Goal: Task Accomplishment & Management: Use online tool/utility

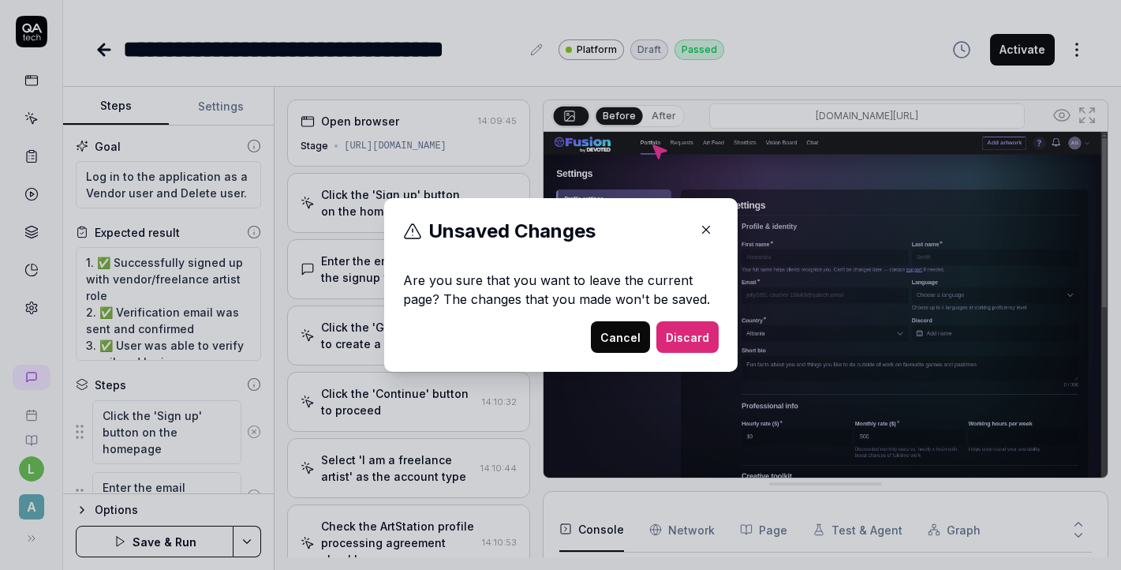
scroll to position [679, 0]
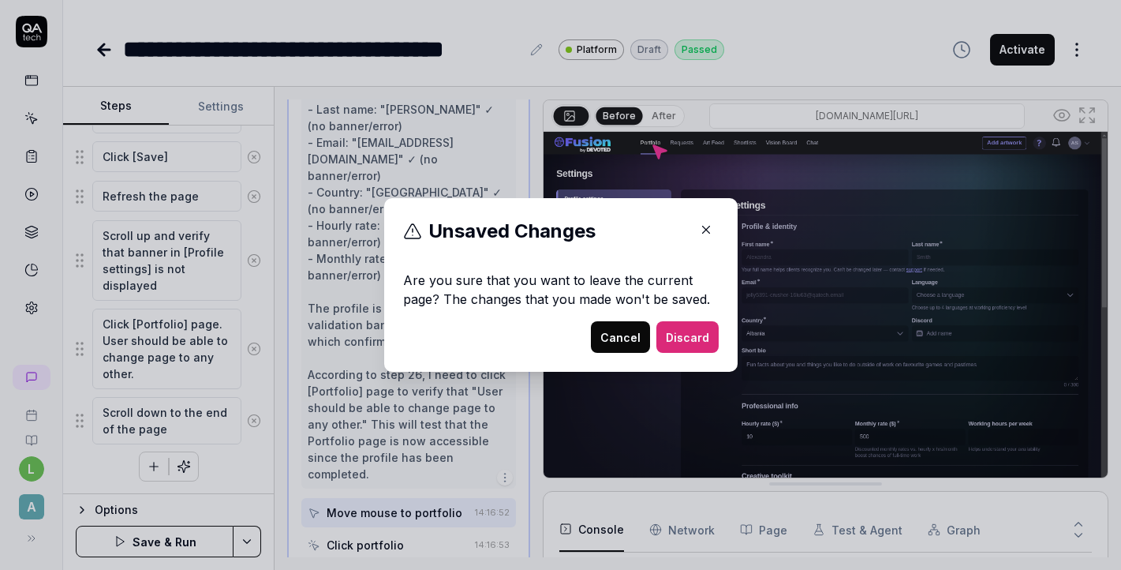
click at [621, 342] on button "Cancel" at bounding box center [620, 337] width 59 height 32
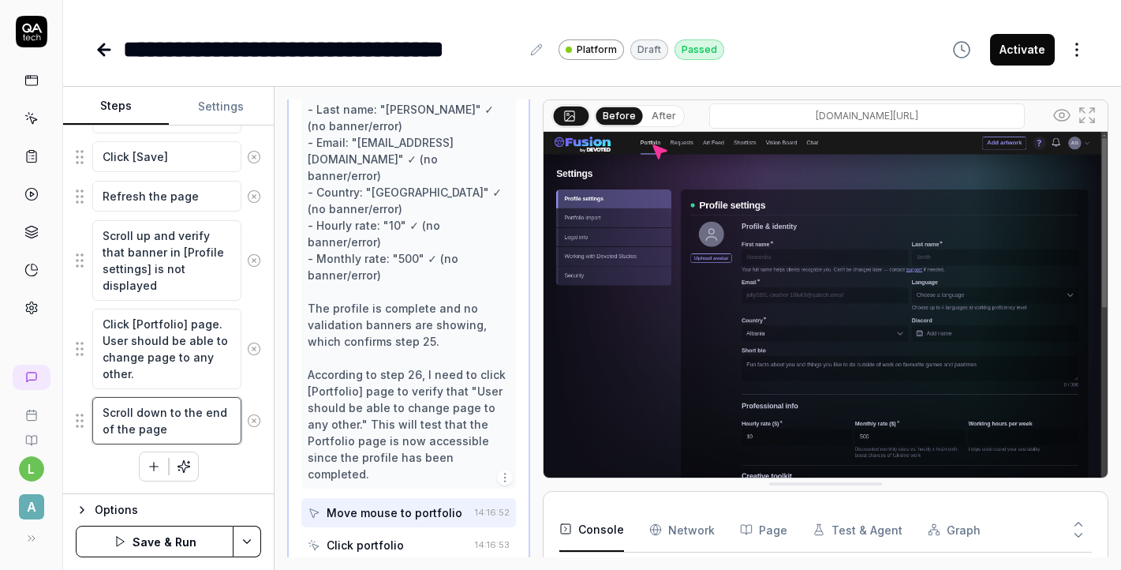
click at [204, 430] on textarea "Scroll down to the end of the page" at bounding box center [166, 420] width 149 height 47
click at [150, 464] on icon "button" at bounding box center [154, 466] width 14 height 14
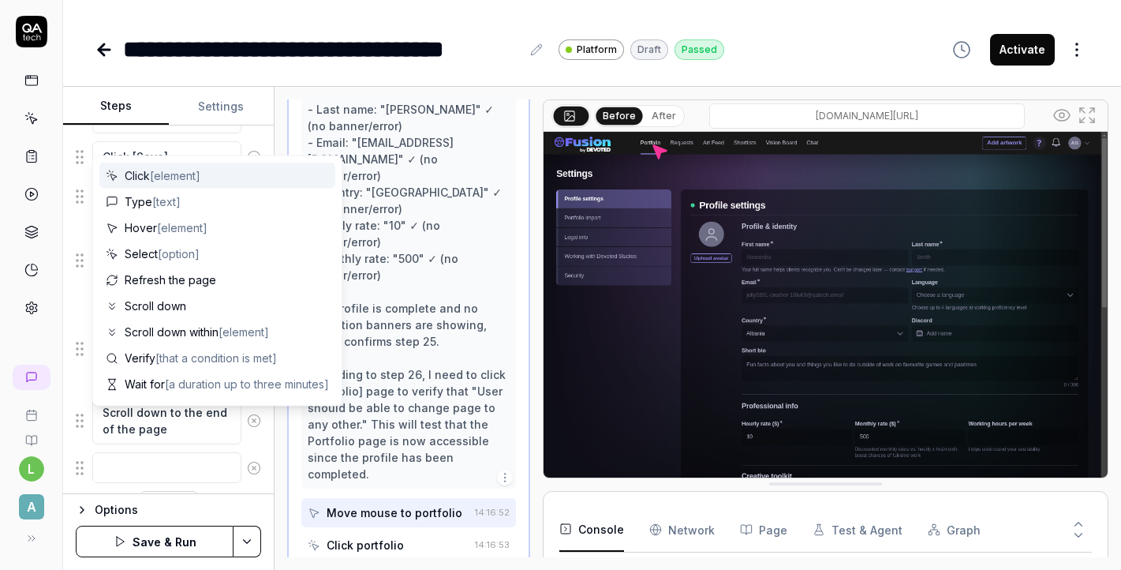
scroll to position [2046, 0]
click at [175, 417] on textarea at bounding box center [166, 428] width 149 height 31
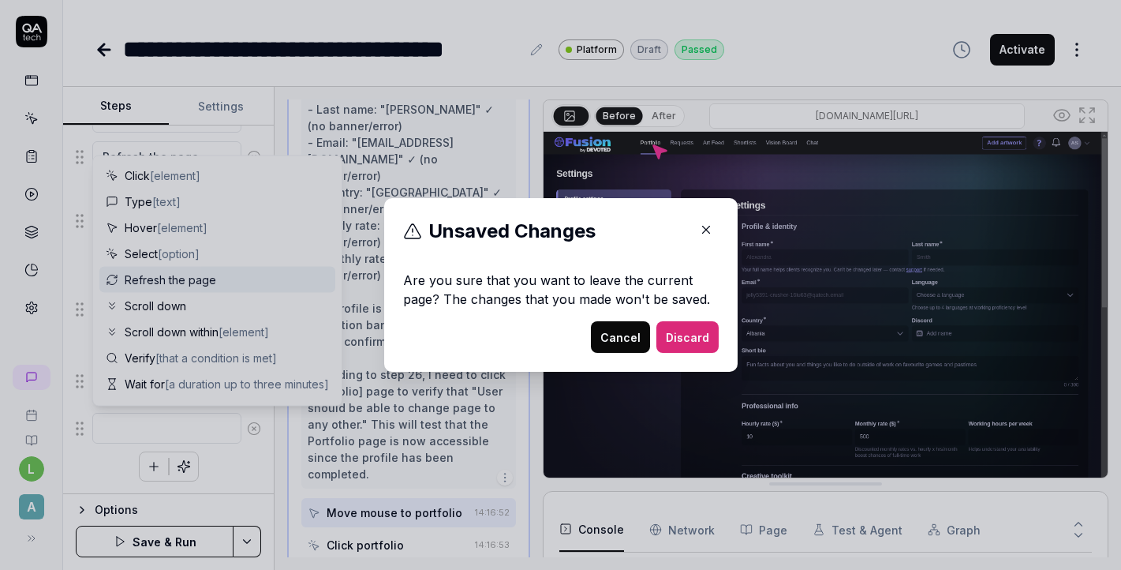
click at [629, 338] on button "Cancel" at bounding box center [620, 337] width 59 height 32
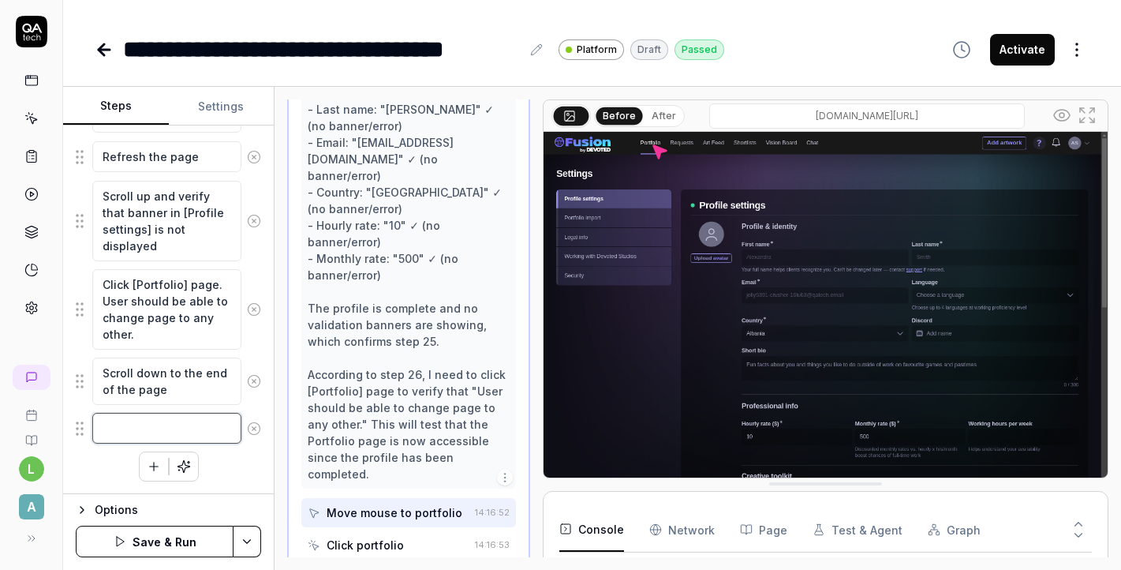
click at [164, 431] on textarea at bounding box center [166, 428] width 149 height 31
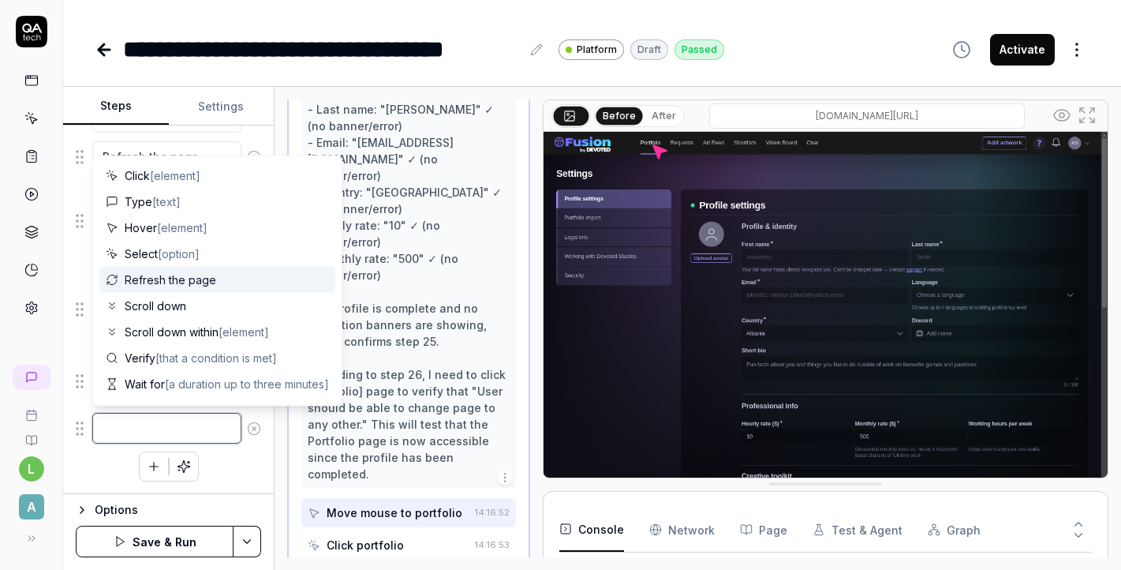
click at [164, 431] on textarea at bounding box center [166, 428] width 149 height 31
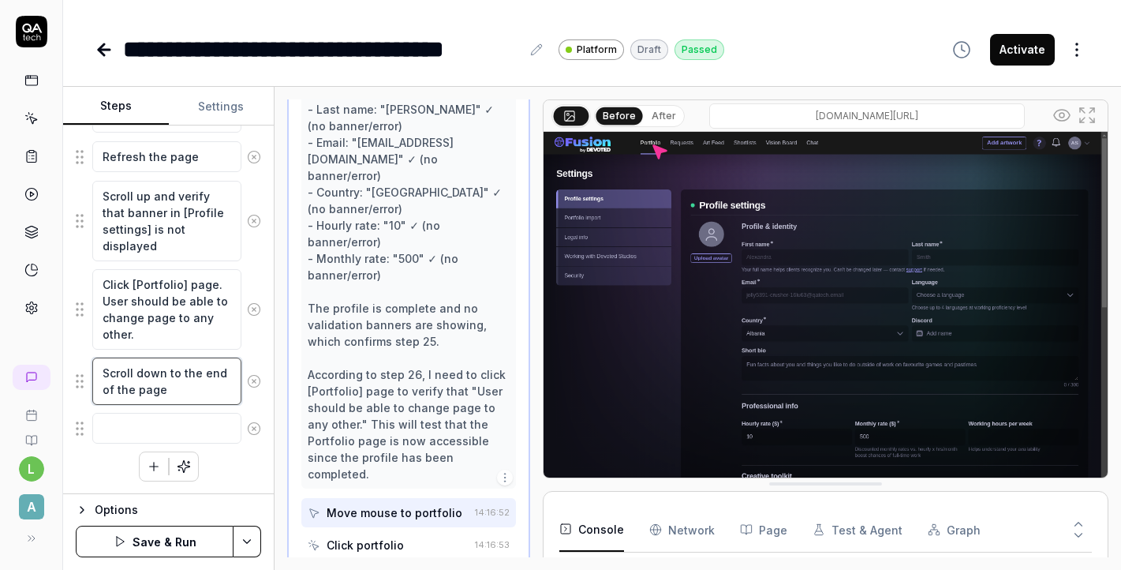
type textarea "*"
click at [197, 395] on textarea "Scroll down to the end of the page" at bounding box center [166, 380] width 149 height 47
type textarea "Scroll down to the end of the page"
type textarea "*"
type textarea "Scroll down to the end of the page a"
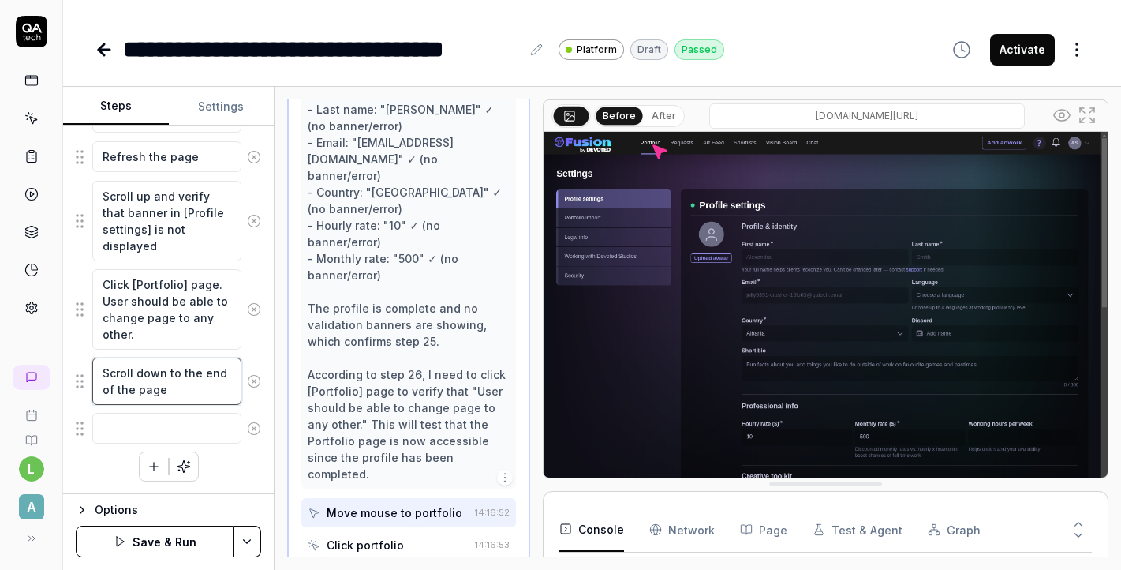
type textarea "*"
type textarea "Scroll down to the end of the page an"
type textarea "*"
type textarea "Scroll down to the end of the page and"
type textarea "*"
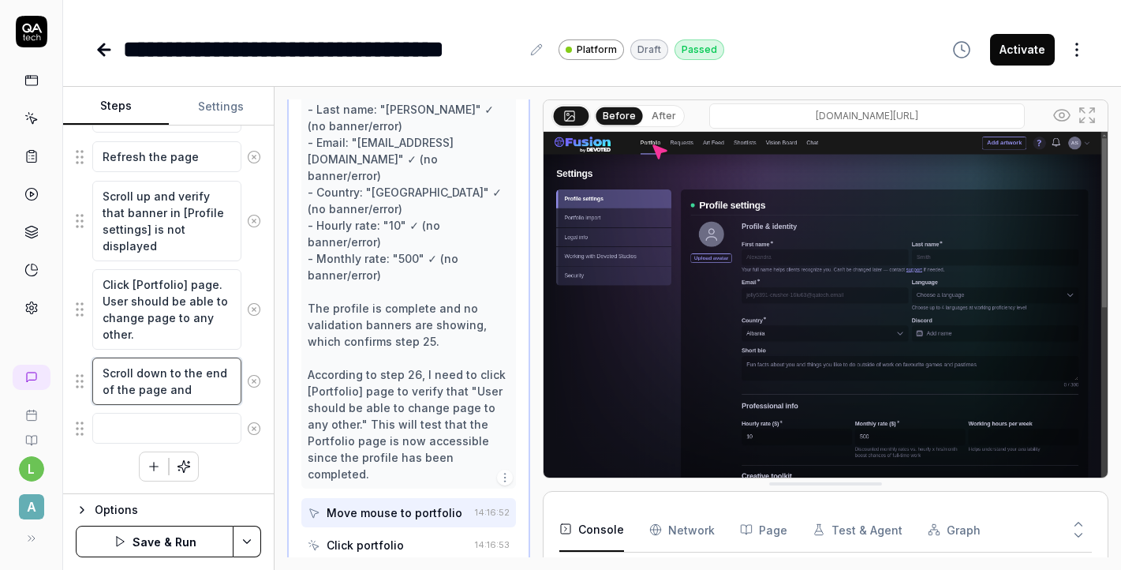
type textarea "Scroll down to the end of the page and"
type textarea "*"
type textarea "Scroll down to the end of the page and f"
type textarea "*"
type textarea "Scroll down to the end of the page and fi"
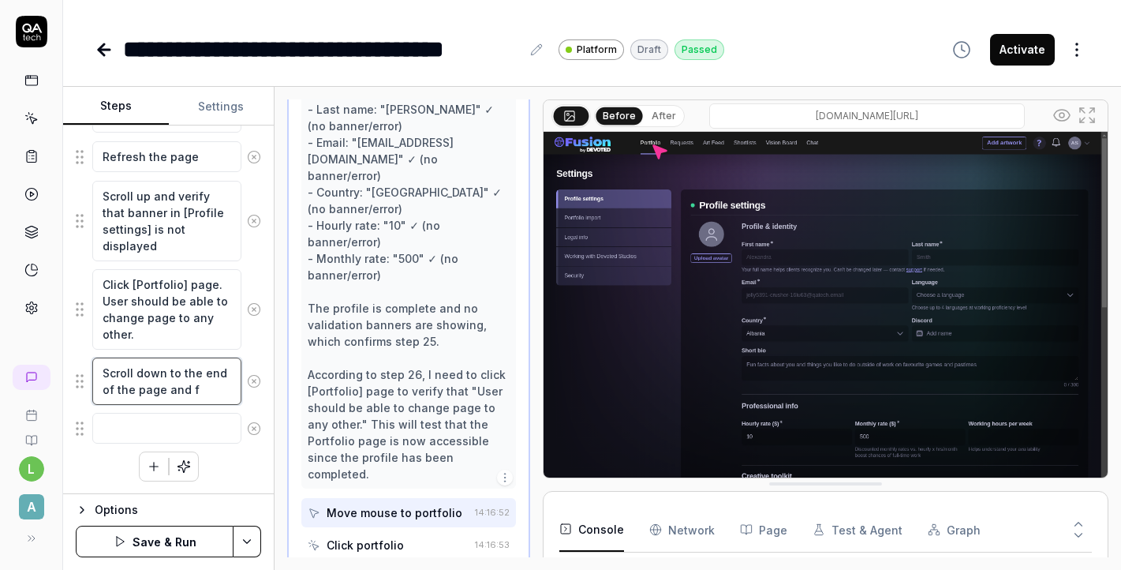
type textarea "*"
type textarea "Scroll down to the end of the page and fin"
type textarea "*"
type textarea "Scroll down to the end of the page and find"
type textarea "*"
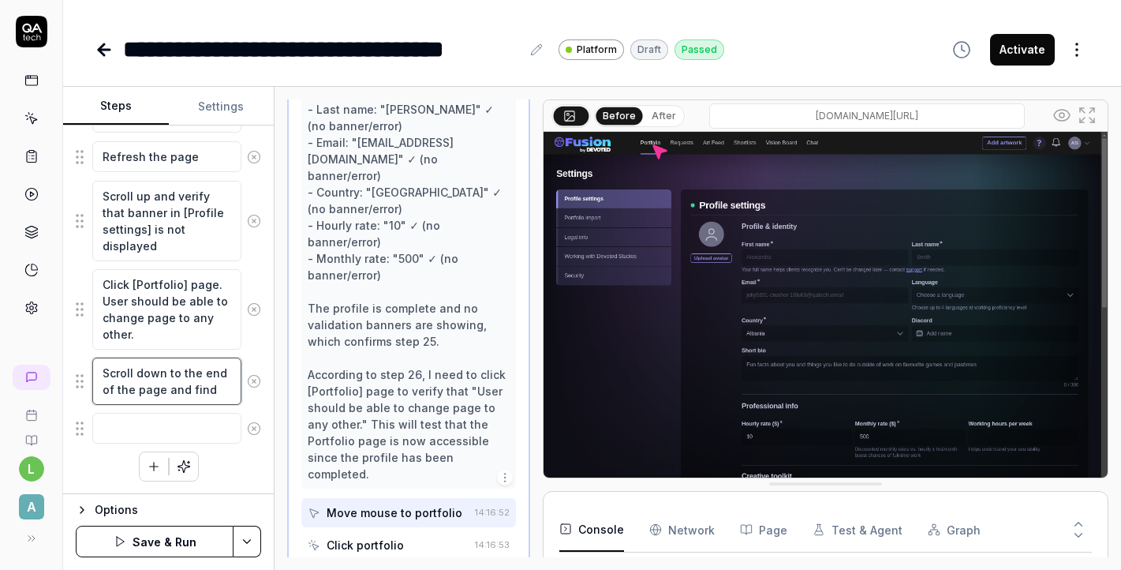
type textarea "Scroll down to the end of the page and find"
type textarea "*"
type textarea "Scroll down to the end of the page and find ["
type textarea "*"
type textarea "Scroll down to the end of the page and find []"
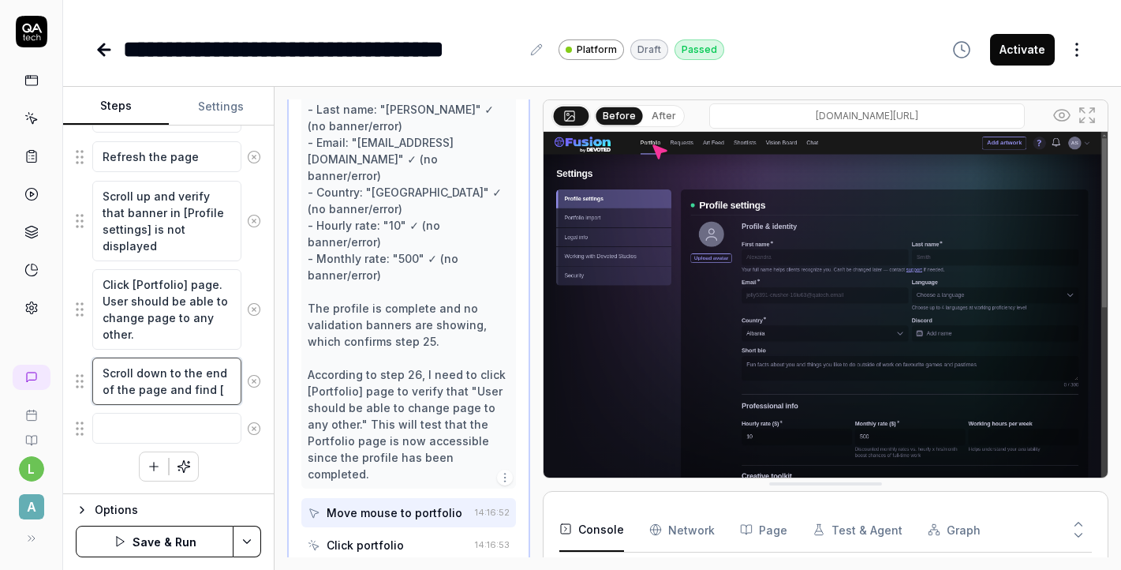
type textarea "*"
paste textarea "delete the account."
type textarea "Scroll down to the end of the page and find [delete the account.]"
type textarea "*"
type textarea "Scroll down to the end of the page and find [delete the account]"
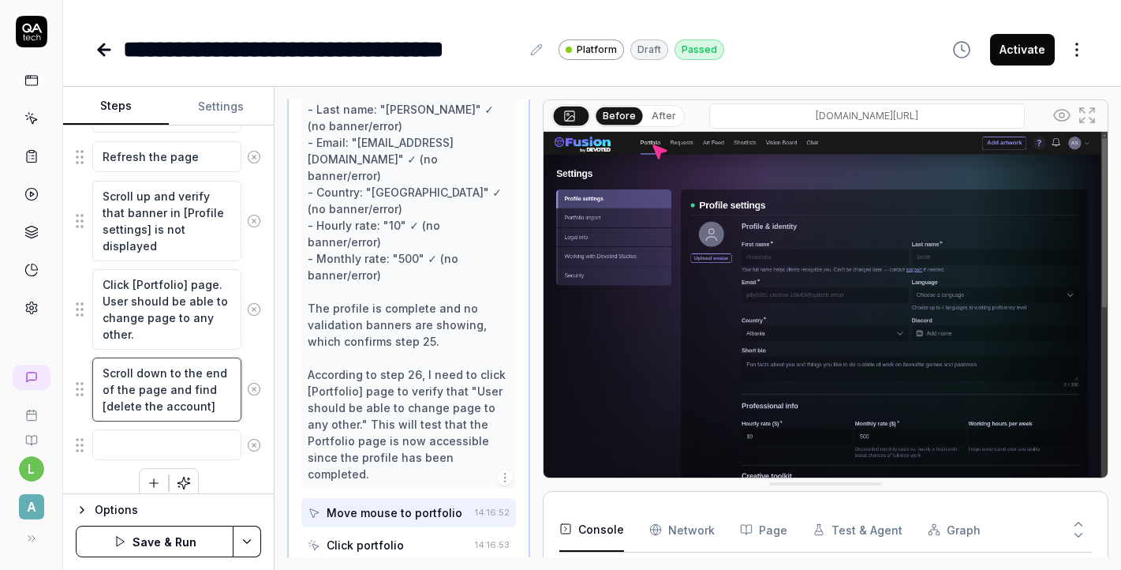
type textarea "*"
type textarea "Scroll down to the end of the page and find [delete the account]"
click at [155, 444] on textarea at bounding box center [166, 444] width 149 height 31
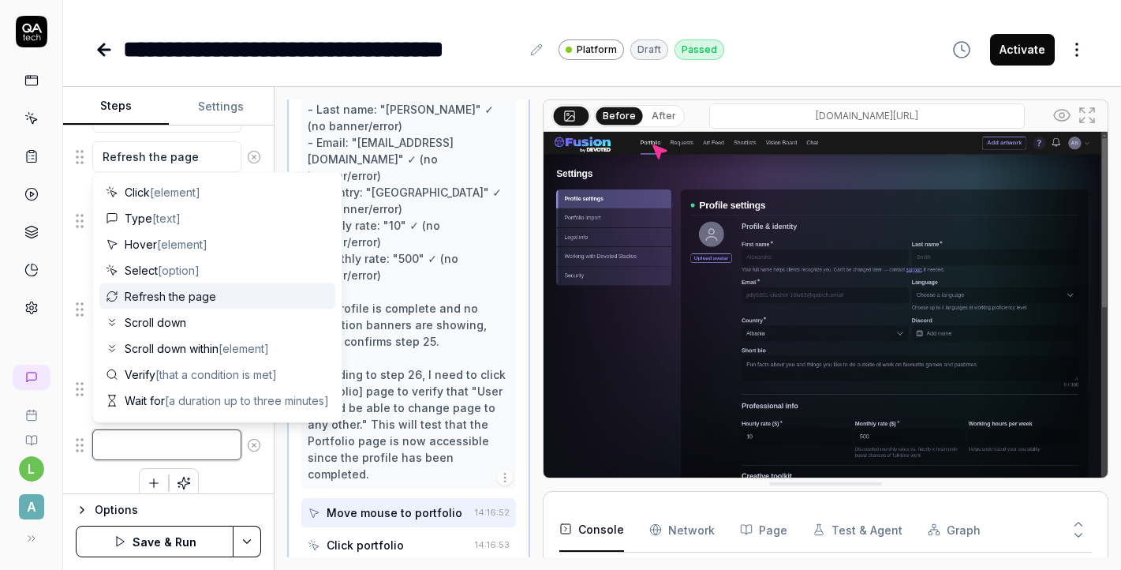
type textarea "*"
type textarea "C"
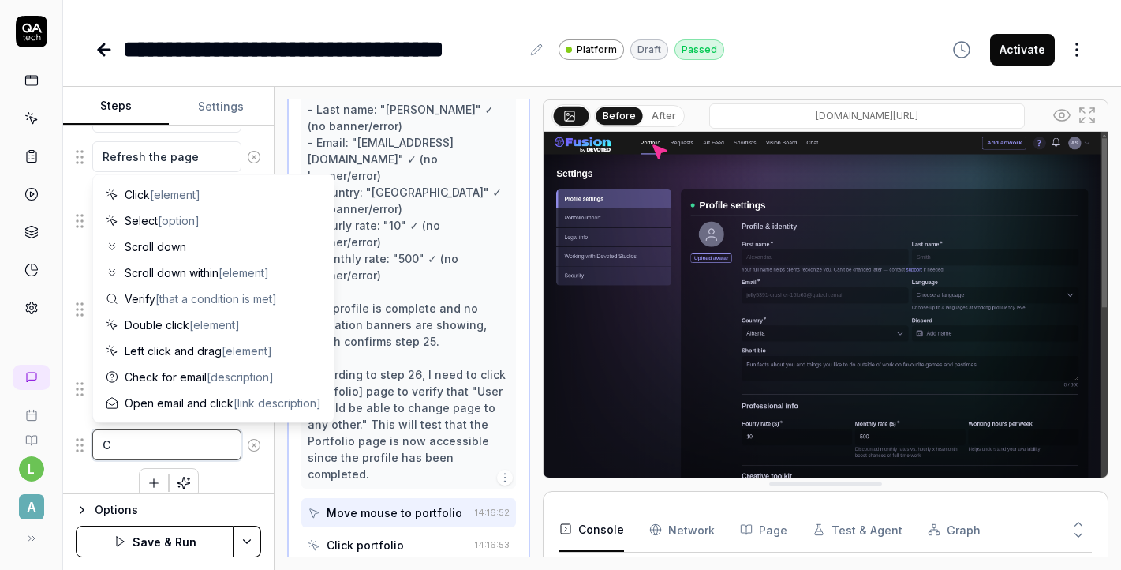
type textarea "*"
type textarea "Cl"
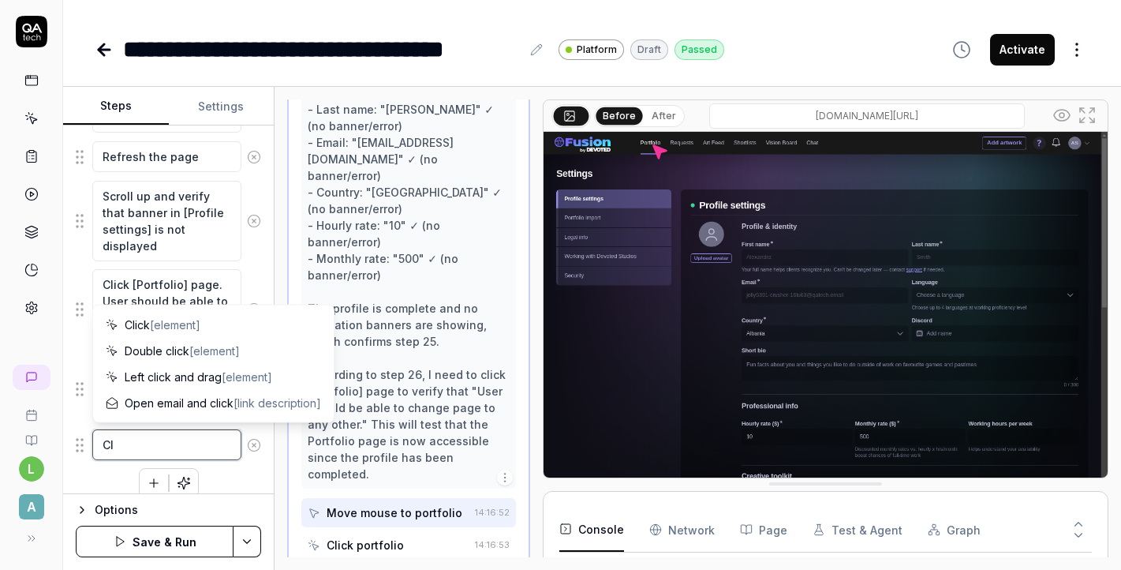
type textarea "*"
type textarea "Cli"
type textarea "*"
type textarea "Clic"
type textarea "*"
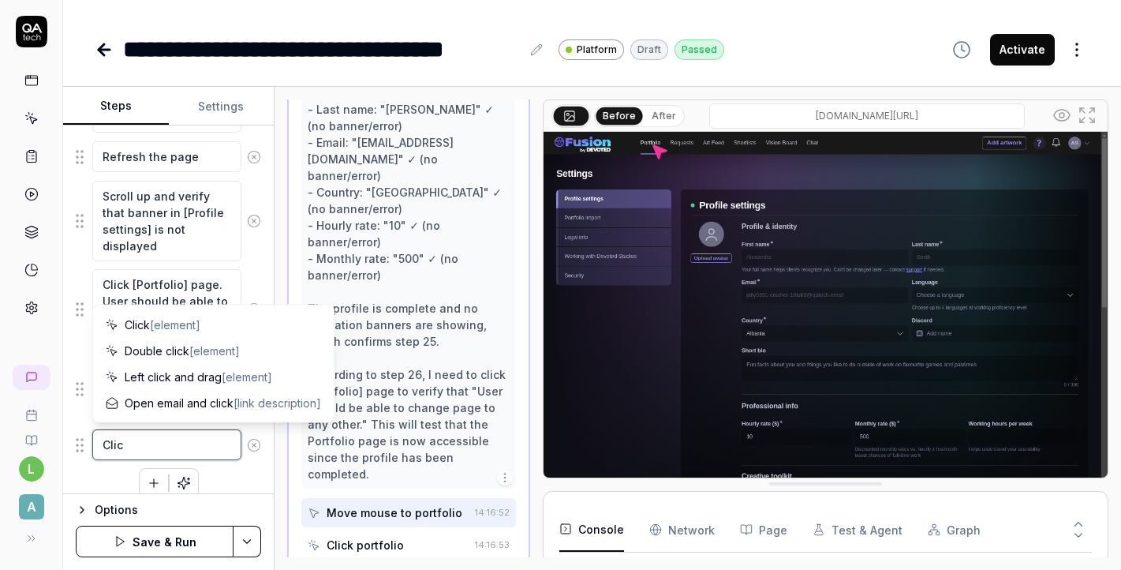
type textarea "Click"
type textarea "*"
type textarea "Click"
type textarea "*"
type textarea "Click o"
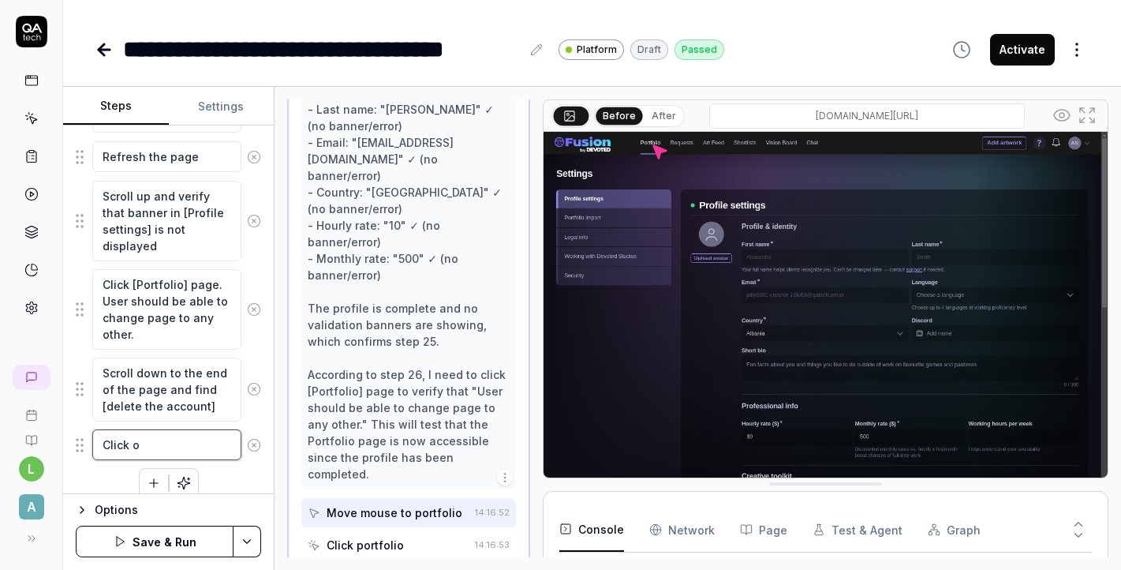
type textarea "*"
type textarea "Click on"
type textarea "*"
type textarea "Click on"
type textarea "*"
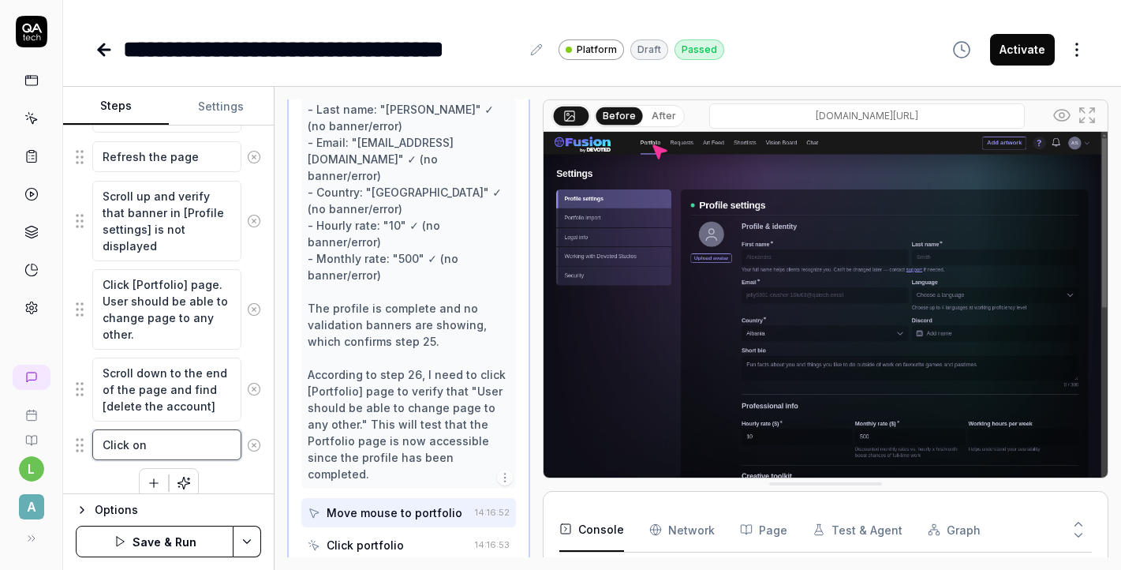
type textarea "Click on t"
type textarea "*"
type textarea "Click on th"
type textarea "*"
type textarea "Click on tha"
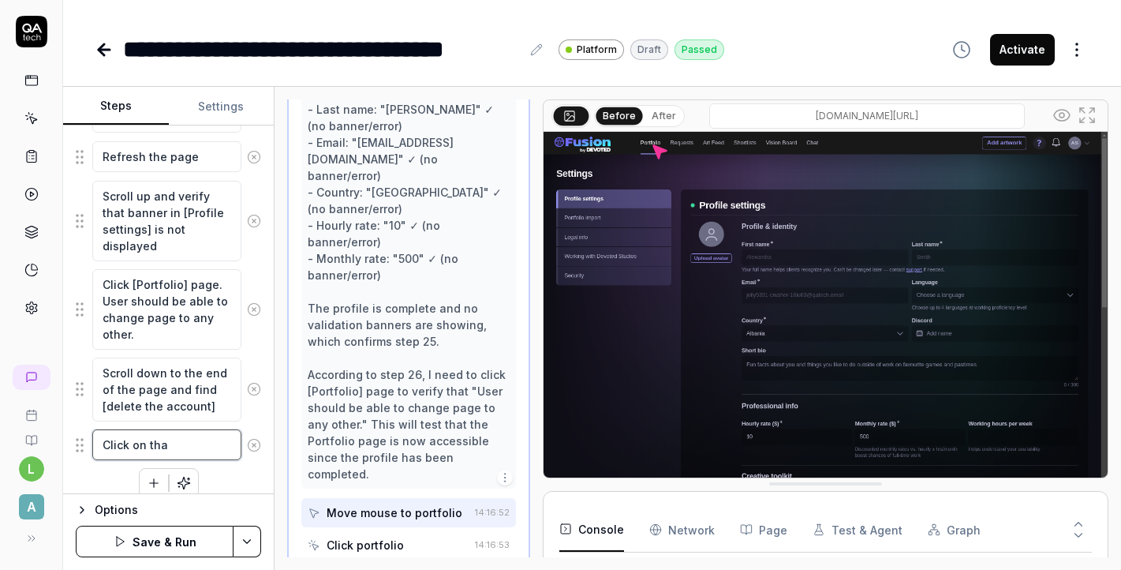
type textarea "*"
type textarea "Click on that"
type textarea "*"
type textarea "Click on that"
type textarea "*"
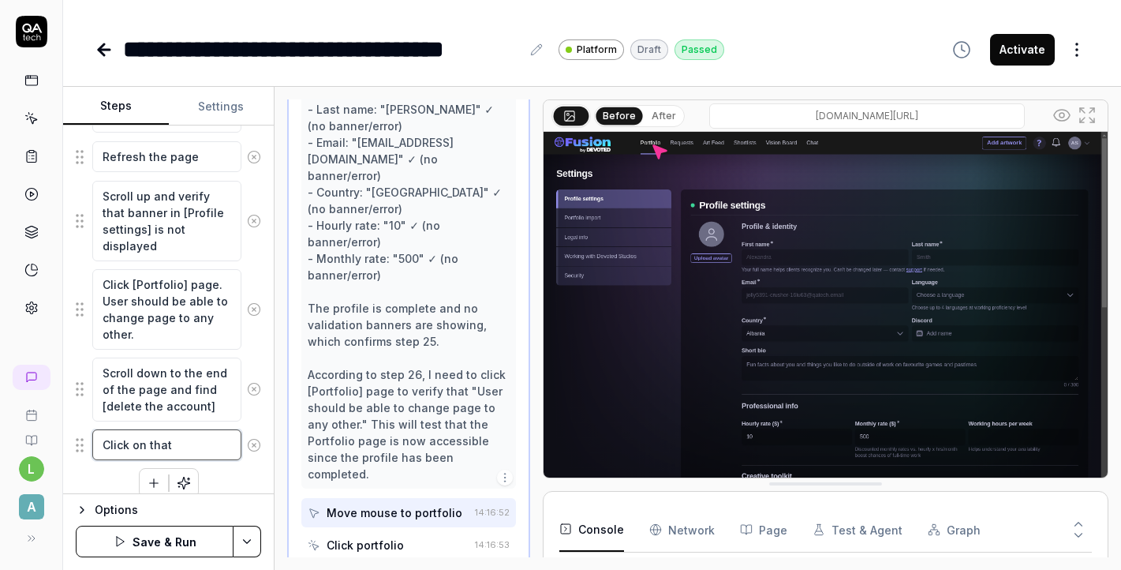
type textarea "Click on that f"
type textarea "*"
type textarea "Click on that fi"
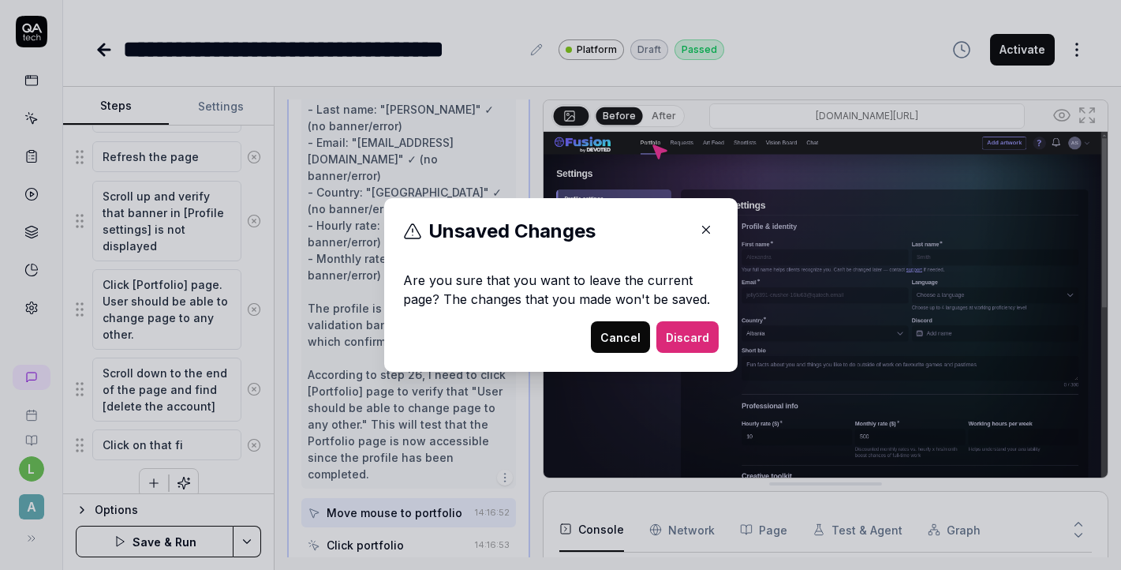
click at [633, 335] on button "Cancel" at bounding box center [620, 337] width 59 height 32
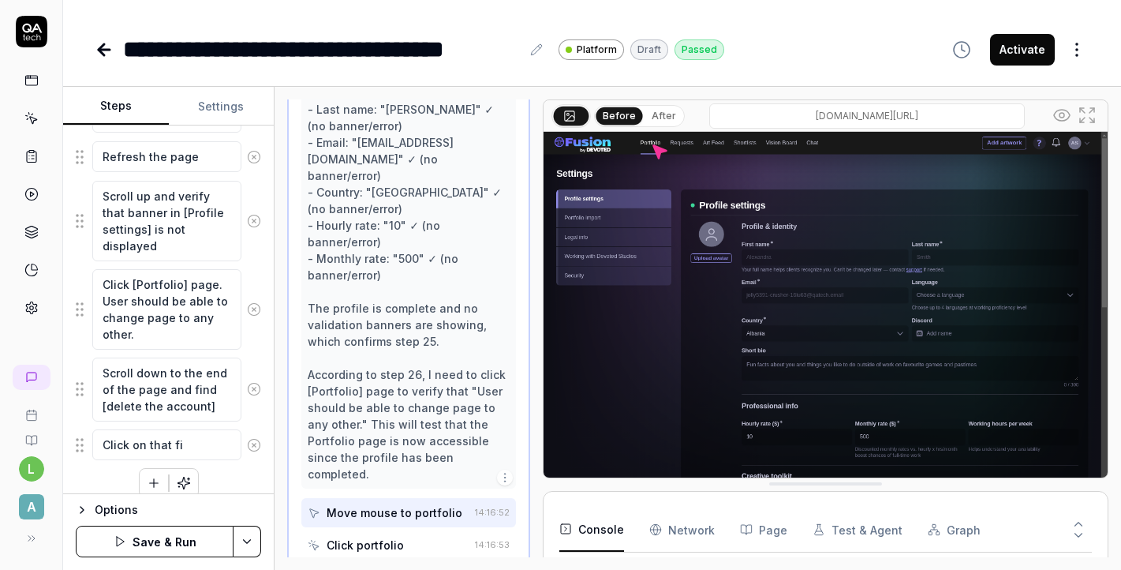
scroll to position [2062, 0]
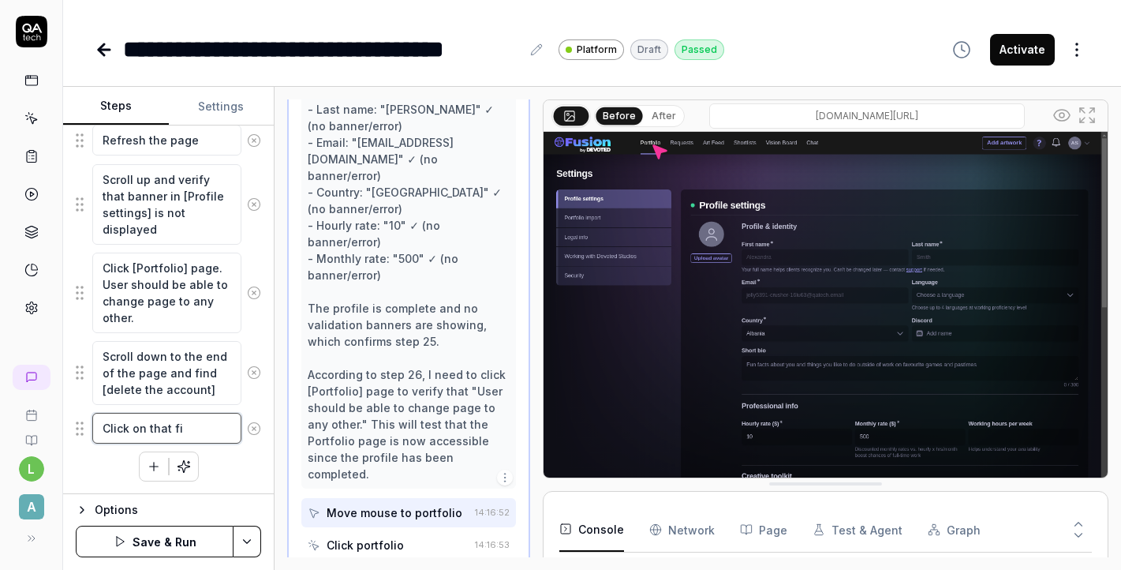
click at [200, 432] on textarea "Click on that fi" at bounding box center [166, 428] width 149 height 31
type textarea "*"
type textarea "Click on that f"
type textarea "*"
type textarea "Click on that"
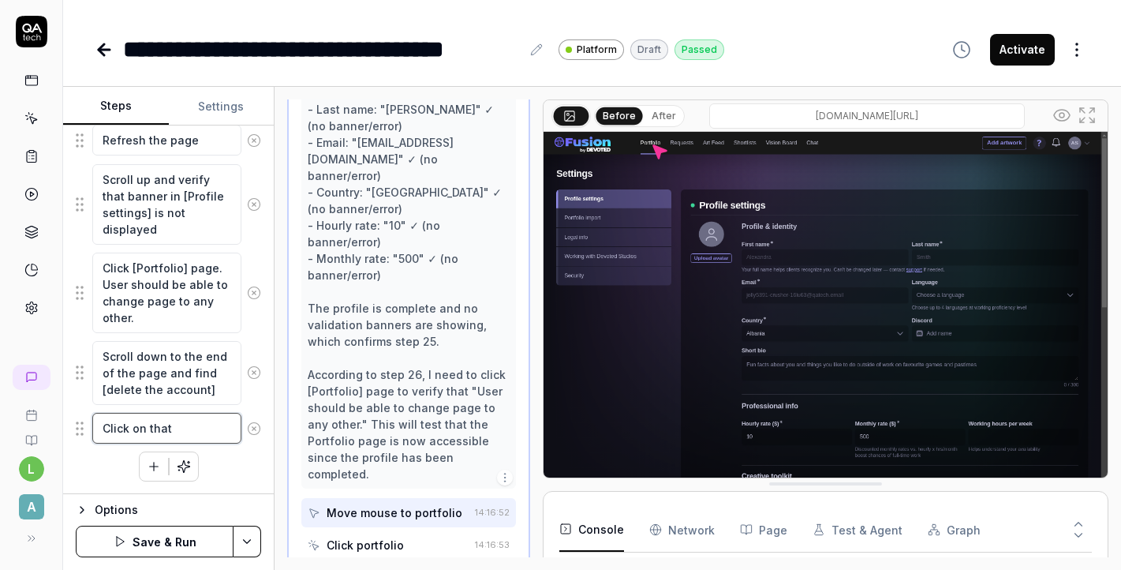
type textarea "*"
type textarea "Click on that"
type textarea "*"
type textarea "Click on tha"
type textarea "*"
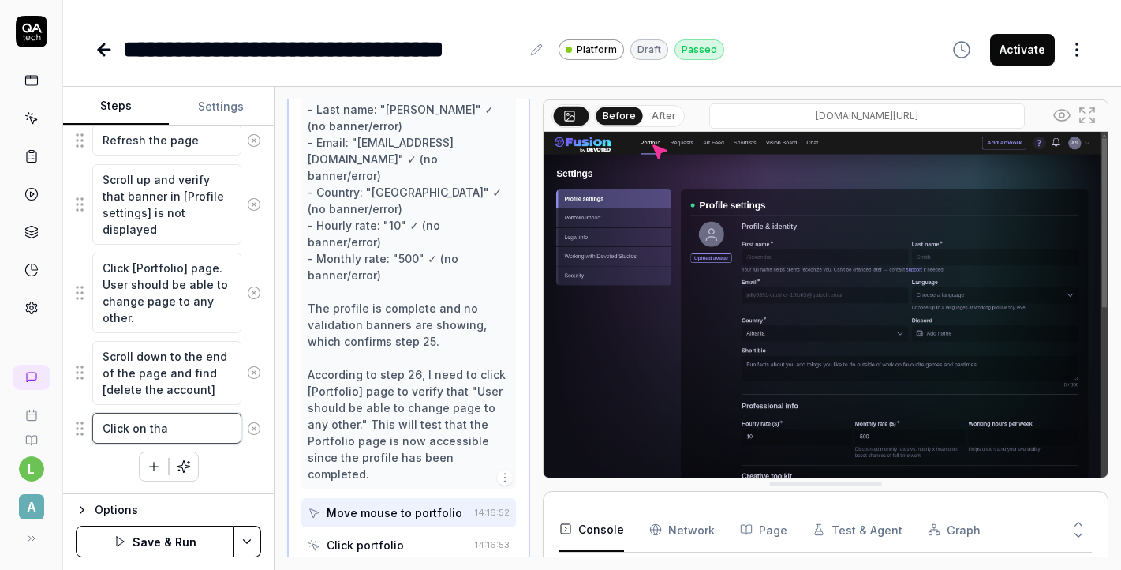
type textarea "Click on th"
type textarea "*"
type textarea "Click on t"
type textarea "*"
type textarea "Click on"
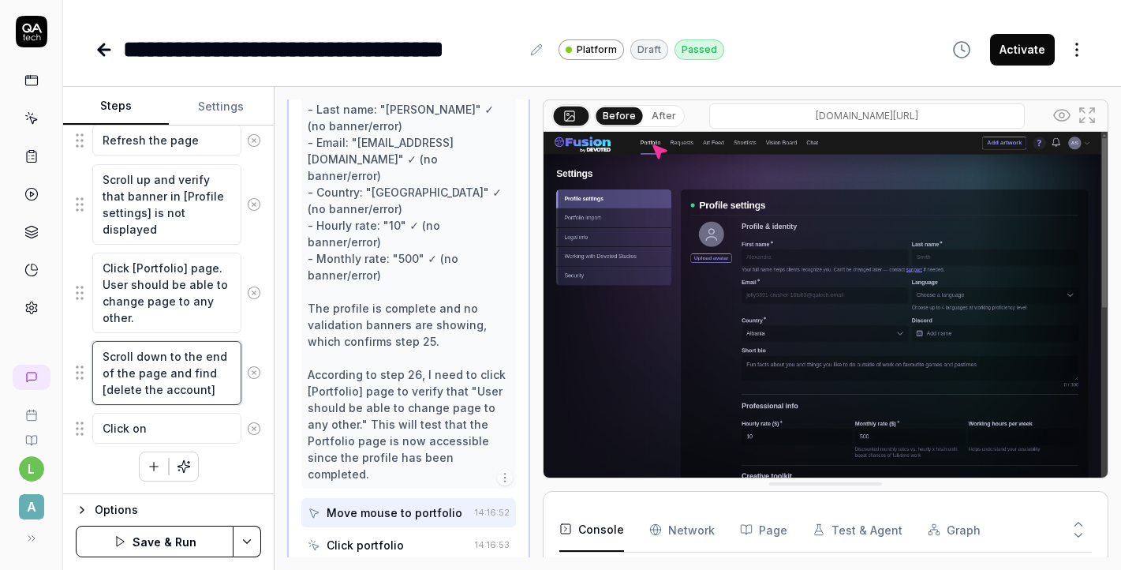
type textarea "*"
click at [222, 376] on textarea "Scroll down to the end of the page and find [delete the account]" at bounding box center [166, 373] width 149 height 64
type textarea "Scroll down to the end of the page and find[delete the account]"
type textarea "*"
type textarea "Scroll down to the end of the page and fin[delete the account]"
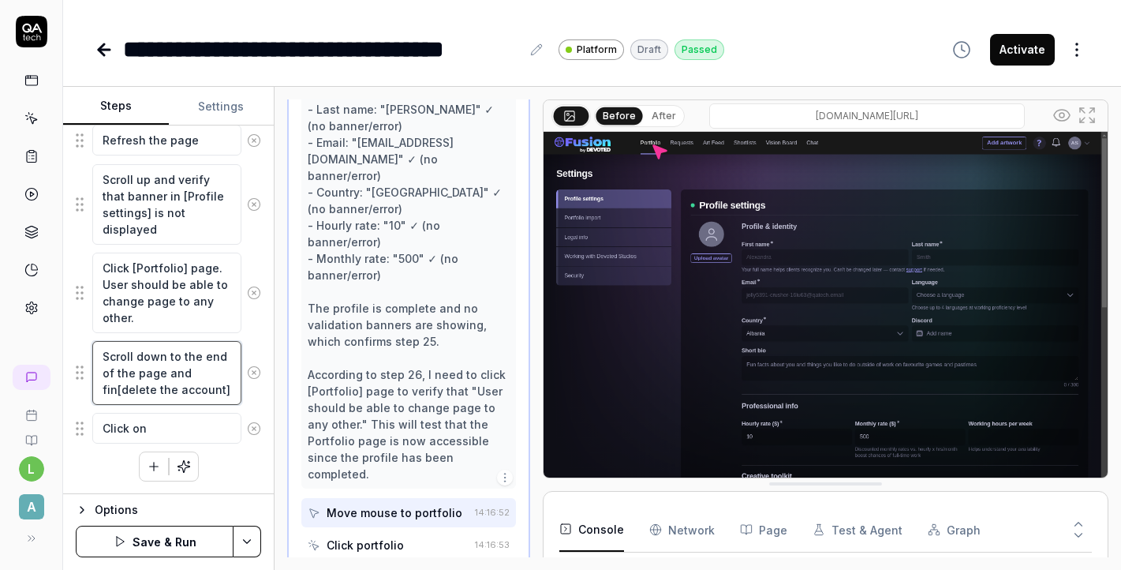
type textarea "*"
type textarea "Scroll down to the end of the page and fi[delete the account]"
type textarea "*"
type textarea "Scroll down to the end of the page and f[delete the account]"
type textarea "*"
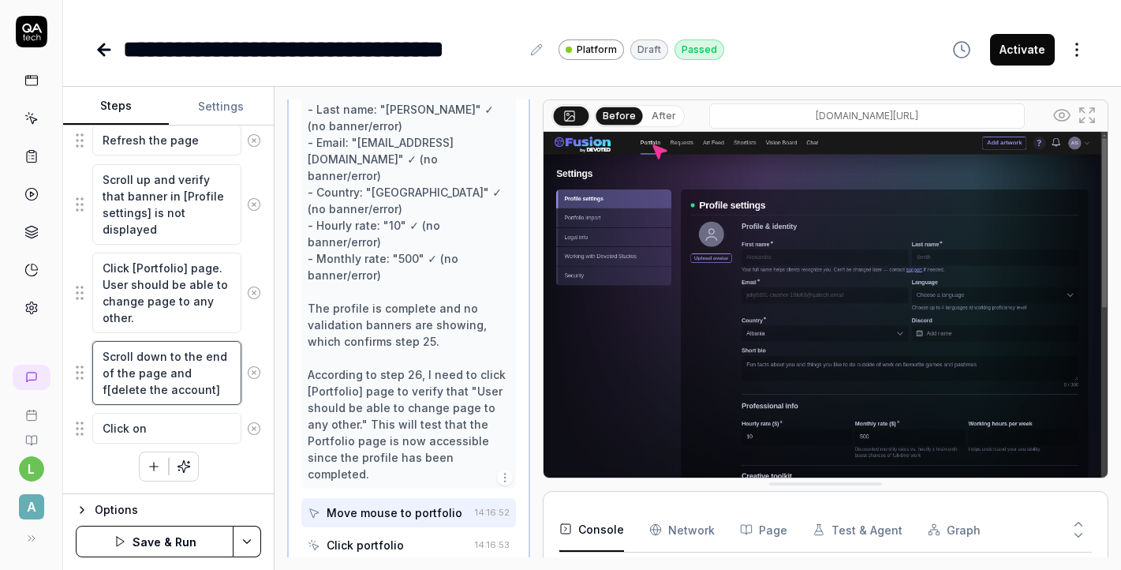
type textarea "Scroll down to the end of the page and [delete the account]"
type textarea "*"
type textarea "Scroll down to the end of the page and c[delete the account]"
type textarea "*"
type textarea "Scroll down to the end of the page and cl[delete the account]"
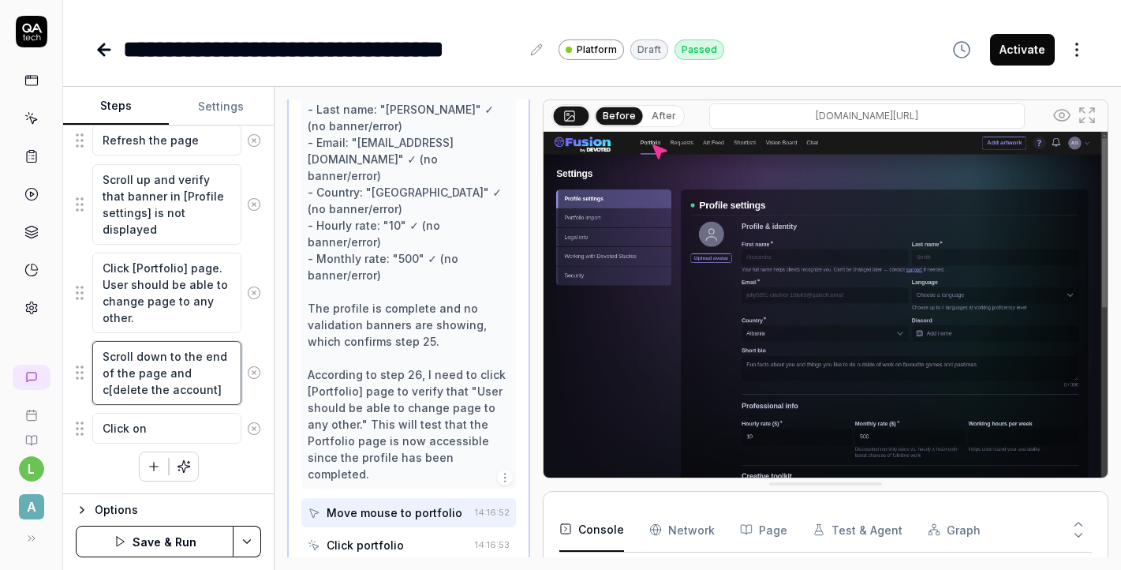
type textarea "*"
type textarea "Scroll down to the end of the page and cli[delete the account]"
type textarea "*"
type textarea "Scroll down to the end of the page and clic[delete the account]"
type textarea "*"
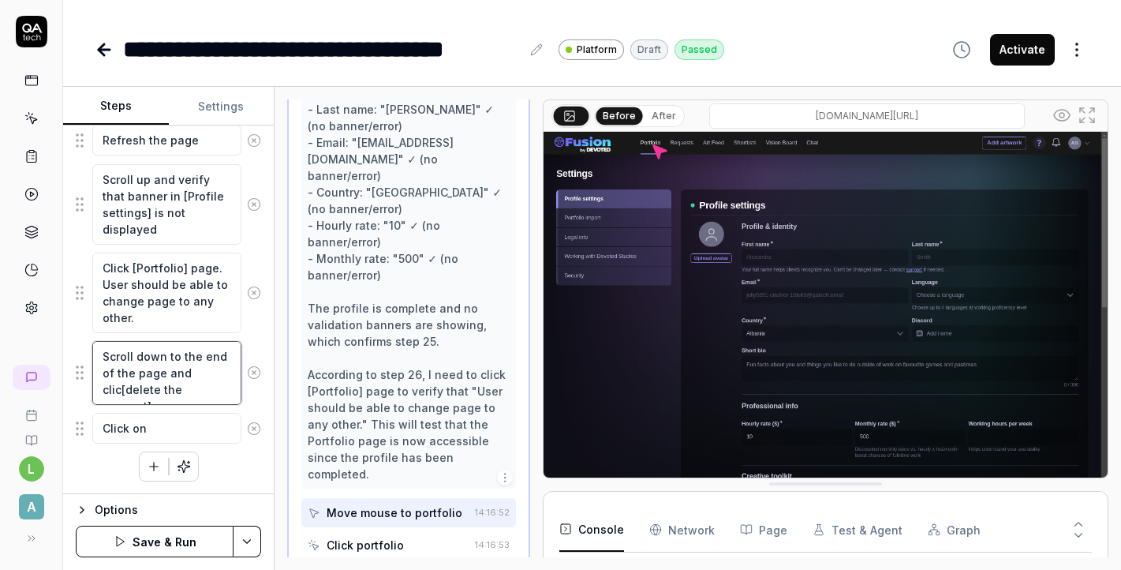
type textarea "Scroll down to the end of the page and click[delete the account]"
type textarea "*"
type textarea "Scroll down to the end of the page and click [delete the account]"
type textarea "*"
type textarea "Scroll down to the end of the page and click o[delete the account]"
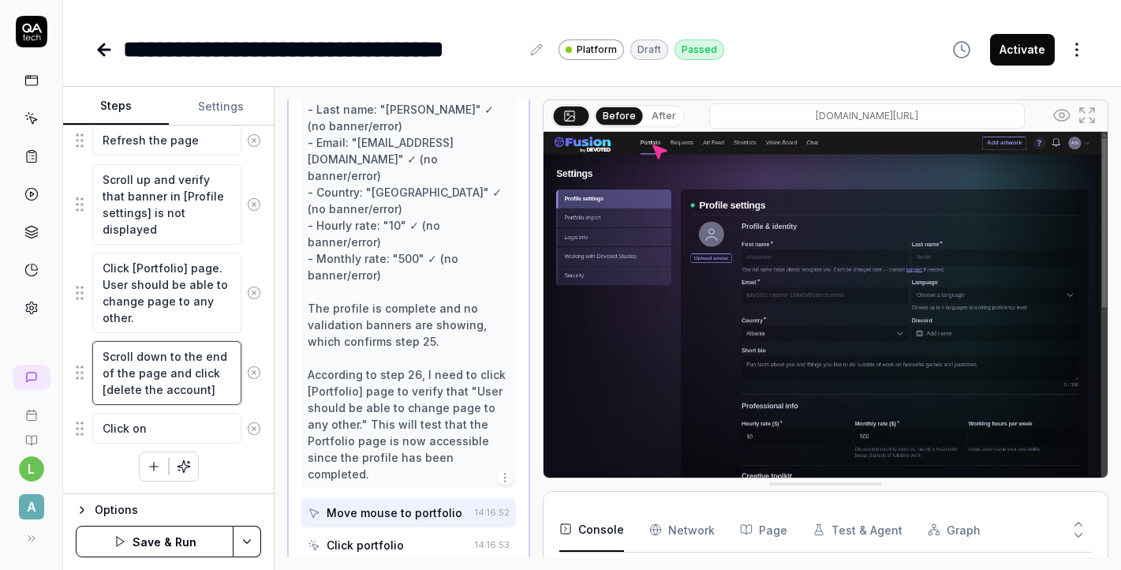
type textarea "*"
type textarea "Scroll down to the end of the page and click on[delete the account]"
type textarea "*"
type textarea "Scroll down to the end of the page and click on [delete the account]"
type textarea "*"
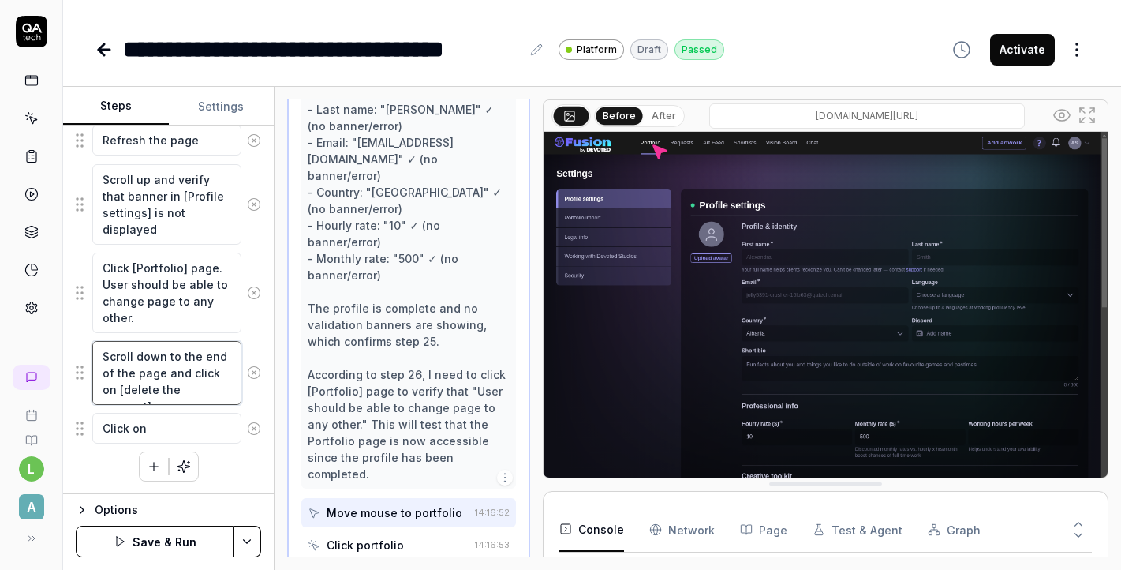
click at [218, 393] on textarea "Scroll down to the end of the page and click on [delete the account]" at bounding box center [166, 373] width 149 height 64
type textarea "Scroll down to the end of the page and click on [delete the account]"
type textarea "*"
type textarea "Scroll down to the end of the page and click on [delete the account] t"
type textarea "*"
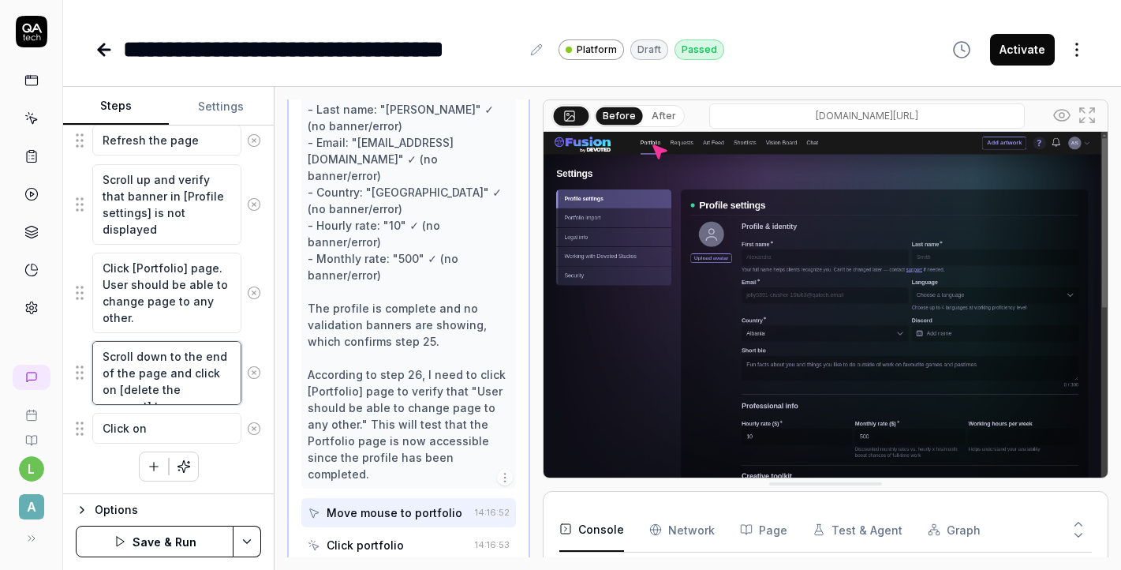
type textarea "Scroll down to the end of the page and click on [delete the account] te"
type textarea "*"
type textarea "Scroll down to the end of the page and click on [delete the account] tex"
type textarea "*"
type textarea "Scroll down to the end of the page and click on [delete the account] text"
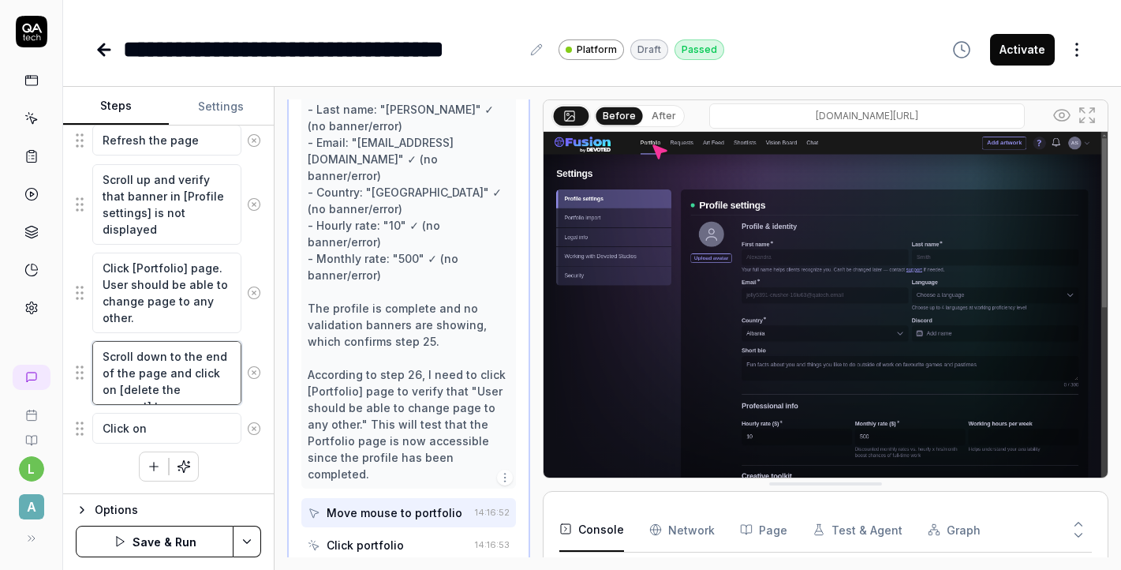
type textarea "*"
type textarea "Scroll down to the end of the page and click on [delete the account] text"
drag, startPoint x: 168, startPoint y: 441, endPoint x: 103, endPoint y: 442, distance: 64.7
click at [103, 442] on textarea "Click on" at bounding box center [166, 444] width 149 height 31
type textarea "*"
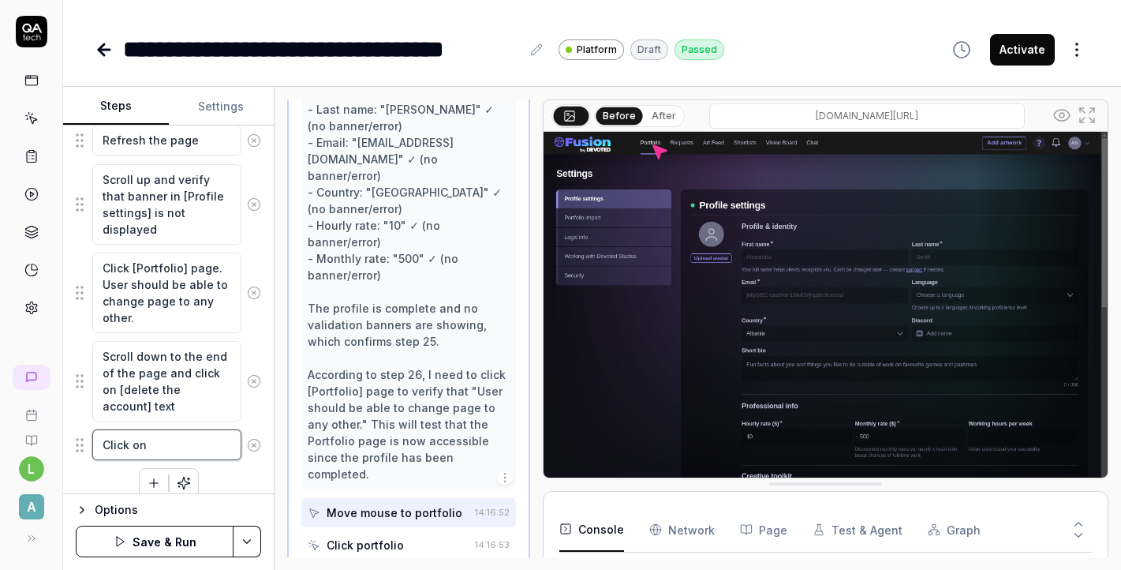
type textarea "O"
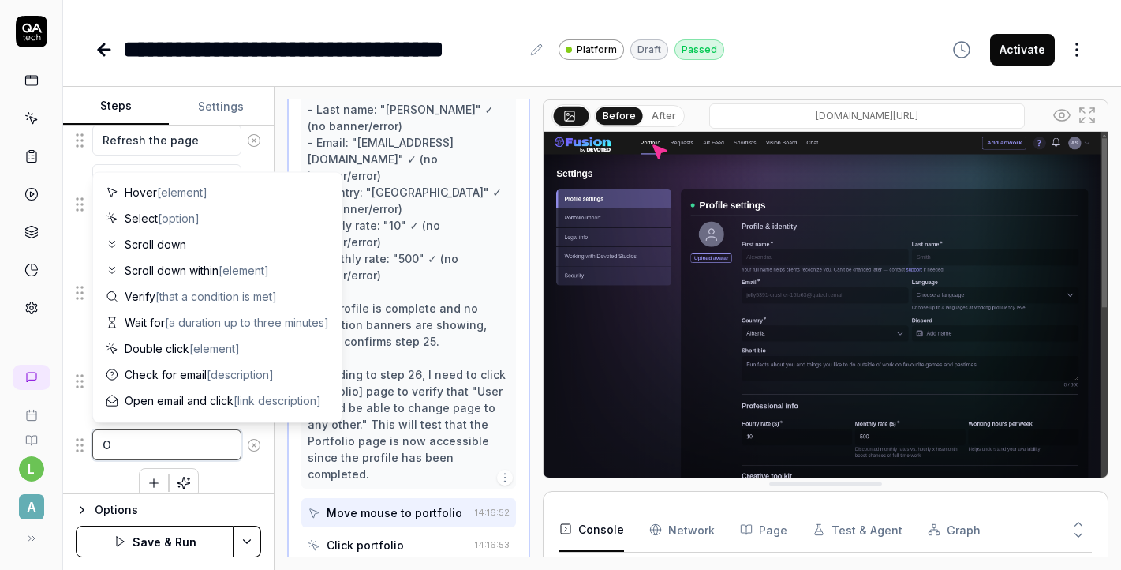
type textarea "*"
type textarea "On"
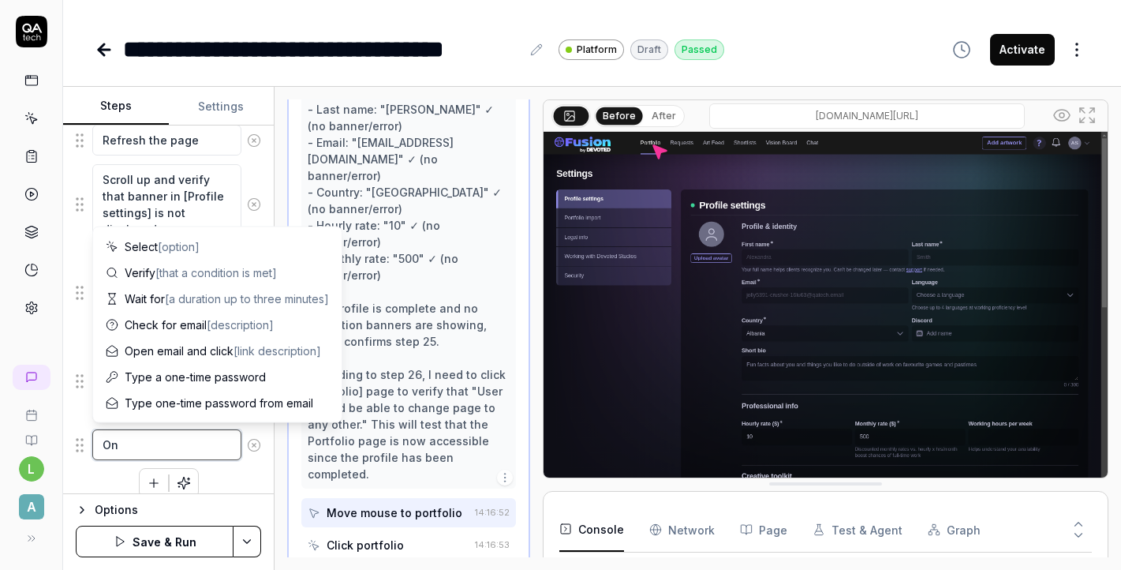
type textarea "*"
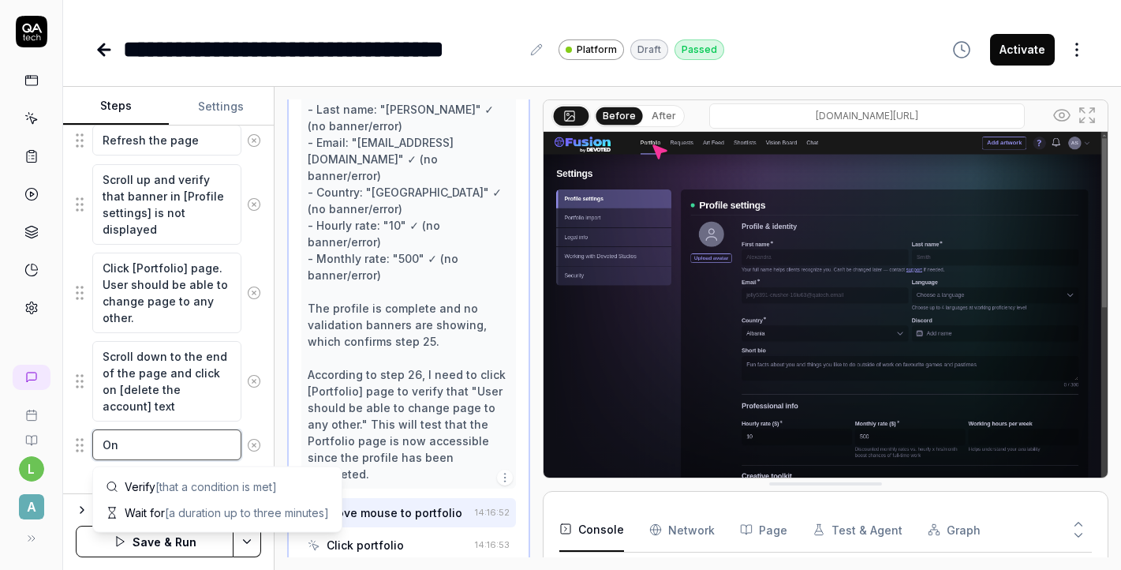
type textarea "On"
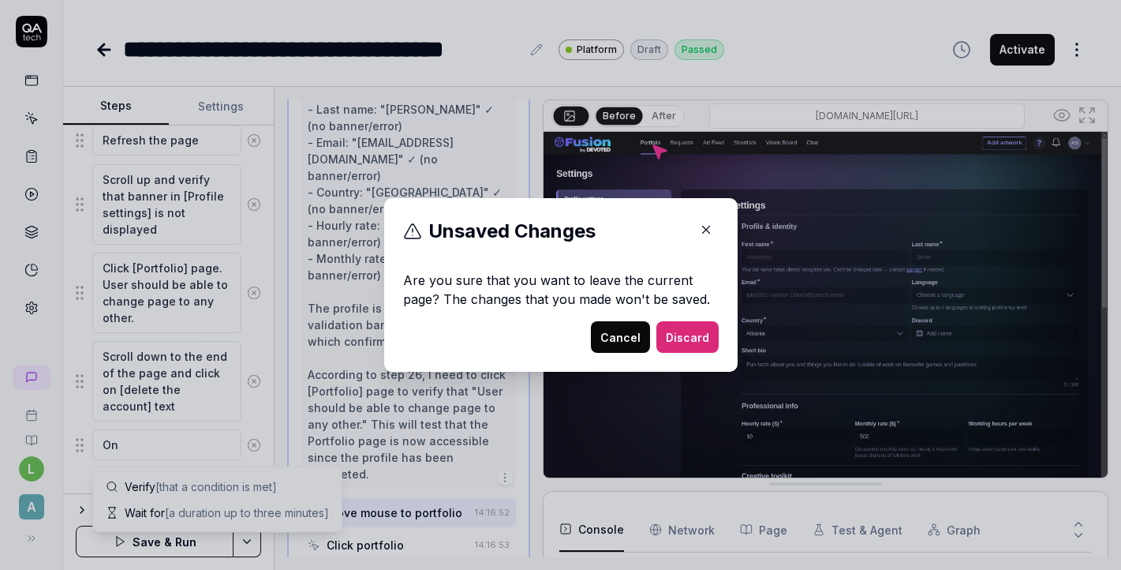
click at [622, 348] on button "Cancel" at bounding box center [620, 337] width 59 height 32
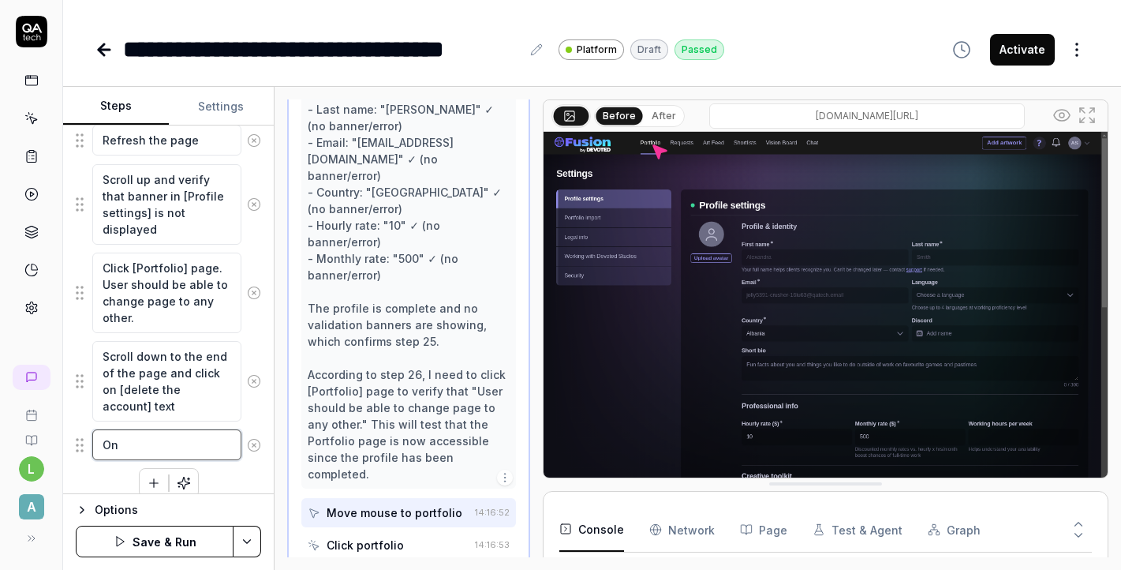
click at [195, 450] on textarea "On" at bounding box center [166, 444] width 149 height 31
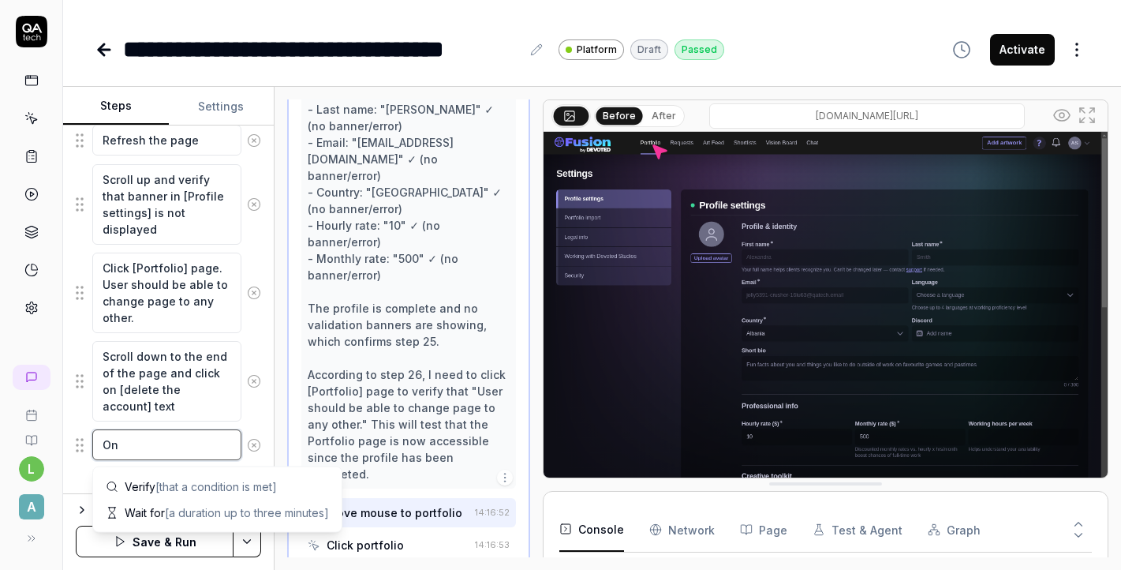
type textarea "*"
type textarea "On ["
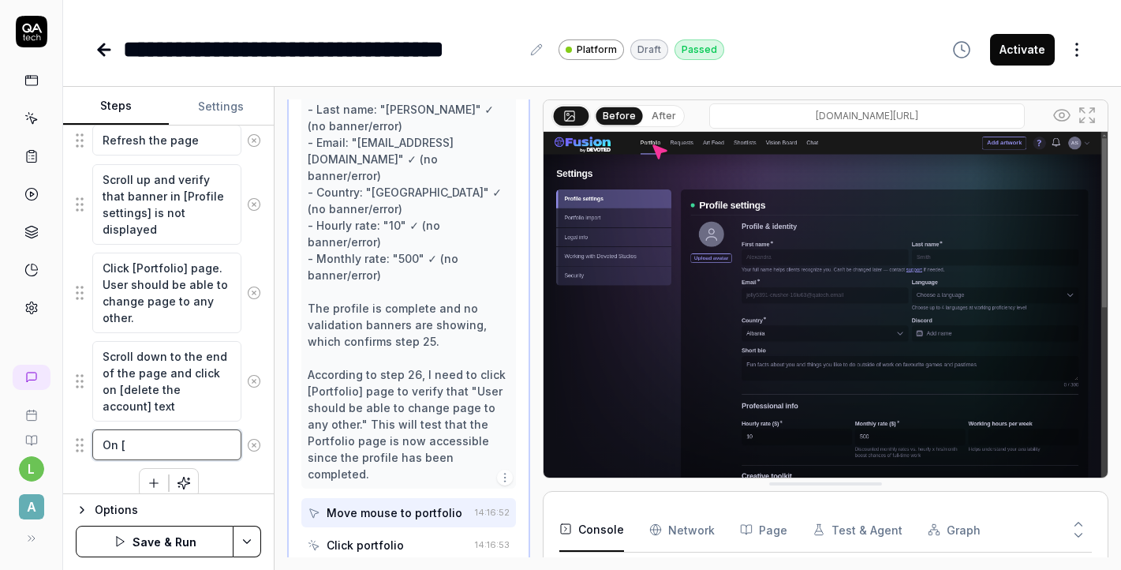
type textarea "*"
type textarea "On []"
type textarea "*"
type textarea "On [D]"
type textarea "*"
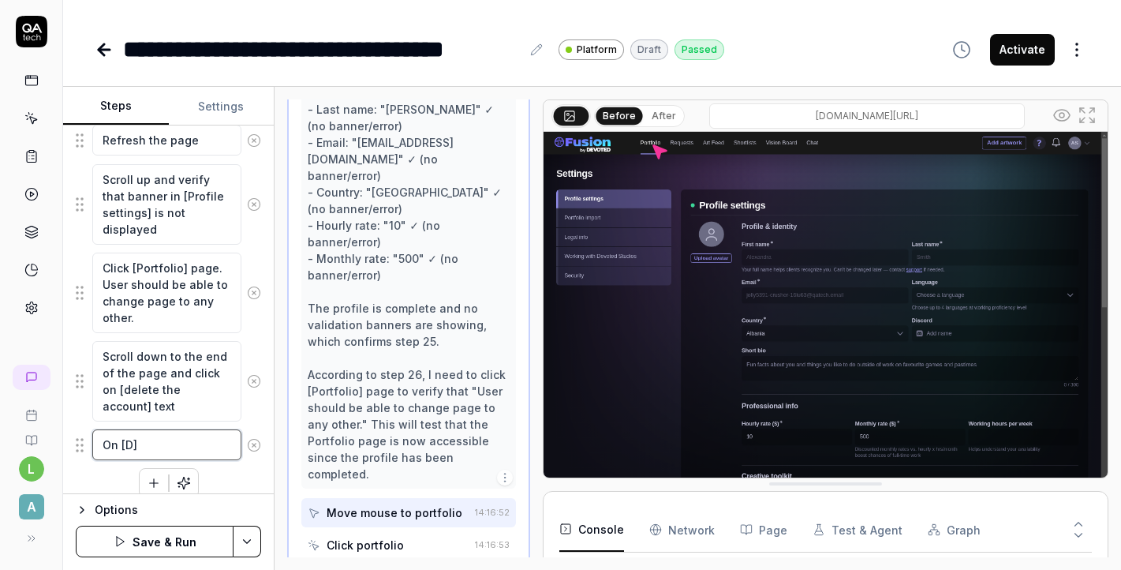
type textarea "On [De]"
type textarea "*"
type textarea "On [Del]"
type textarea "*"
type textarea "On [Dele]"
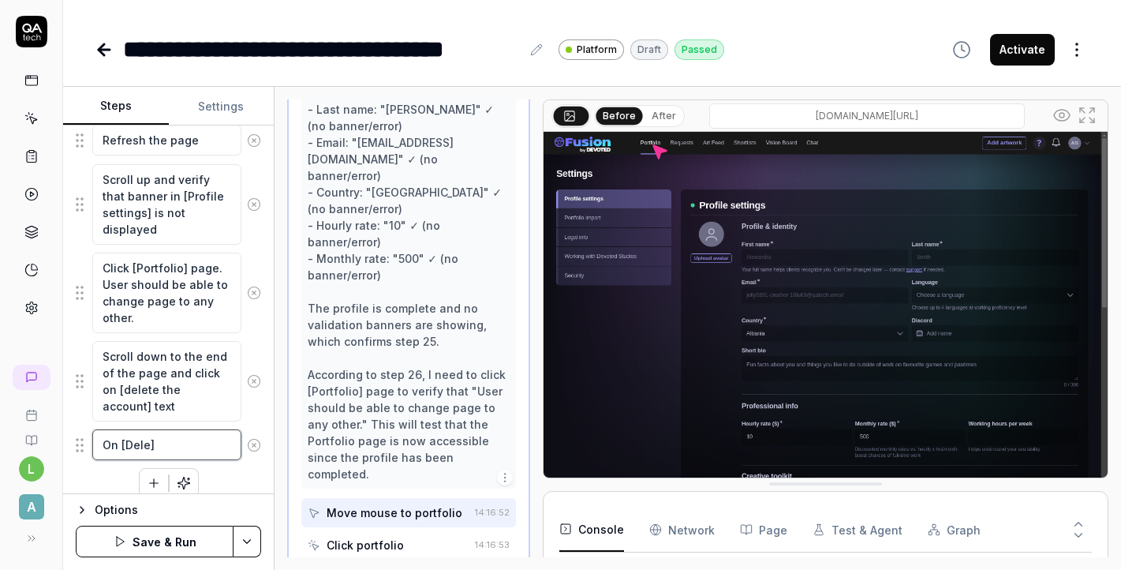
type textarea "*"
type textarea "On [Delet]"
type textarea "*"
type textarea "On [Delete]"
type textarea "*"
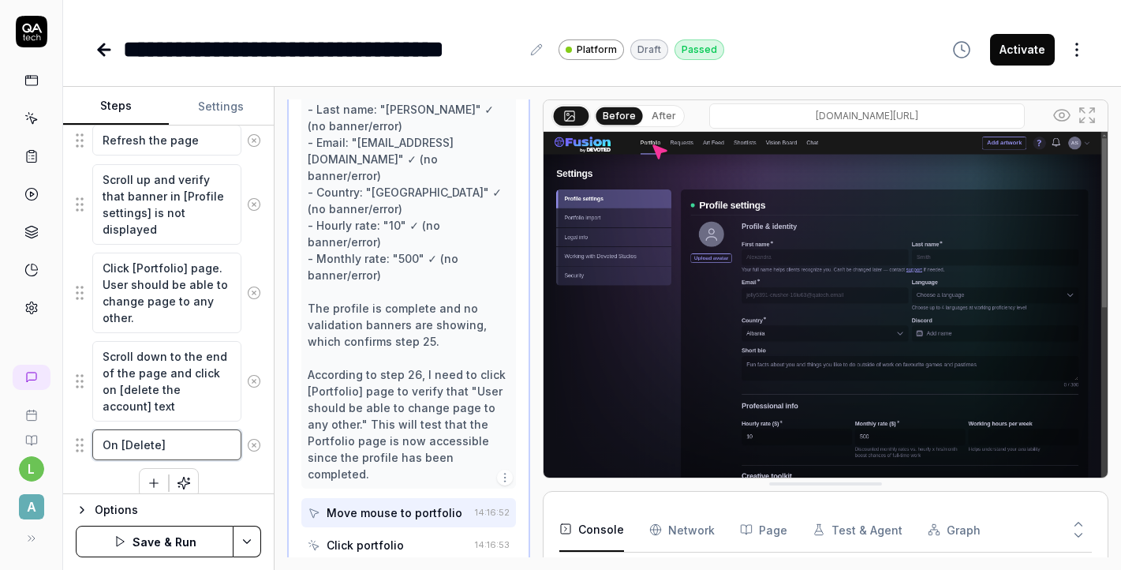
type textarea "On [Delete ]"
type textarea "*"
type textarea "On [Delete a]"
type textarea "*"
type textarea "On [Delete ac]"
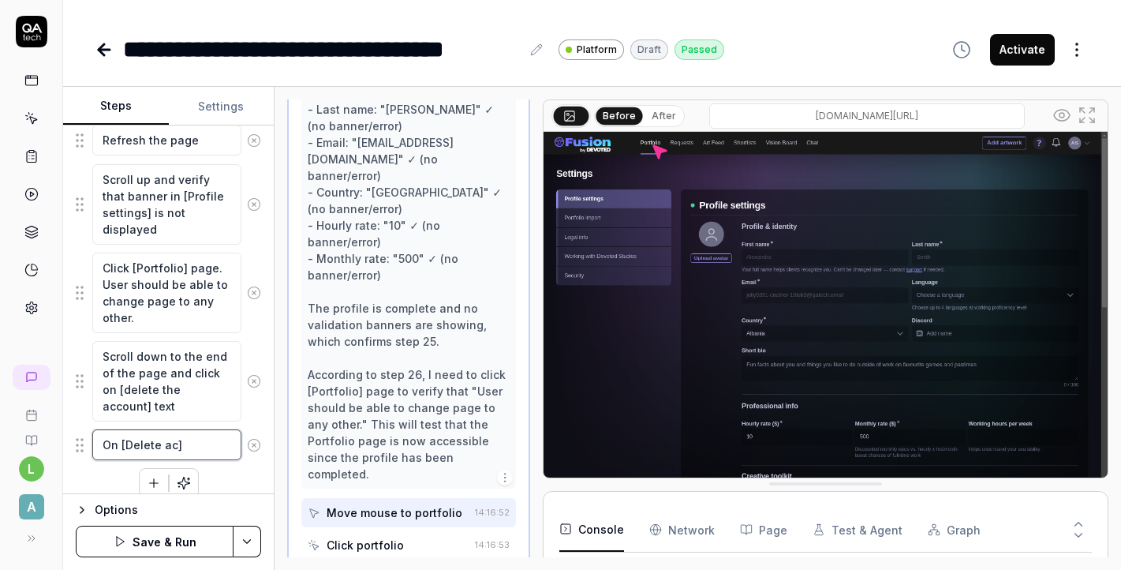
type textarea "*"
type textarea "On [Delete acc]"
type textarea "*"
type textarea "On [Delete acco]"
type textarea "*"
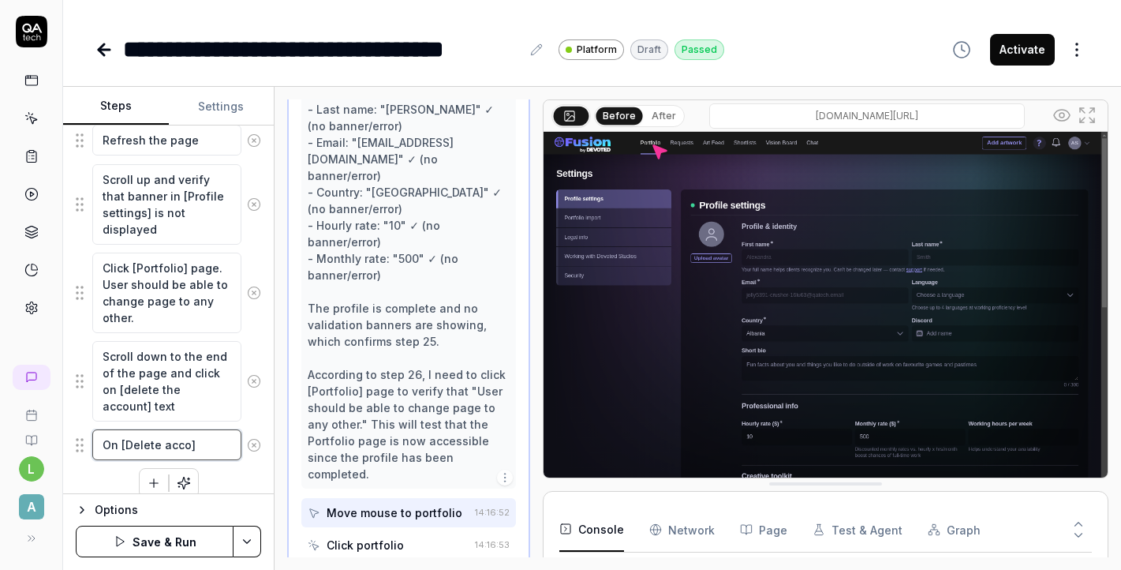
type textarea "On [Delete accou]"
type textarea "*"
type textarea "On [Delete accoun]"
type textarea "*"
type textarea "On [Delete account]"
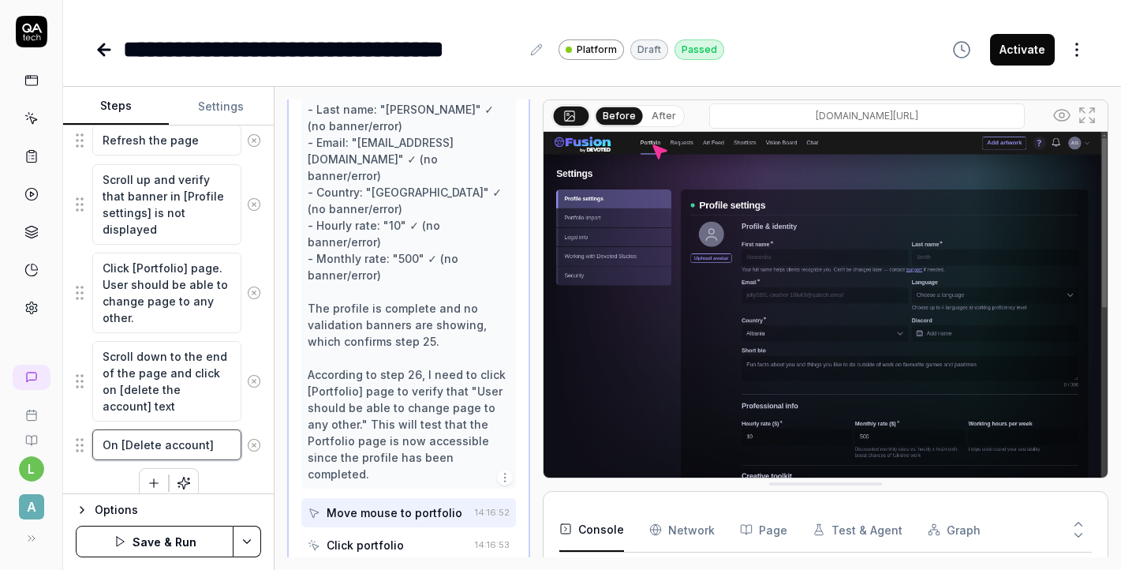
type textarea "*"
type textarea "On [Delete account]"
type textarea "*"
type textarea "On [Delete account] m"
type textarea "*"
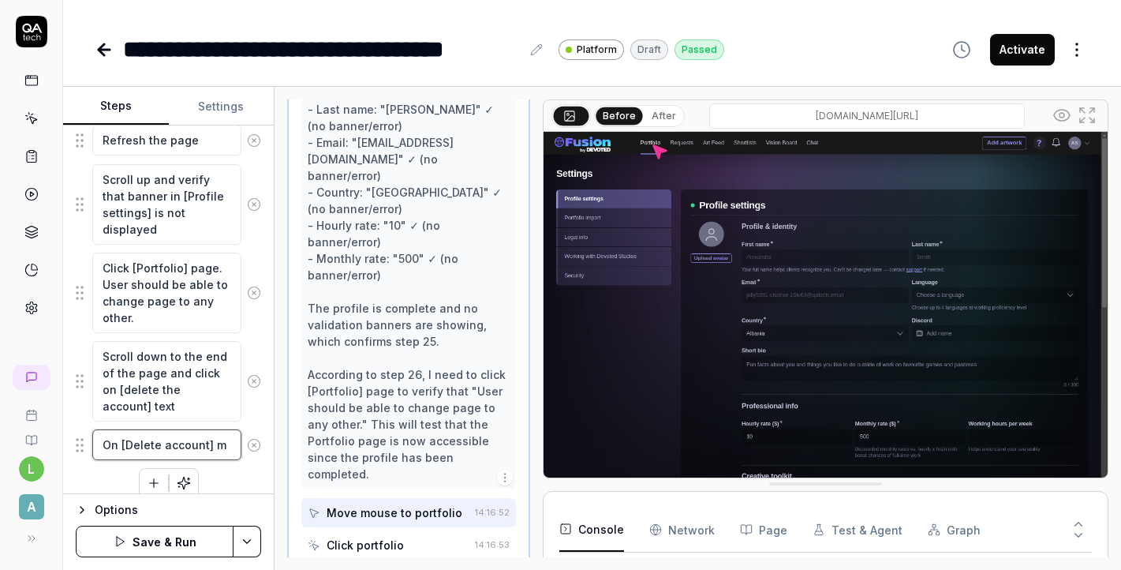
type textarea "On [Delete account] mo"
type textarea "*"
type textarea "On [Delete account] mod"
type textarea "*"
type textarea "On [Delete account] moda"
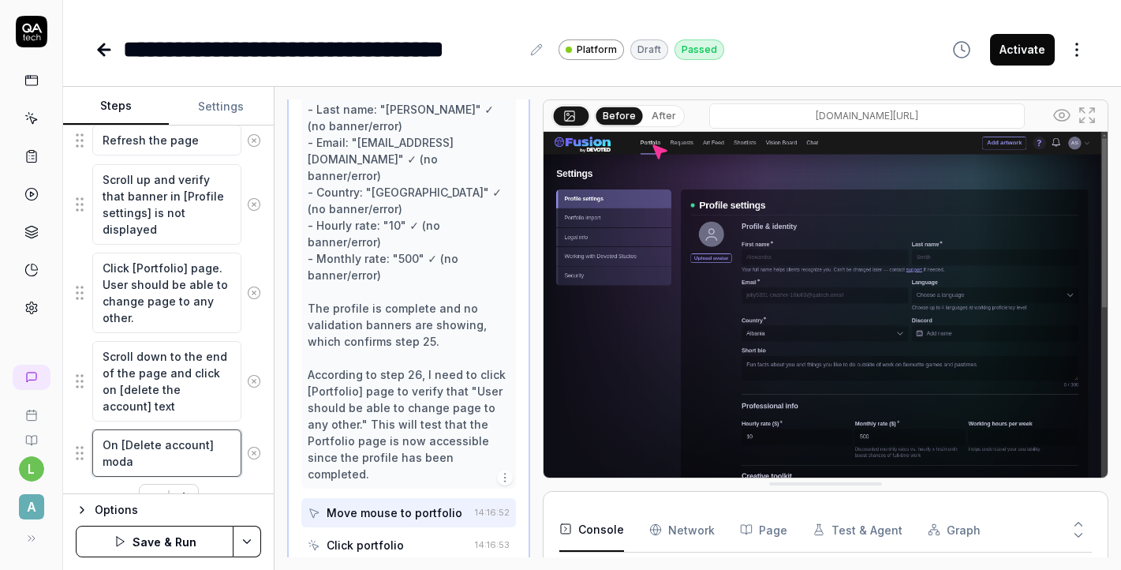
type textarea "*"
type textarea "On [Delete account] modal"
type textarea "*"
type textarea "On [Delete account] modal"
type textarea "*"
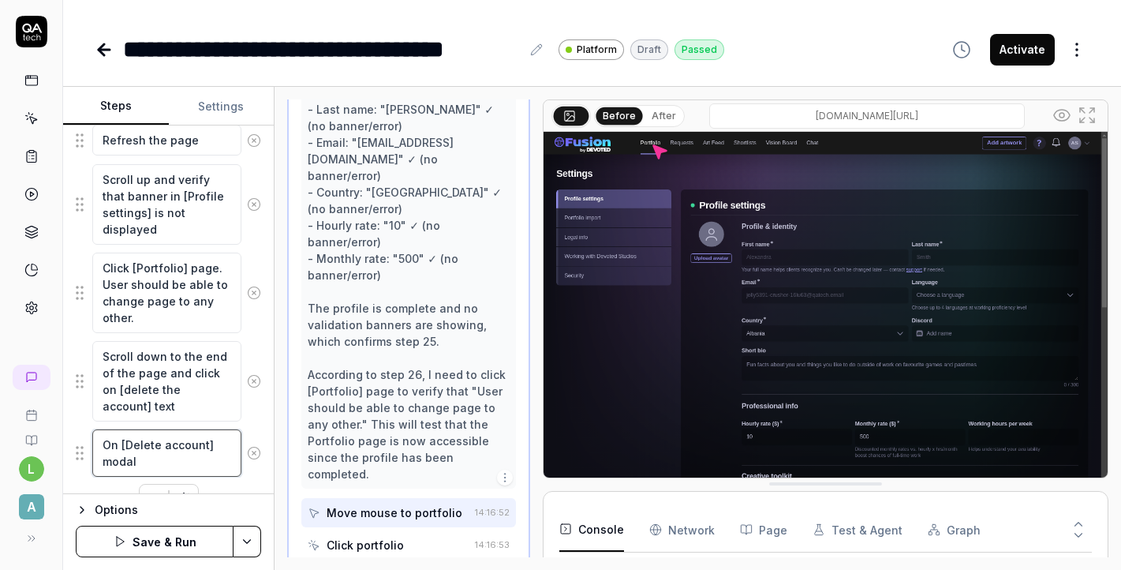
type textarea "On [Delete account] modal s"
type textarea "*"
type textarea "On [Delete account] modal se"
type textarea "*"
type textarea "On [Delete account] modal sel"
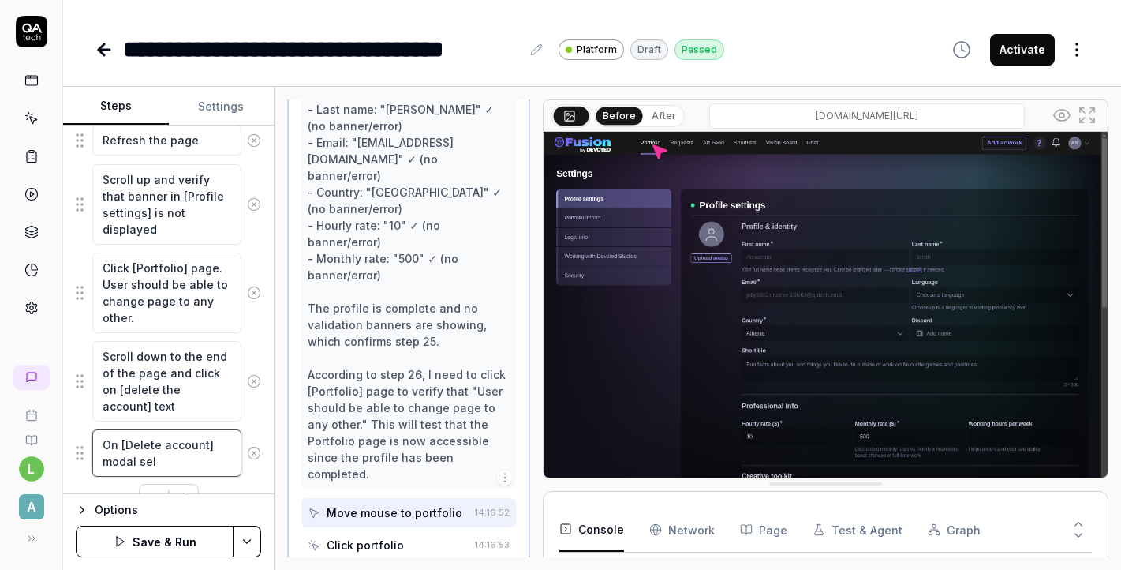
type textarea "*"
type textarea "On [Delete account] modal sele"
type textarea "*"
type textarea "On [Delete account] modal selec"
type textarea "*"
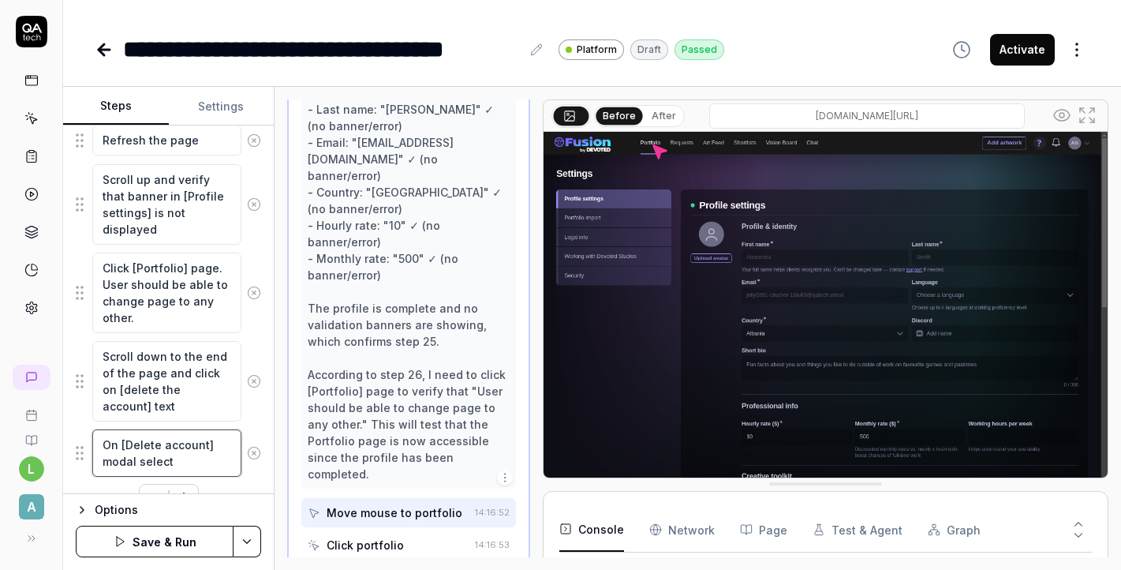
type textarea "On [Delete account] modal select"
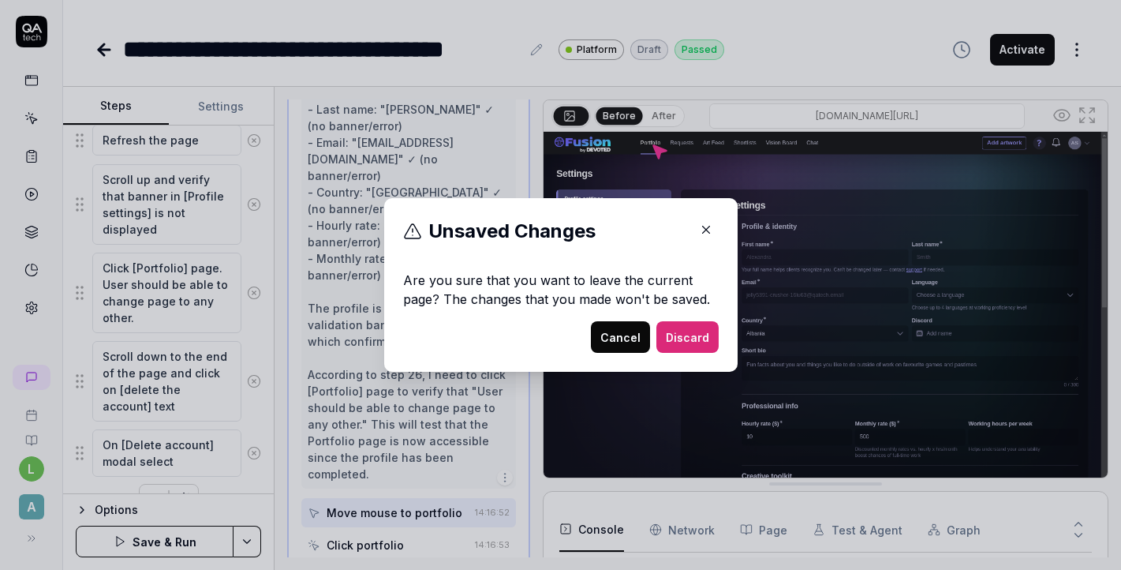
click at [617, 337] on button "Cancel" at bounding box center [620, 337] width 59 height 32
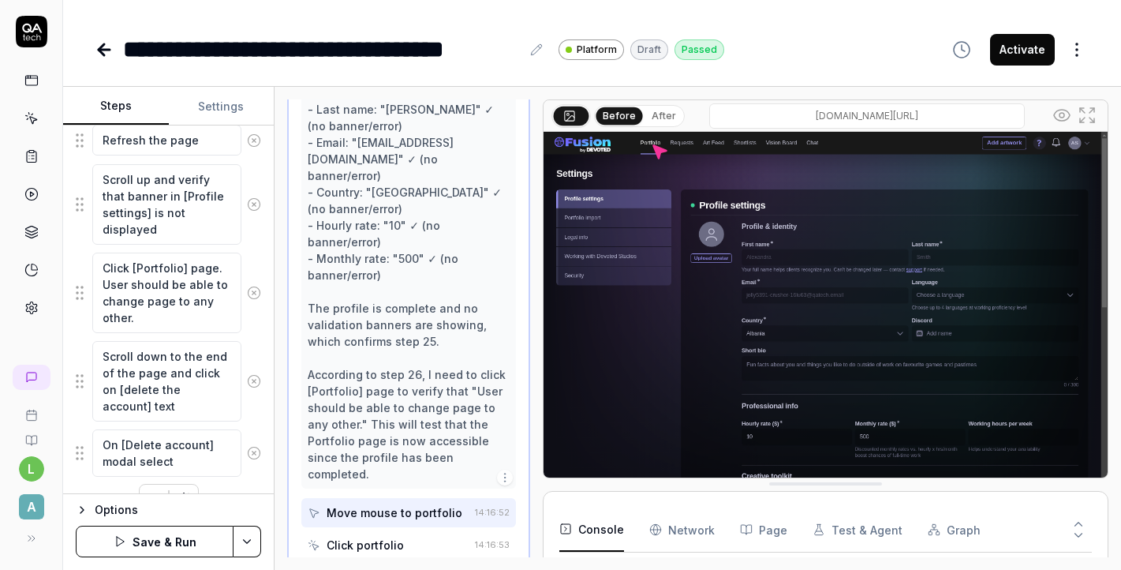
scroll to position [2095, 0]
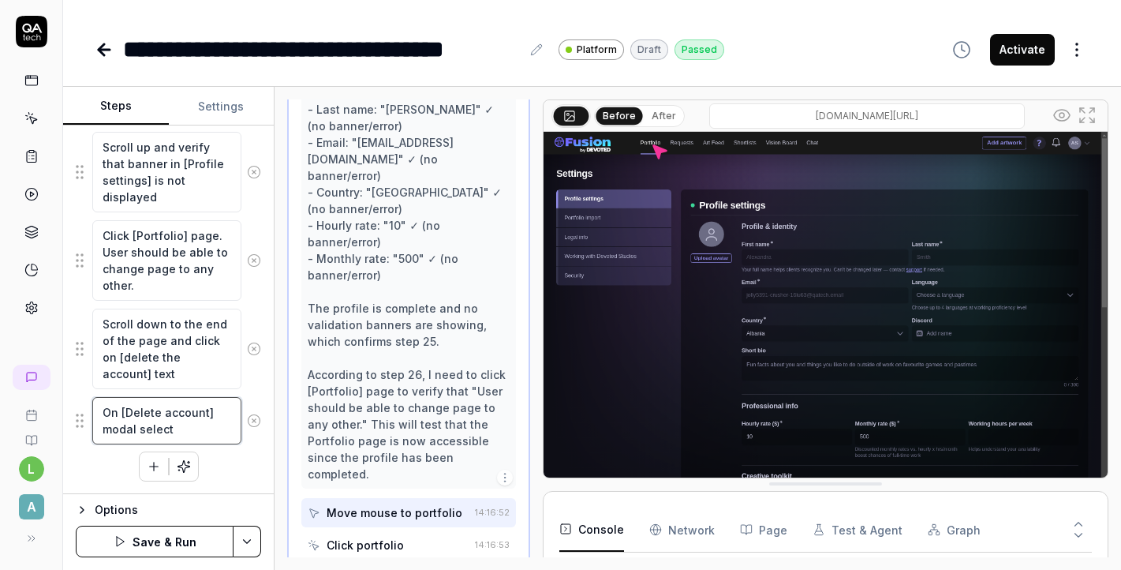
click at [200, 431] on textarea "On [Delete account] modal select" at bounding box center [166, 420] width 149 height 47
type textarea "*"
type textarea "On [Delete account] modal select"
type textarea "*"
type textarea "On [Delete account] modal select ["
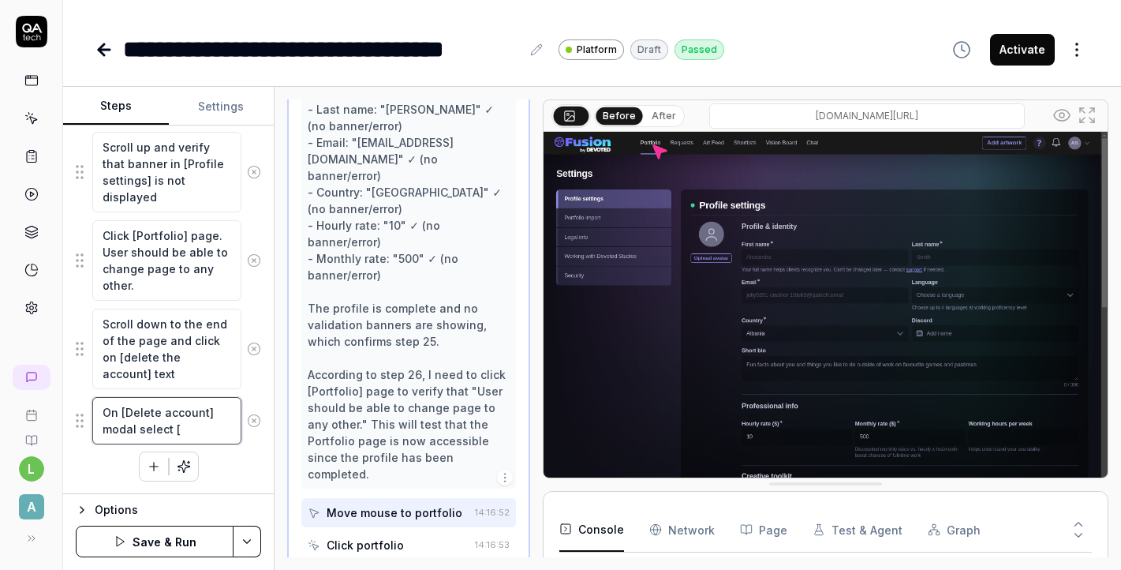
type textarea "*"
type textarea "On [Delete account] modal select []"
type textarea "*"
type textarea "On [Delete account] modal select [D]"
type textarea "*"
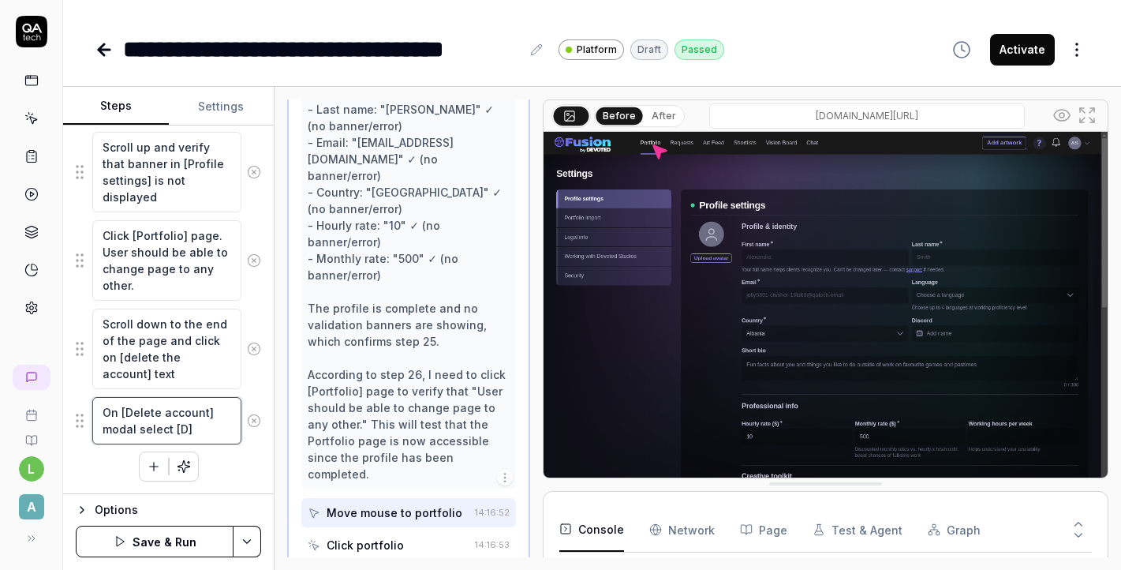
type textarea "On [Delete account] modal select [De]"
type textarea "*"
type textarea "On [Delete account] modal select [Del]"
type textarea "*"
type textarea "On [Delete account] modal select [Dele]"
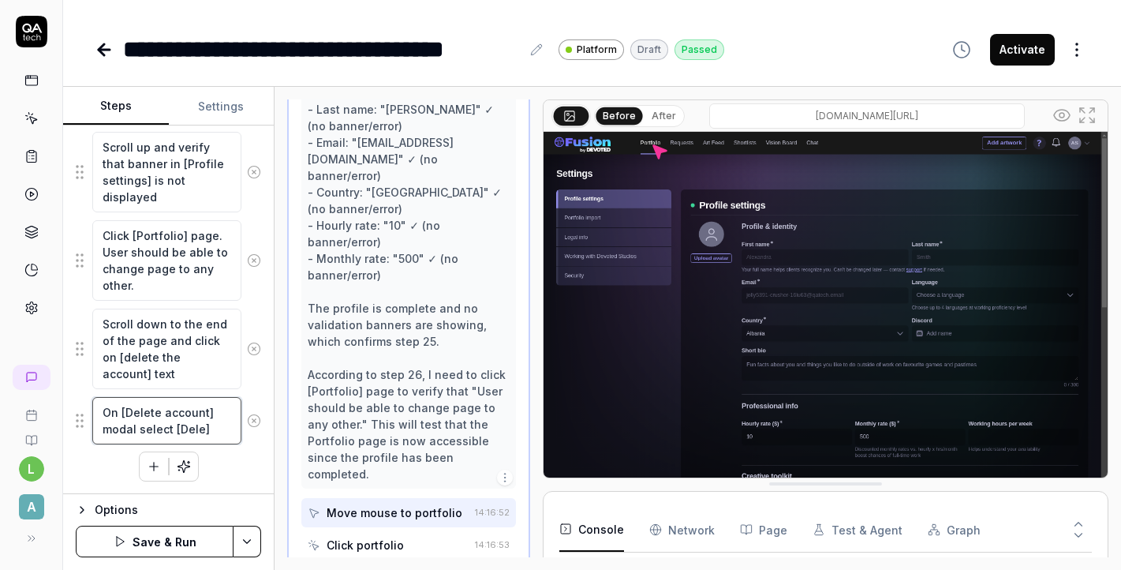
type textarea "*"
type textarea "On [Delete account] modal select [Delet]"
type textarea "*"
type textarea "On [Delete account] modal select [Delete]"
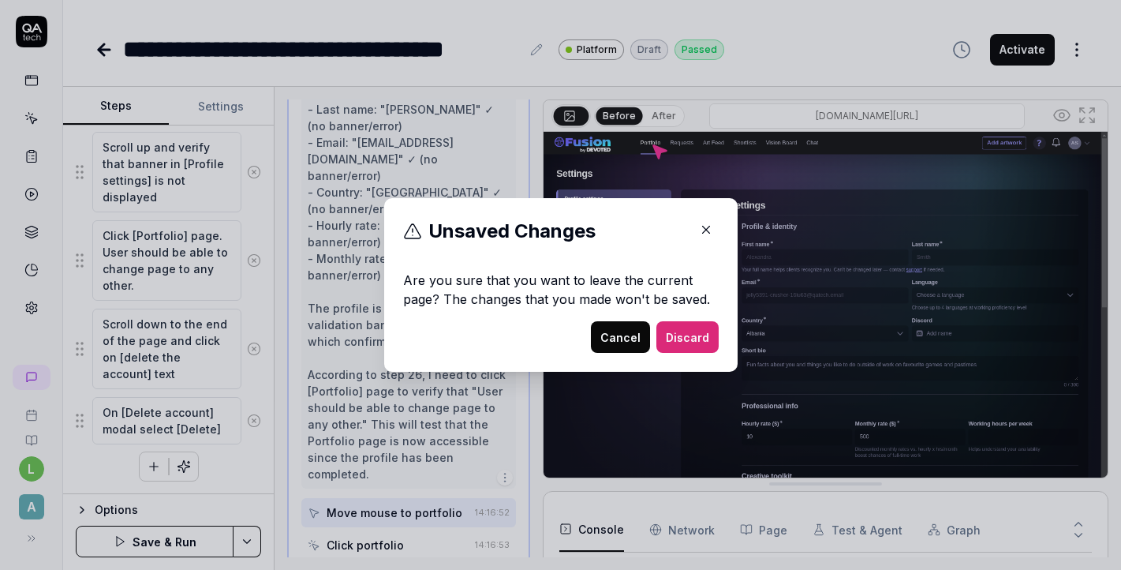
click at [626, 326] on button "Cancel" at bounding box center [620, 337] width 59 height 32
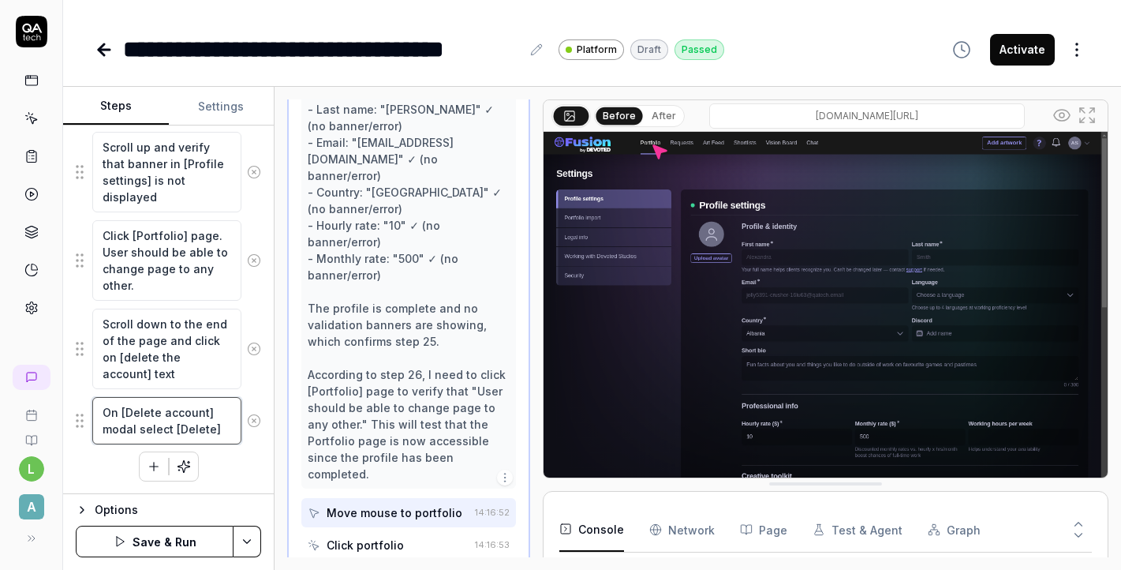
click at [221, 429] on textarea "On [Delete account] modal select [Delete]" at bounding box center [166, 420] width 149 height 47
type textarea "*"
type textarea "On [Delete account] modal select [Delete]"
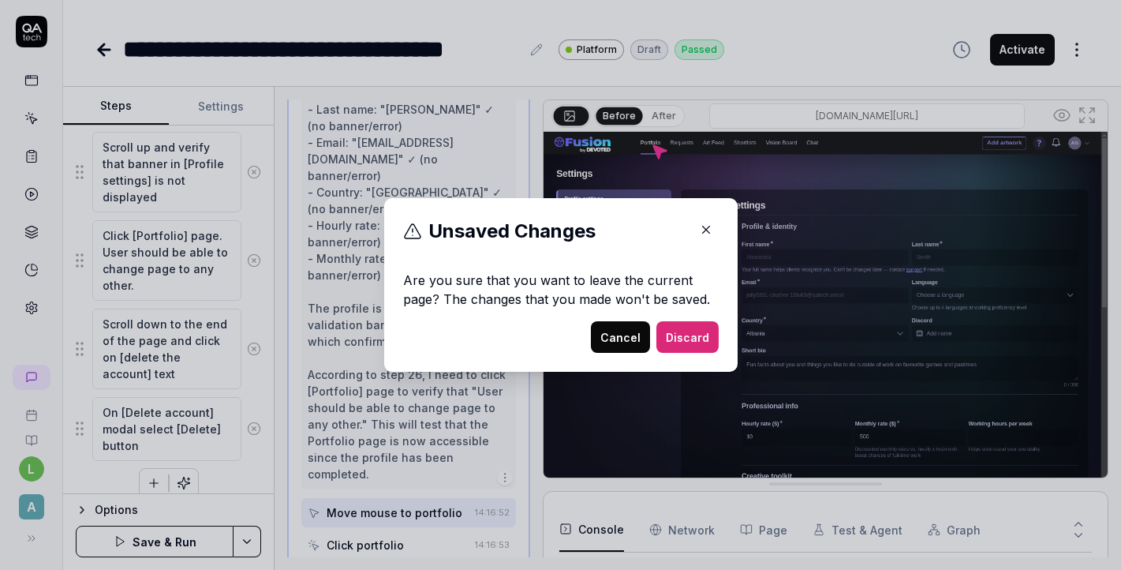
click at [601, 338] on button "Cancel" at bounding box center [620, 337] width 59 height 32
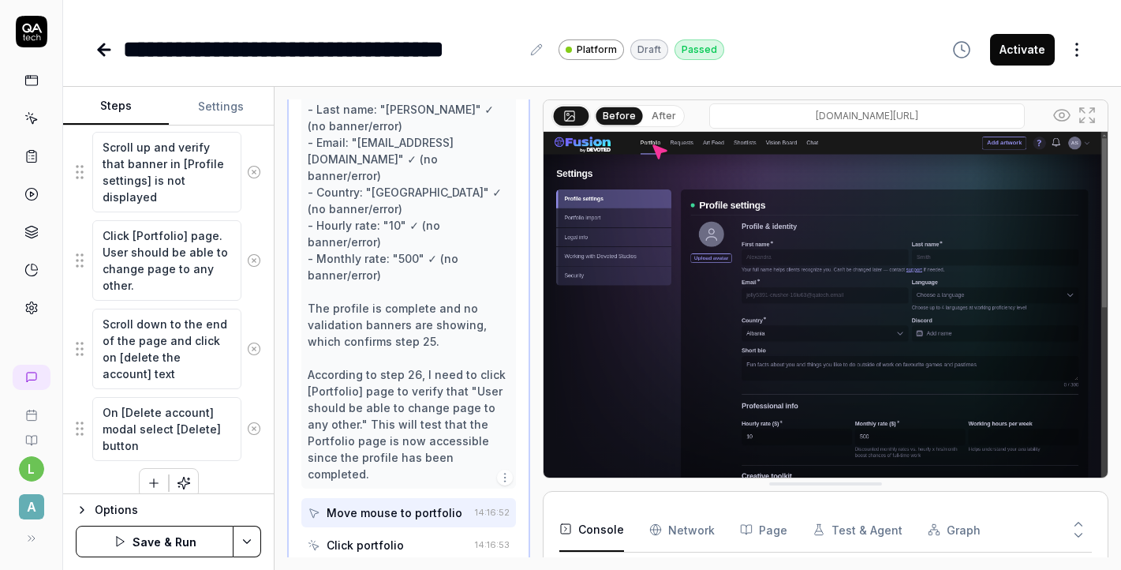
scroll to position [2111, 0]
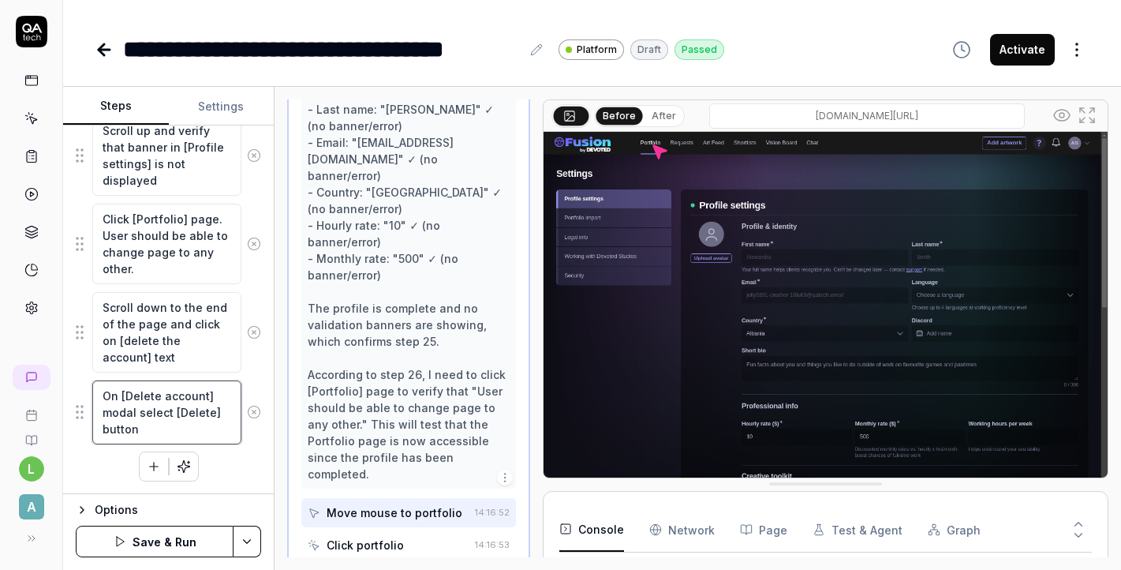
click at [175, 409] on textarea "On [Delete account] modal select [Delete] button" at bounding box center [166, 412] width 149 height 64
click at [168, 409] on textarea "On [Delete account] modal select [Delete] button" at bounding box center [166, 412] width 149 height 64
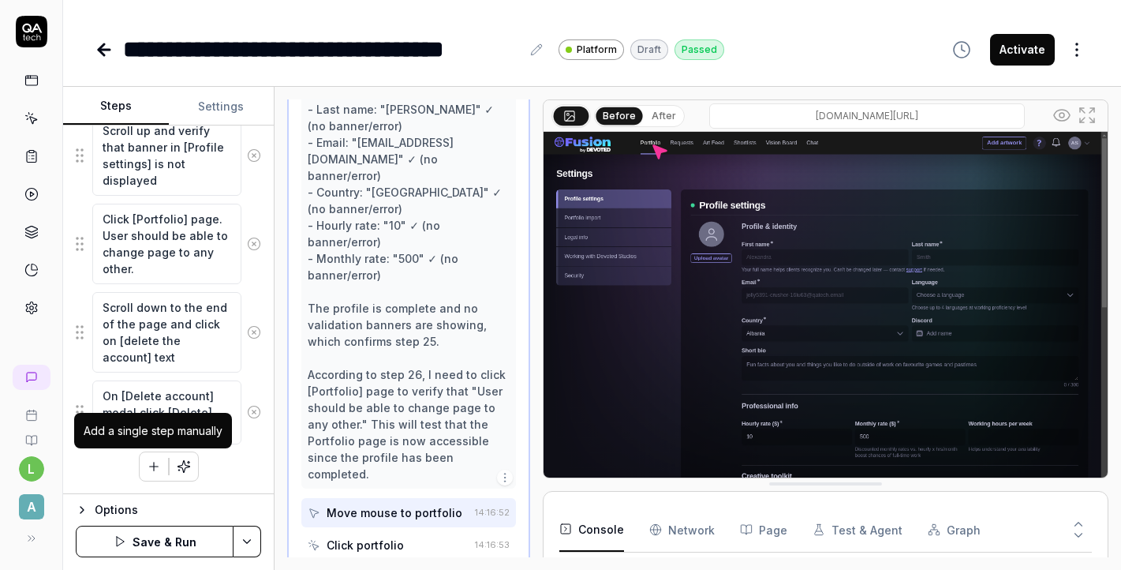
click at [151, 471] on icon "button" at bounding box center [154, 466] width 14 height 14
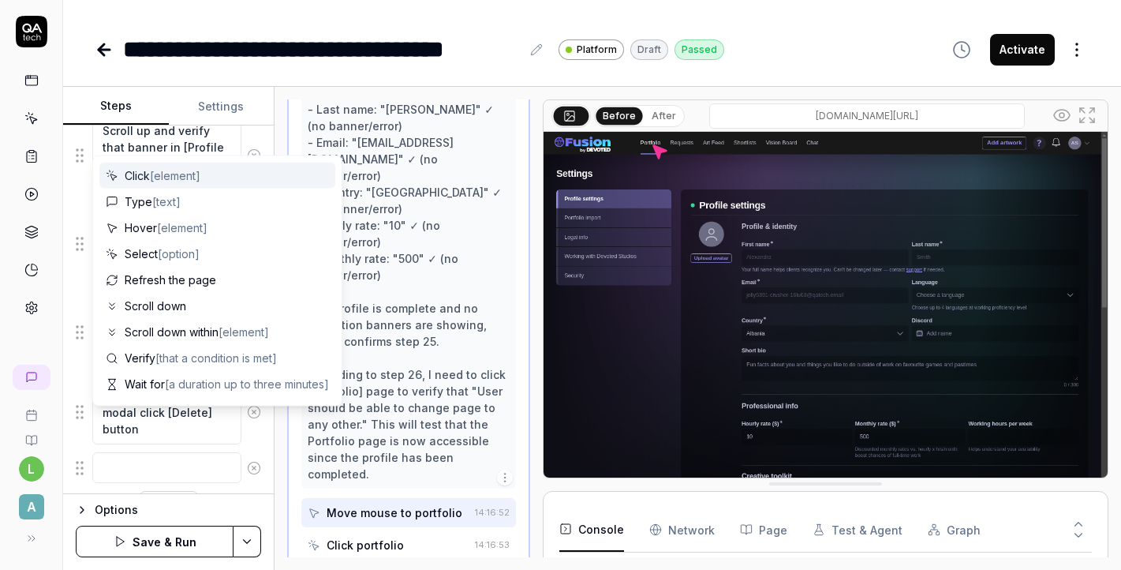
scroll to position [2151, 0]
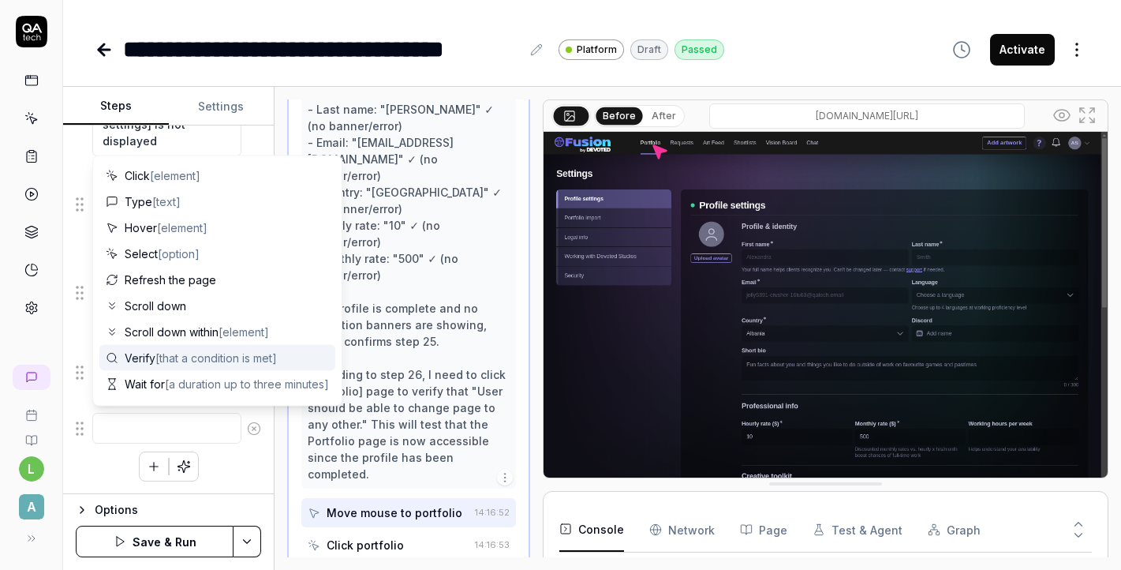
click at [198, 361] on span "[that a condition is met]" at bounding box center [216, 357] width 122 height 13
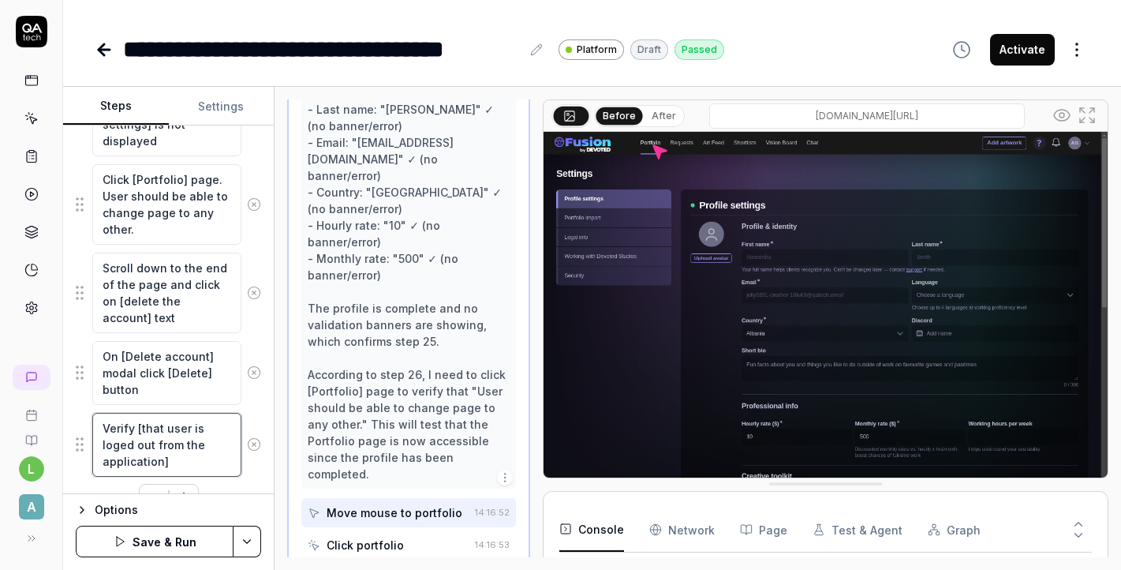
click at [121, 444] on textarea "Verify [that user is loged out from the application]" at bounding box center [166, 445] width 149 height 64
click at [201, 462] on textarea "Verify [that user is logged out from the application]" at bounding box center [166, 445] width 149 height 64
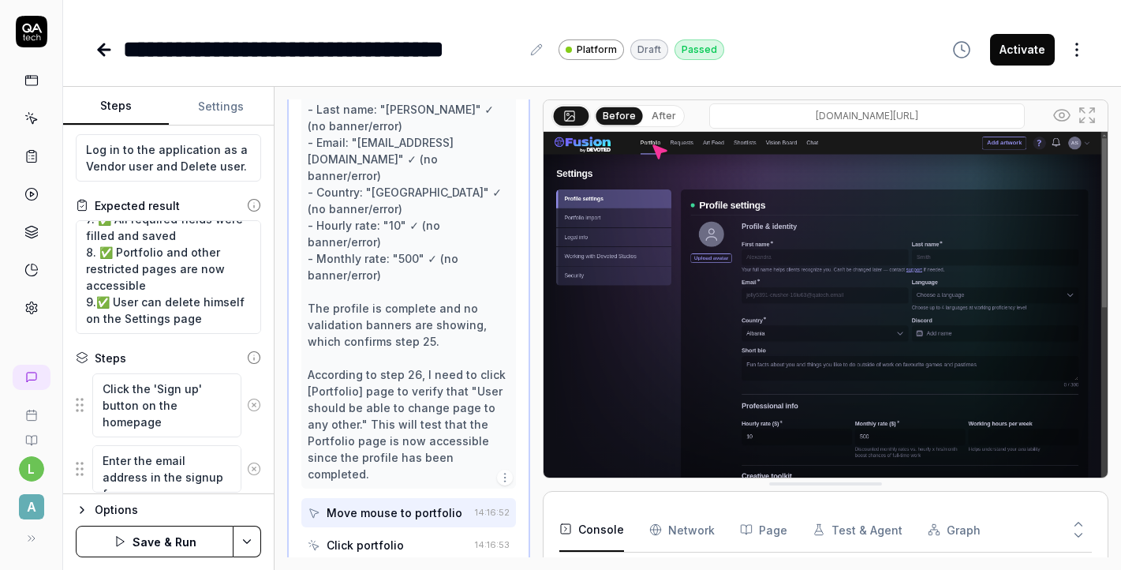
scroll to position [0, 0]
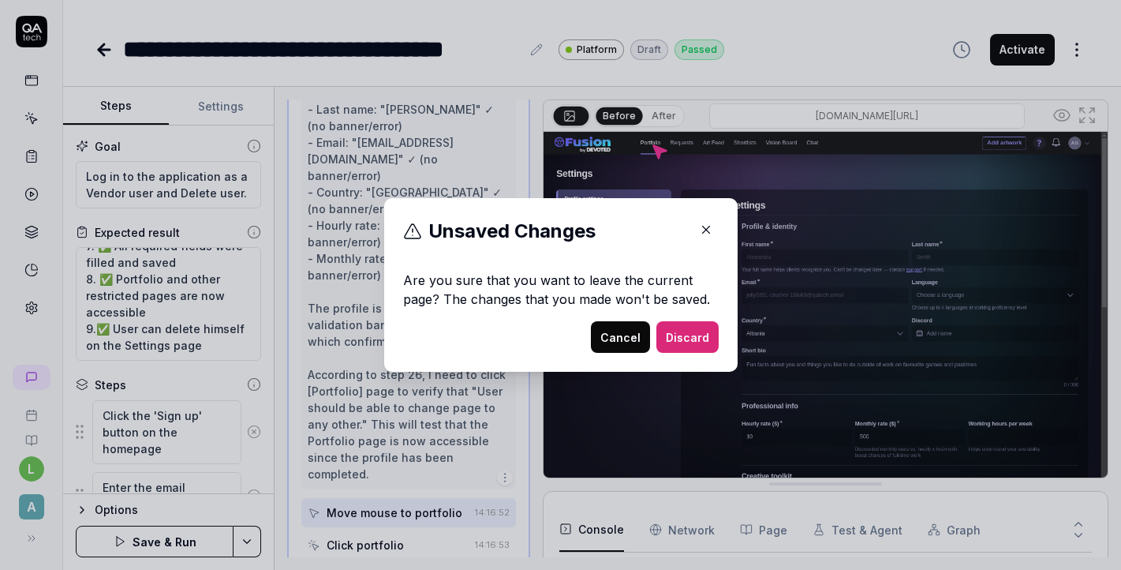
click at [636, 341] on button "Cancel" at bounding box center [620, 337] width 59 height 32
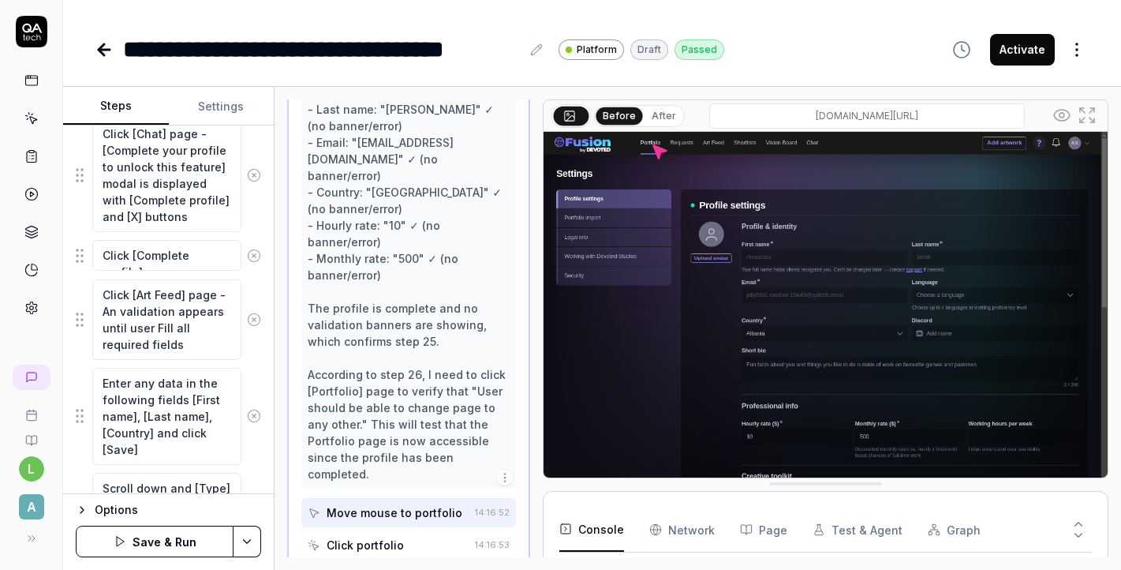
scroll to position [2183, 0]
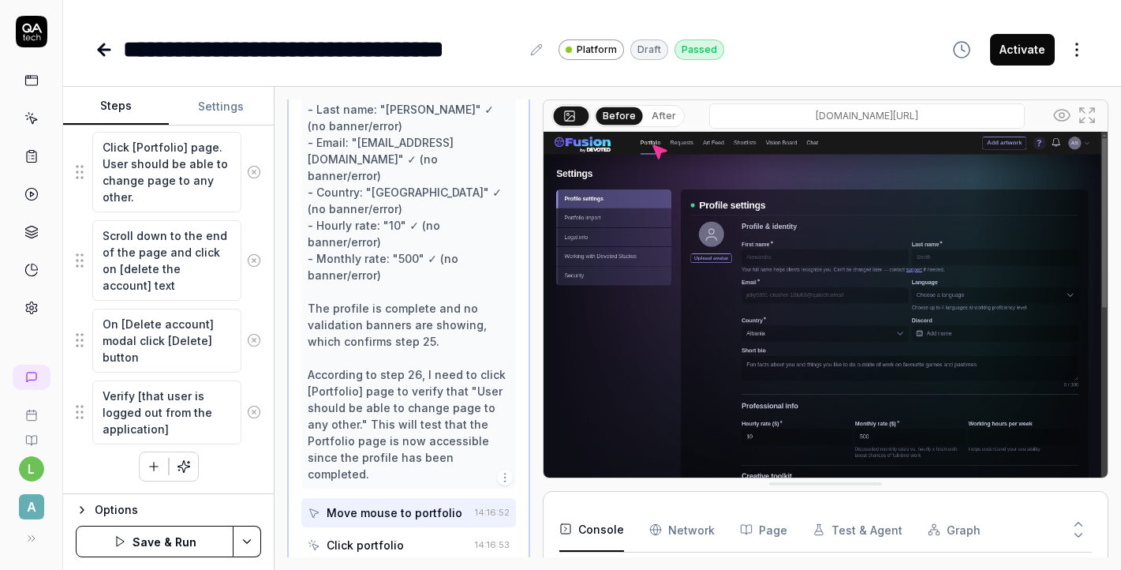
click at [537, 53] on icon at bounding box center [536, 49] width 10 height 10
click at [167, 544] on button "Save & Run" at bounding box center [155, 541] width 158 height 32
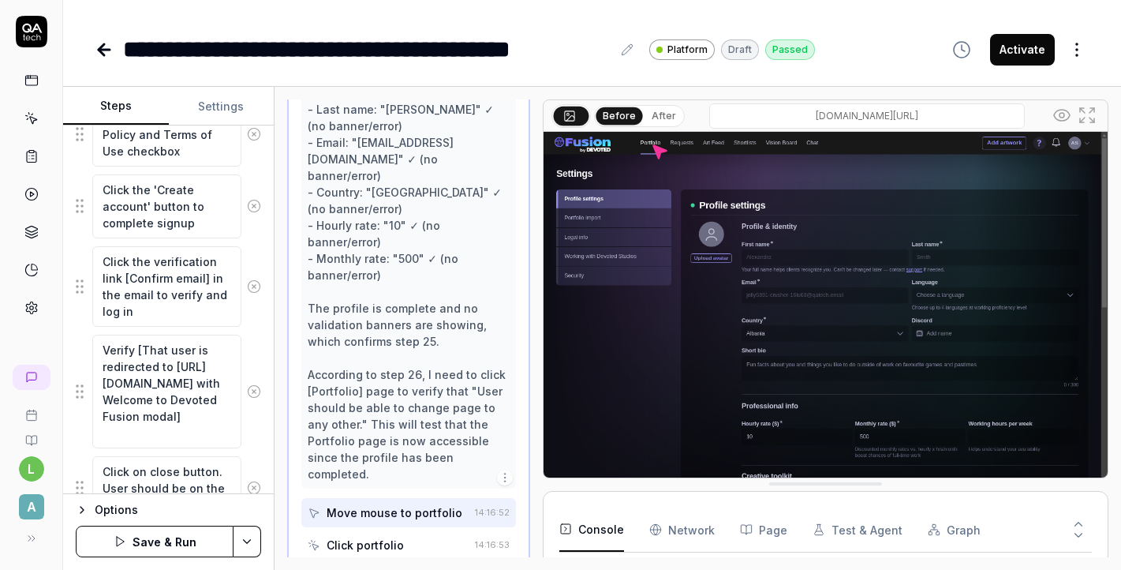
scroll to position [0, 0]
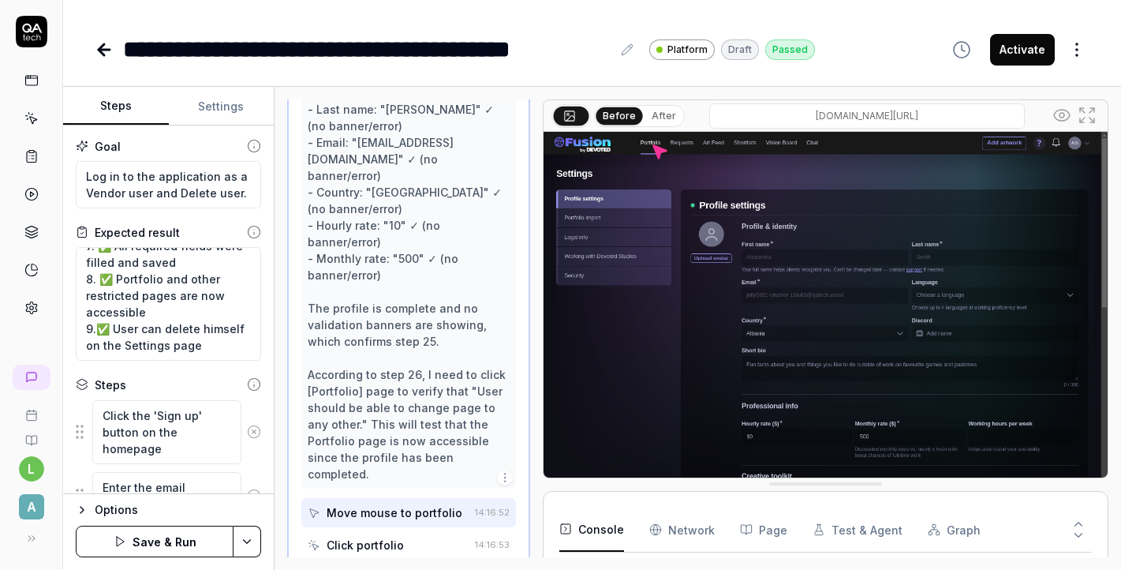
click at [192, 548] on button "Save & Run" at bounding box center [155, 541] width 158 height 32
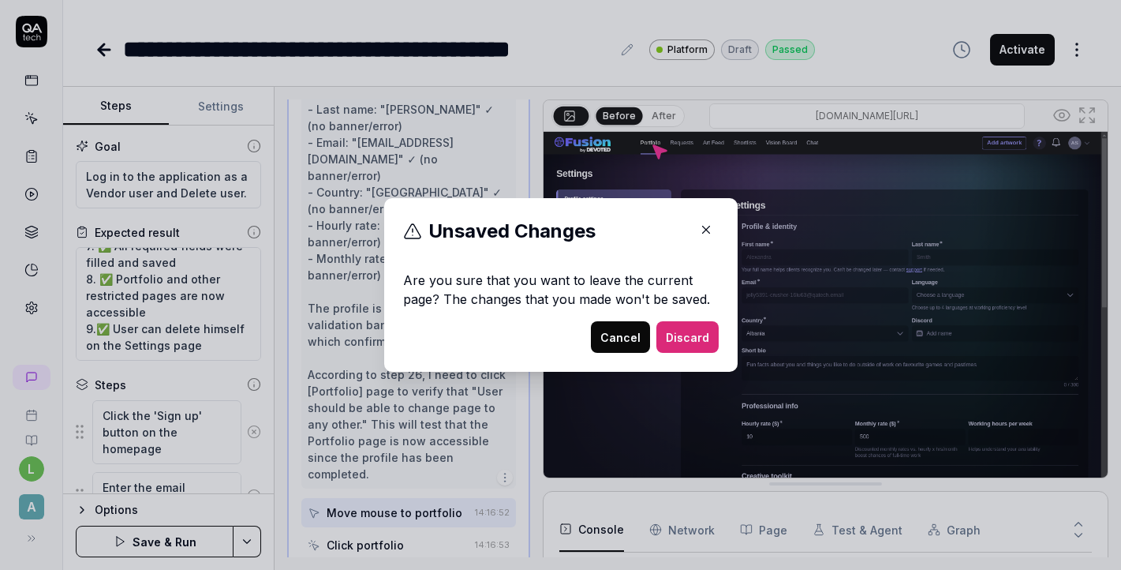
click at [620, 331] on button "Cancel" at bounding box center [620, 337] width 59 height 32
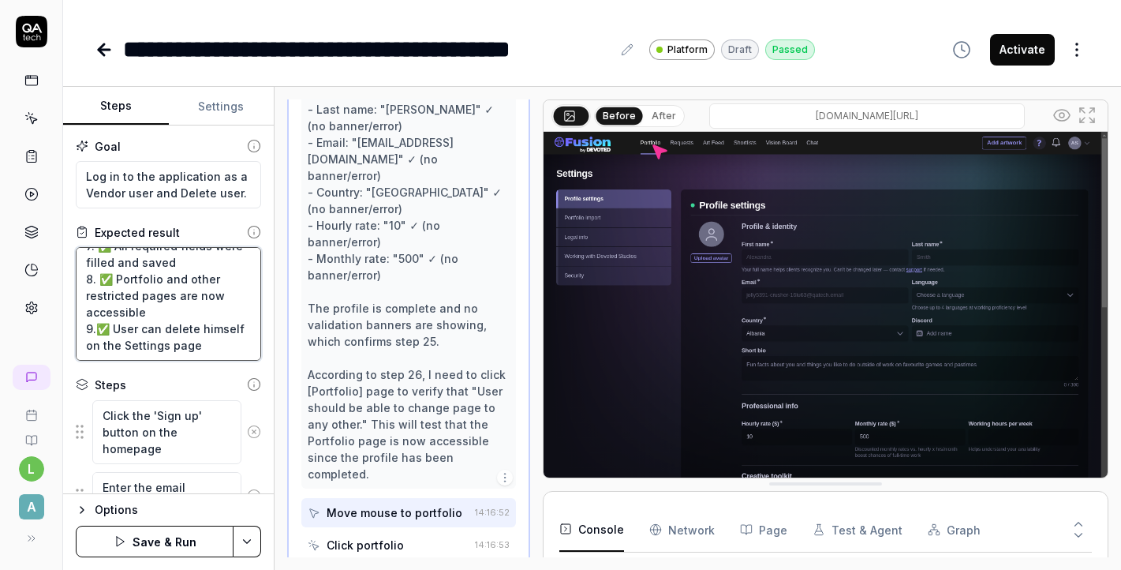
drag, startPoint x: 200, startPoint y: 354, endPoint x: 101, endPoint y: 330, distance: 102.4
click at [101, 330] on textarea "1. ✅ Successfully signed up with vendor/freelance artist role 2. ✅ Verification…" at bounding box center [168, 304] width 185 height 114
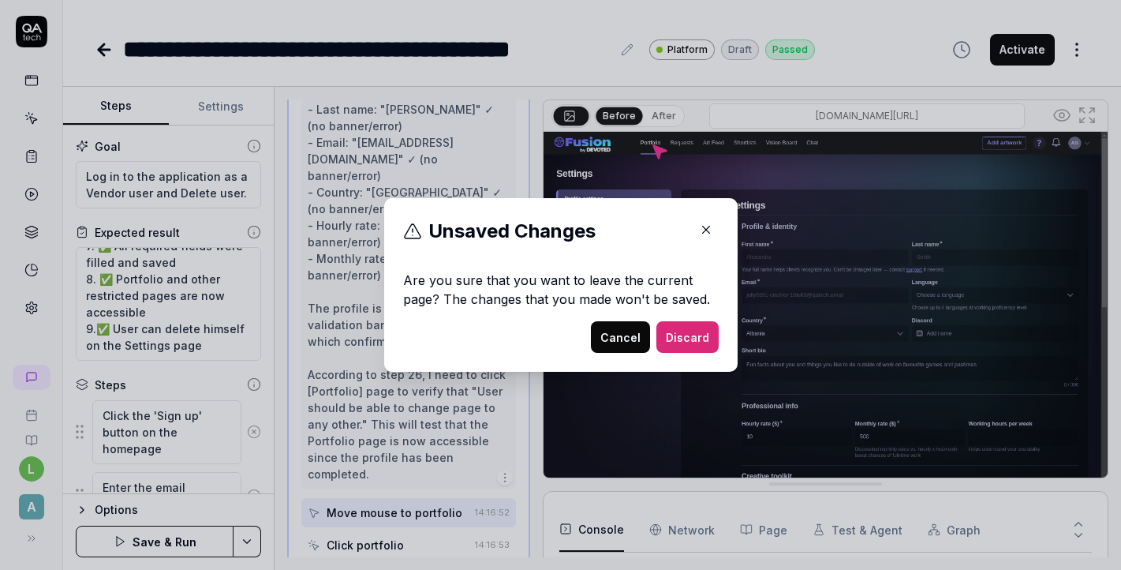
click at [628, 333] on button "Cancel" at bounding box center [620, 337] width 59 height 32
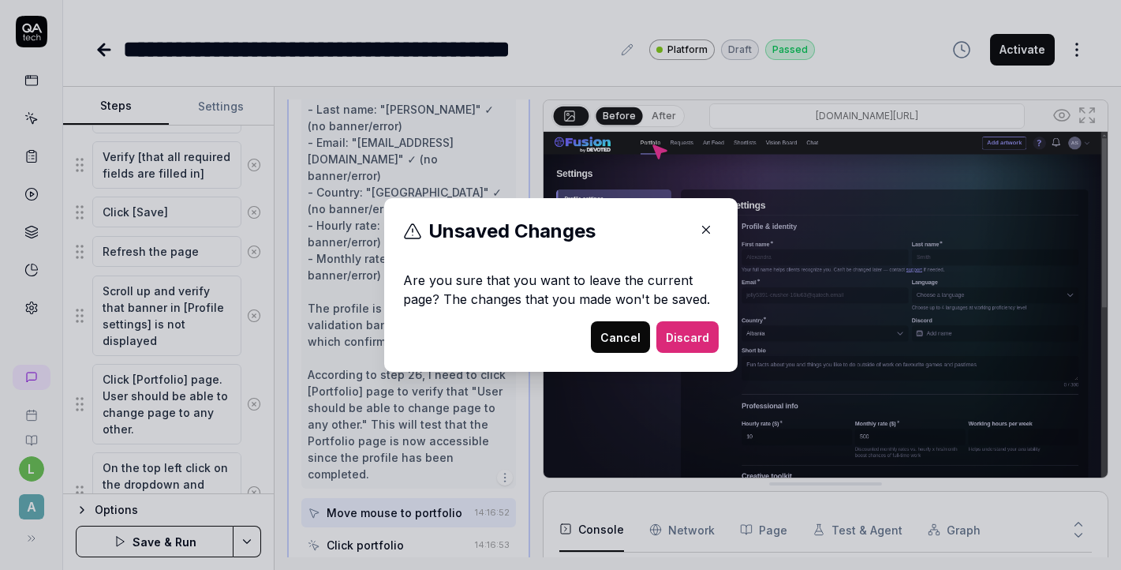
scroll to position [2305, 0]
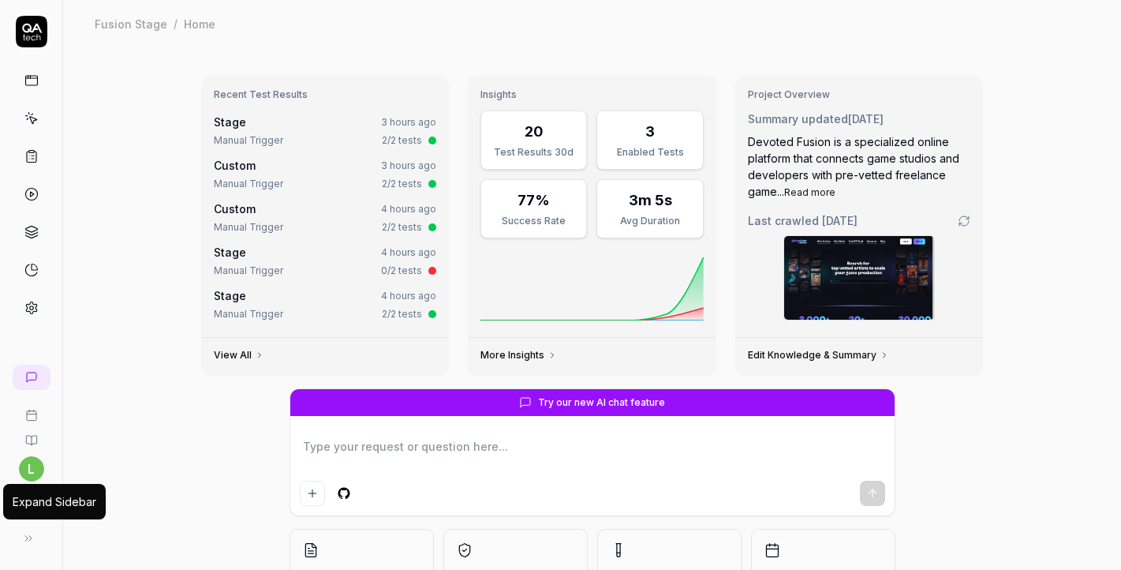
type textarea "*"
click at [32, 525] on button at bounding box center [29, 538] width 32 height 32
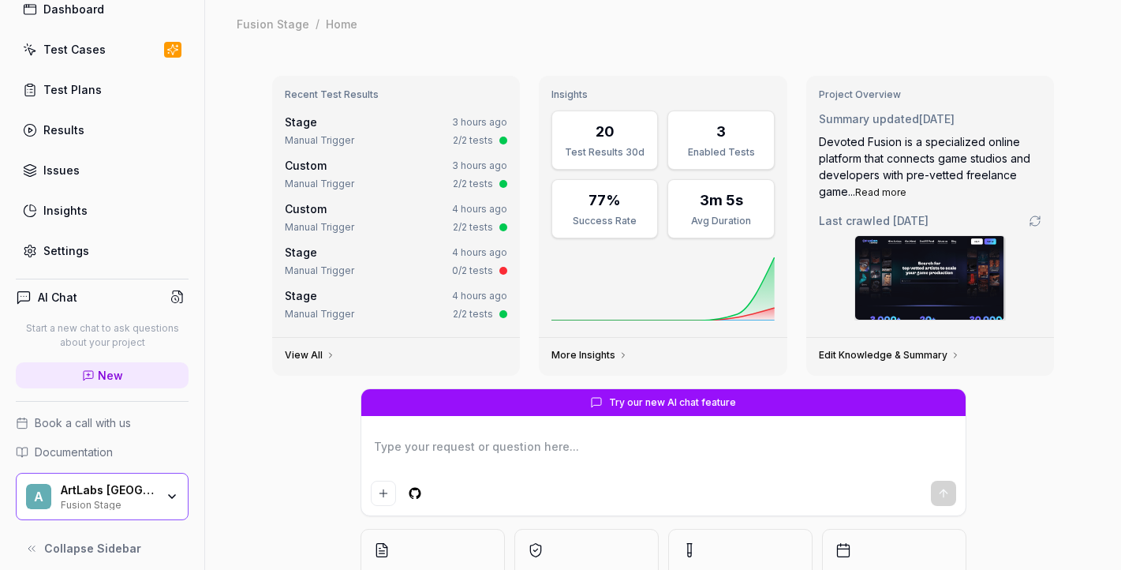
scroll to position [84, 0]
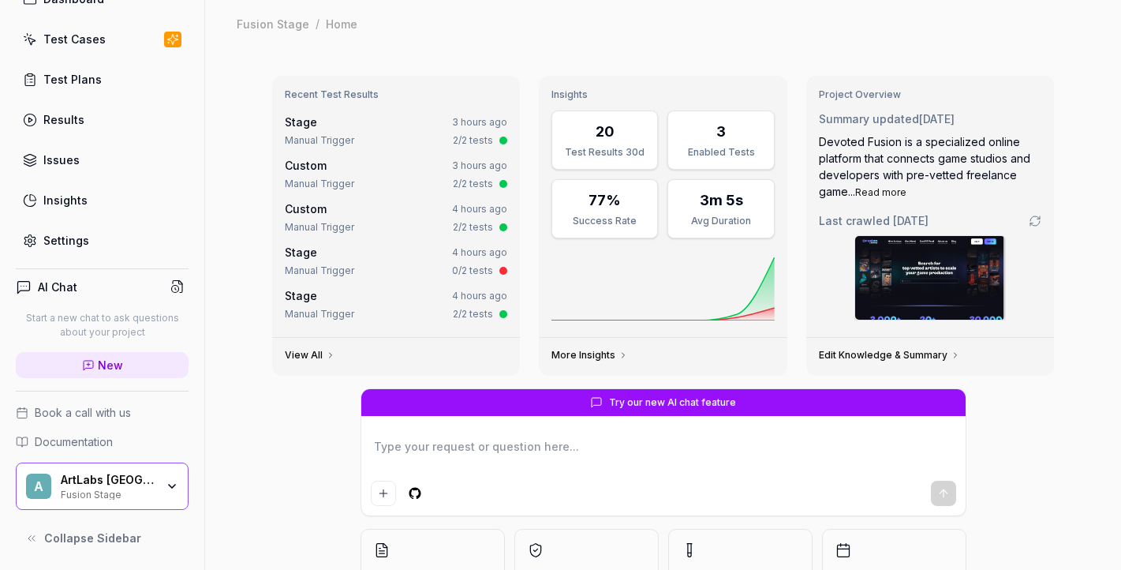
click at [58, 36] on div "Test Cases" at bounding box center [74, 39] width 62 height 17
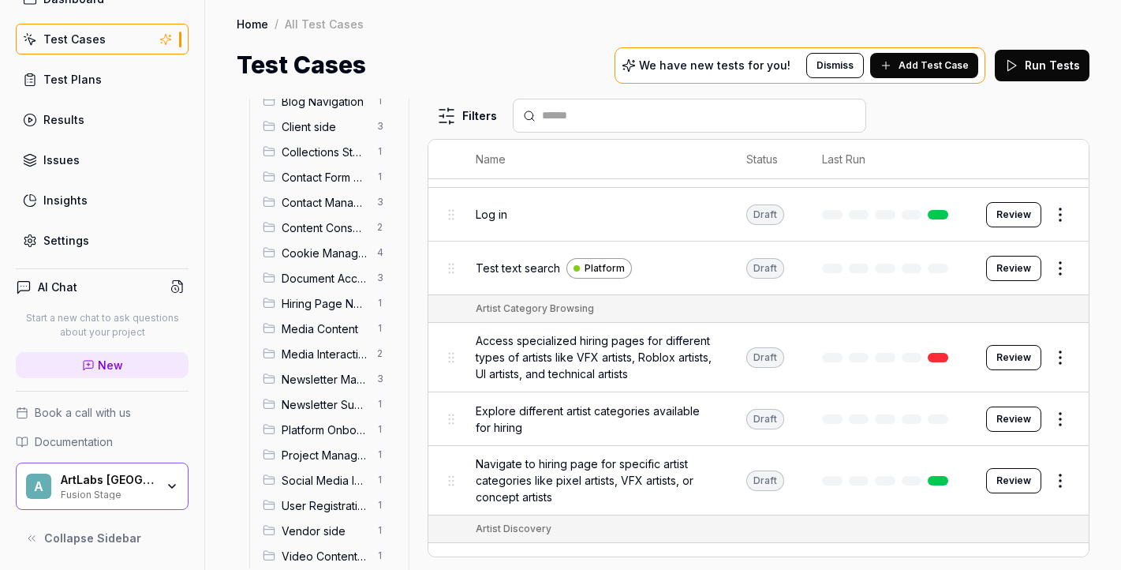
scroll to position [166, 0]
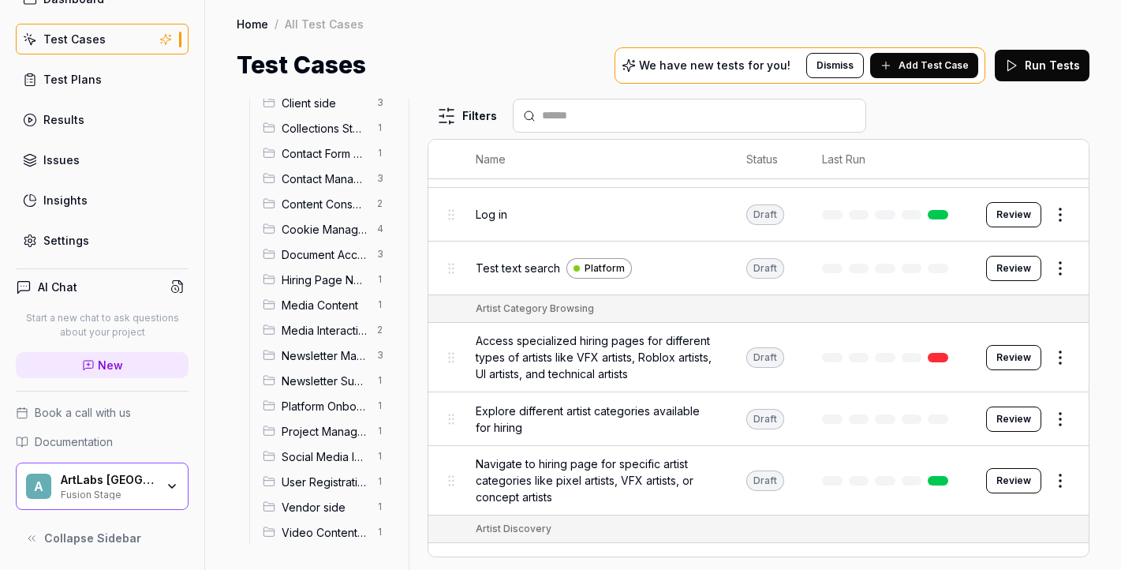
click at [302, 508] on span "Vendor side" at bounding box center [325, 507] width 86 height 17
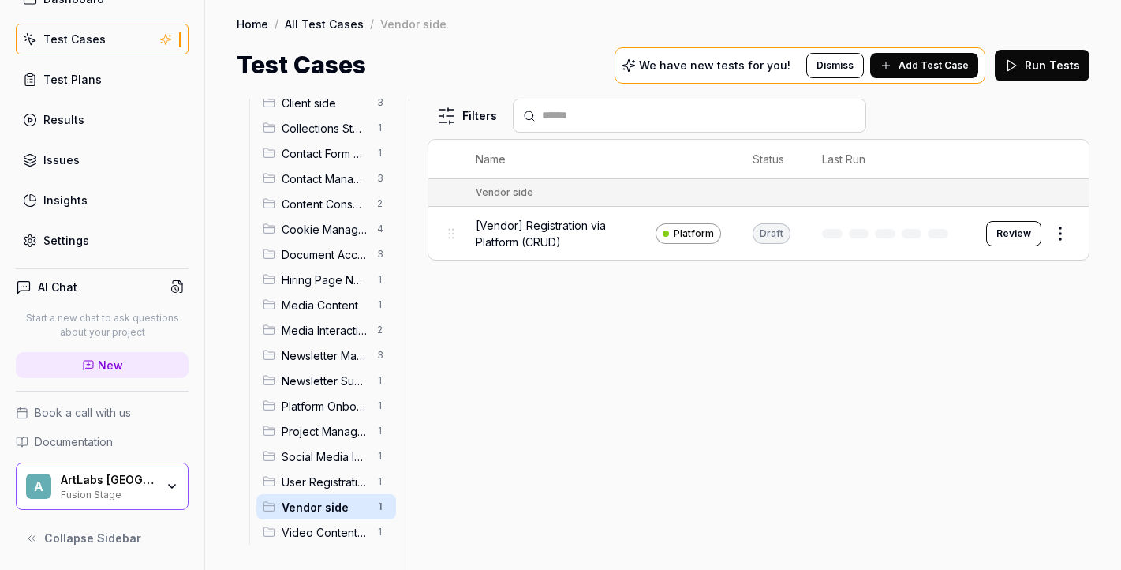
scroll to position [0, 0]
click at [1060, 230] on html "l Dashboard Test Cases Test Plans Results Issues Insights Settings AI Chat Star…" at bounding box center [560, 285] width 1121 height 570
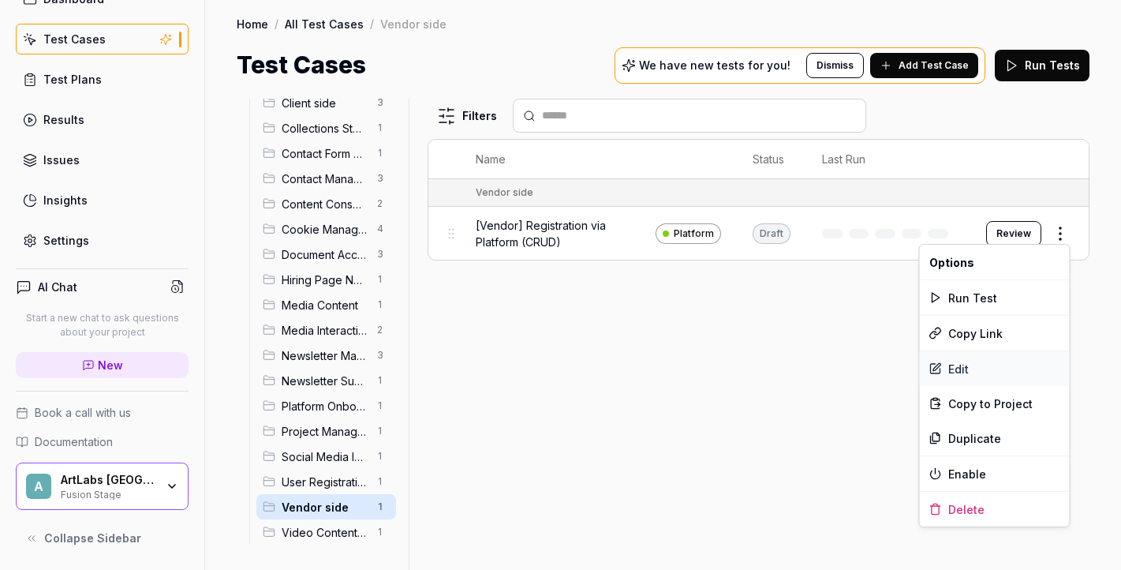
click at [996, 363] on div "Edit" at bounding box center [995, 368] width 150 height 35
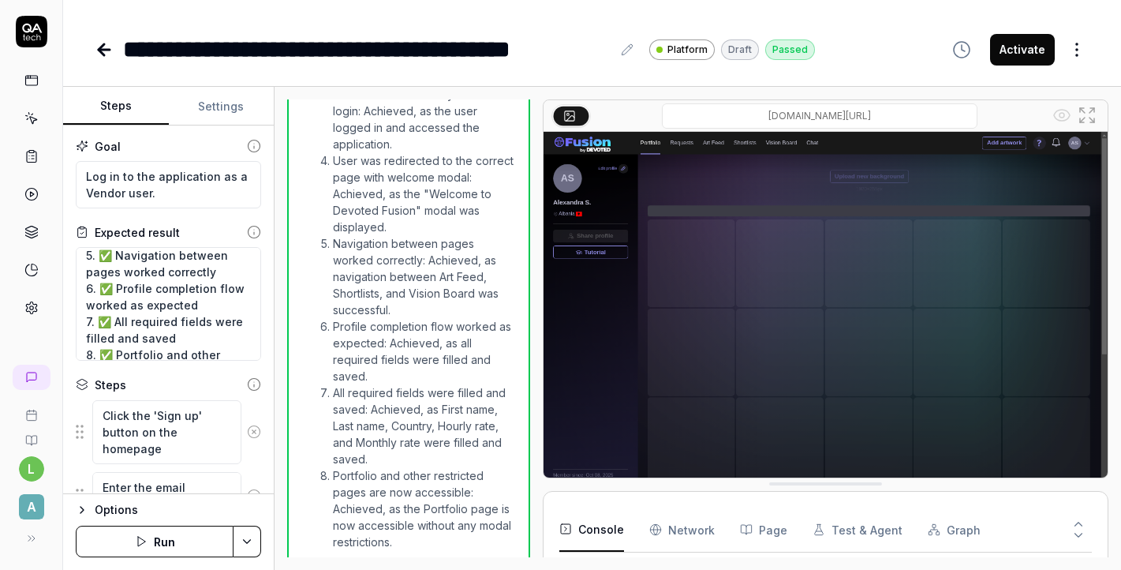
scroll to position [215, 0]
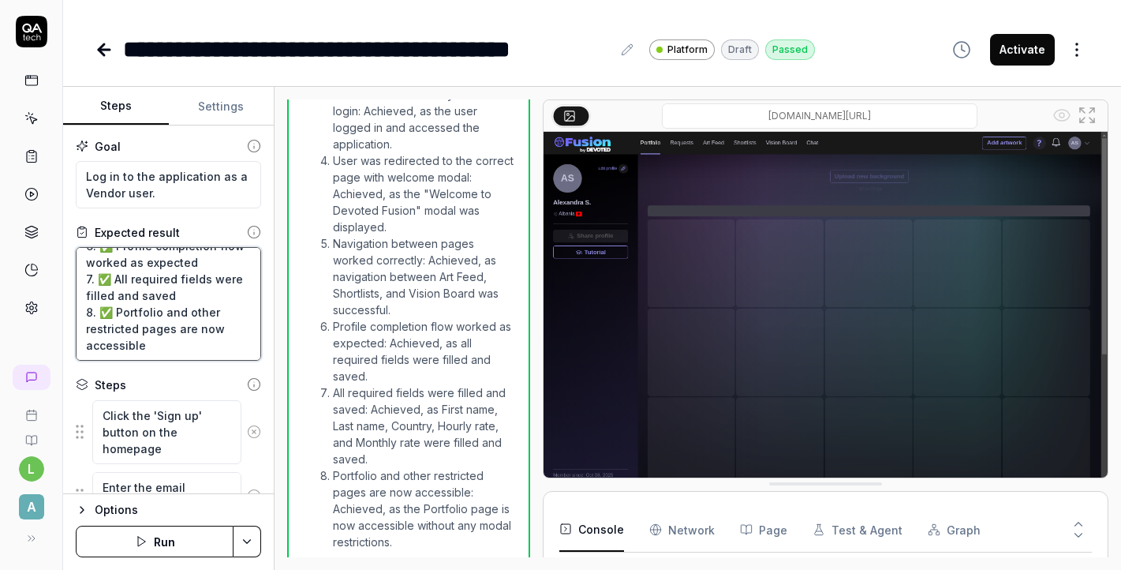
click at [149, 344] on textarea "1. ✅ Successfully signed up with vendor/freelance artist role 2. ✅ Verification…" at bounding box center [168, 304] width 185 height 114
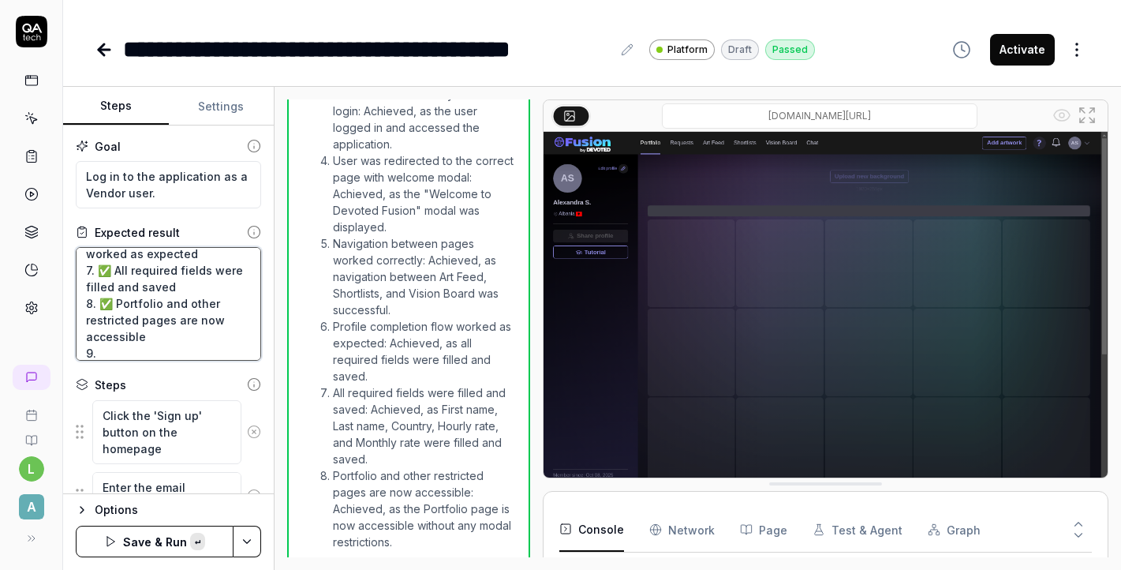
paste textarea "✅ User can delete himself on the Settings page"
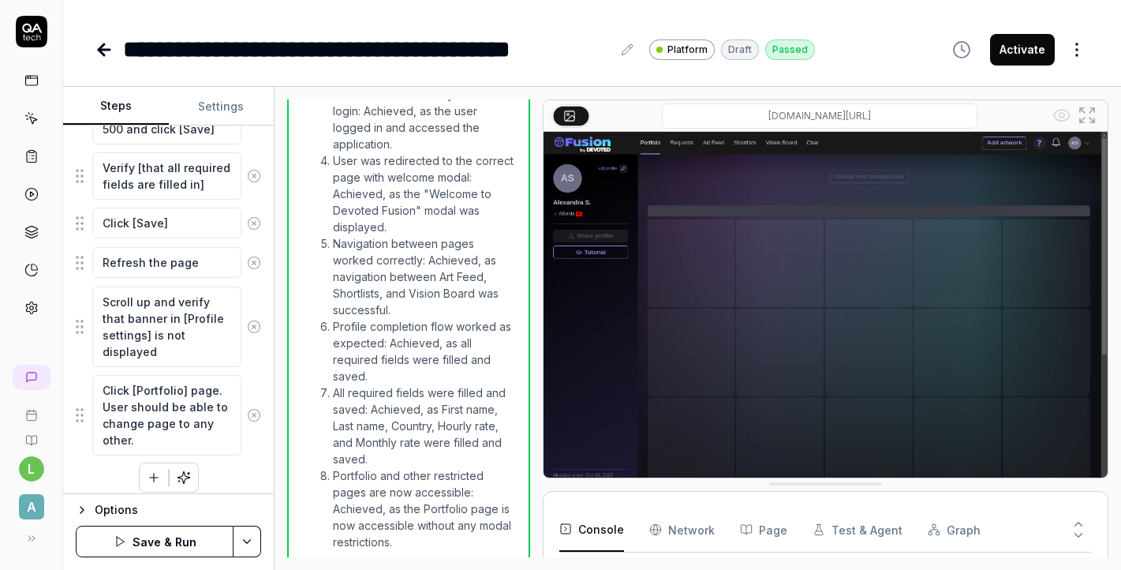
scroll to position [1951, 0]
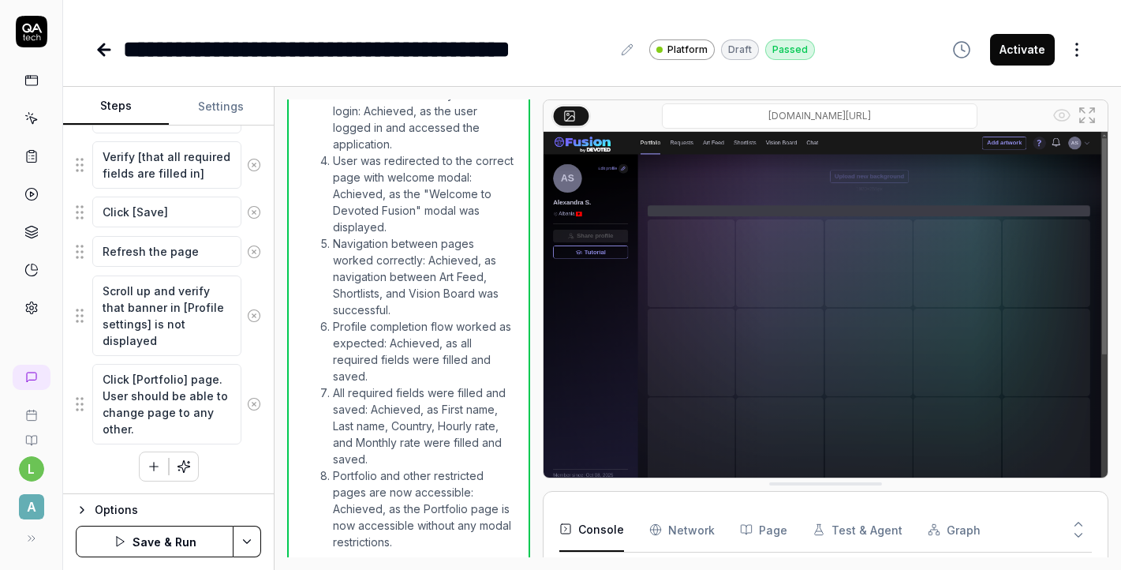
type textarea "1. ✅ Successfully signed up with vendor/freelance artist role 2. ✅ Verification…"
click at [155, 471] on icon "button" at bounding box center [154, 466] width 14 height 14
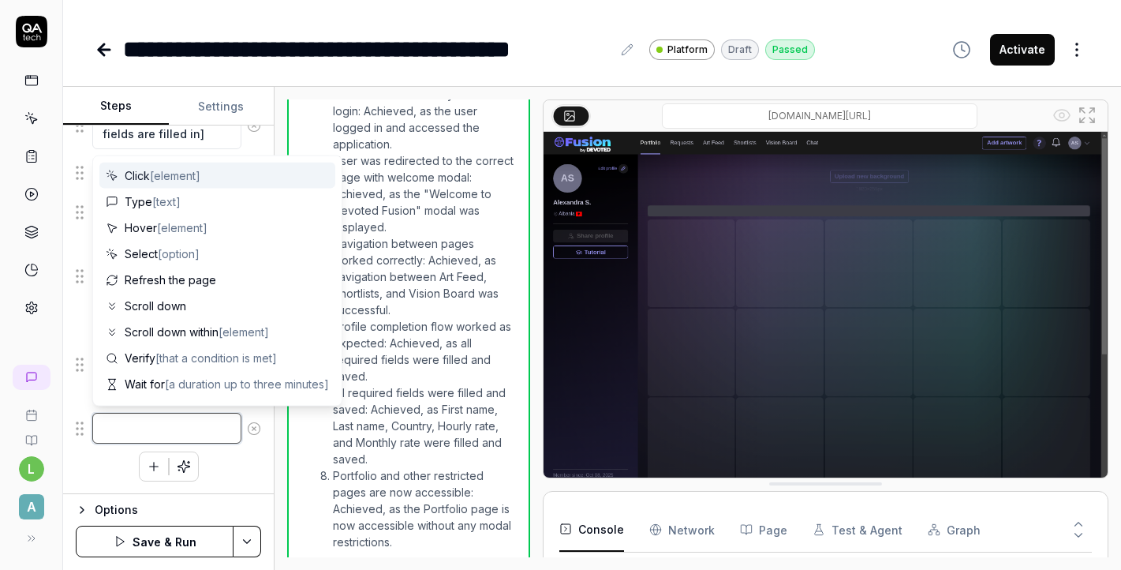
click at [159, 430] on textarea at bounding box center [166, 428] width 149 height 31
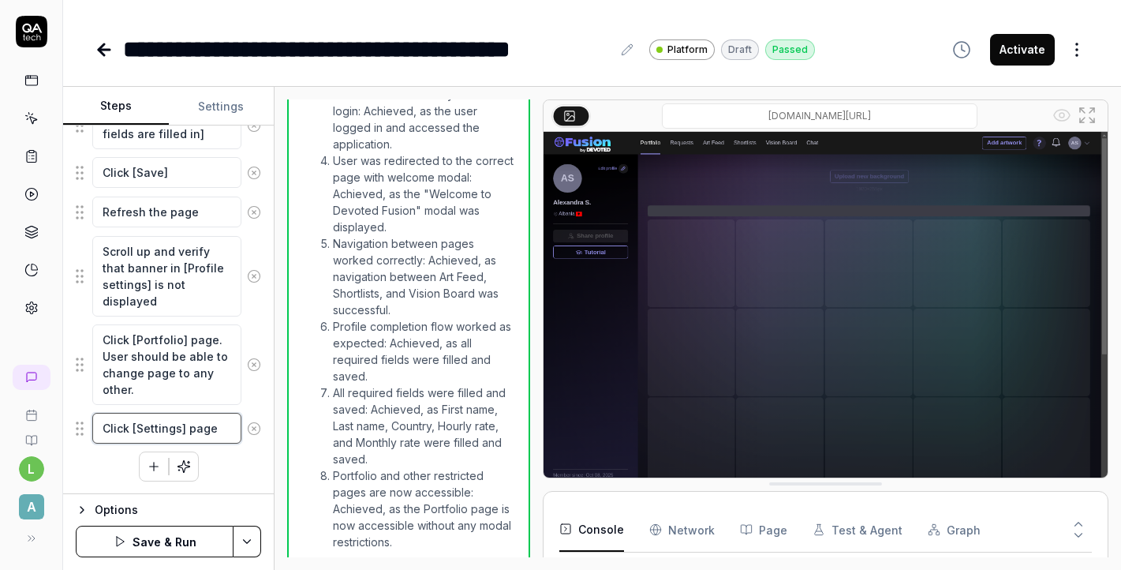
drag, startPoint x: 218, startPoint y: 423, endPoint x: 79, endPoint y: 433, distance: 139.2
click at [79, 434] on div "Click [Settings] page" at bounding box center [168, 428] width 185 height 33
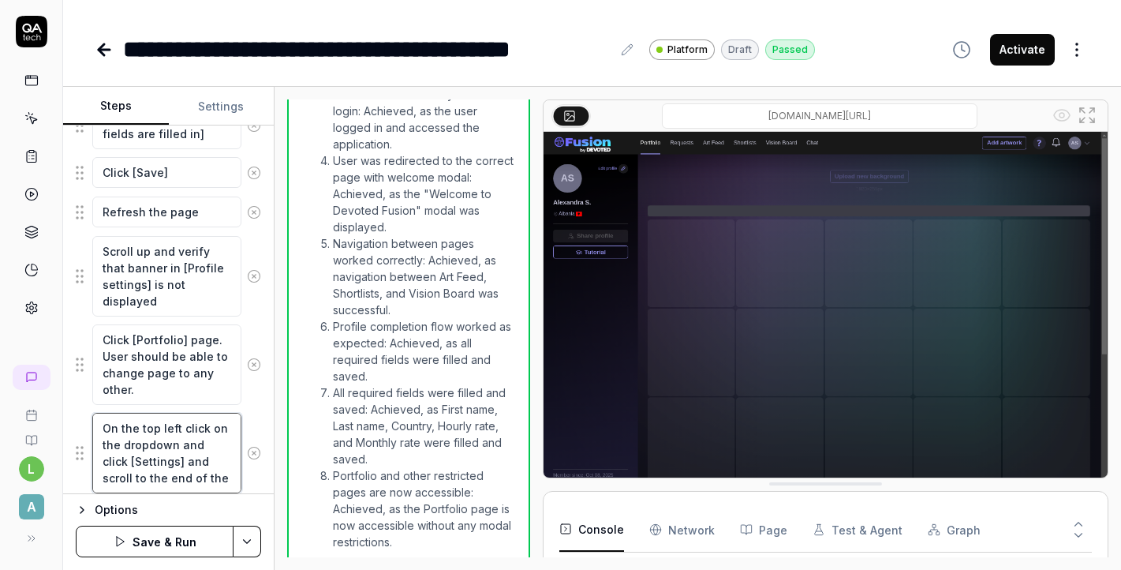
scroll to position [2040, 0]
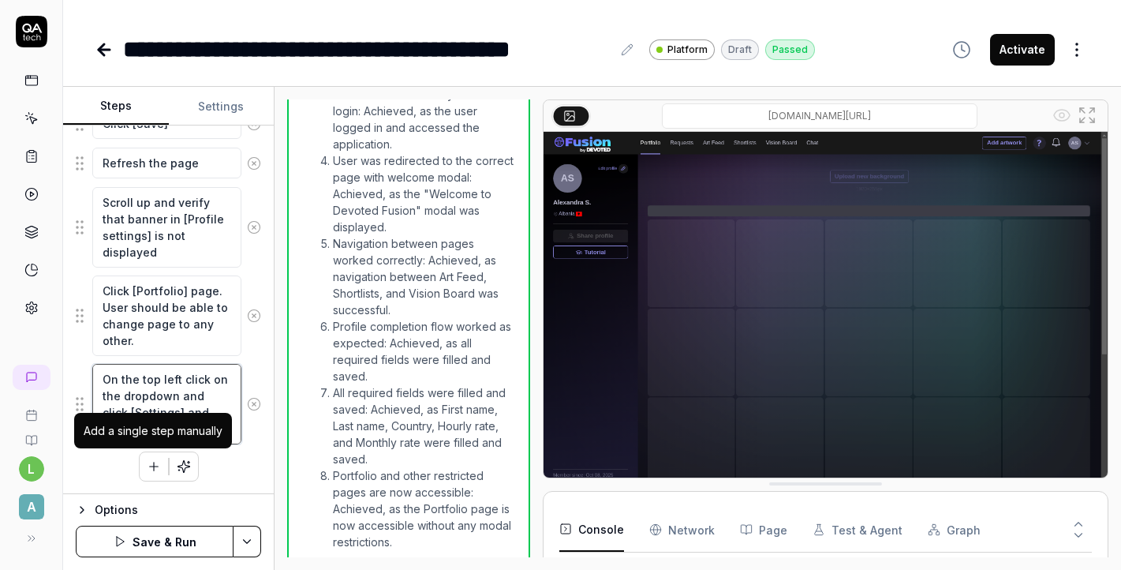
type textarea "On the top left click on the dropdown and click [Settings] and scroll to the en…"
click at [151, 475] on button "button" at bounding box center [154, 466] width 28 height 28
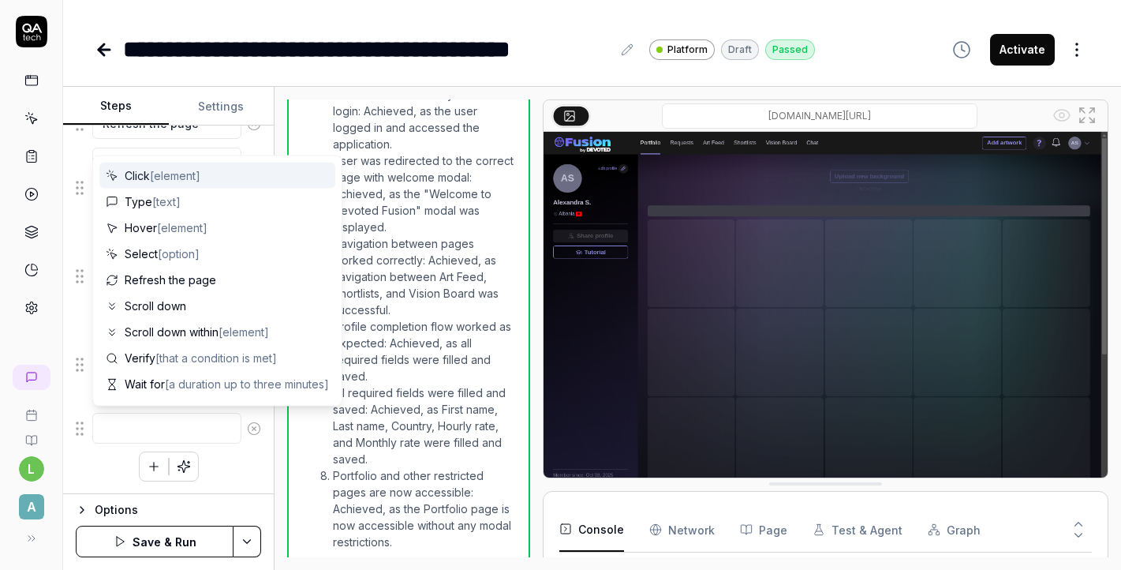
click at [153, 428] on textarea at bounding box center [166, 428] width 149 height 31
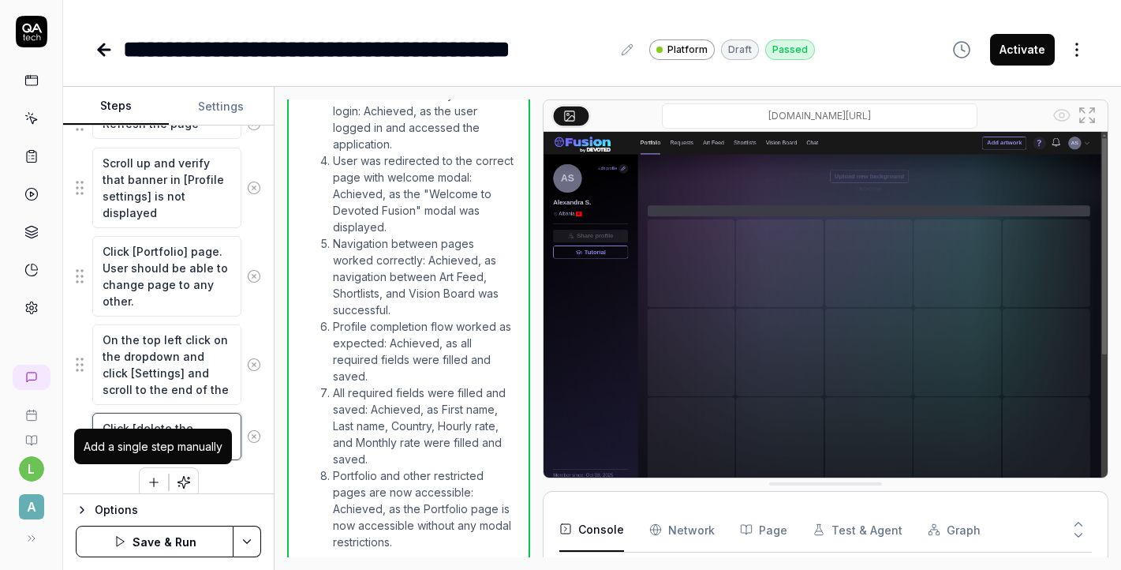
type textarea "Click [delete the account]"
click at [156, 479] on icon "button" at bounding box center [154, 482] width 14 height 14
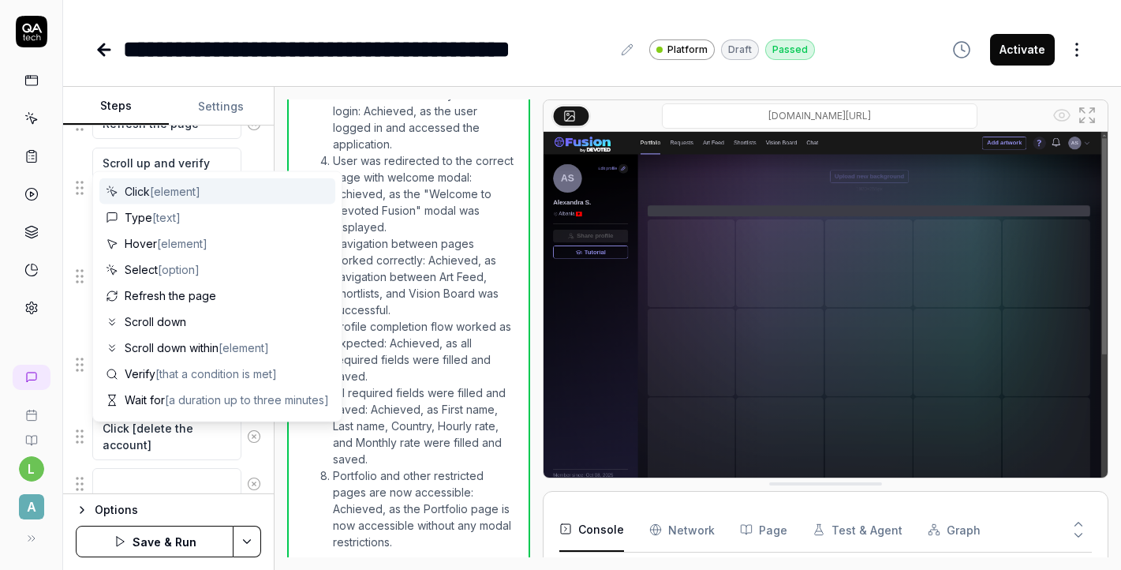
scroll to position [2118, 0]
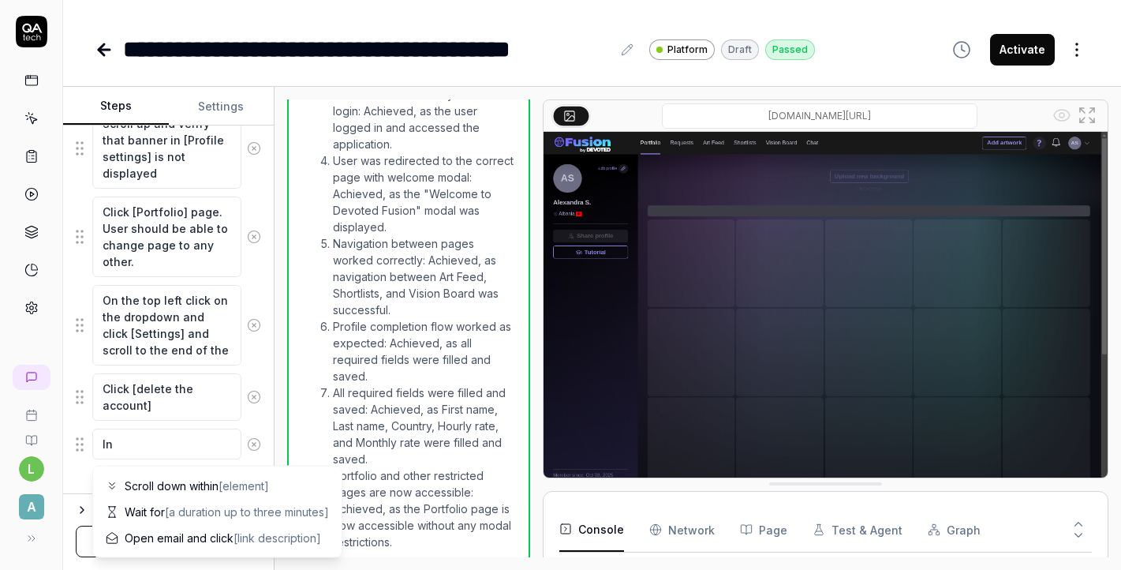
type textarea "I"
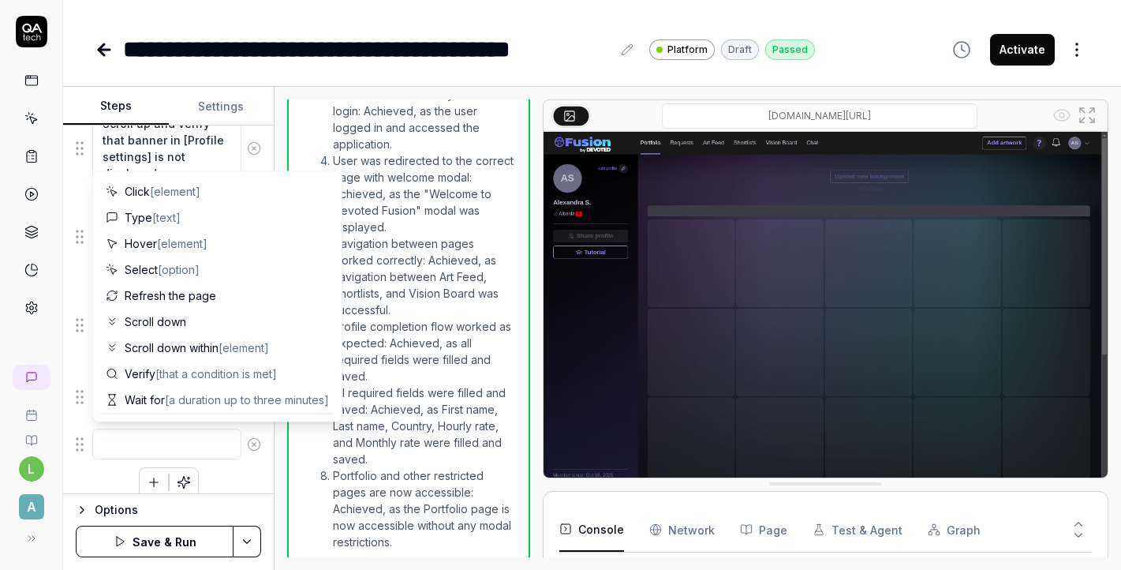
click at [153, 450] on textarea at bounding box center [166, 443] width 149 height 31
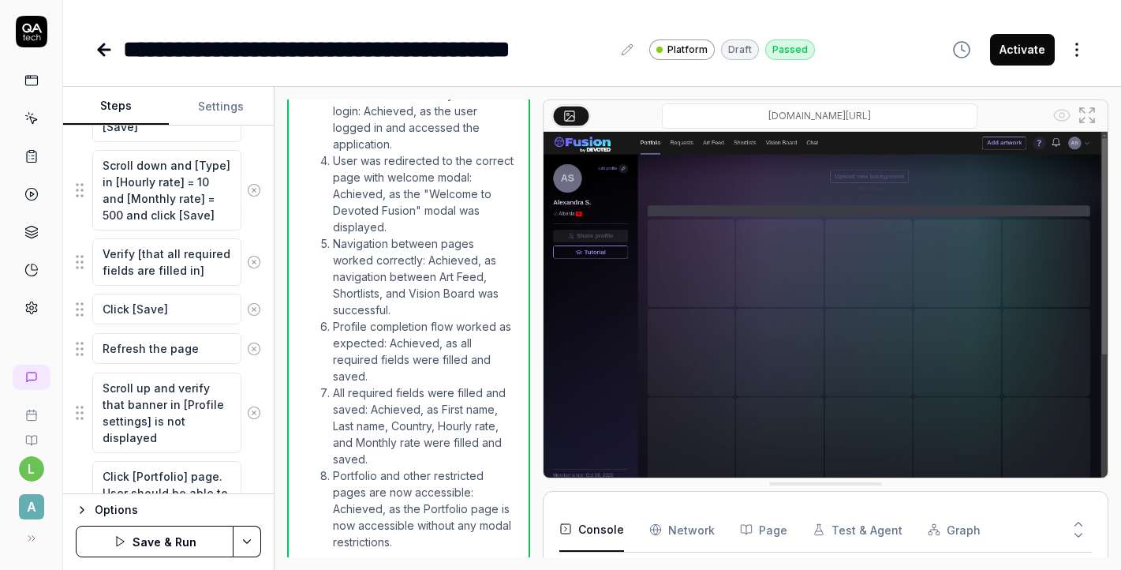
scroll to position [2134, 0]
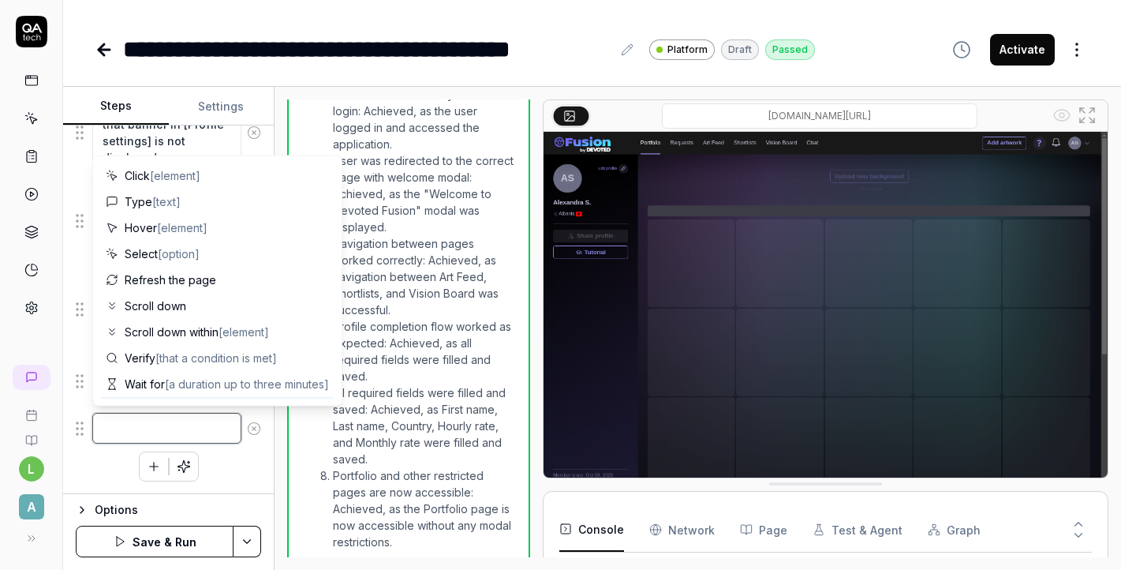
click at [178, 423] on textarea at bounding box center [166, 428] width 149 height 31
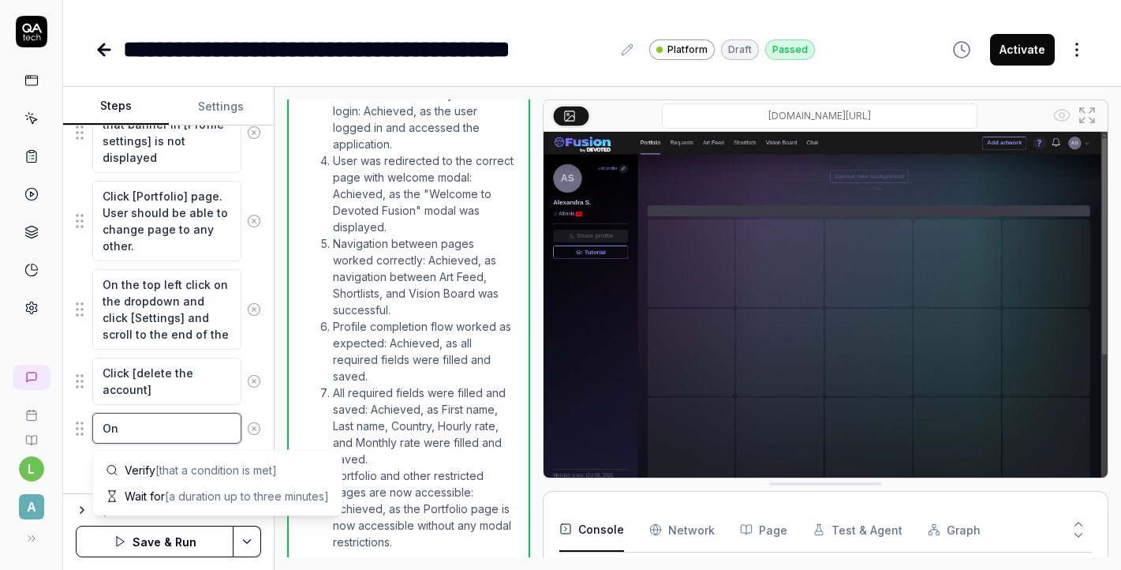
click at [197, 433] on textarea "On" at bounding box center [166, 428] width 149 height 31
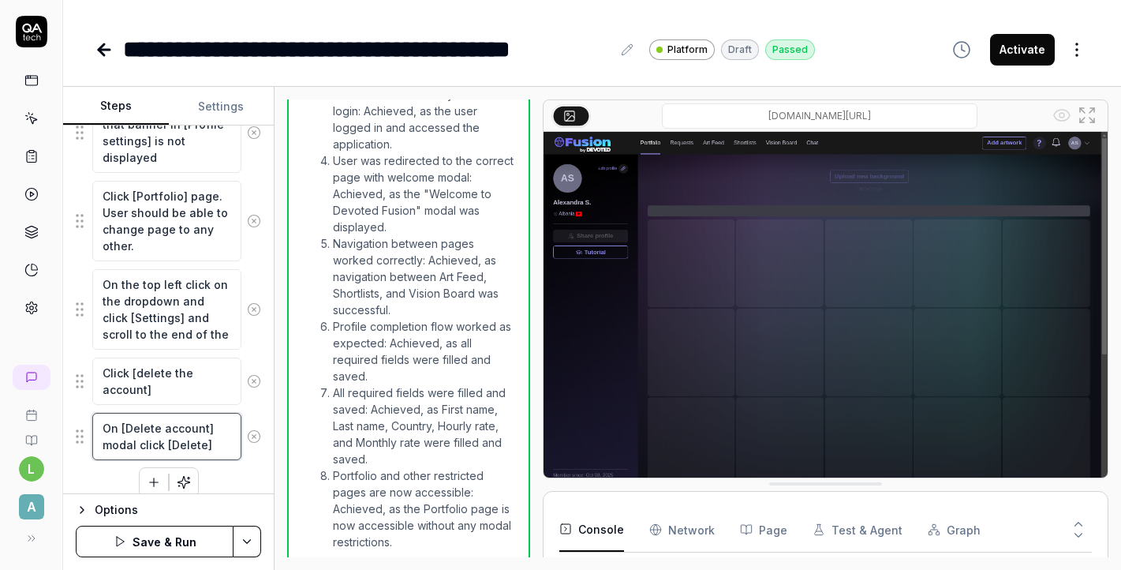
type textarea "On [Delete account] modal click [Delete]"
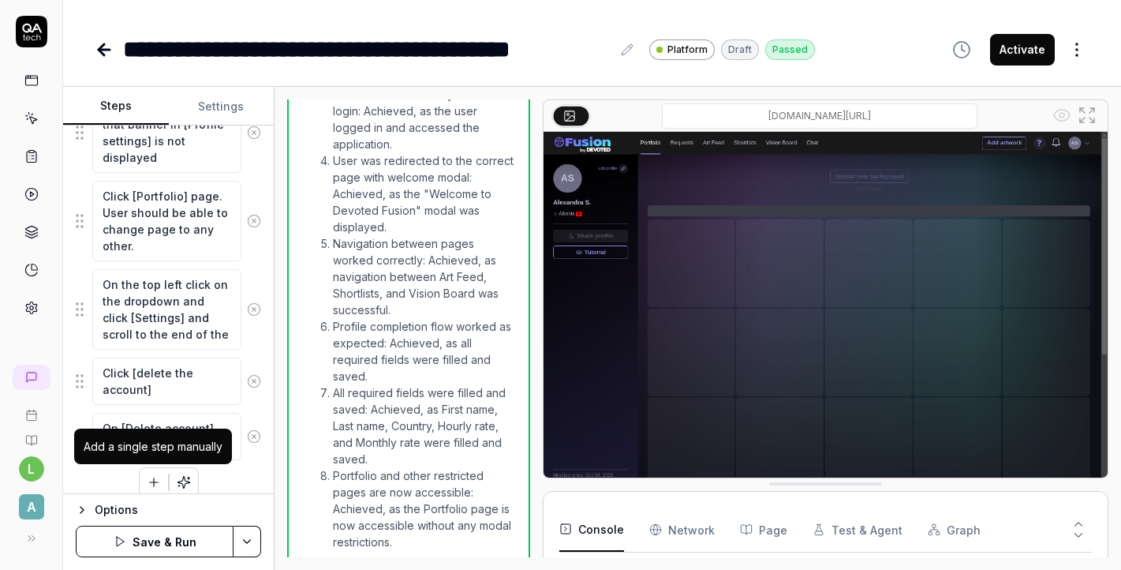
click at [155, 483] on icon "button" at bounding box center [154, 482] width 14 height 14
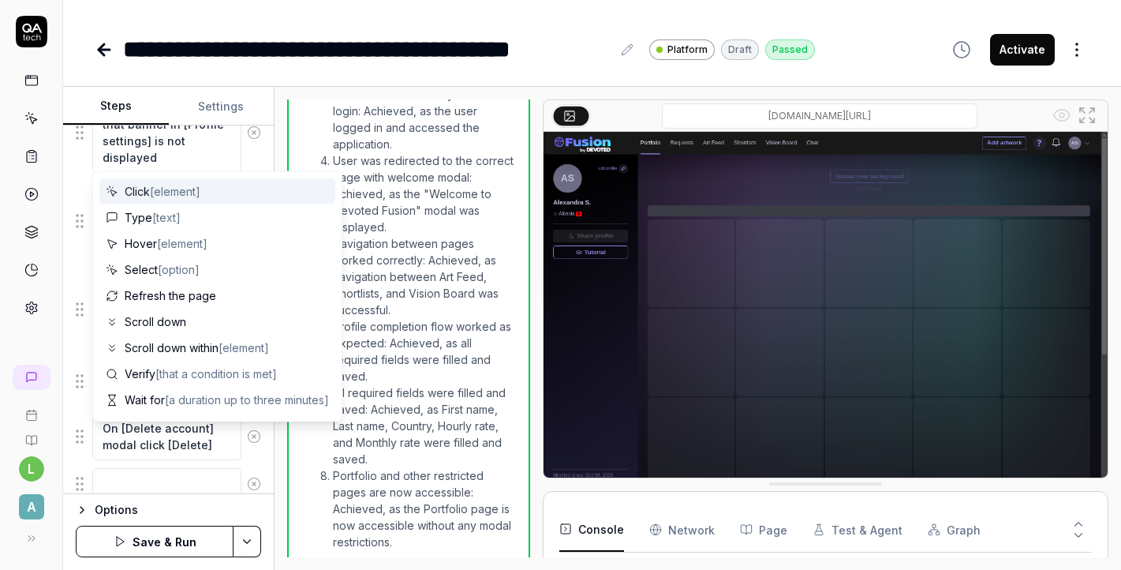
scroll to position [2174, 0]
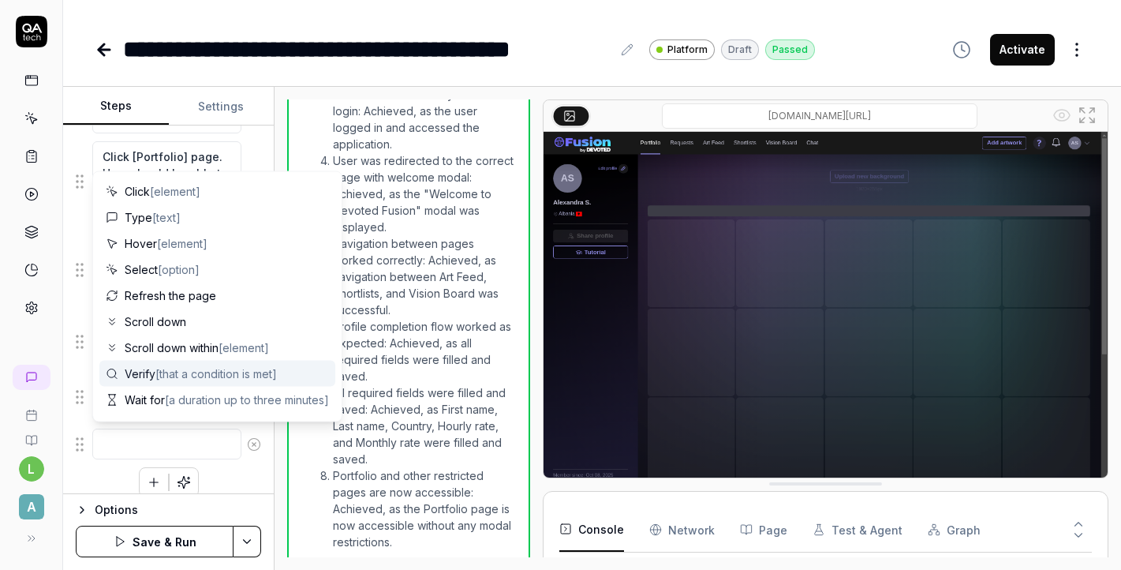
click at [183, 377] on span "[that a condition is met]" at bounding box center [216, 373] width 122 height 13
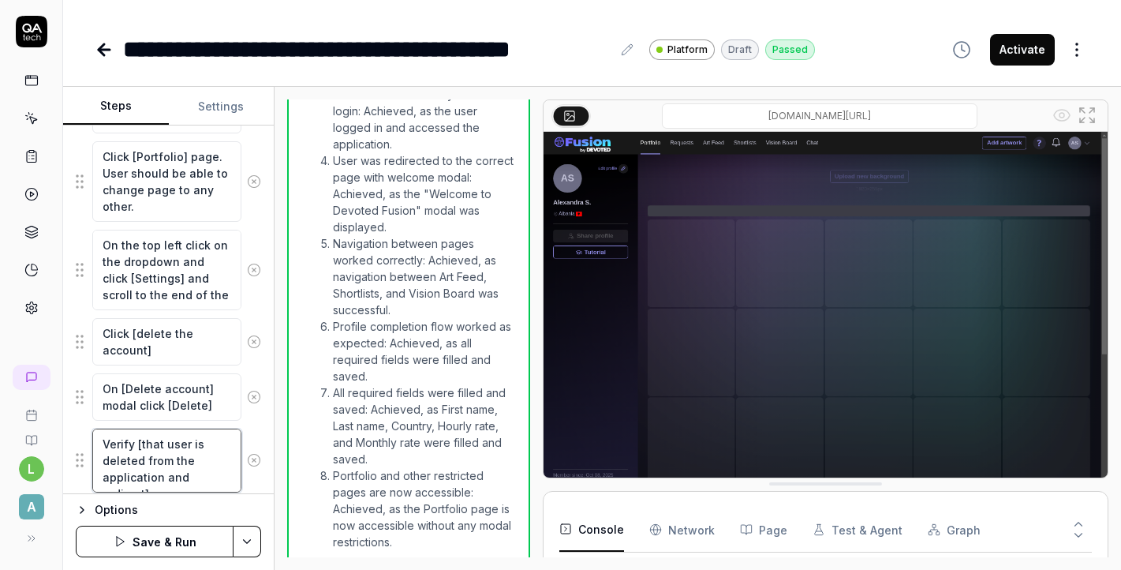
scroll to position [2180, 0]
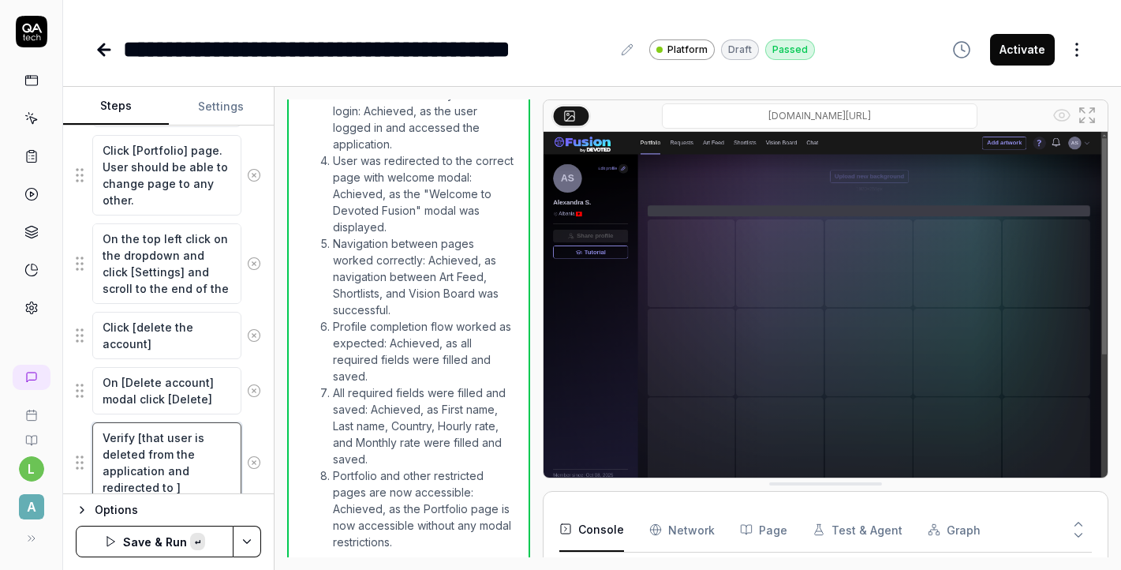
paste textarea "https://app-stage.artlighter.com/artfeed?ignore_referrer=true"
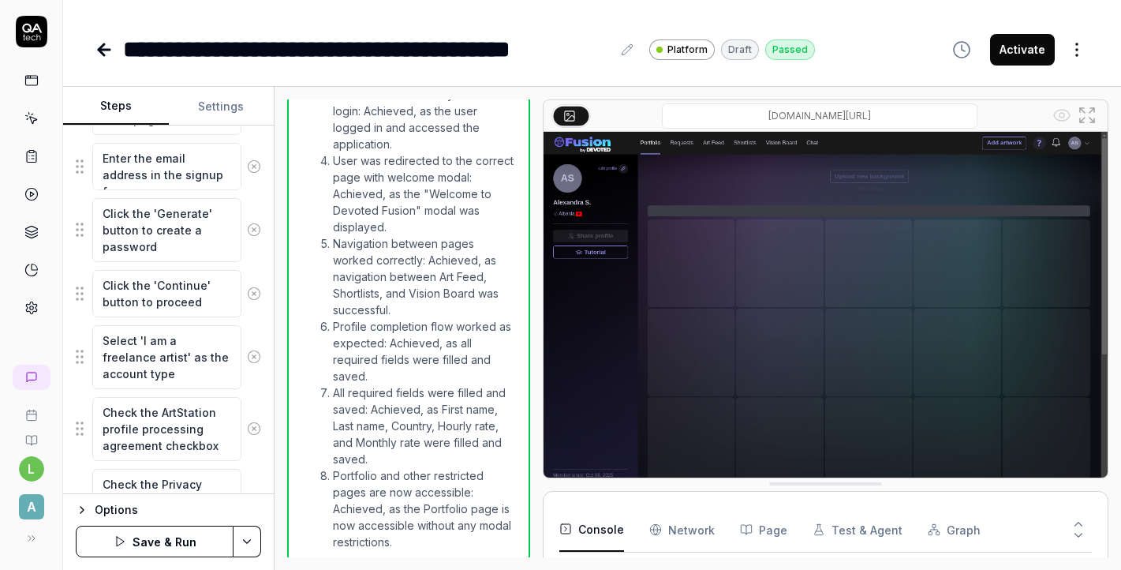
scroll to position [0, 0]
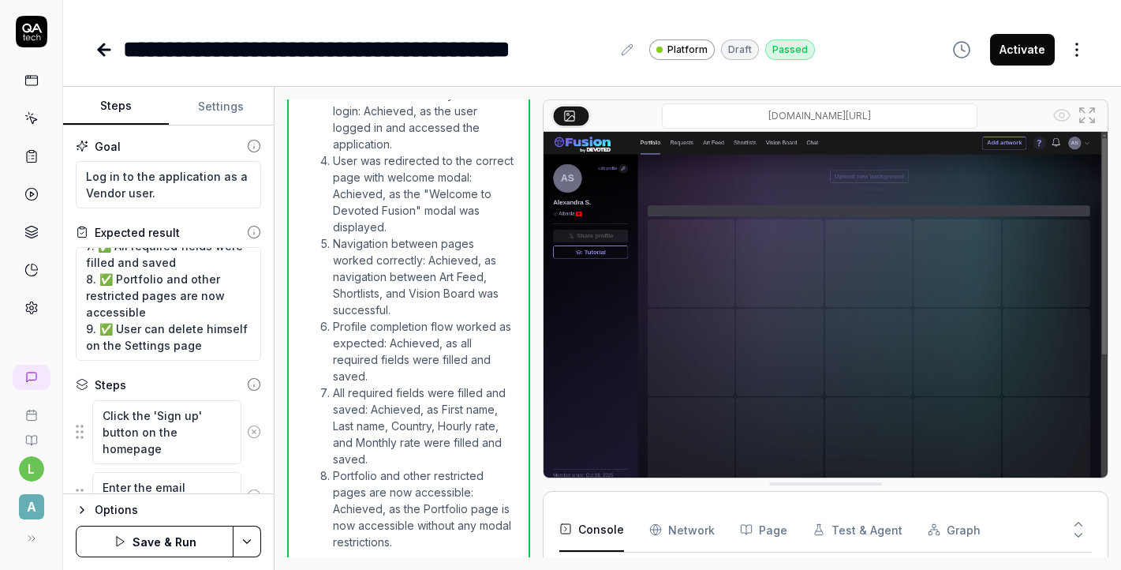
type textarea "Verify [that user is deleted from the application and redirected to https://app…"
click at [180, 548] on button "Save & Run" at bounding box center [155, 541] width 158 height 32
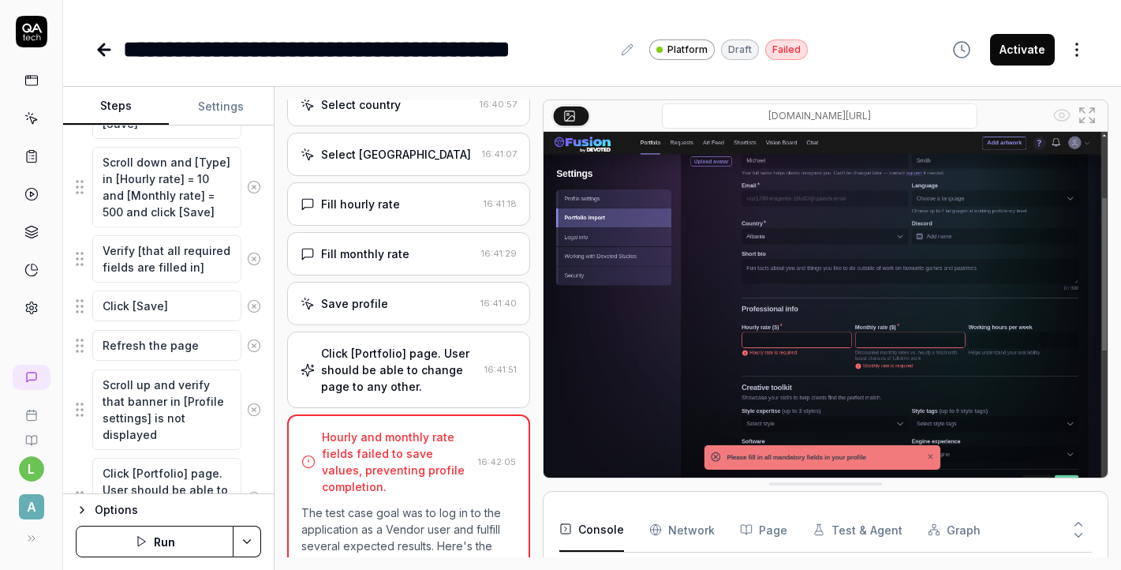
scroll to position [2246, 0]
click at [380, 343] on div "Click [Portfolio] page. User should be able to change page to any other." at bounding box center [399, 368] width 156 height 50
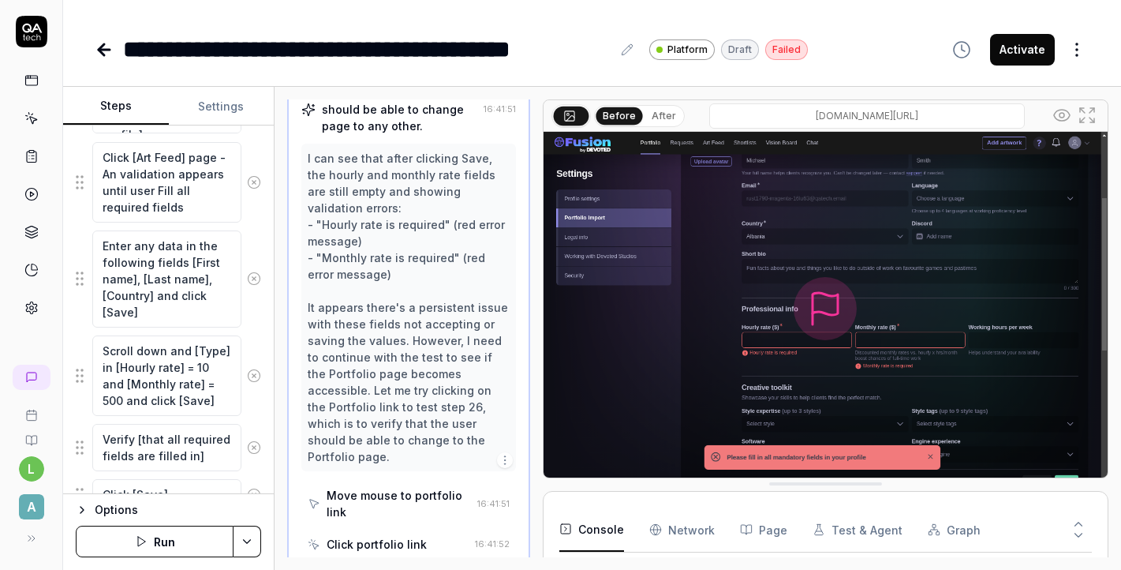
scroll to position [1670, 0]
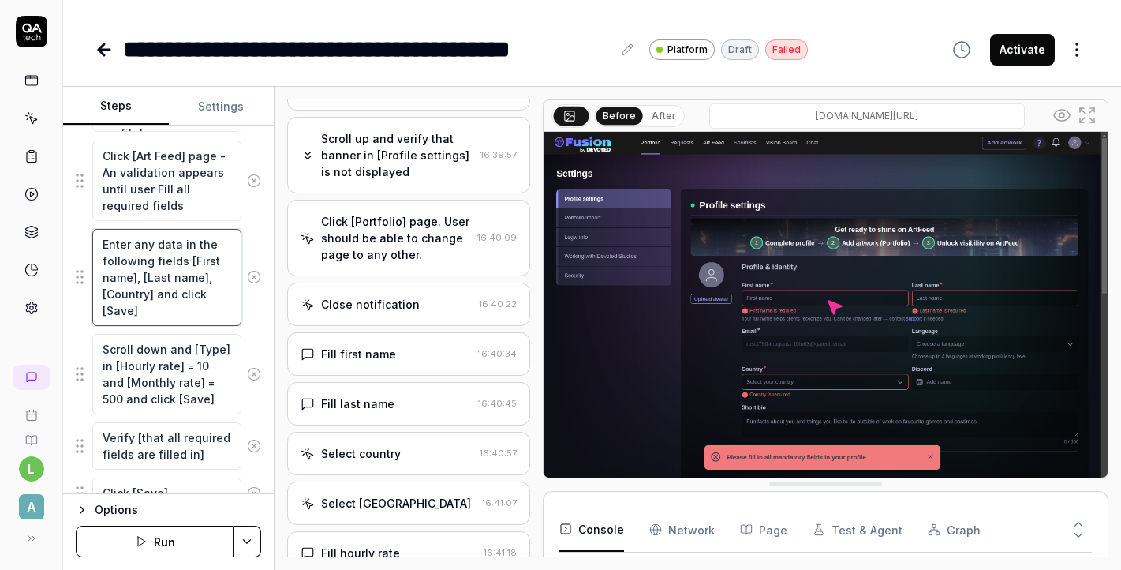
click at [155, 275] on textarea "Enter any data in the following fields [First name], [Last name], [Country] and…" at bounding box center [166, 277] width 149 height 97
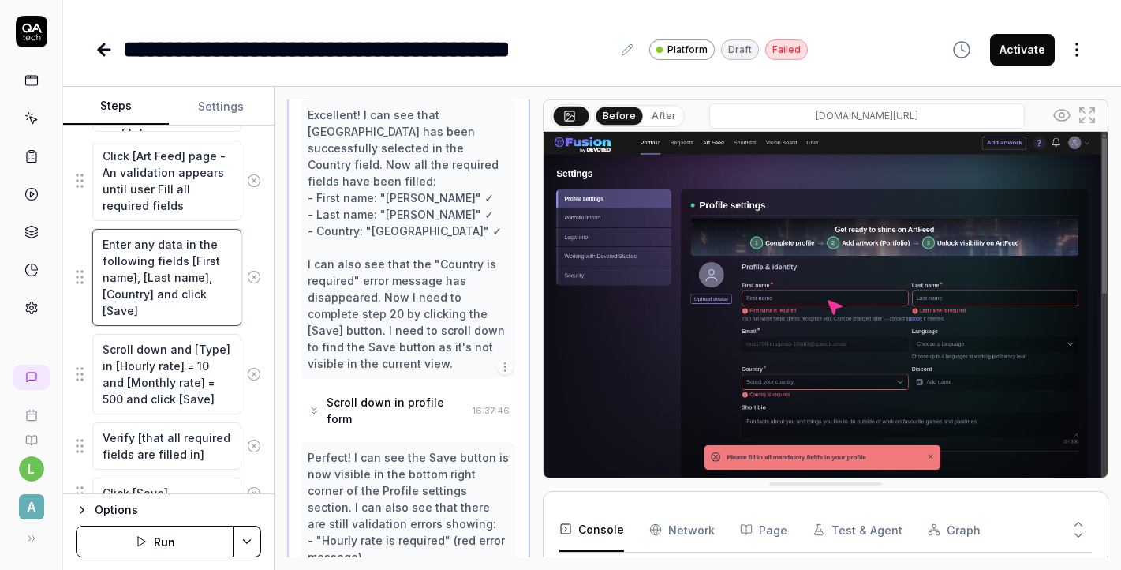
scroll to position [3102, 0]
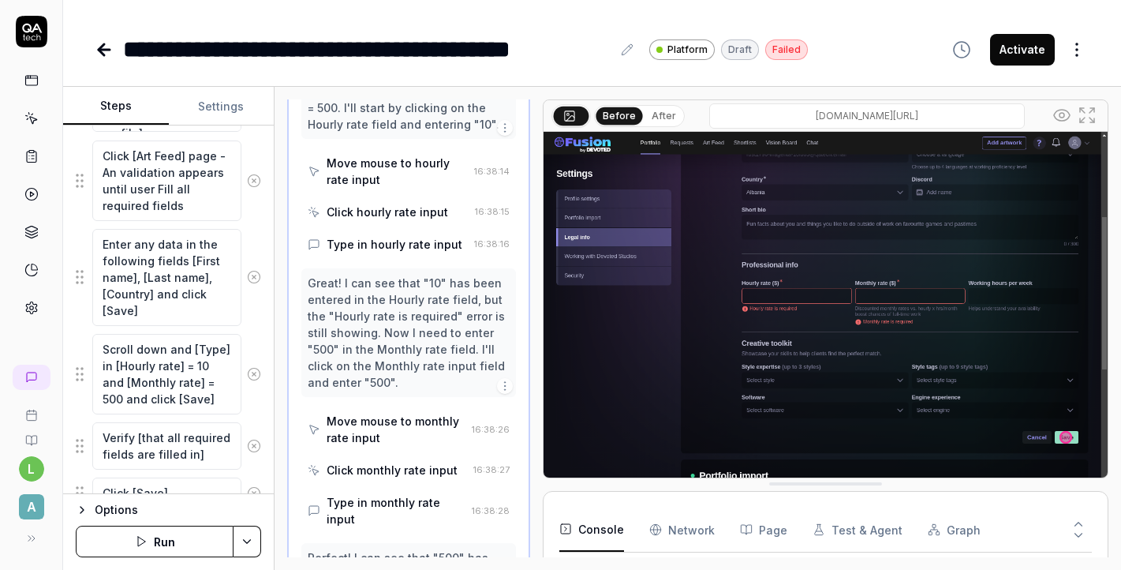
scroll to position [2301, 0]
click at [155, 314] on textarea "Enter any data in the following fields [First name], [Last name], [Country] and…" at bounding box center [166, 277] width 149 height 97
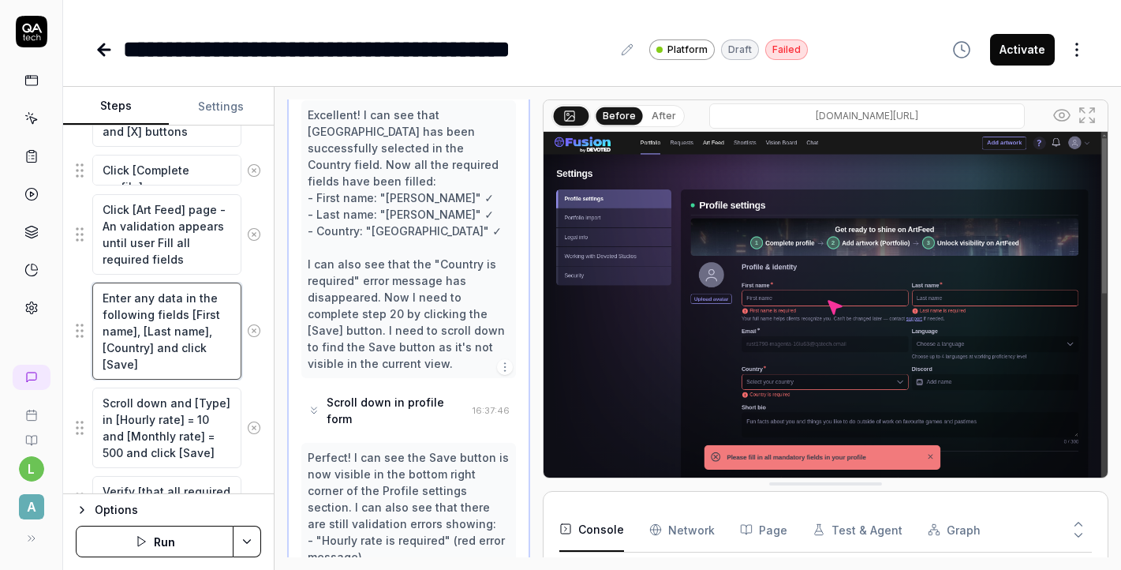
scroll to position [1621, 0]
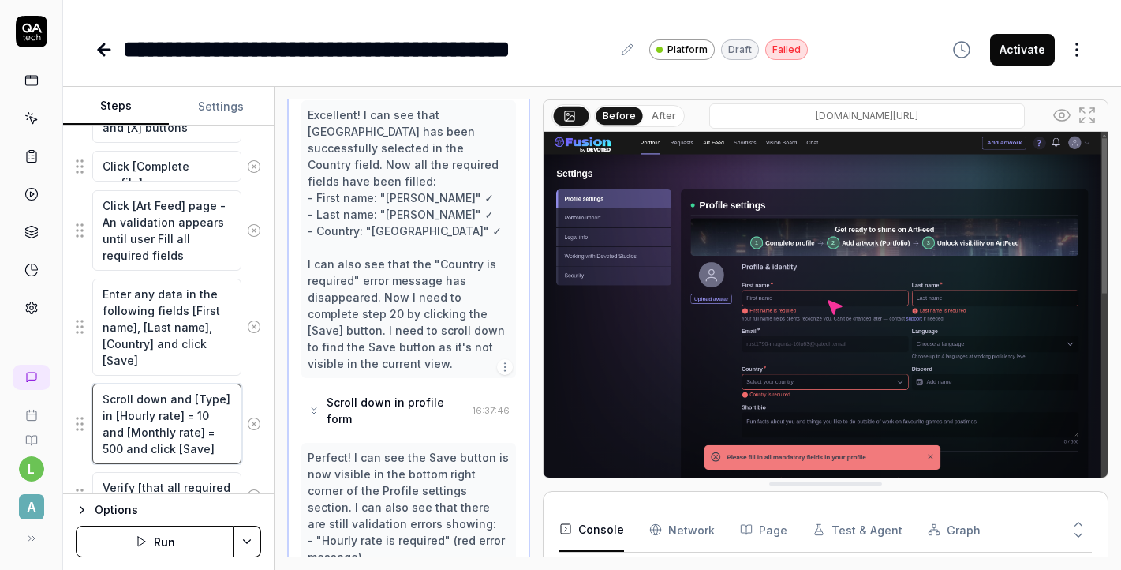
click at [197, 431] on textarea "Scroll down and [Type] in [Hourly rate] = 10 and [Monthly rate] = 500 and click…" at bounding box center [166, 423] width 149 height 80
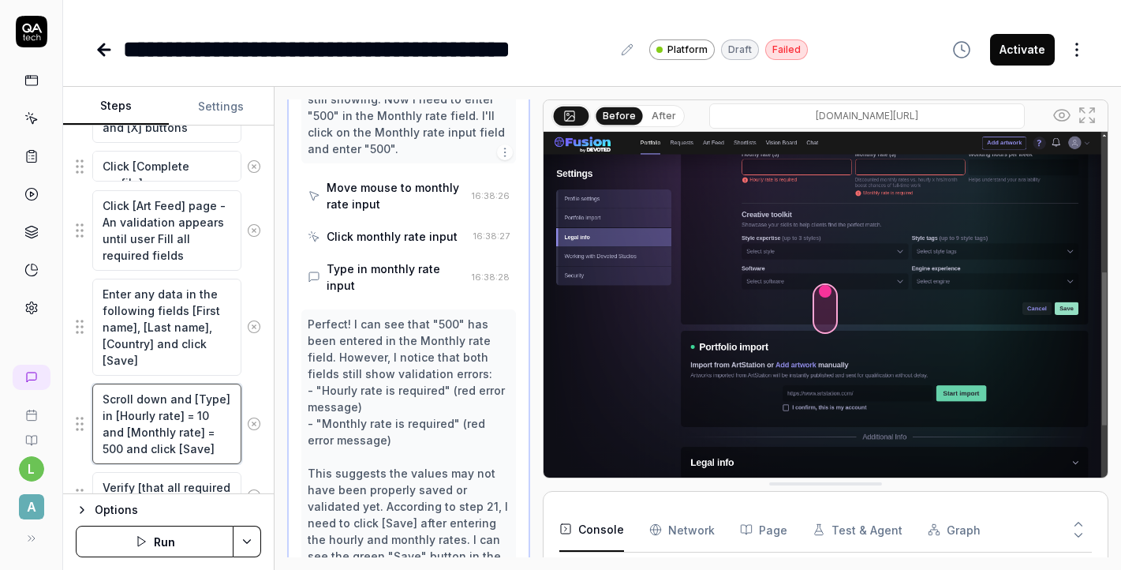
scroll to position [2534, 0]
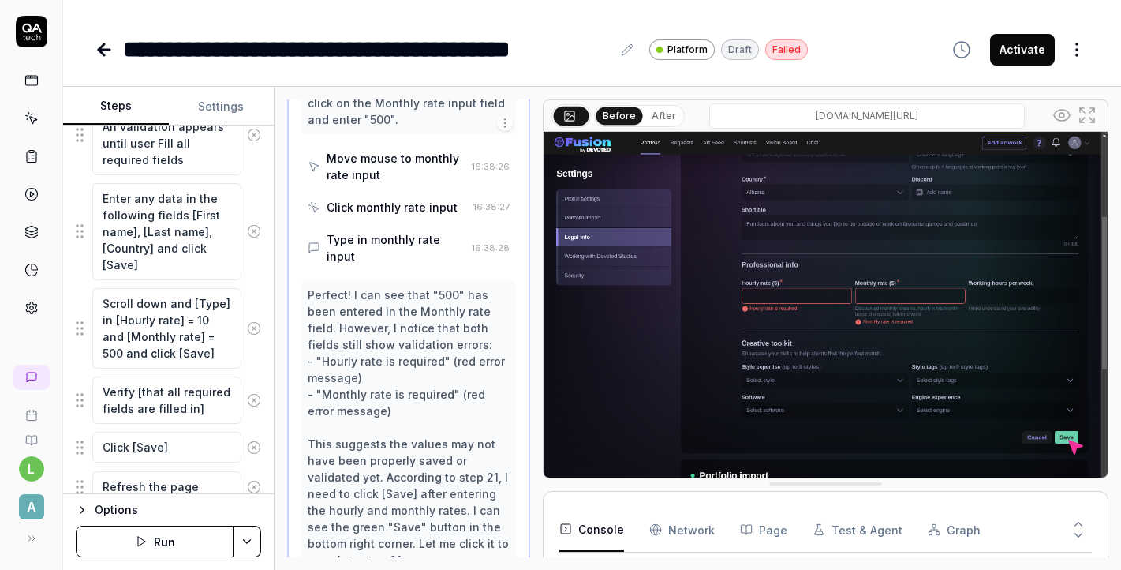
scroll to position [1715, 0]
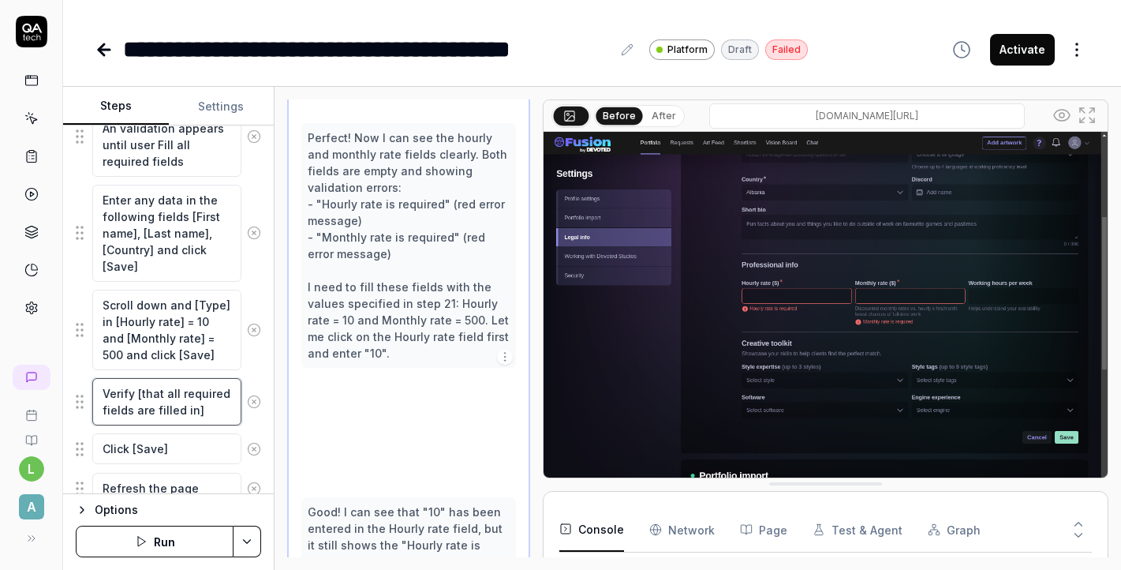
click at [156, 421] on textarea "Verify [that all required fields are filled in]" at bounding box center [166, 401] width 149 height 47
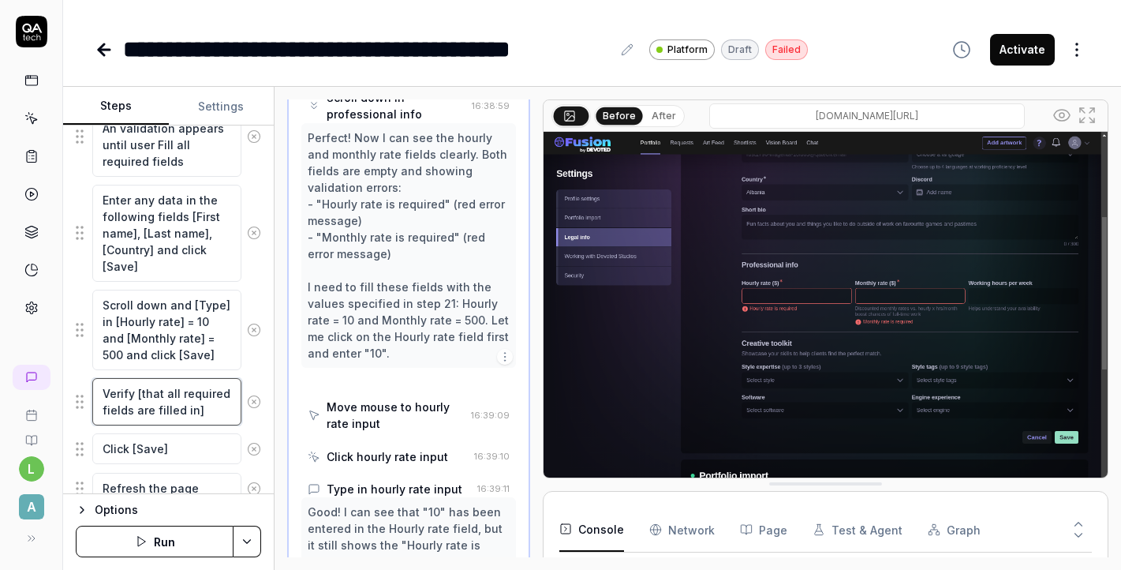
scroll to position [2568, 0]
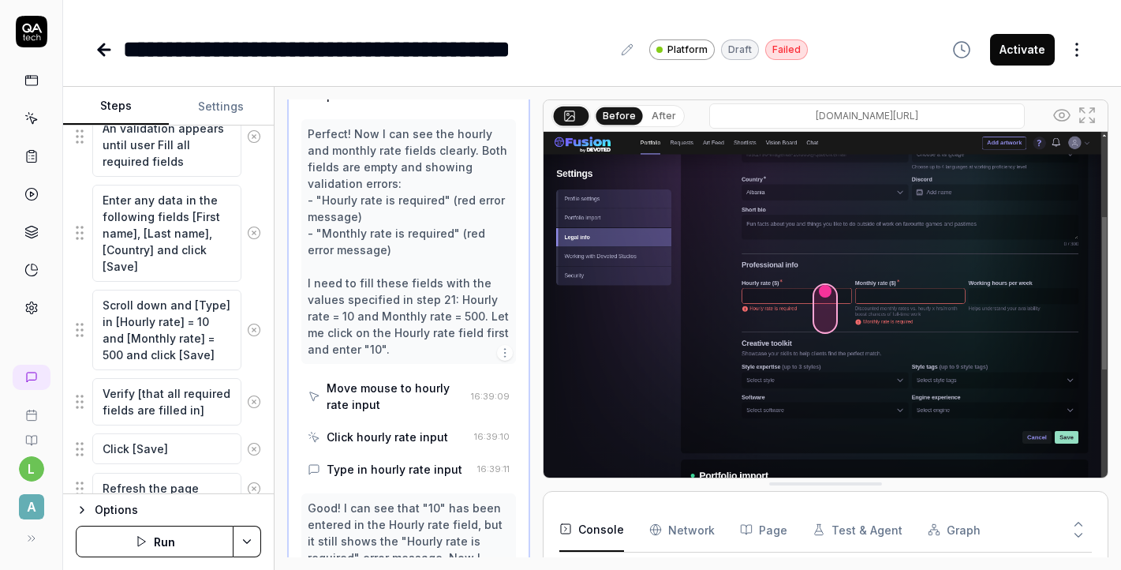
click at [378, 499] on div "Good! I can see that "10" has been entered in the Hourly rate field, but it sti…" at bounding box center [408, 557] width 201 height 116
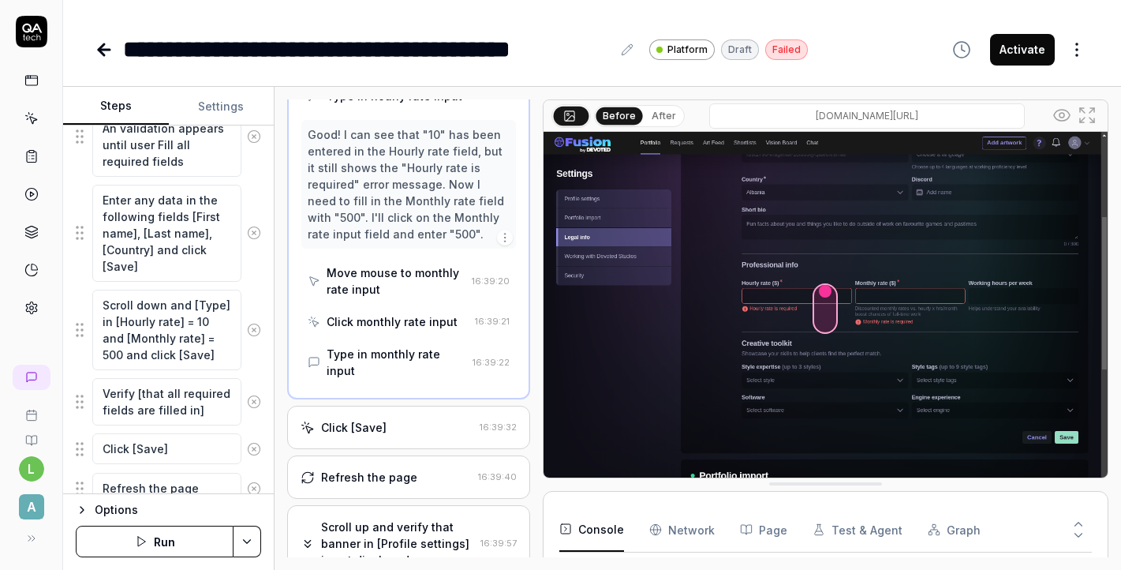
scroll to position [2979, 0]
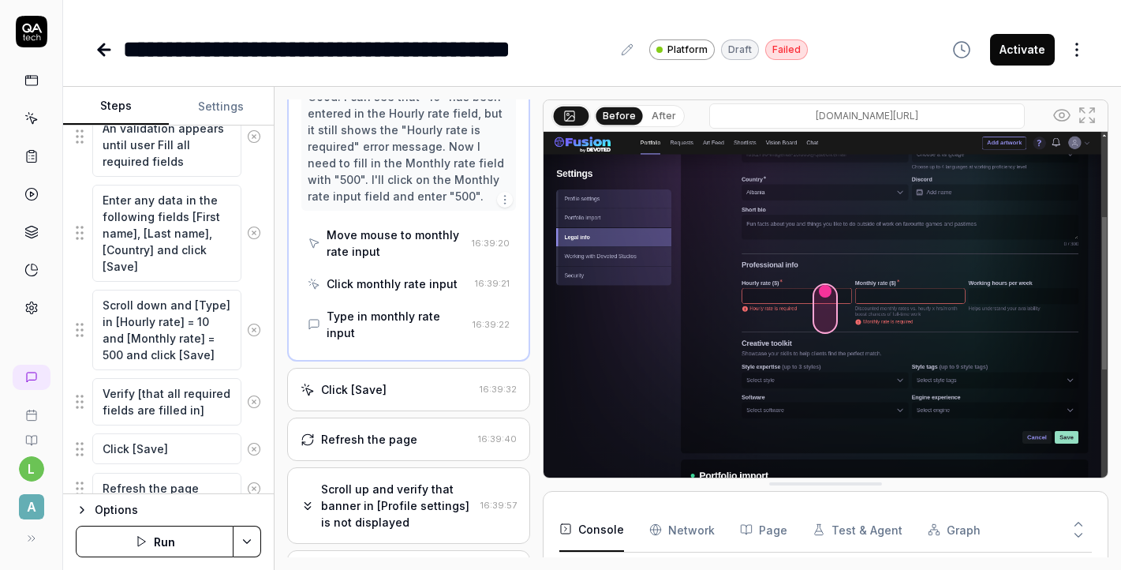
click at [386, 481] on div "Scroll up and verify that banner in [Profile settings] is not displayed" at bounding box center [397, 506] width 152 height 50
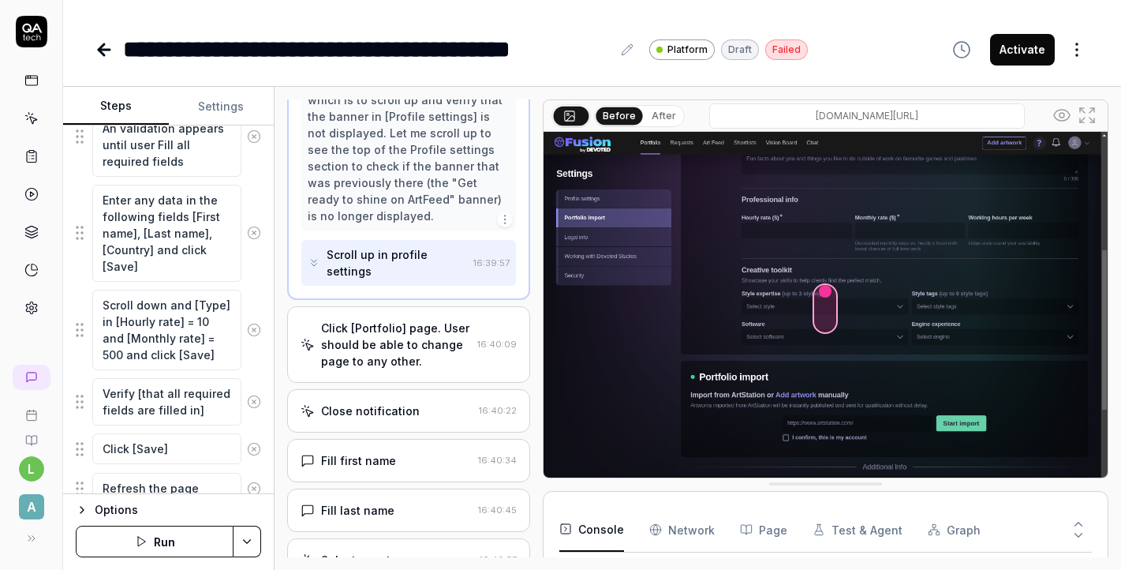
scroll to position [2172, 0]
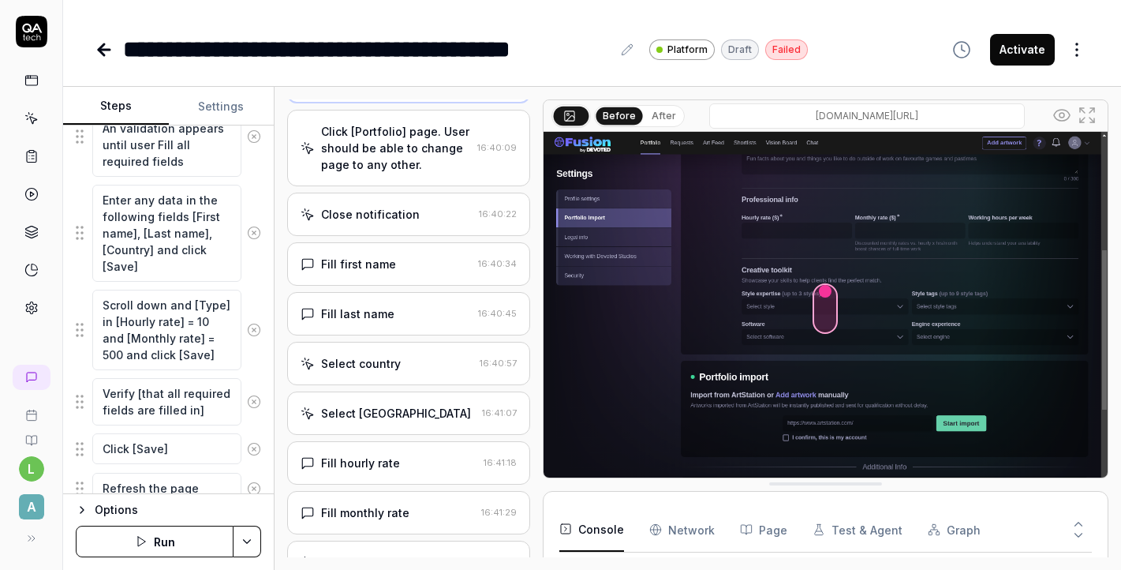
click at [381, 491] on div "Fill monthly rate 16:41:29" at bounding box center [408, 512] width 242 height 43
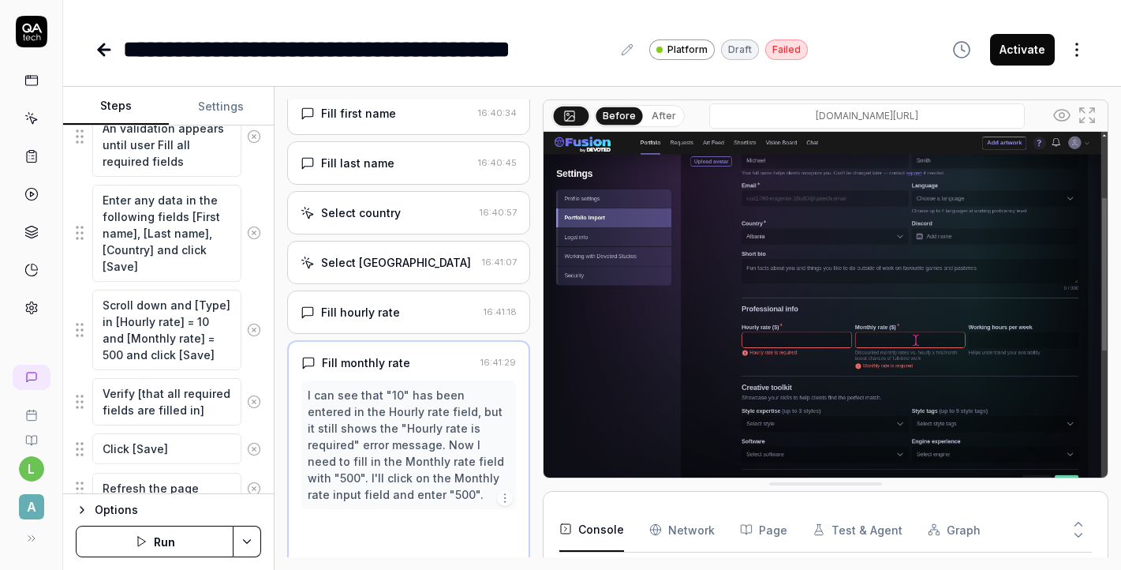
scroll to position [2139, 0]
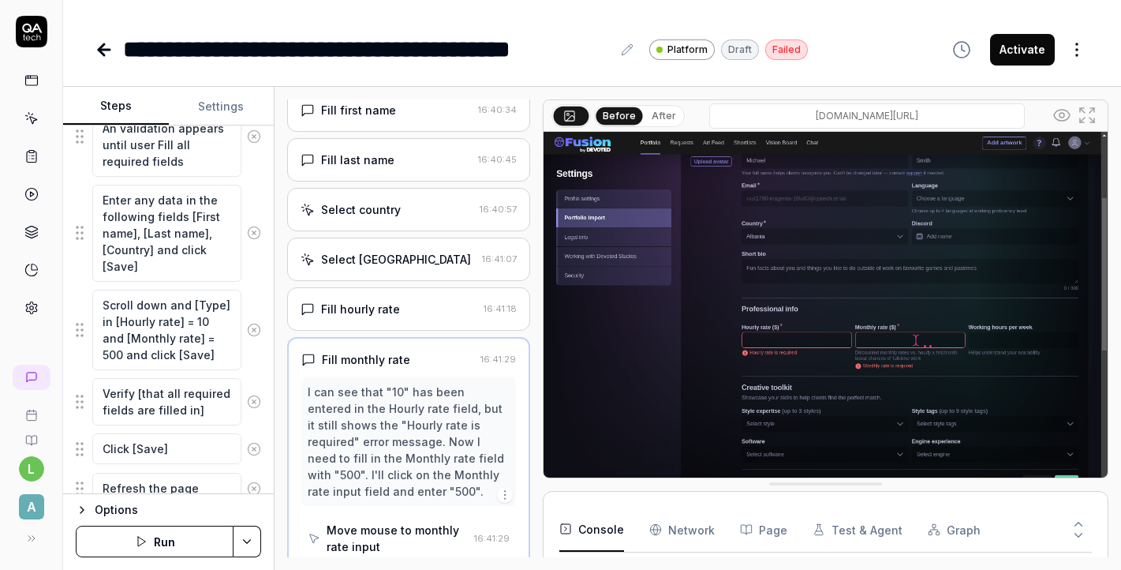
click at [424, 387] on div "I can see that "10" has been entered in the Hourly rate field, but it still sho…" at bounding box center [408, 441] width 201 height 116
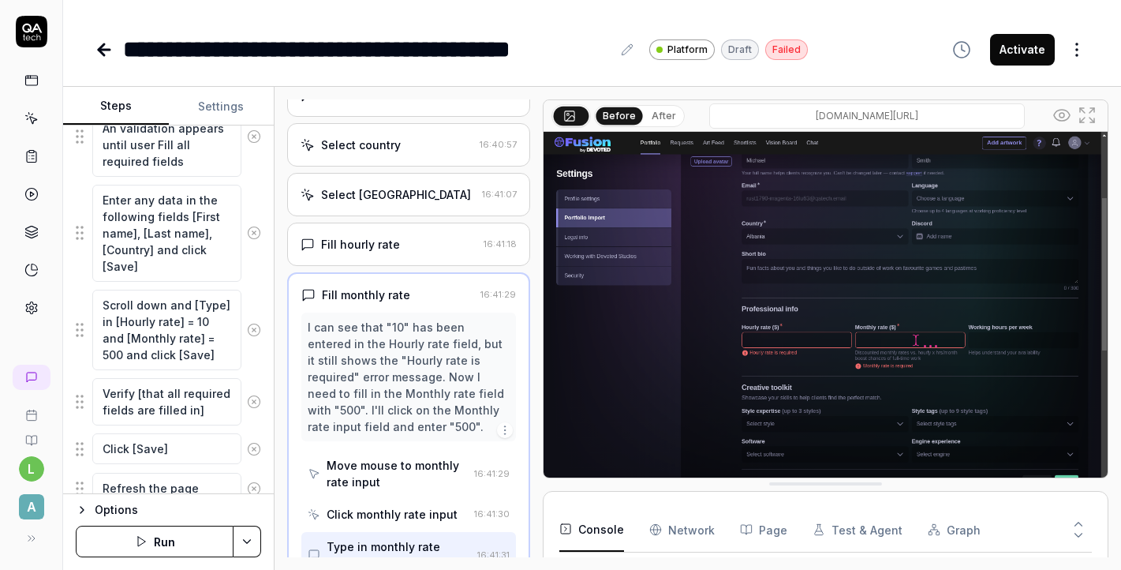
scroll to position [2206, 0]
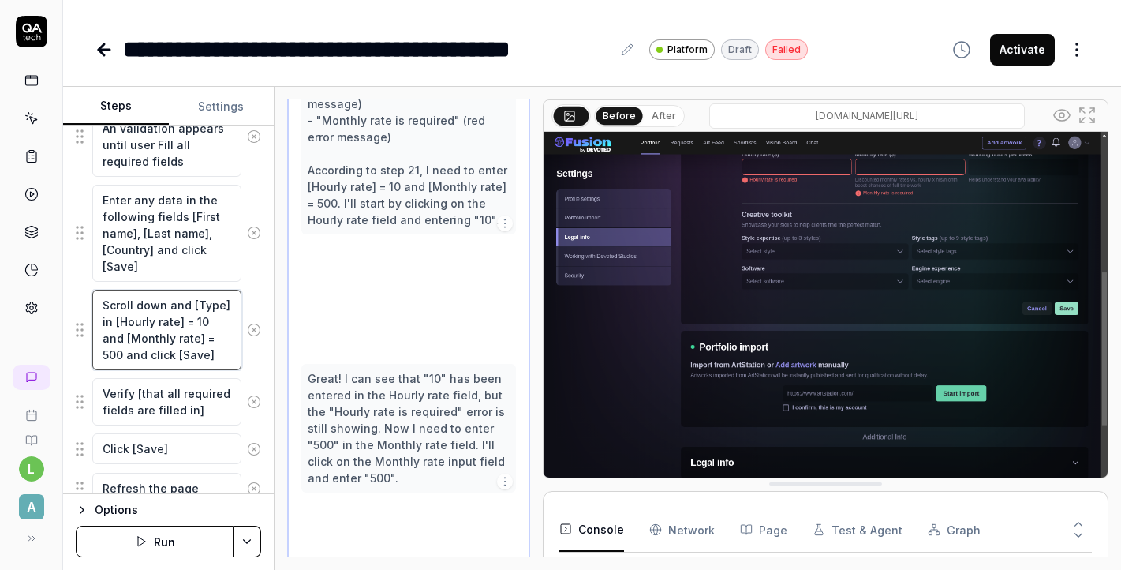
click at [209, 351] on textarea "Scroll down and [Type] in [Hourly rate] = 10 and [Monthly rate] = 500 and click…" at bounding box center [166, 330] width 149 height 80
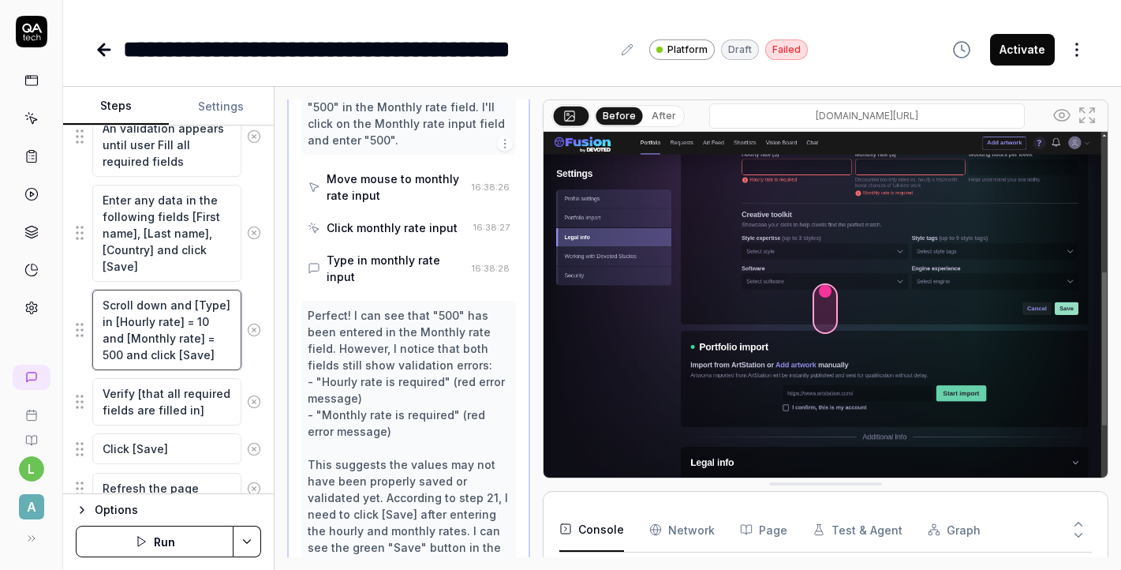
scroll to position [2534, 0]
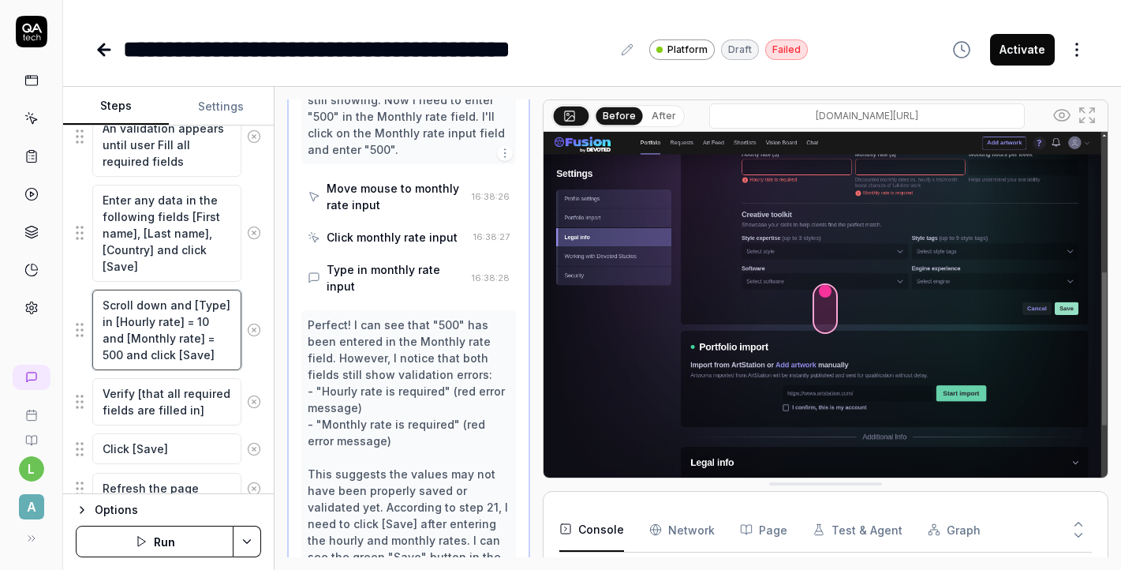
drag, startPoint x: 206, startPoint y: 355, endPoint x: 99, endPoint y: 355, distance: 107.3
click at [98, 355] on textarea "Scroll down and [Type] in [Hourly rate] = 10 and [Monthly rate] = 500 and click…" at bounding box center [166, 330] width 149 height 80
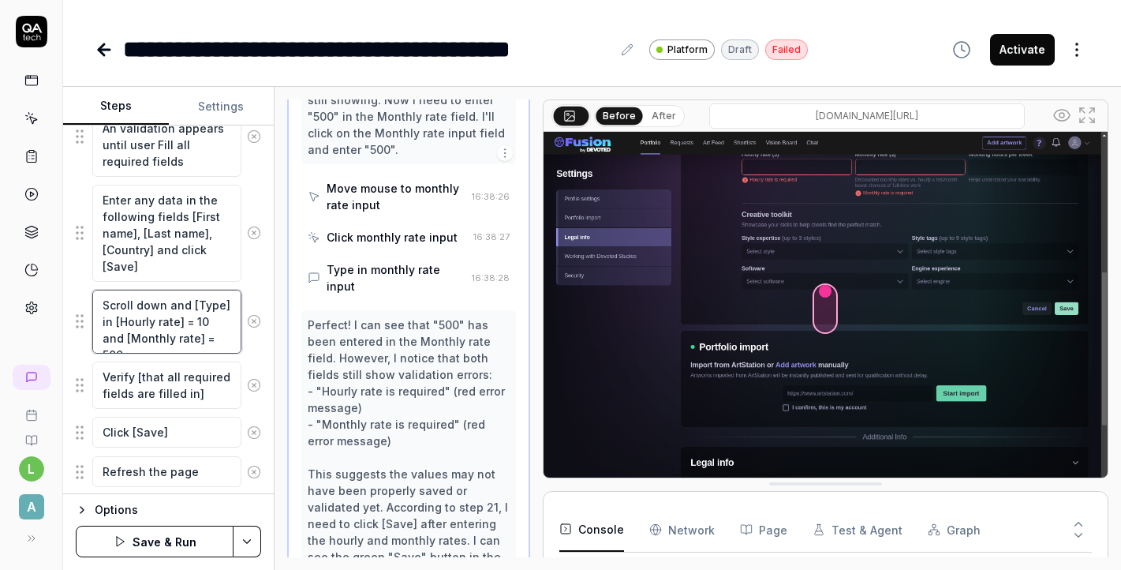
scroll to position [1718, 0]
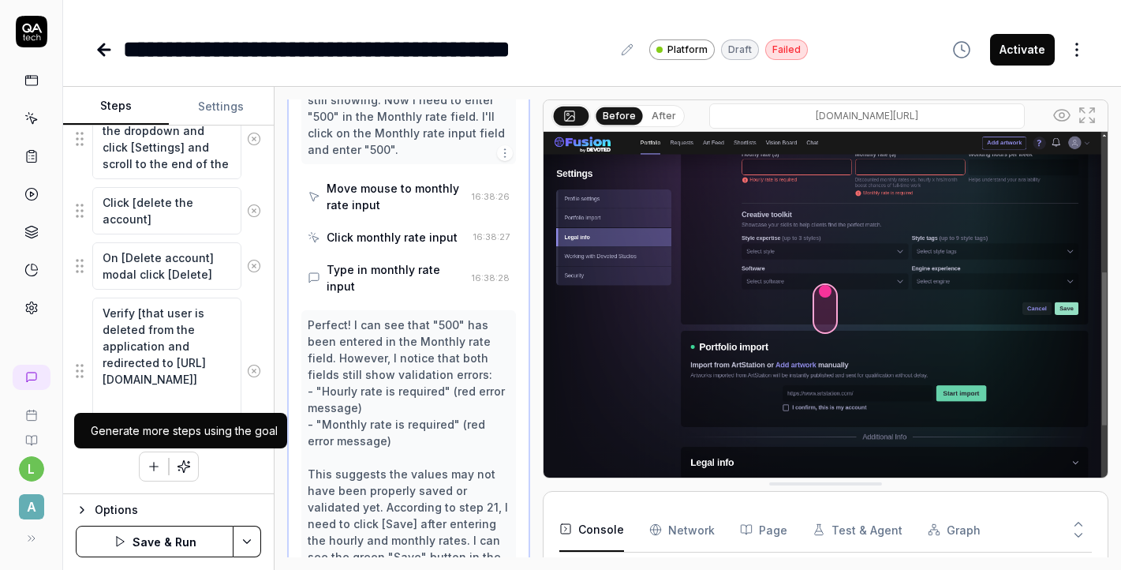
type textarea "Scroll down and [Type] in [Hourly rate] = 10 and [Monthly rate] = 500"
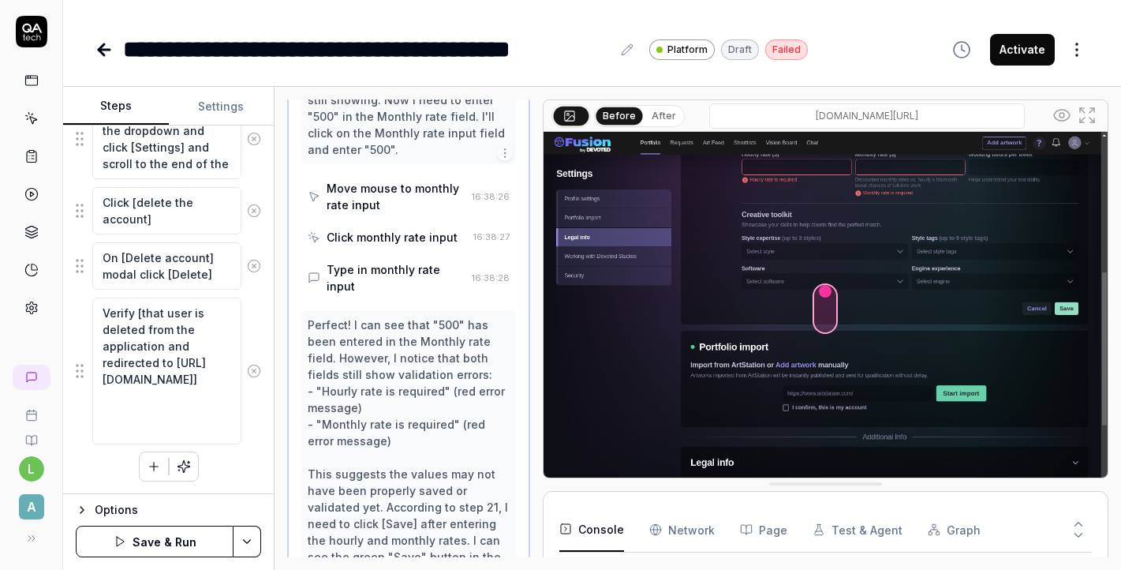
click at [158, 468] on icon "button" at bounding box center [154, 466] width 14 height 14
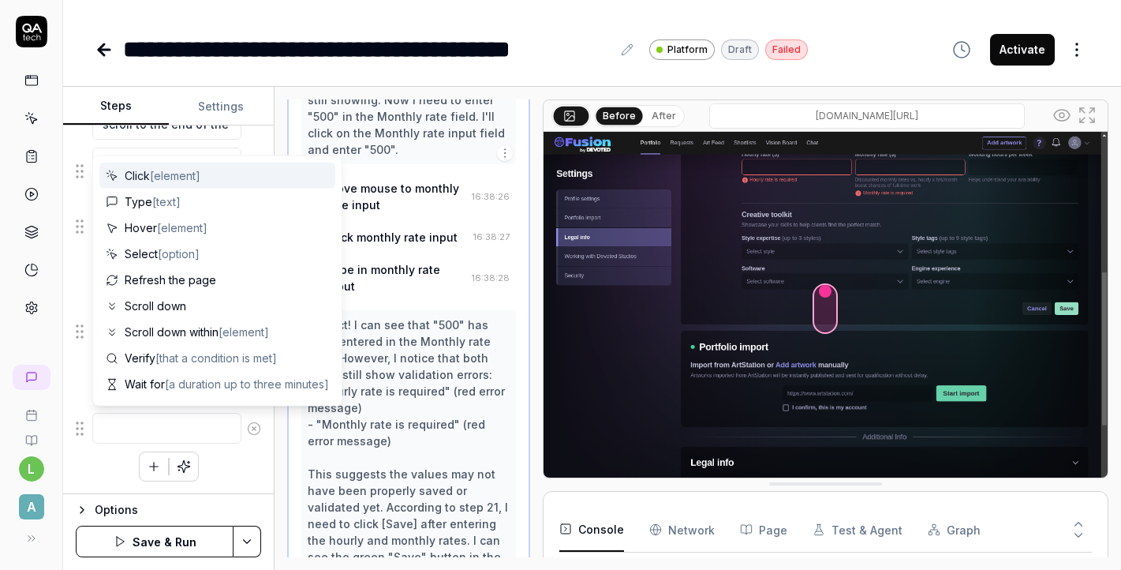
click at [252, 174] on div "Click [element]" at bounding box center [217, 176] width 236 height 26
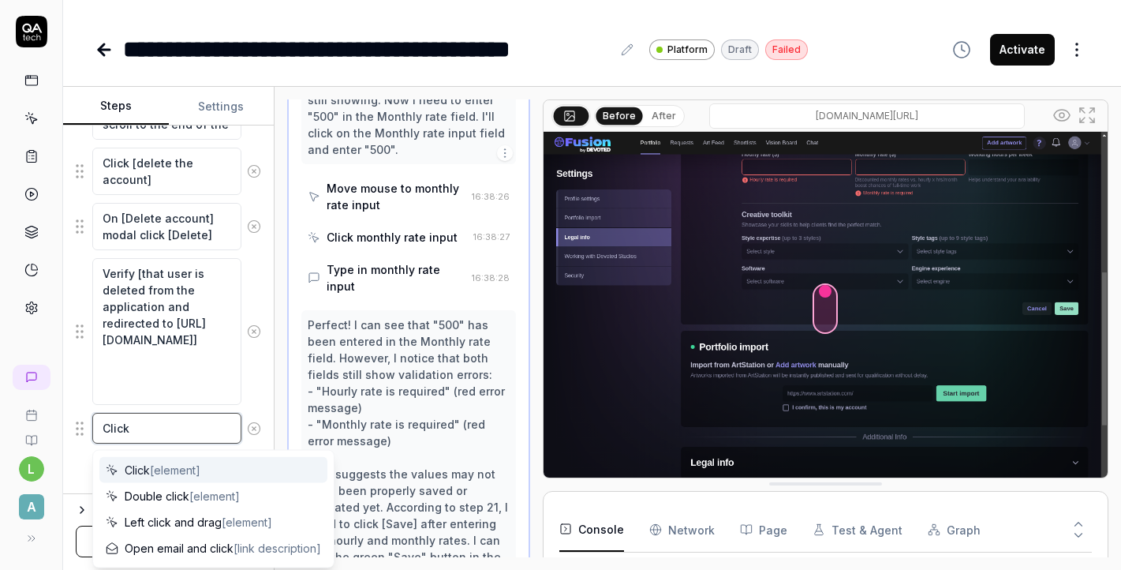
paste textarea "and click [Save]"
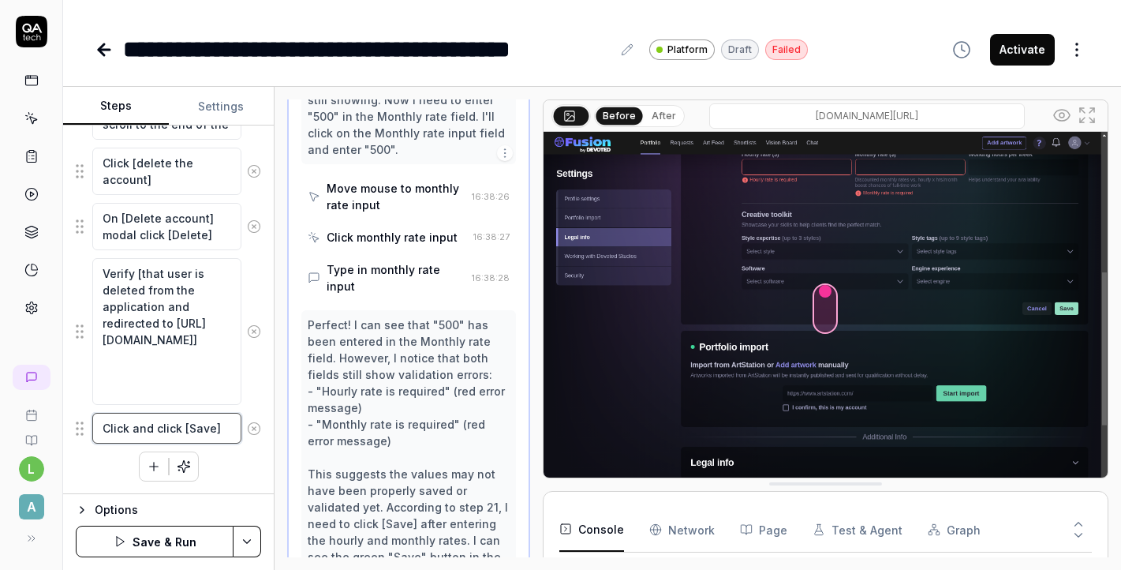
drag, startPoint x: 178, startPoint y: 428, endPoint x: 134, endPoint y: 431, distance: 44.3
click at [134, 431] on textarea "Click and click [Save]" at bounding box center [166, 428] width 149 height 31
type textarea "Click [Save]"
click at [257, 482] on div "Goal Log in to the application as a Vendor user. Expected result 1. ✅ Successfu…" at bounding box center [168, 309] width 211 height 368
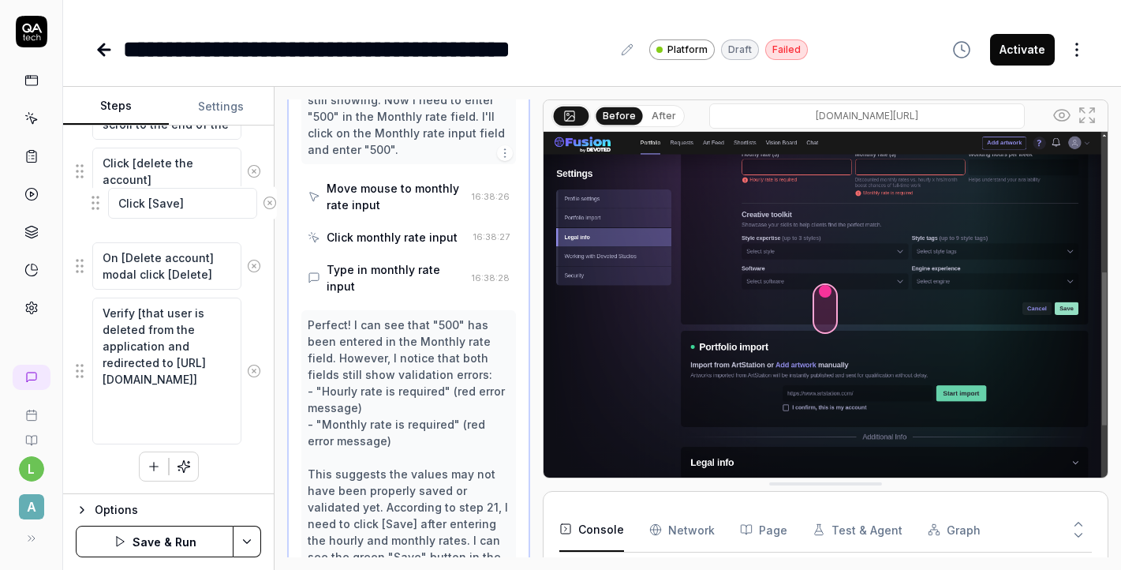
drag, startPoint x: 80, startPoint y: 430, endPoint x: 95, endPoint y: 205, distance: 225.4
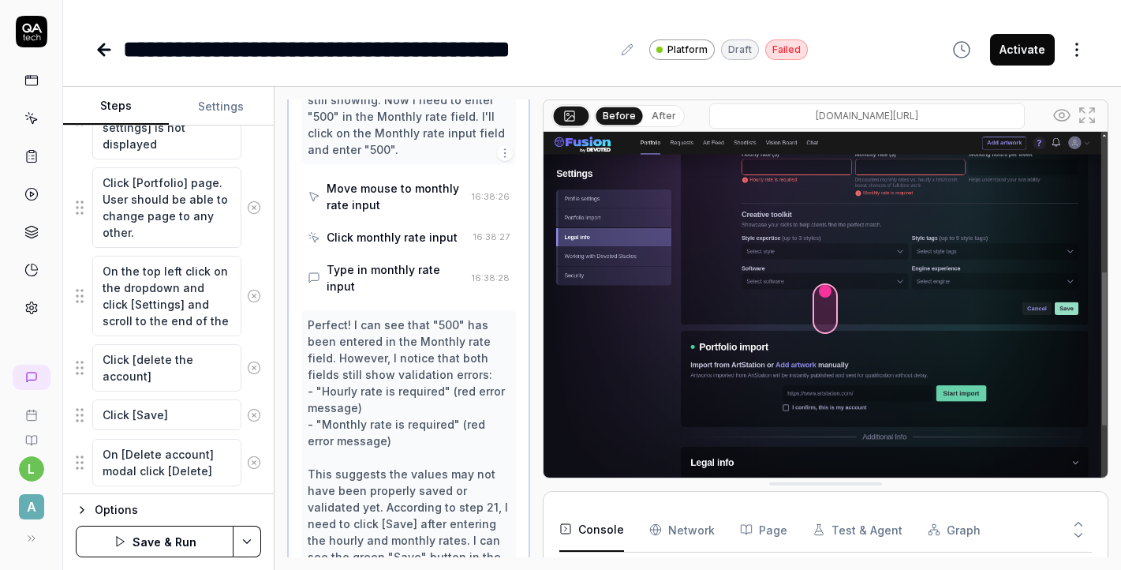
scroll to position [2098, 0]
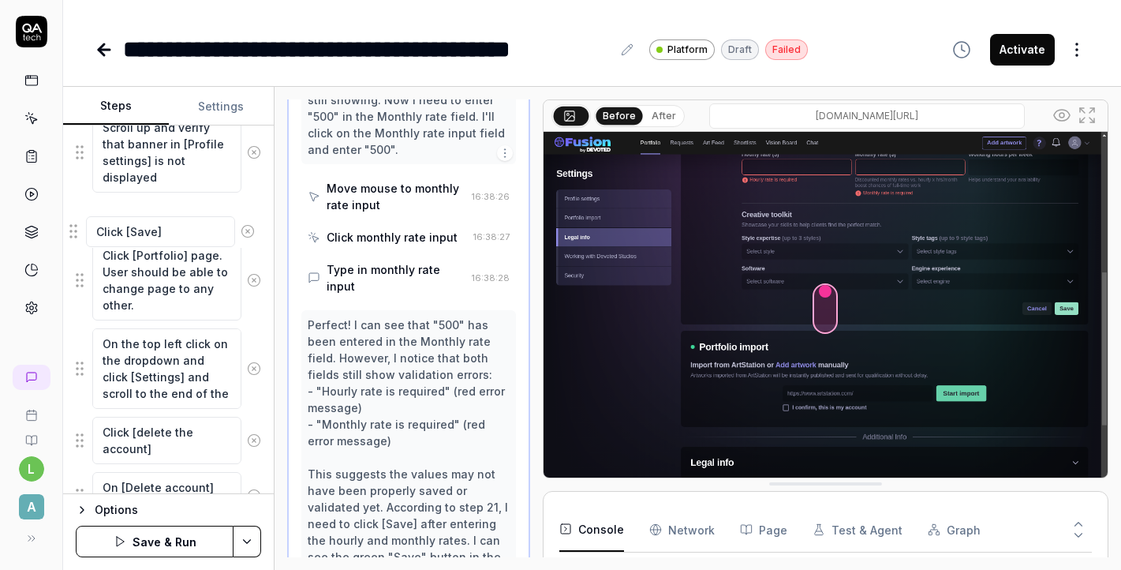
drag, startPoint x: 80, startPoint y: 452, endPoint x: 73, endPoint y: 235, distance: 217.1
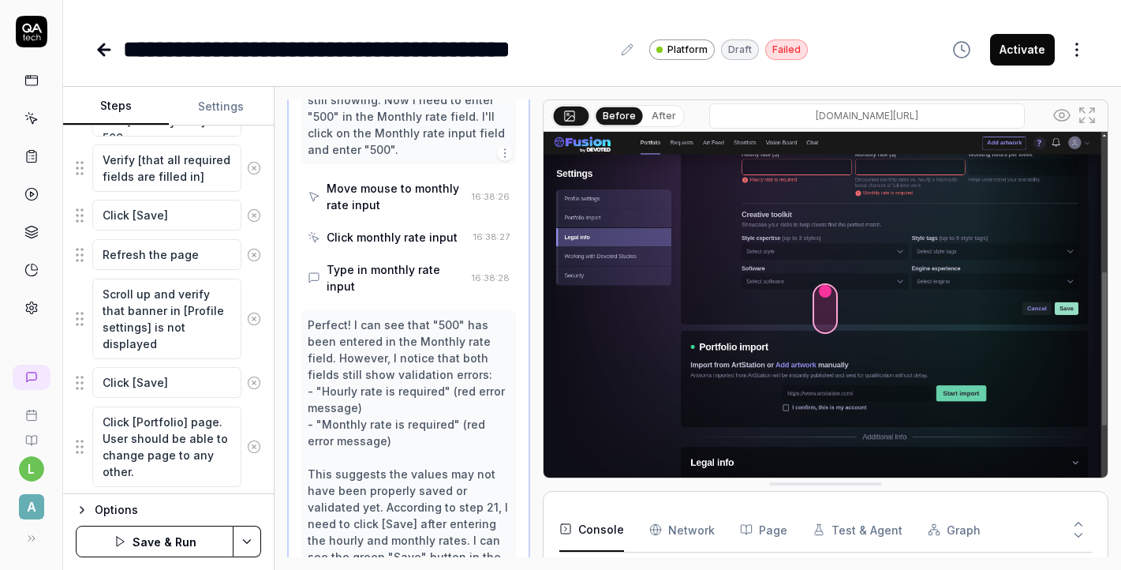
scroll to position [1909, 0]
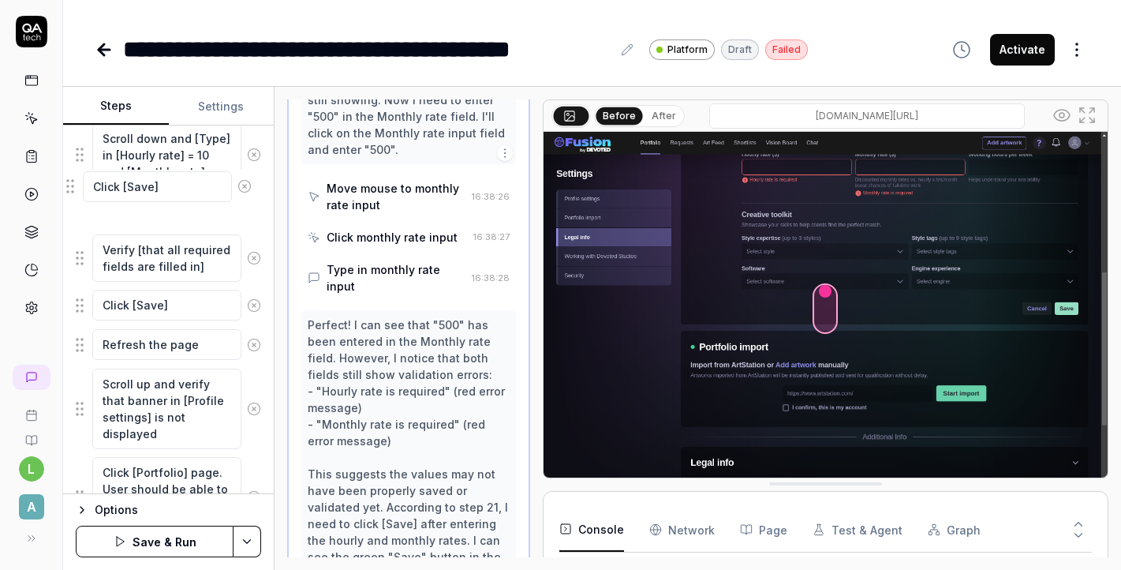
drag, startPoint x: 80, startPoint y: 410, endPoint x: 77, endPoint y: 193, distance: 217.8
click at [148, 547] on button "Save & Run" at bounding box center [155, 541] width 158 height 32
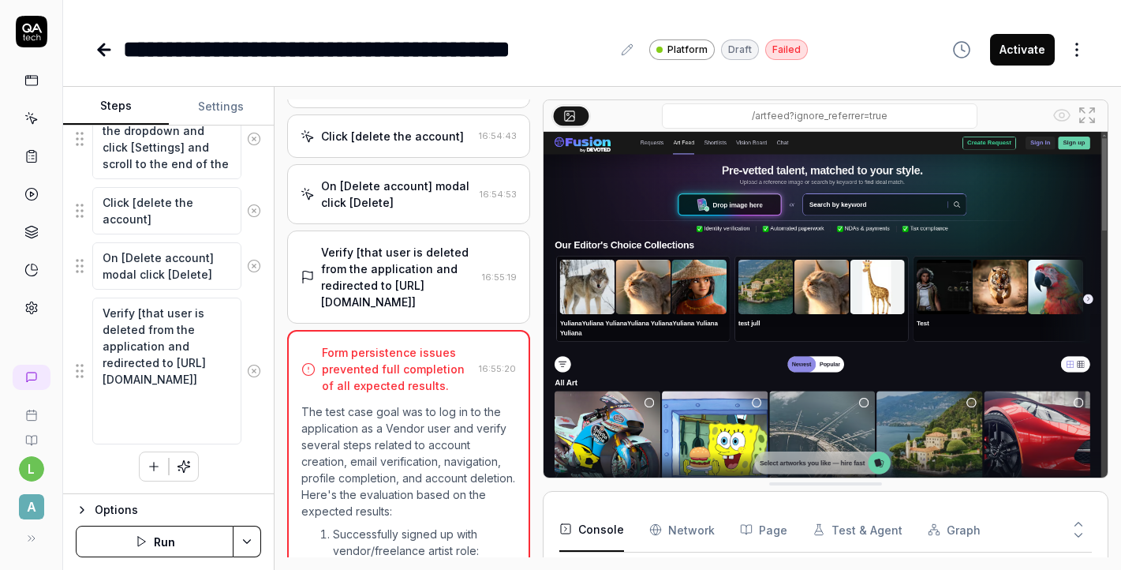
scroll to position [589, 0]
click at [385, 245] on div "Verify [that user is deleted from the application and redirected to https://app…" at bounding box center [408, 276] width 242 height 93
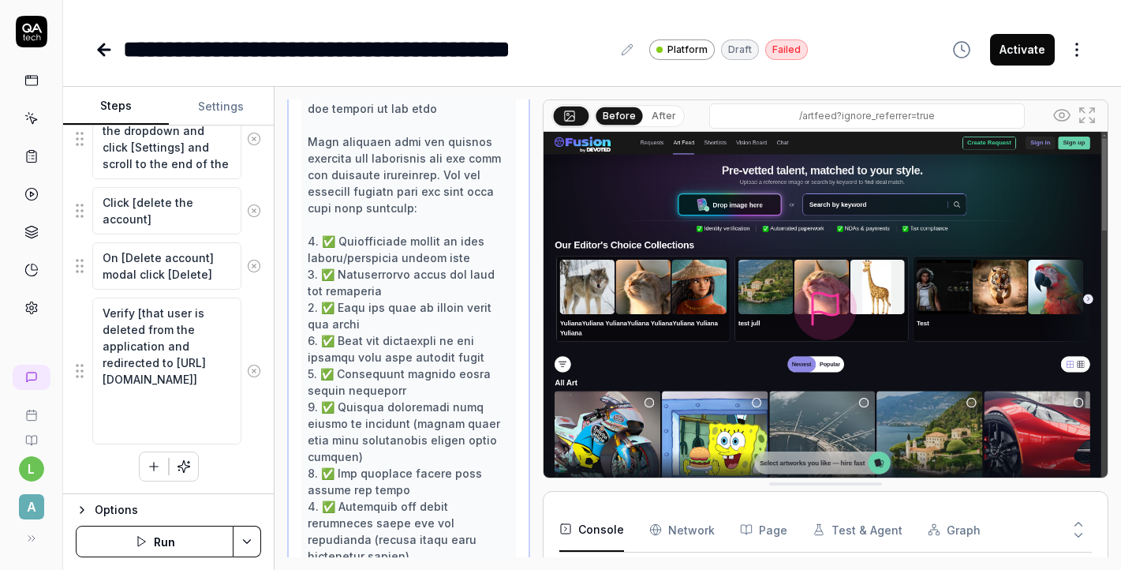
scroll to position [3068, 0]
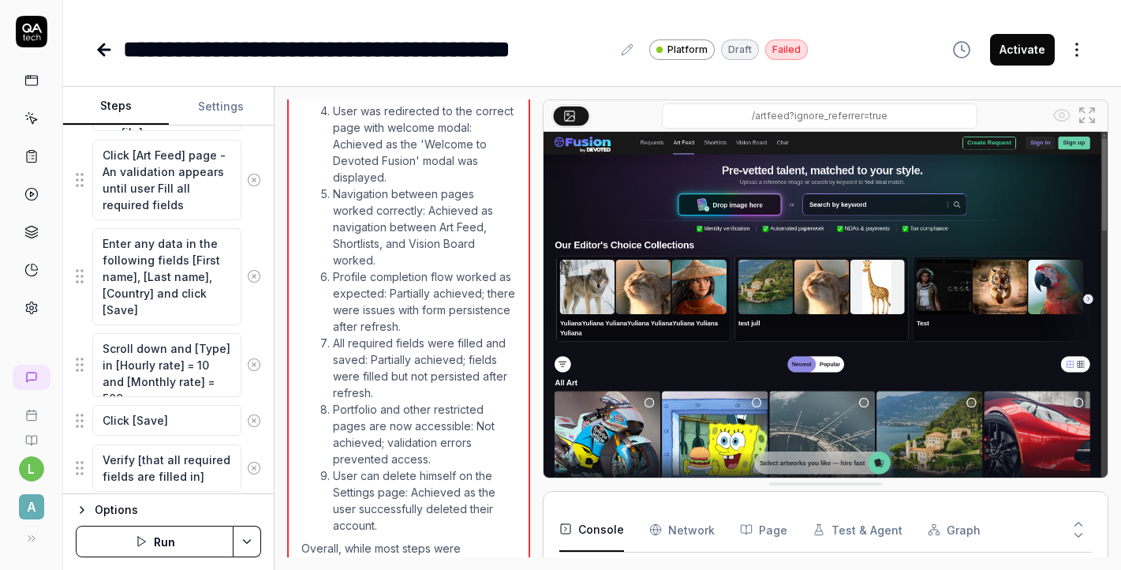
scroll to position [1662, 0]
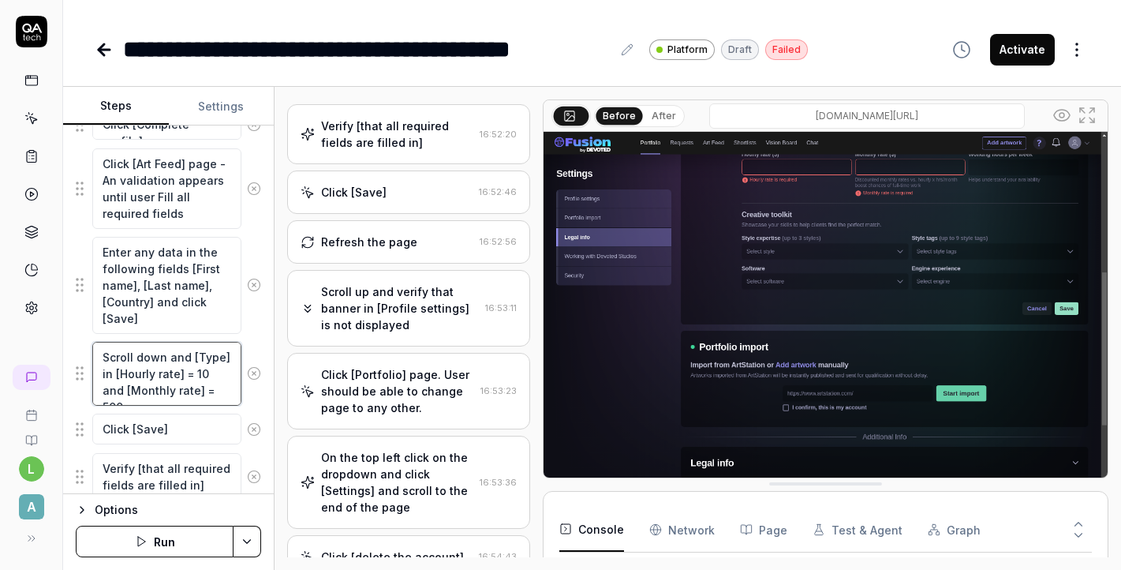
click at [174, 378] on textarea "Scroll down and [Type] in [Hourly rate] = 10 and [Monthly rate] = 500" at bounding box center [166, 374] width 149 height 64
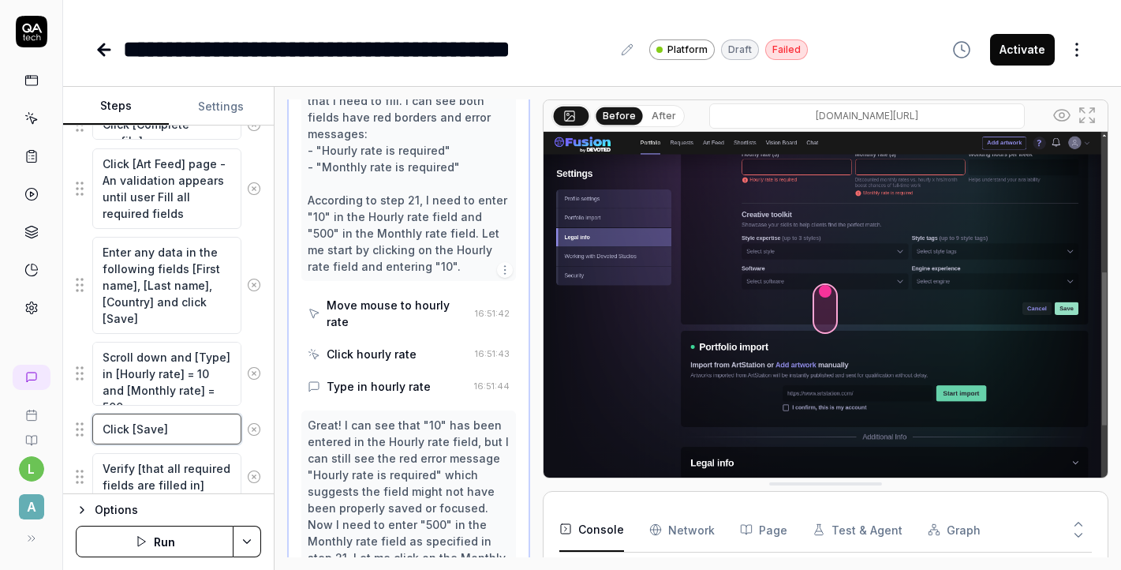
click at [199, 439] on textarea "Click [Save]" at bounding box center [166, 428] width 149 height 31
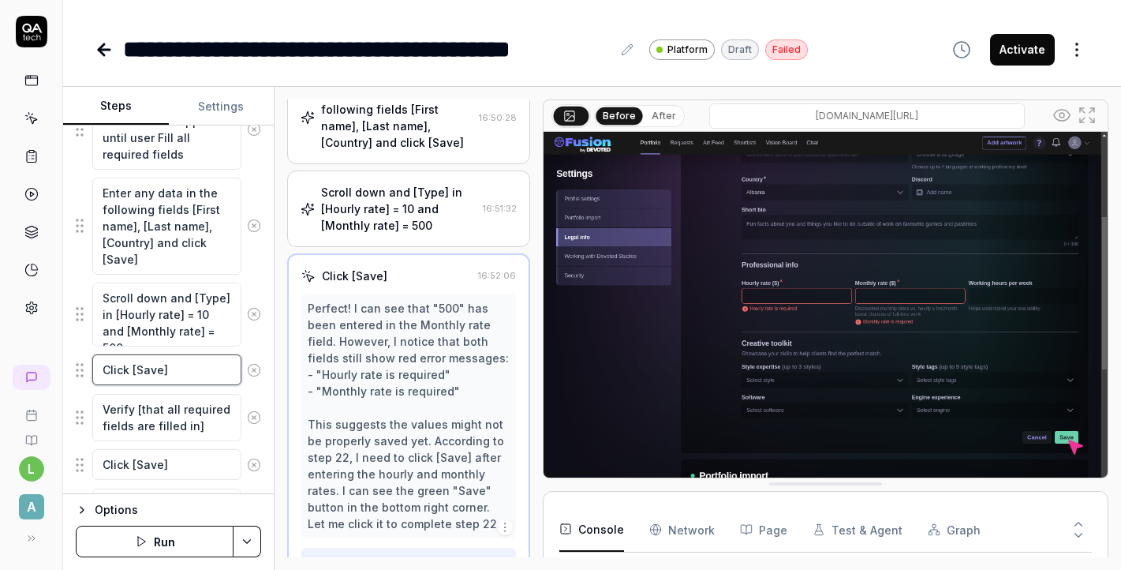
scroll to position [1732, 0]
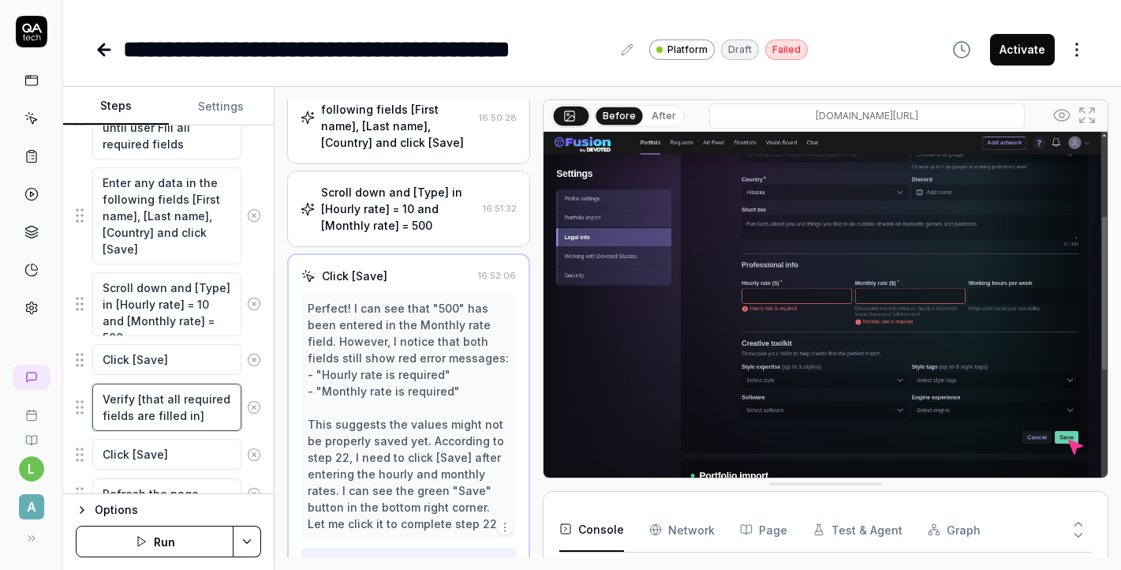
click at [194, 414] on textarea "Verify [that all required fields are filled in]" at bounding box center [166, 406] width 149 height 47
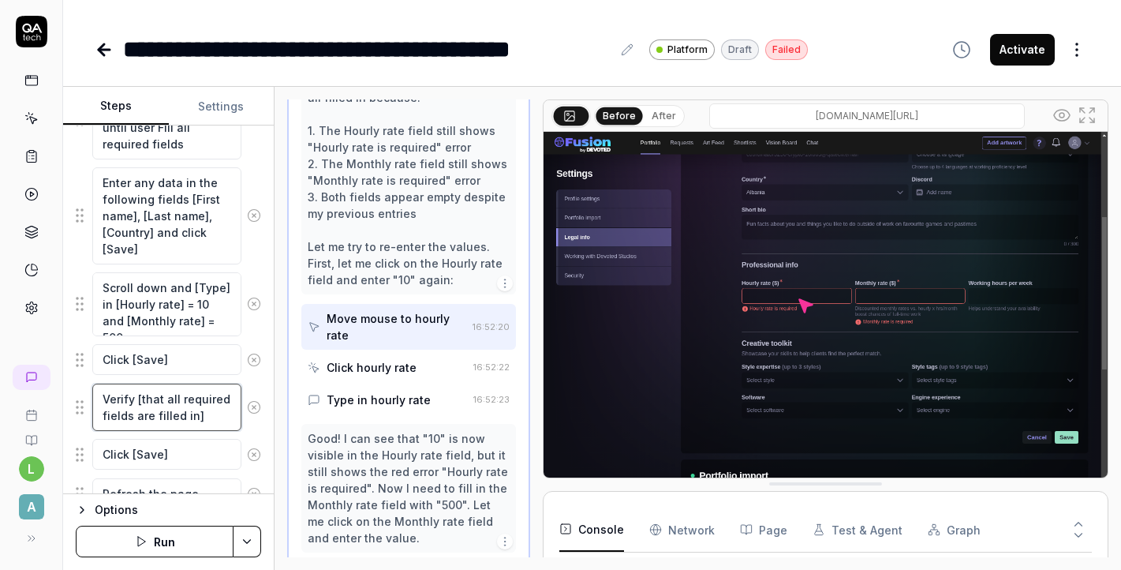
scroll to position [2115, 0]
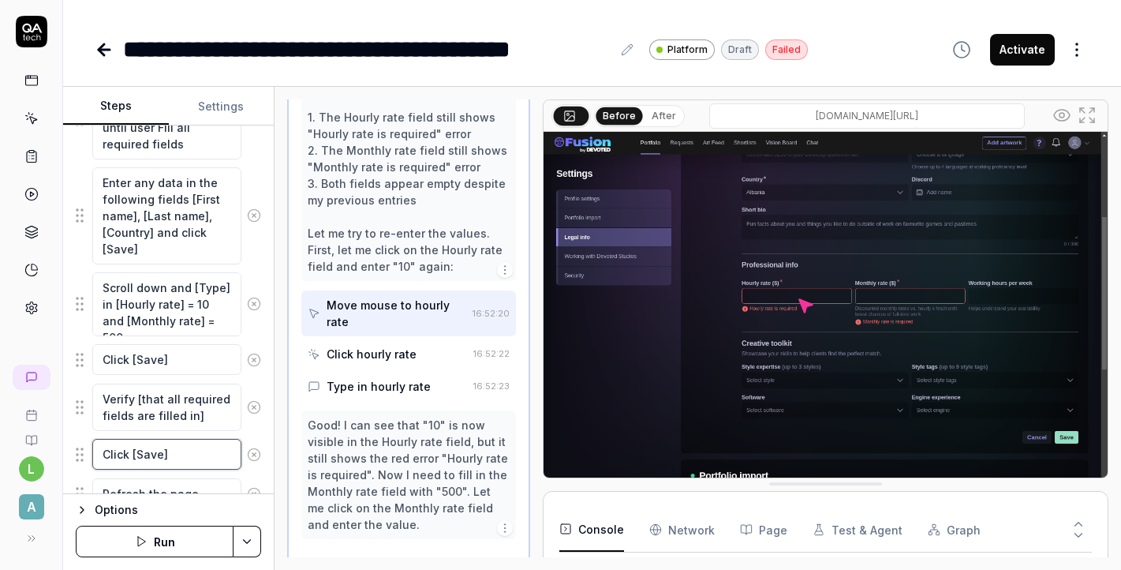
click at [194, 457] on textarea "Click [Save]" at bounding box center [166, 454] width 149 height 31
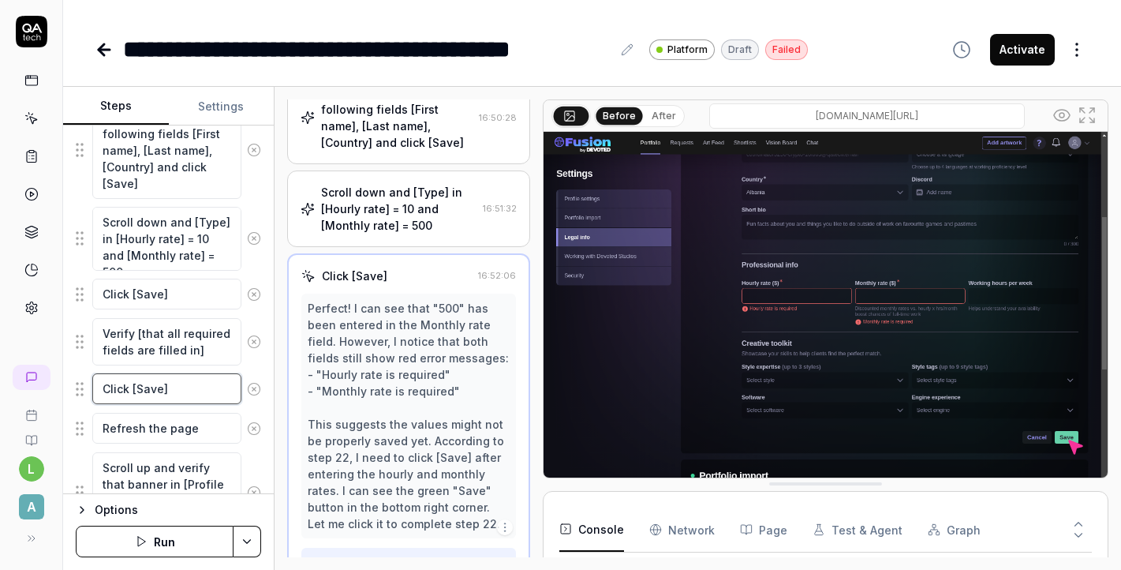
scroll to position [1812, 0]
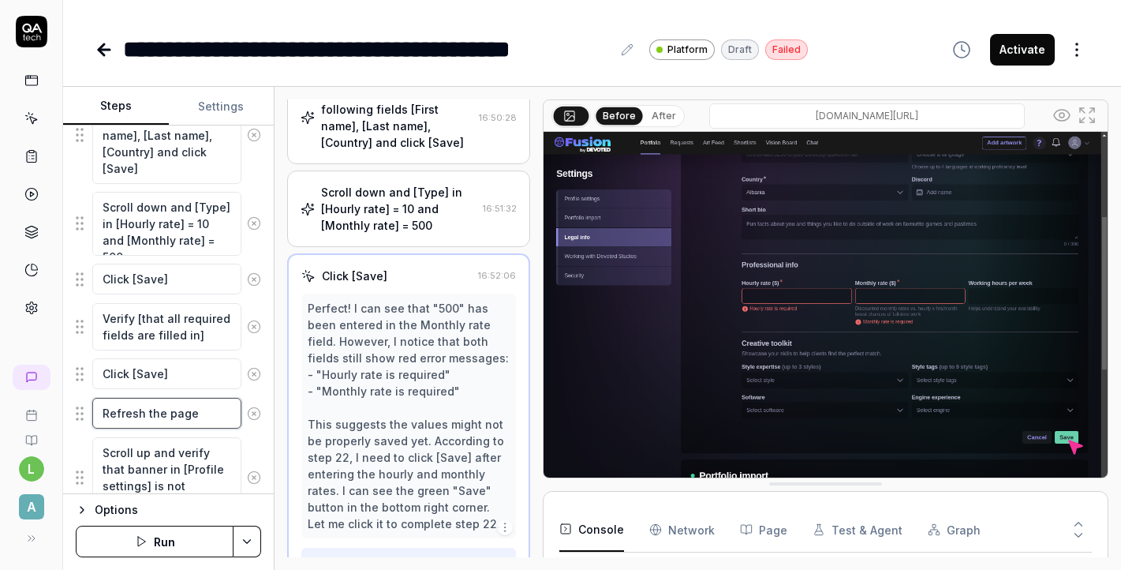
click at [215, 416] on textarea "Refresh the page" at bounding box center [166, 413] width 149 height 31
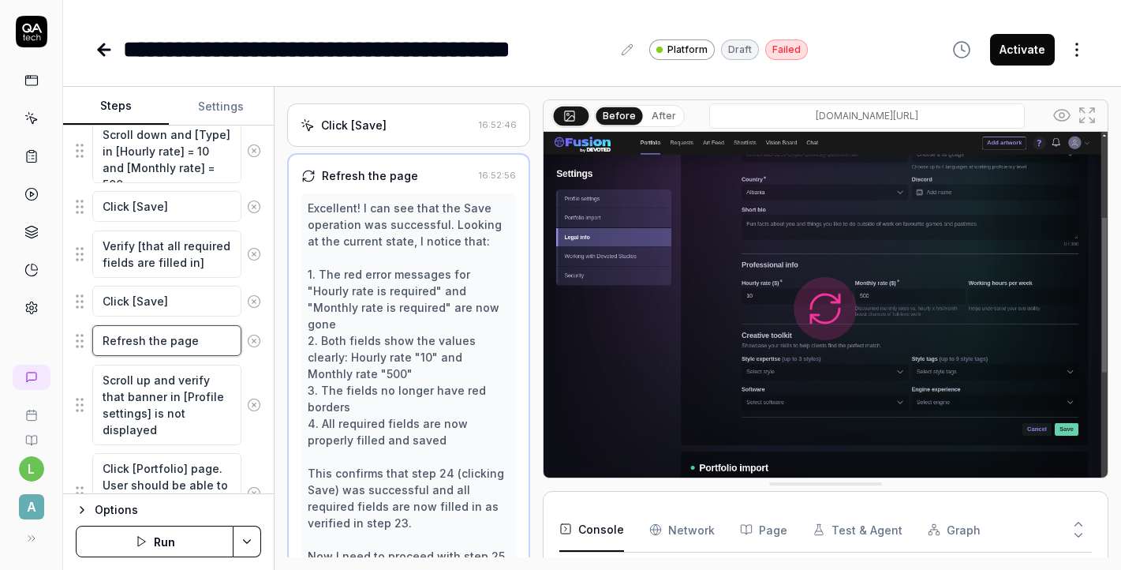
scroll to position [1884, 0]
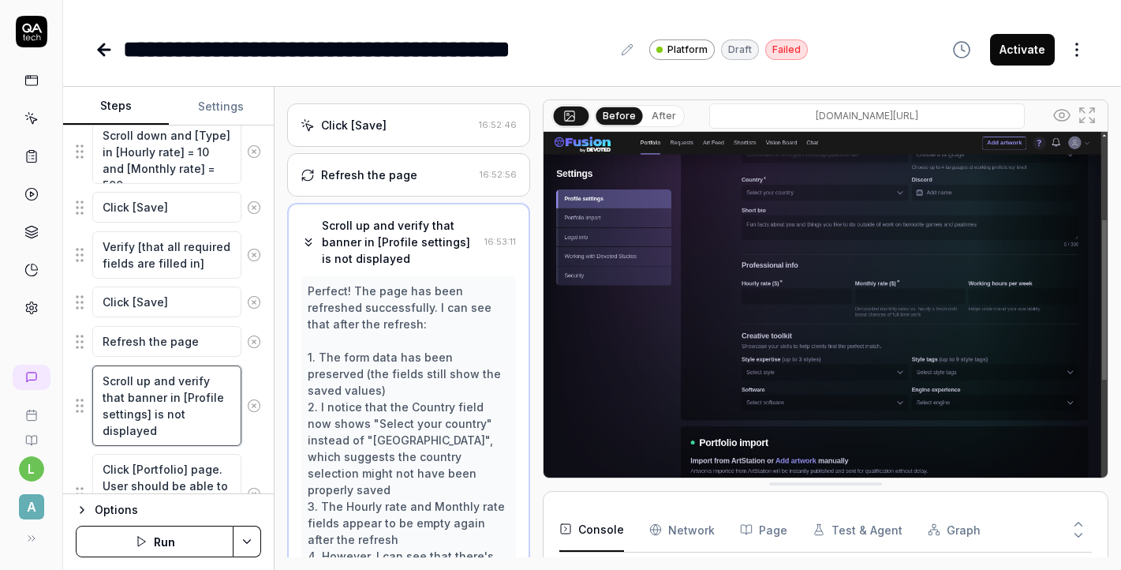
click at [211, 413] on textarea "Scroll up and verify that banner in [Profile settings] is not displayed" at bounding box center [166, 405] width 149 height 80
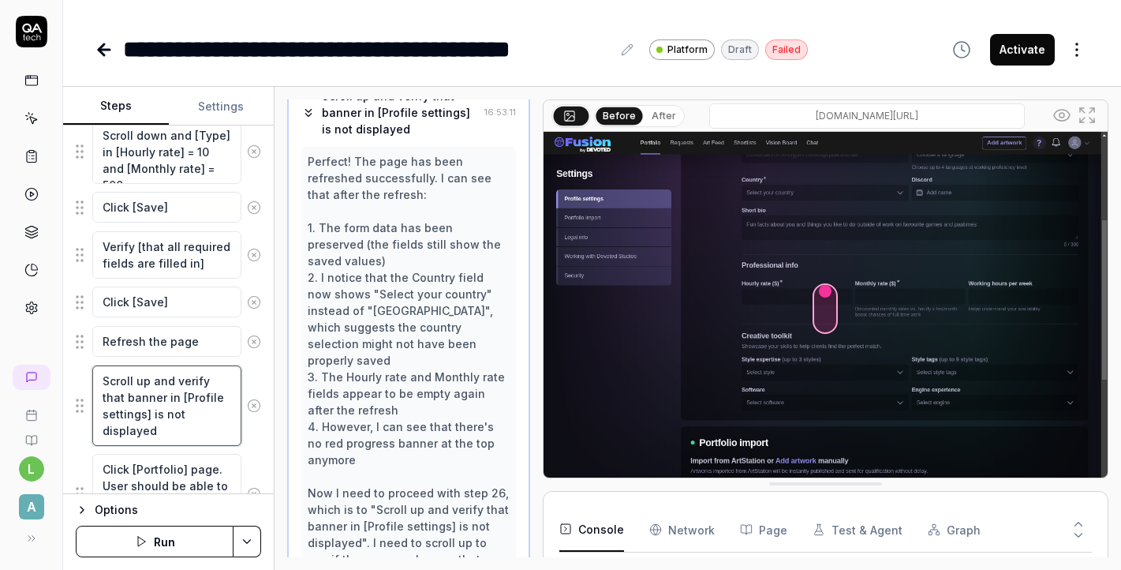
scroll to position [1975, 0]
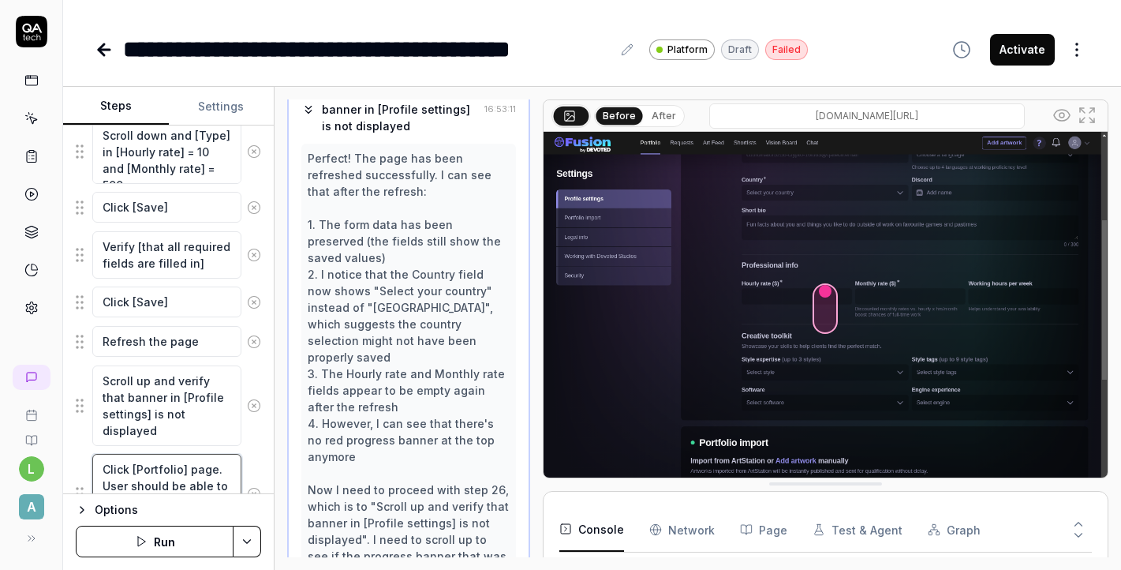
click at [208, 473] on textarea "Click [Portfolio] page. User should be able to change page to any other." at bounding box center [166, 494] width 149 height 80
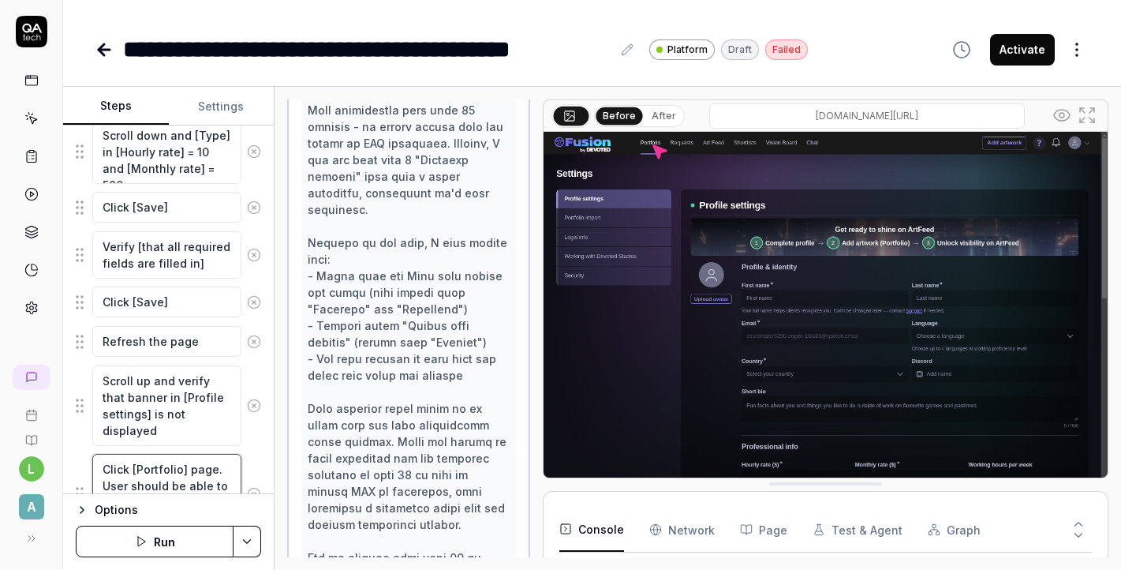
scroll to position [2272, 0]
click at [208, 340] on textarea "Refresh the page" at bounding box center [166, 341] width 149 height 31
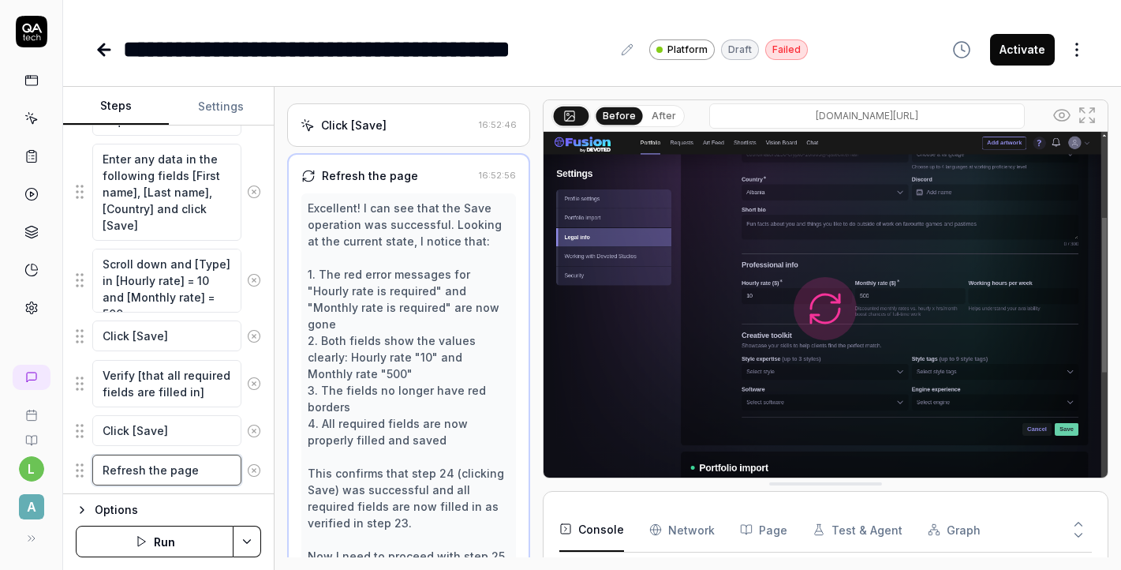
scroll to position [1739, 0]
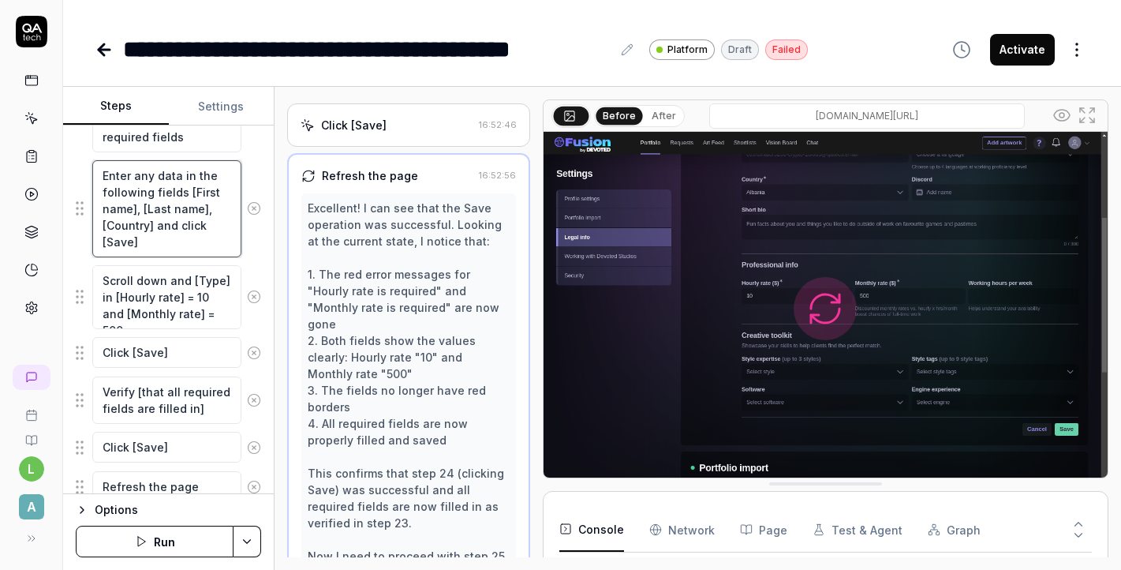
click at [154, 222] on textarea "Enter any data in the following fields [First name], [Last name], [Country] and…" at bounding box center [166, 208] width 149 height 97
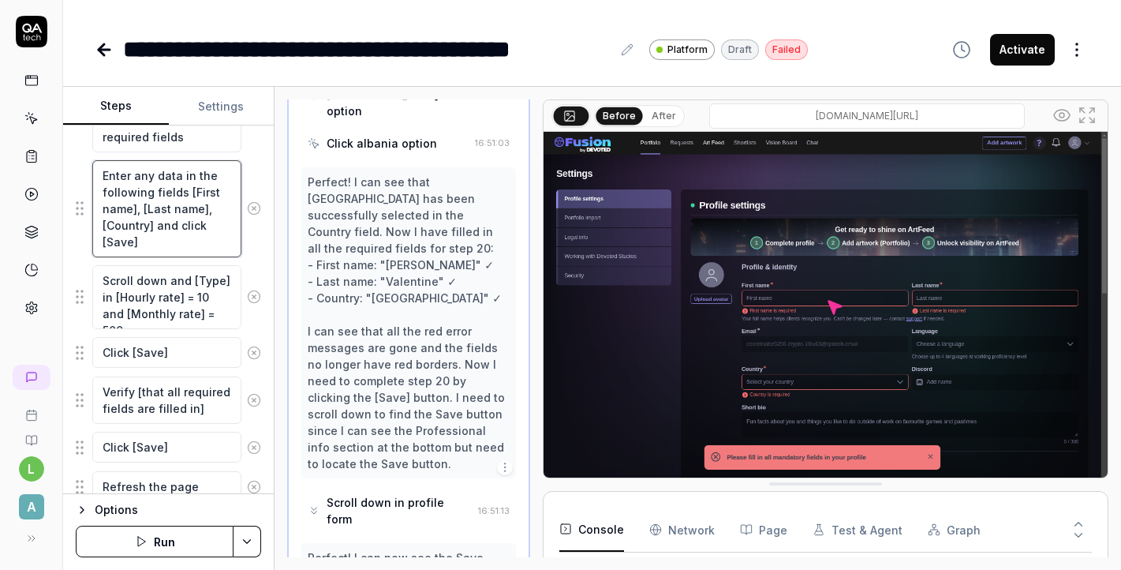
scroll to position [3102, 0]
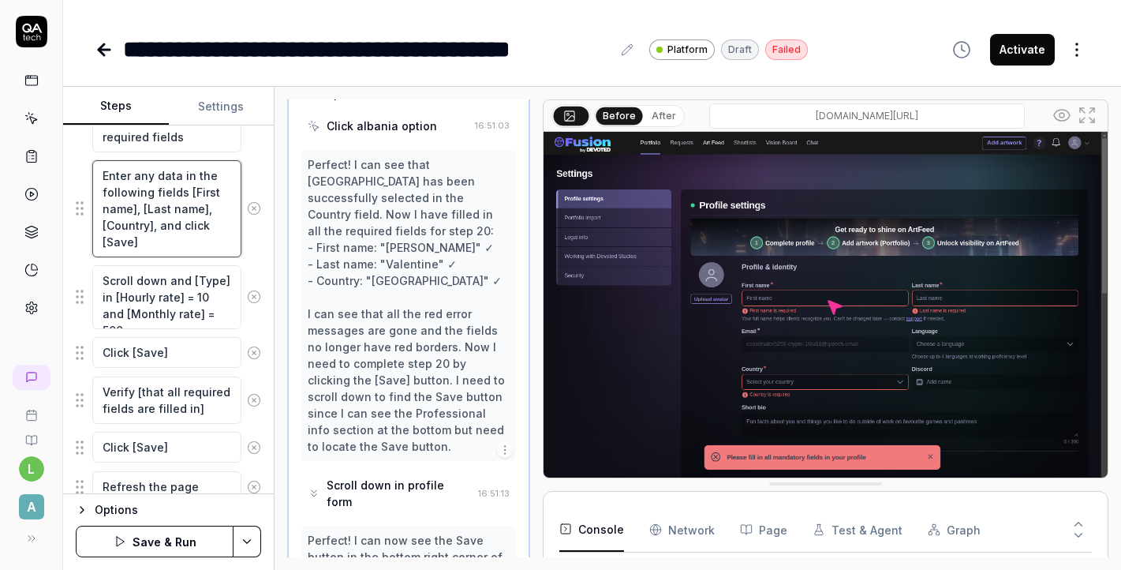
type textarea "Enter any data in the following fields [First name], [Last name], [Country] and…"
click at [159, 224] on textarea "Enter any data in the following fields [First name], [Last name], [Country] and…" at bounding box center [166, 208] width 149 height 97
click at [158, 222] on textarea "Enter any data in the following fields [First name], [Last name], [Country] and…" at bounding box center [166, 208] width 149 height 97
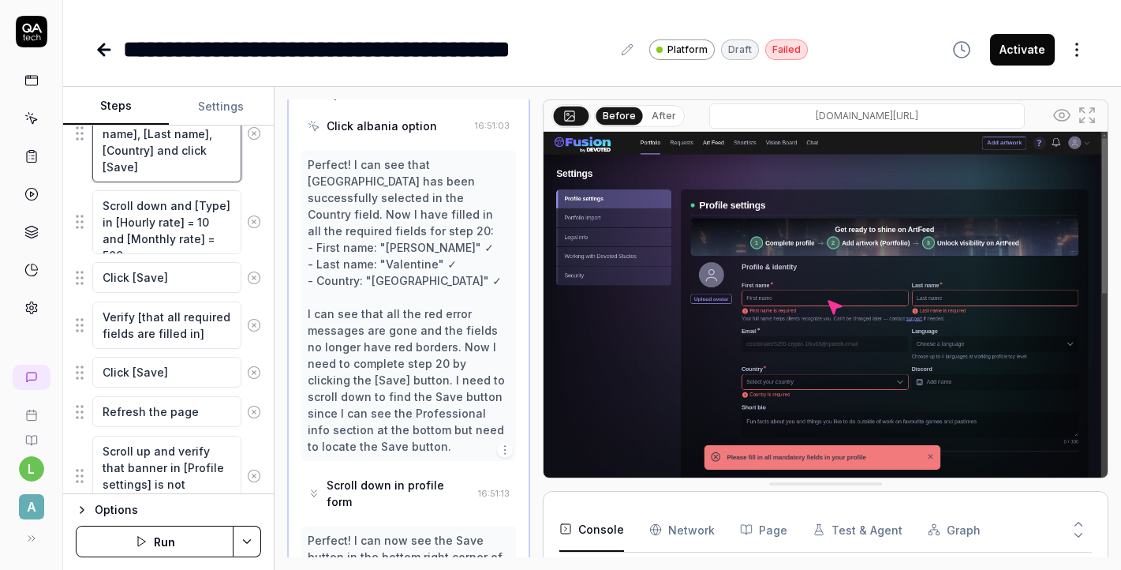
scroll to position [1815, 0]
click at [220, 330] on textarea "Verify [that all required fields are filled in]" at bounding box center [166, 324] width 149 height 47
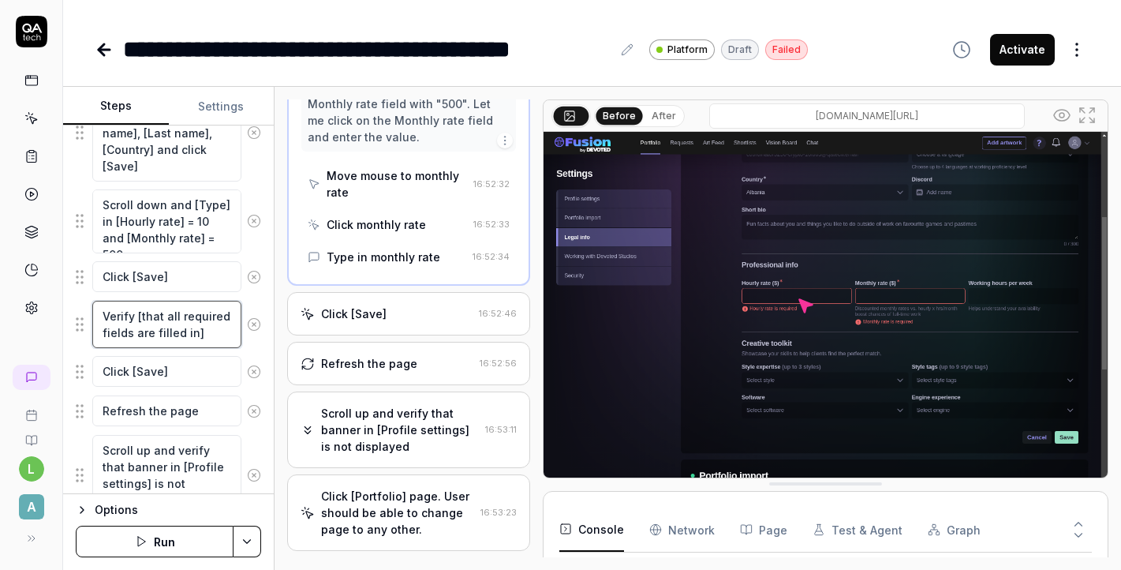
scroll to position [2795, 0]
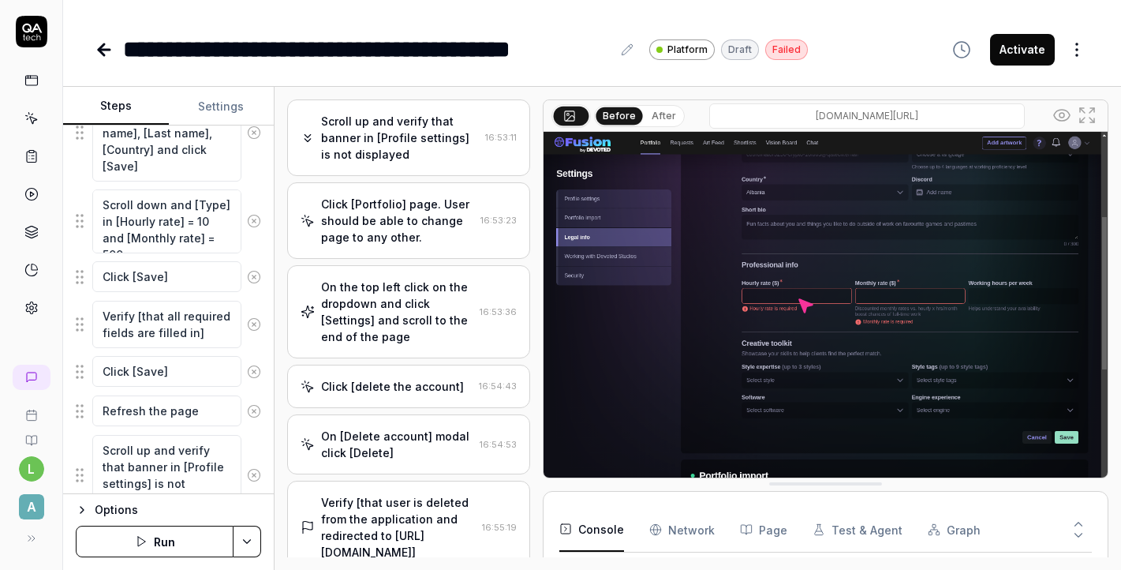
click at [398, 428] on div "On [Delete account] modal click [Delete]" at bounding box center [396, 444] width 151 height 33
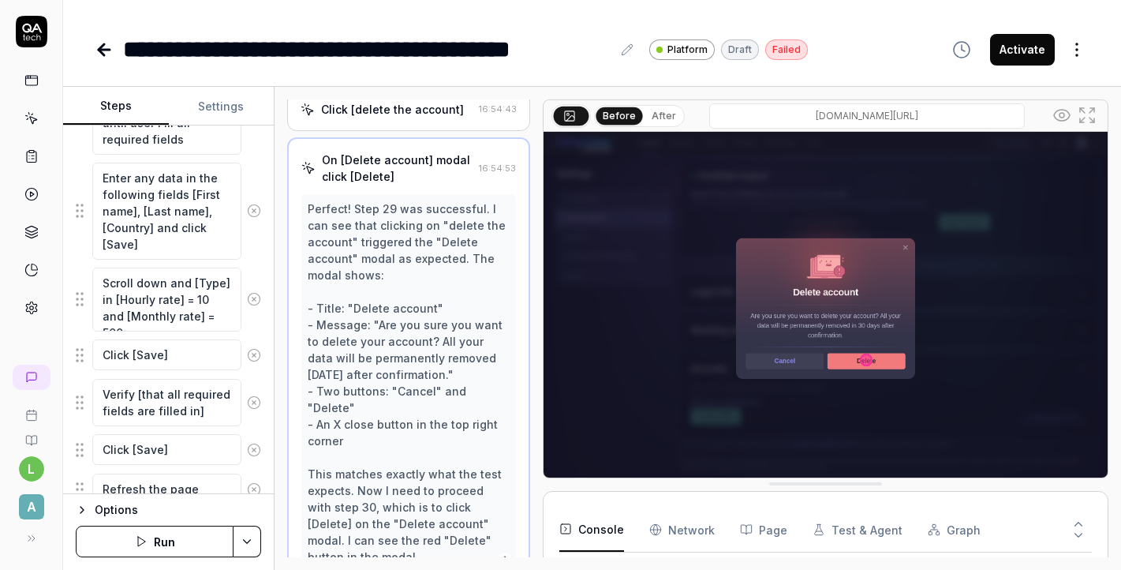
scroll to position [1728, 0]
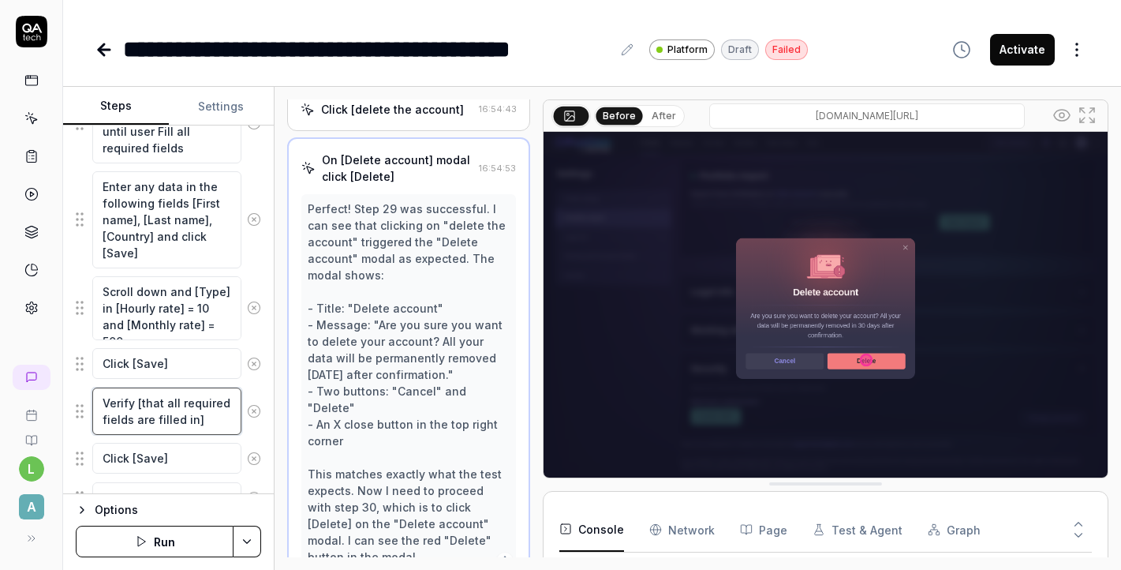
click at [175, 408] on textarea "Verify [that all required fields are filled in]" at bounding box center [166, 410] width 149 height 47
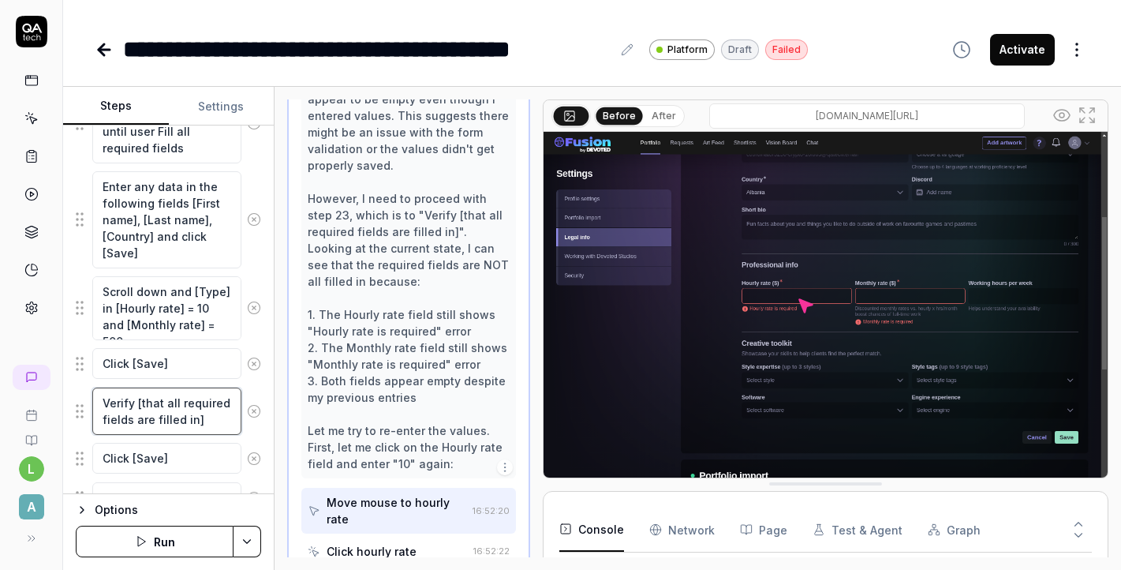
scroll to position [1906, 0]
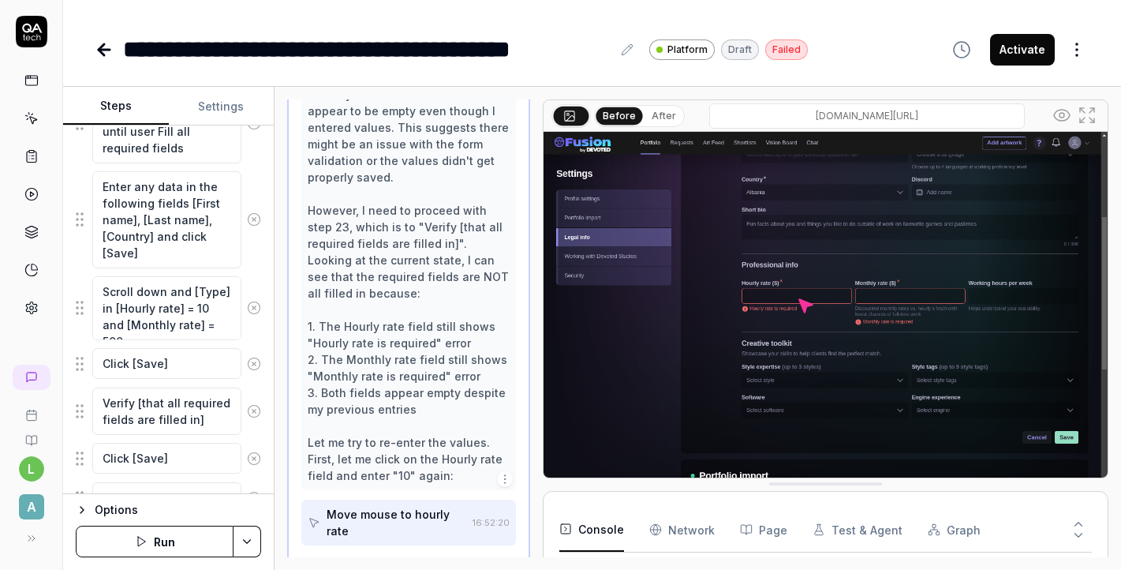
click at [421, 261] on div "I can see that after clicking Save, the form still shows the same validation er…" at bounding box center [408, 259] width 201 height 447
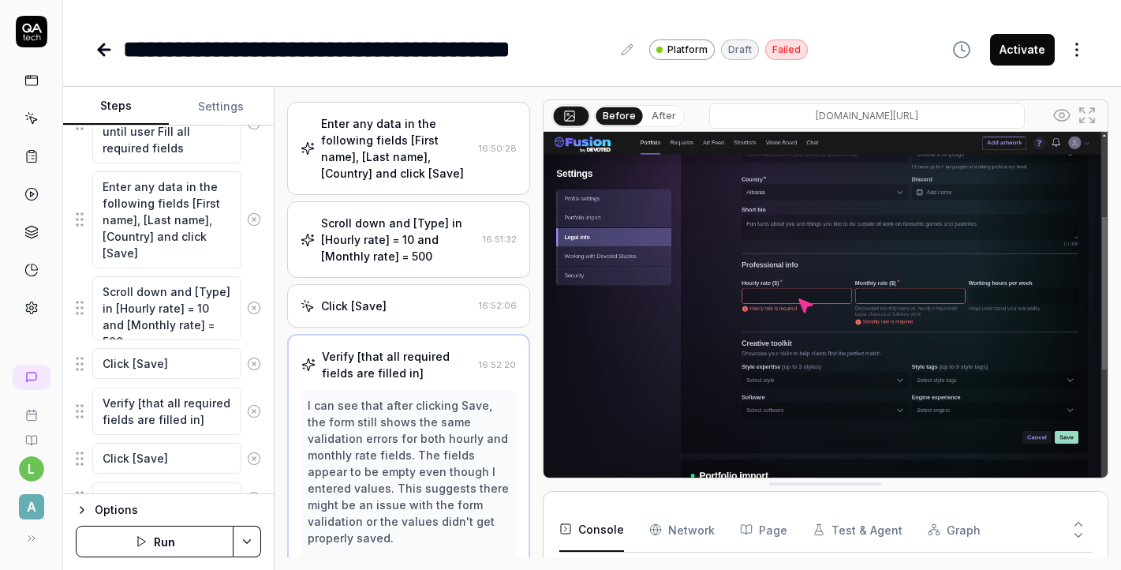
scroll to position [1538, 0]
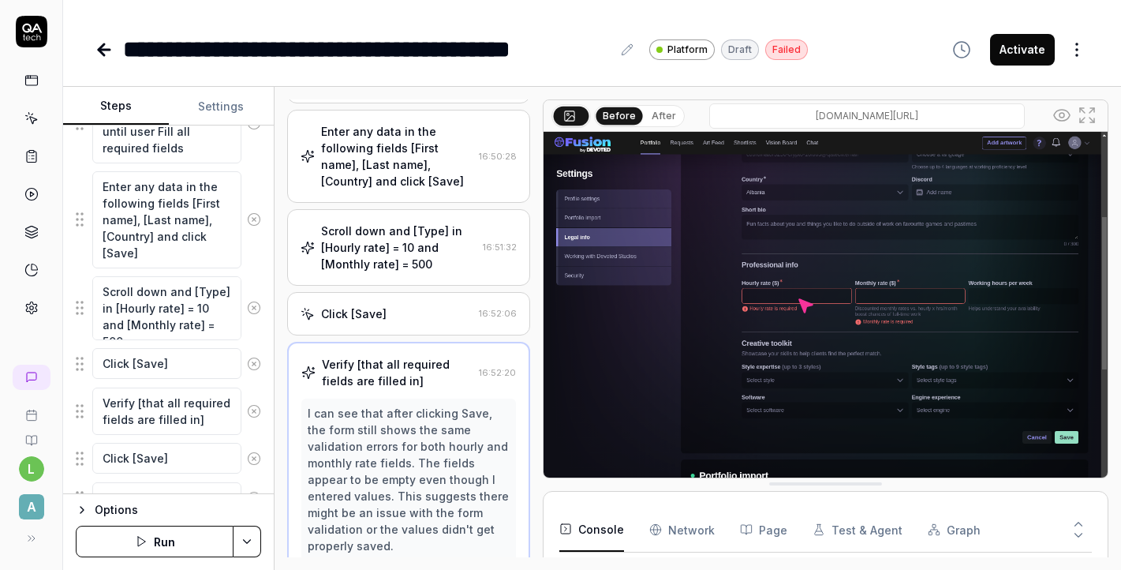
click at [409, 223] on div "Scroll down and [Type] in [Hourly rate] = 10 and [Monthly rate] = 500" at bounding box center [398, 248] width 155 height 50
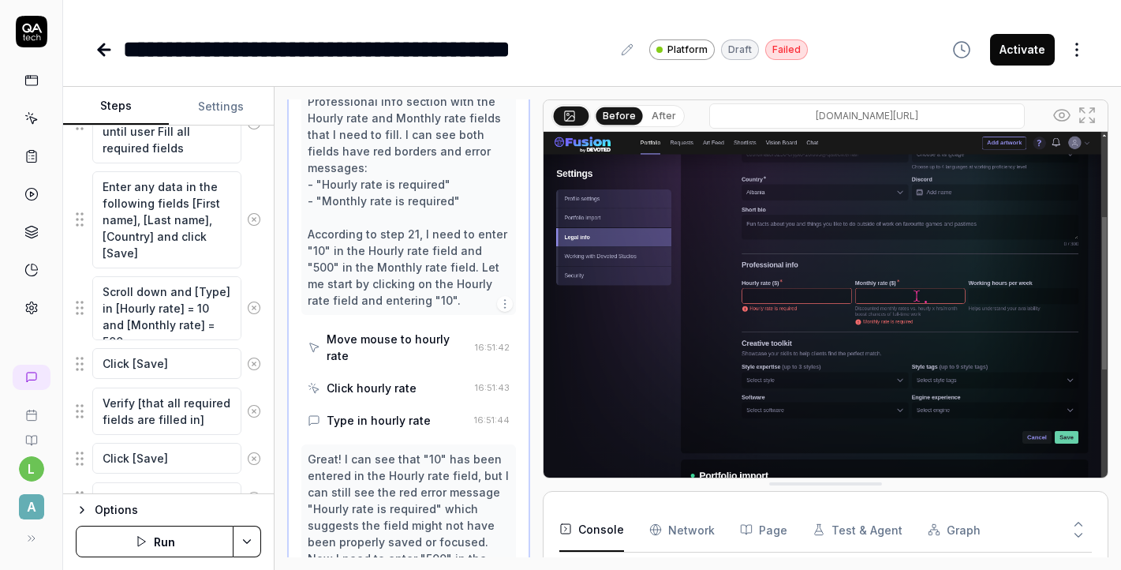
scroll to position [2160, 0]
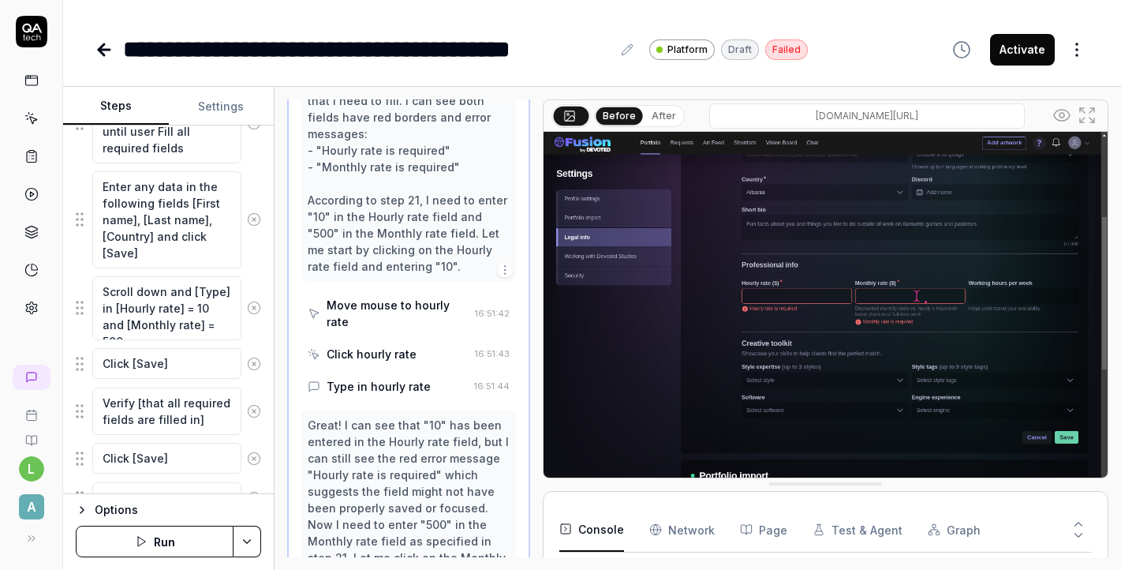
click at [350, 417] on div "Great! I can see that "10" has been entered in the Hourly rate field, but I can…" at bounding box center [408, 500] width 201 height 166
click at [386, 297] on div "Move mouse to hourly rate" at bounding box center [397, 313] width 141 height 33
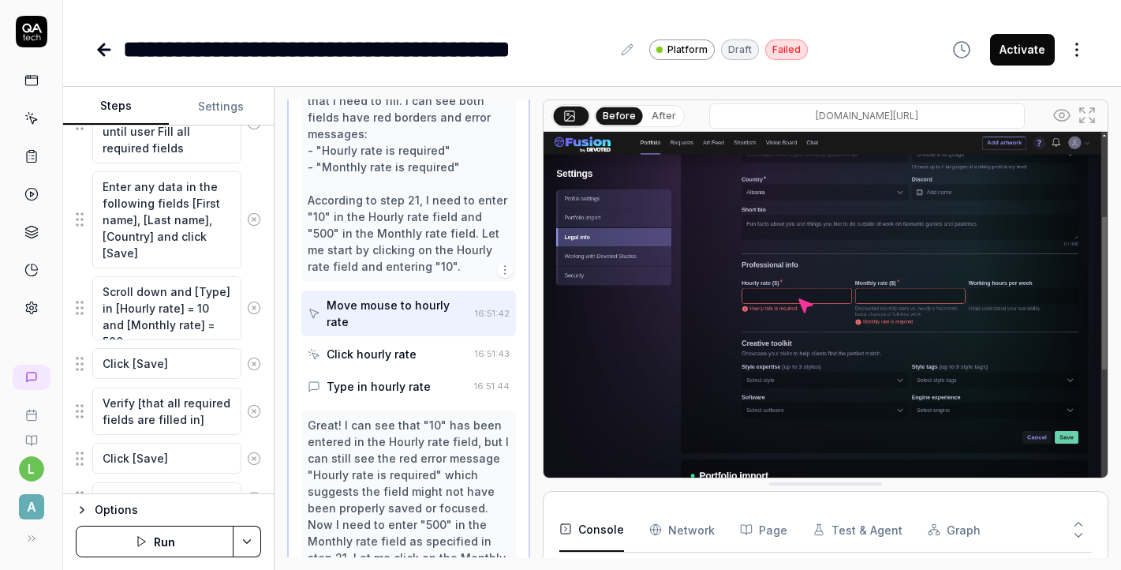
click at [387, 346] on div "Click hourly rate" at bounding box center [372, 354] width 90 height 17
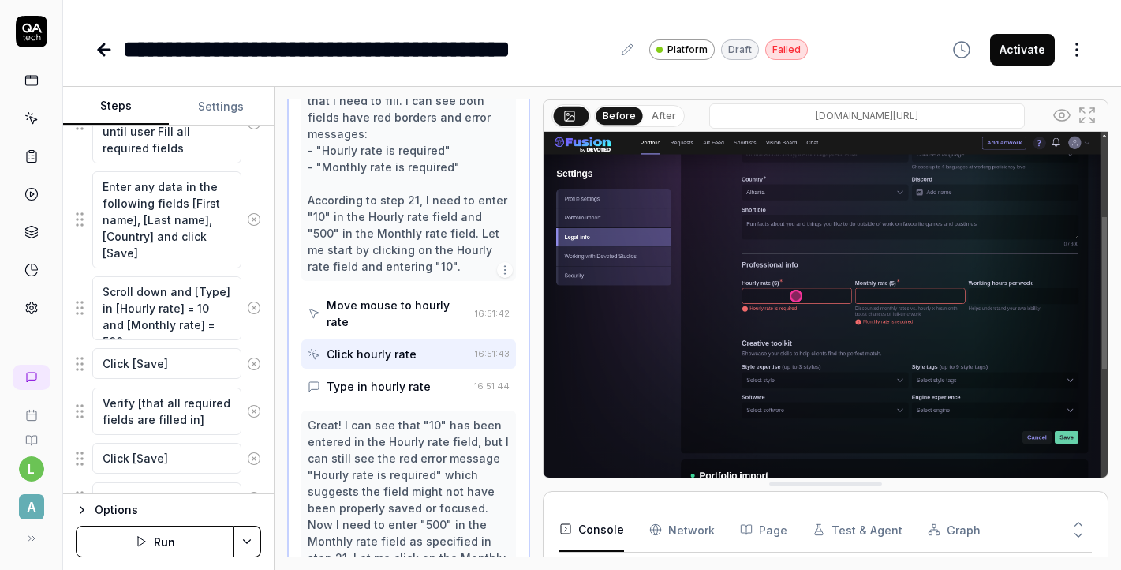
click at [387, 346] on div "Click hourly rate" at bounding box center [372, 354] width 90 height 17
click at [402, 378] on div "Type in hourly rate" at bounding box center [379, 386] width 104 height 17
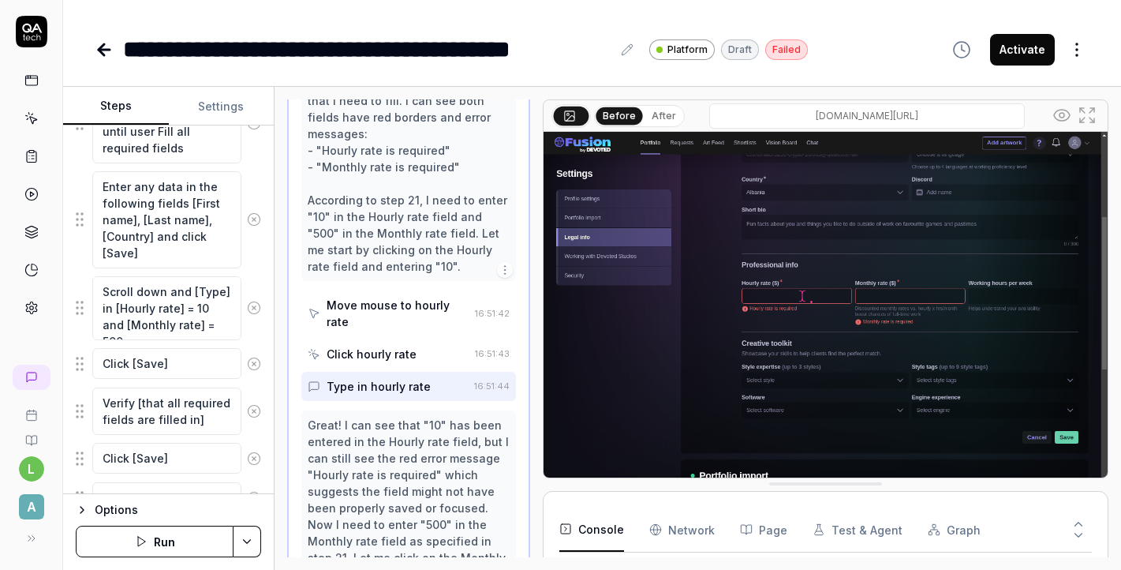
click at [501, 569] on icon "button" at bounding box center [505, 577] width 13 height 13
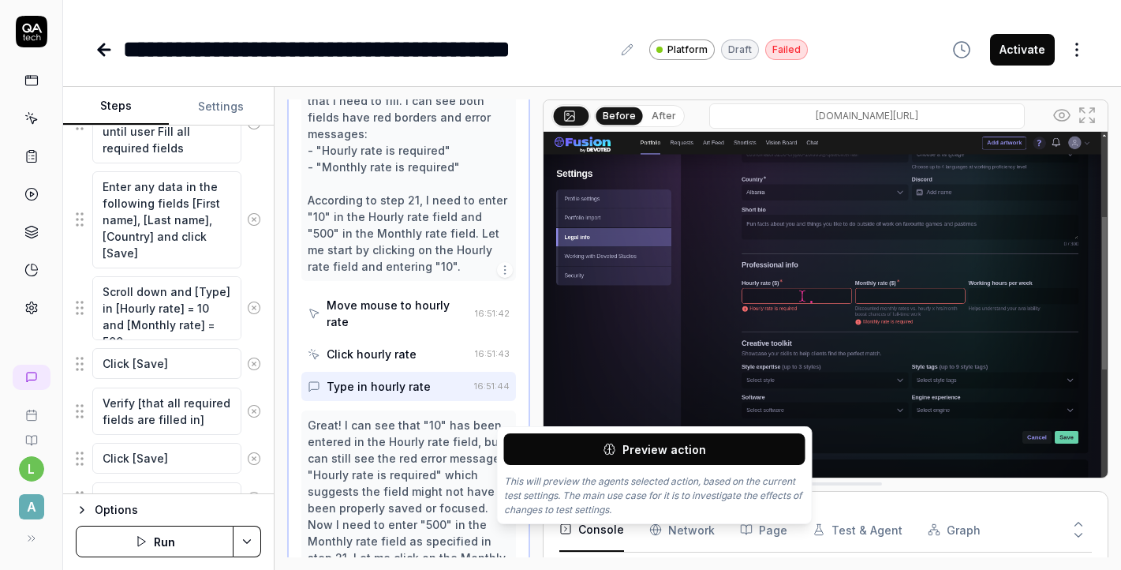
click at [559, 444] on button "Preview action" at bounding box center [654, 449] width 301 height 32
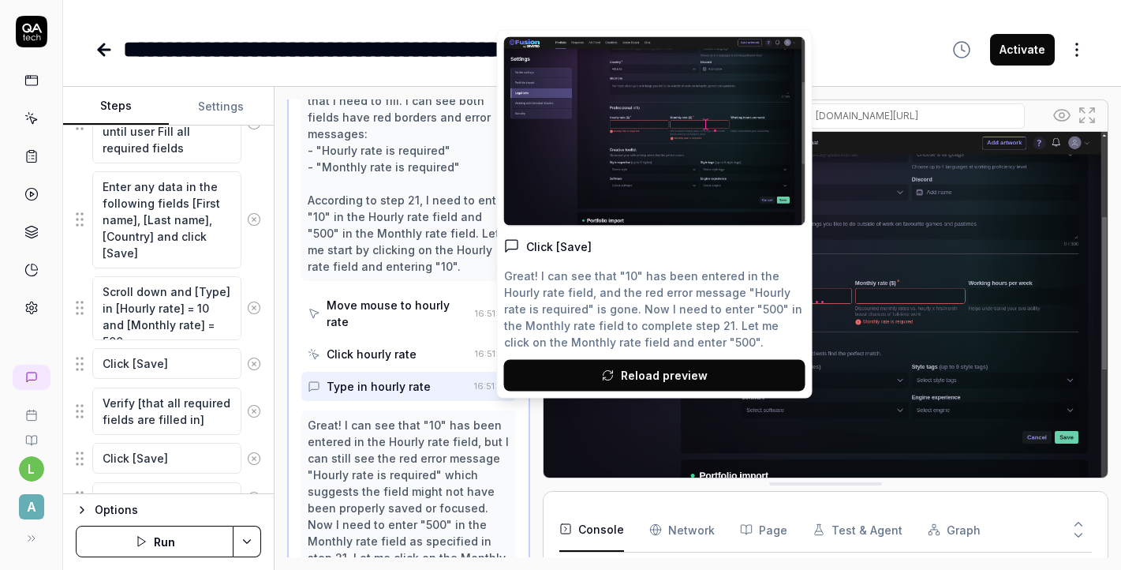
click at [639, 306] on div "Great! I can see that "10" has been entered in the Hourly rate field, and the r…" at bounding box center [654, 308] width 301 height 83
click at [634, 254] on div ".. Click [Save] Great! I can see that "10" has been entered in the Hourly rate …" at bounding box center [654, 193] width 301 height 313
click at [634, 254] on div "... Click [Save] Great! I can see that "10" has been entered in the Hourly rate…" at bounding box center [654, 193] width 301 height 313
click at [649, 110] on button at bounding box center [654, 131] width 301 height 189
click at [522, 247] on div "Click [Save]" at bounding box center [654, 245] width 301 height 17
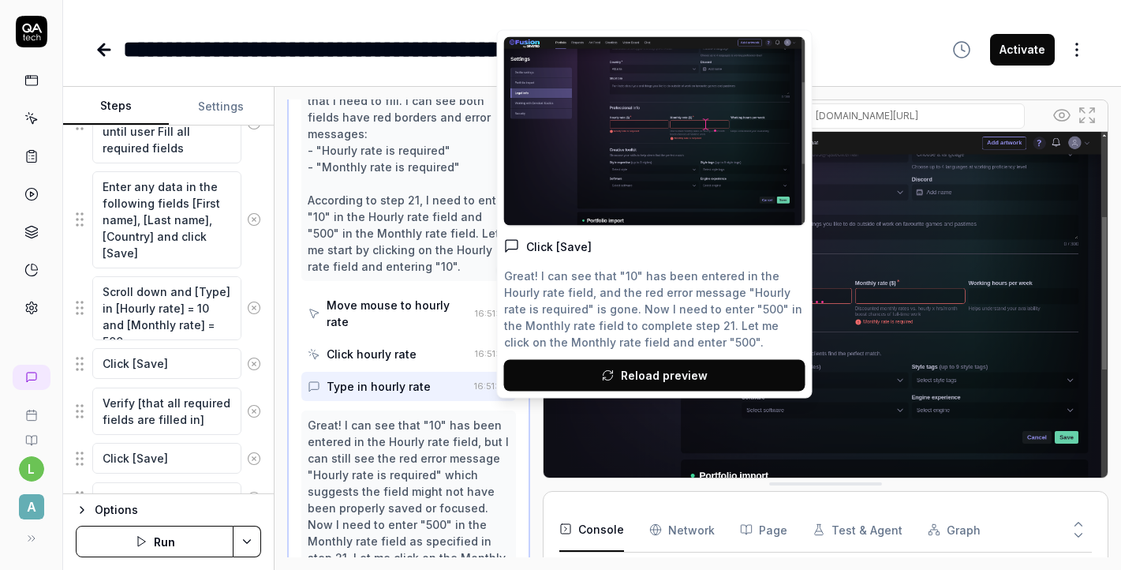
click at [638, 129] on button at bounding box center [654, 131] width 301 height 189
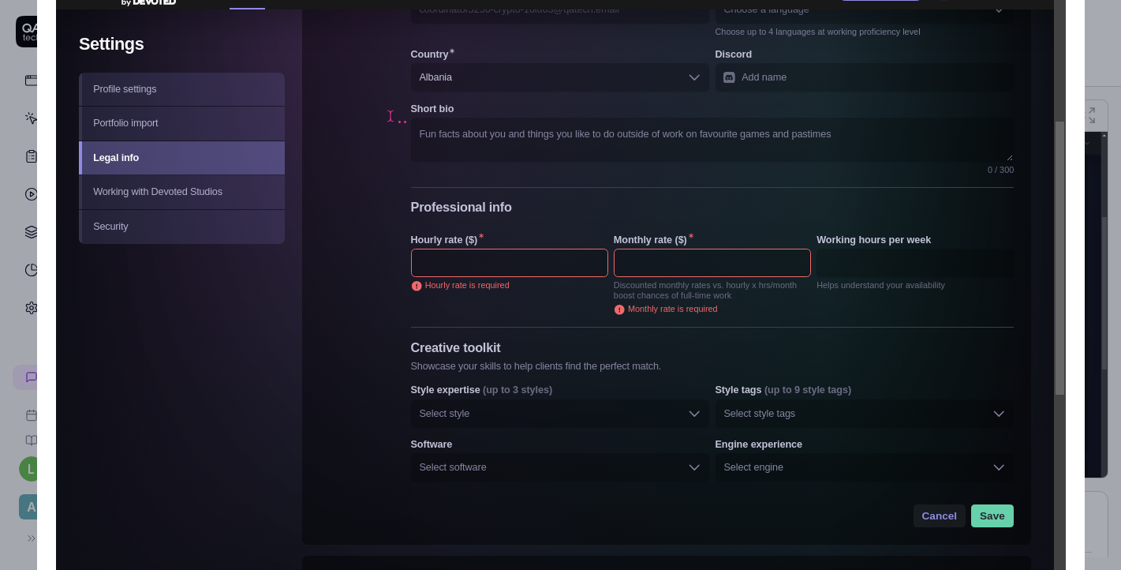
click at [560, 275] on img at bounding box center [561, 284] width 1010 height 631
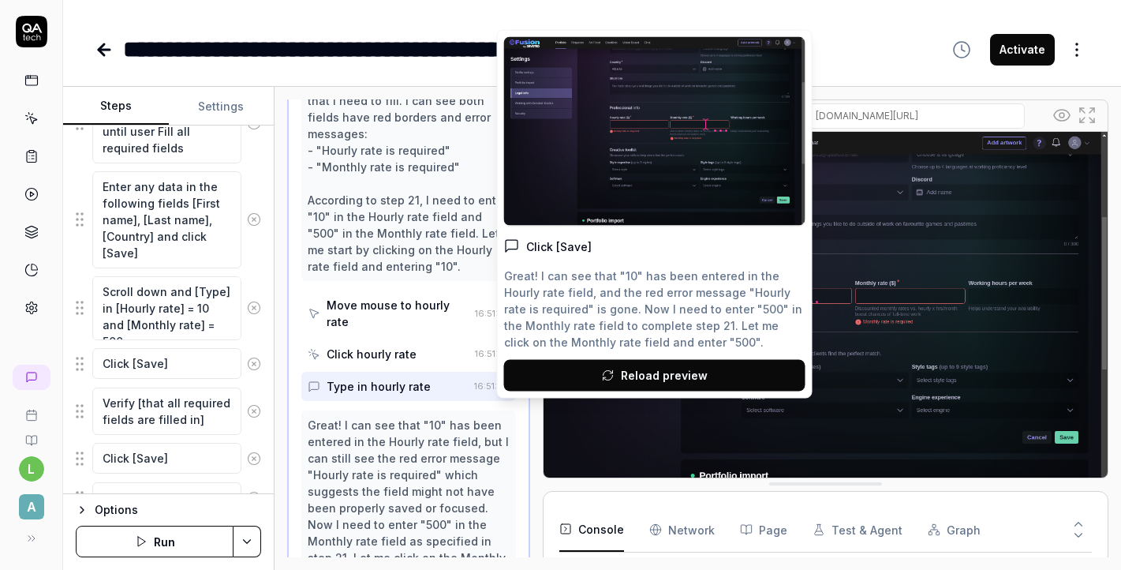
click at [420, 417] on div "Great! I can see that "10" has been entered in the Hourly rate field, but I can…" at bounding box center [408, 500] width 201 height 166
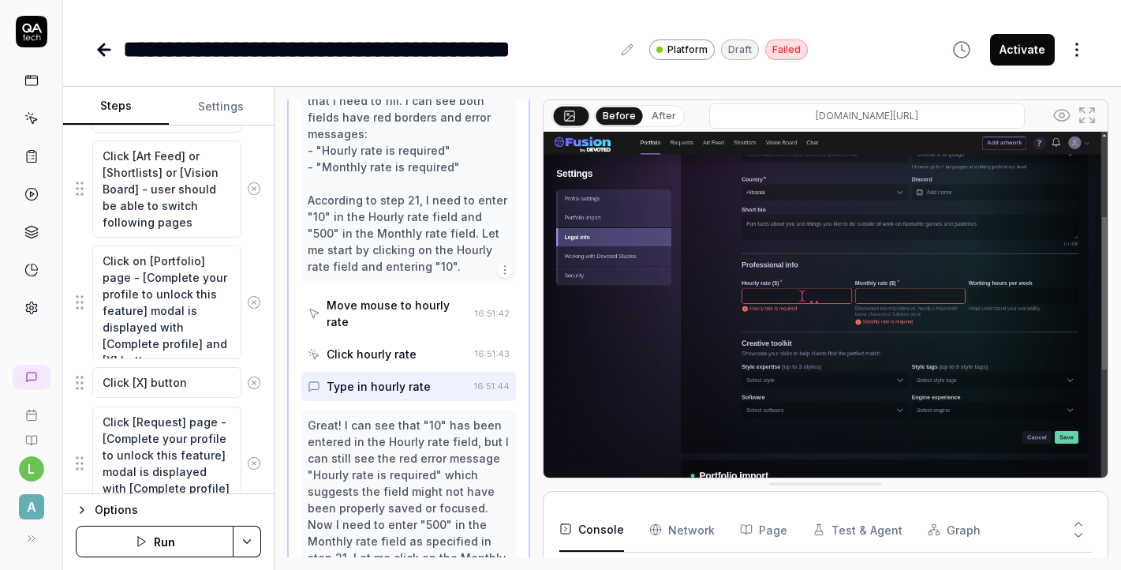
scroll to position [1079, 0]
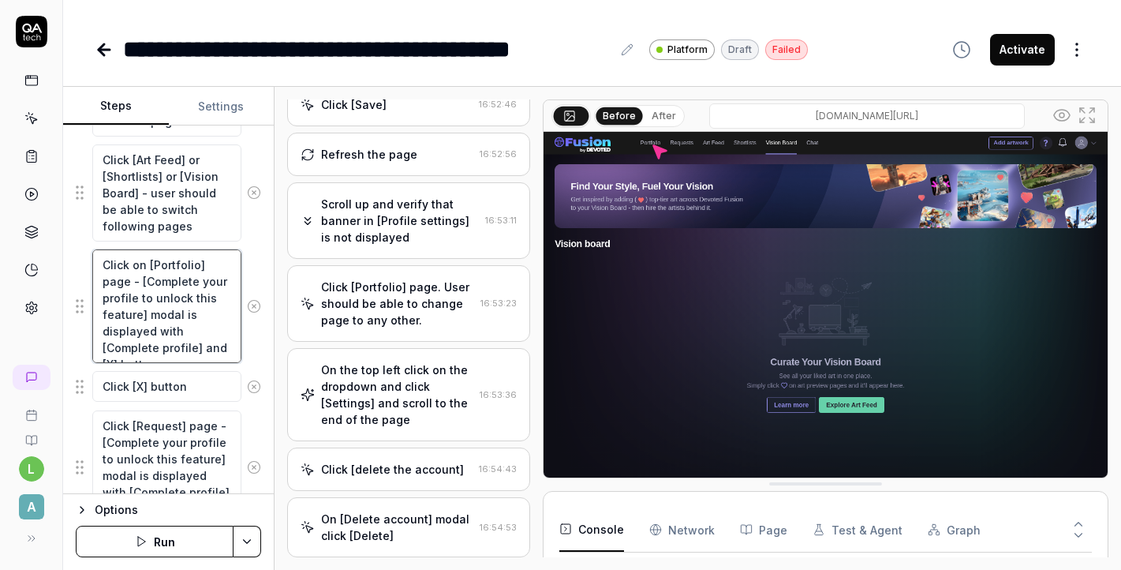
click at [204, 264] on textarea "Click on [Portfolio] page - [Complete your profile to unlock this feature] moda…" at bounding box center [166, 306] width 149 height 114
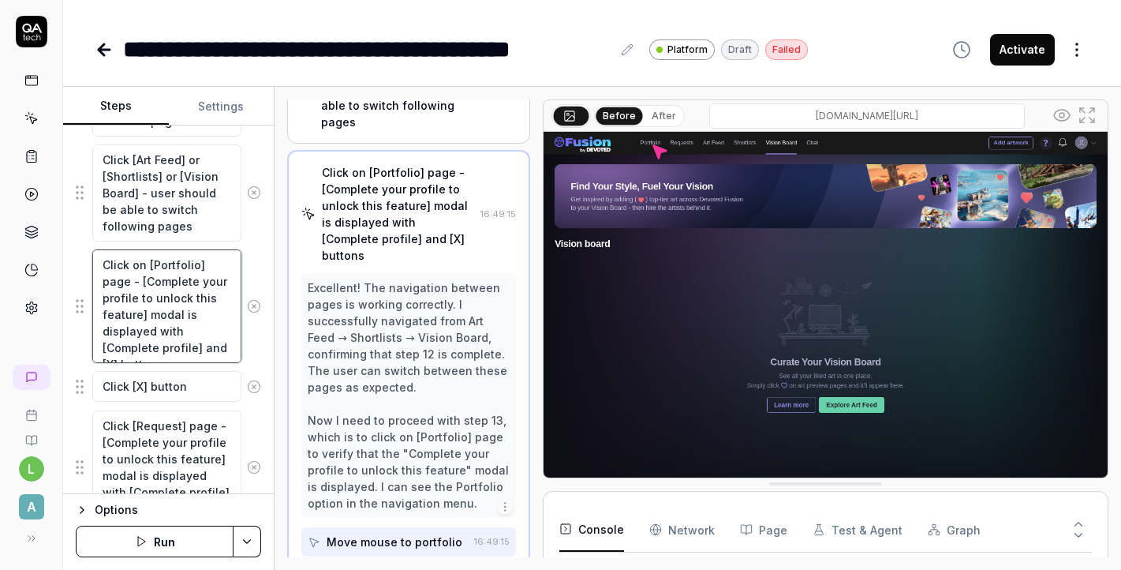
scroll to position [864, 0]
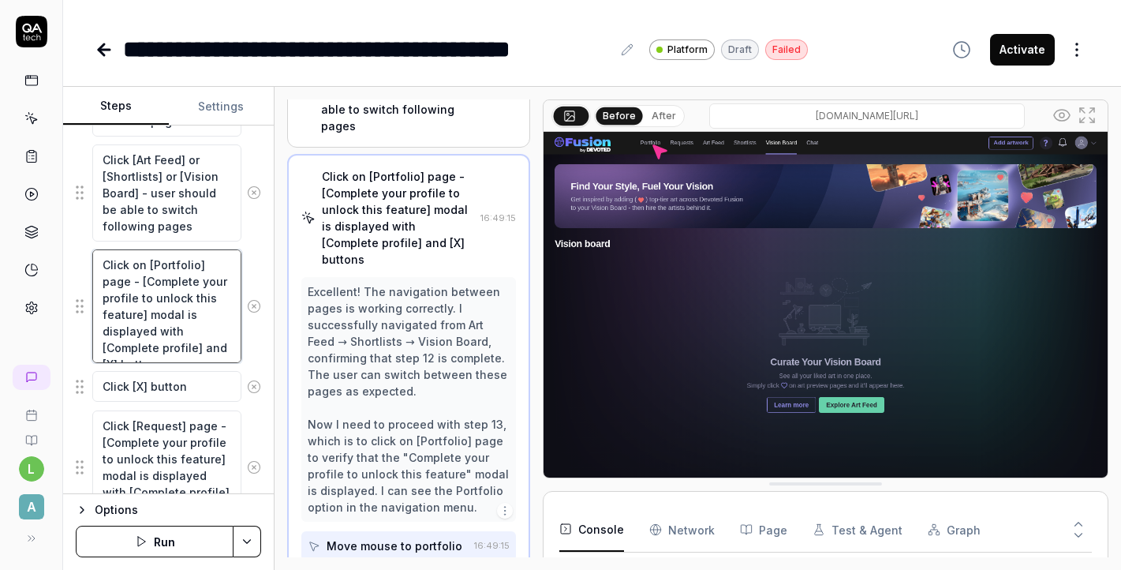
click at [198, 264] on textarea "Click on [Portfolio] page - [Complete your profile to unlock this feature] moda…" at bounding box center [166, 306] width 149 height 114
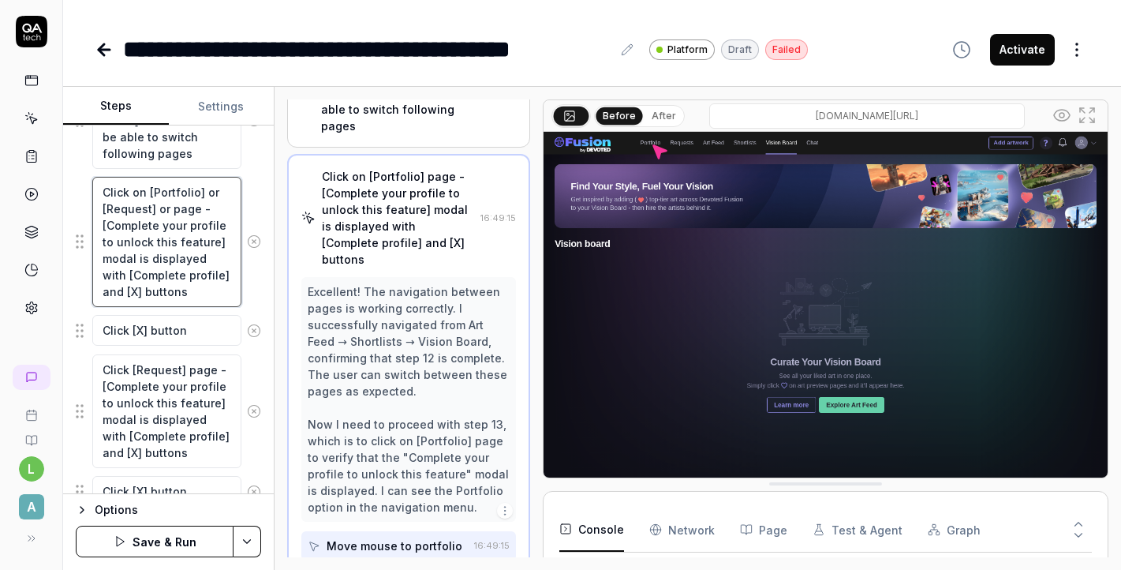
scroll to position [1152, 0]
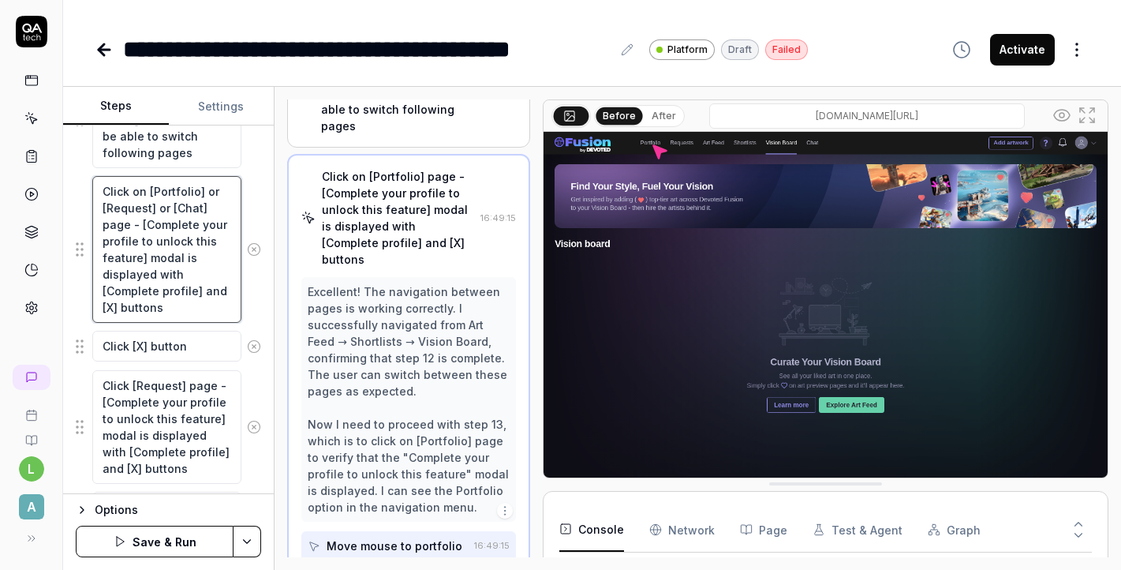
click at [130, 226] on textarea "Click on [Portfolio] or [Request] or [Chat] page - [Complete your profile to un…" at bounding box center [166, 249] width 149 height 147
type textarea "Click on [Portfolio] or [Request] or [Chat] pages - [Complete your profile to u…"
click at [252, 349] on icon at bounding box center [254, 346] width 14 height 14
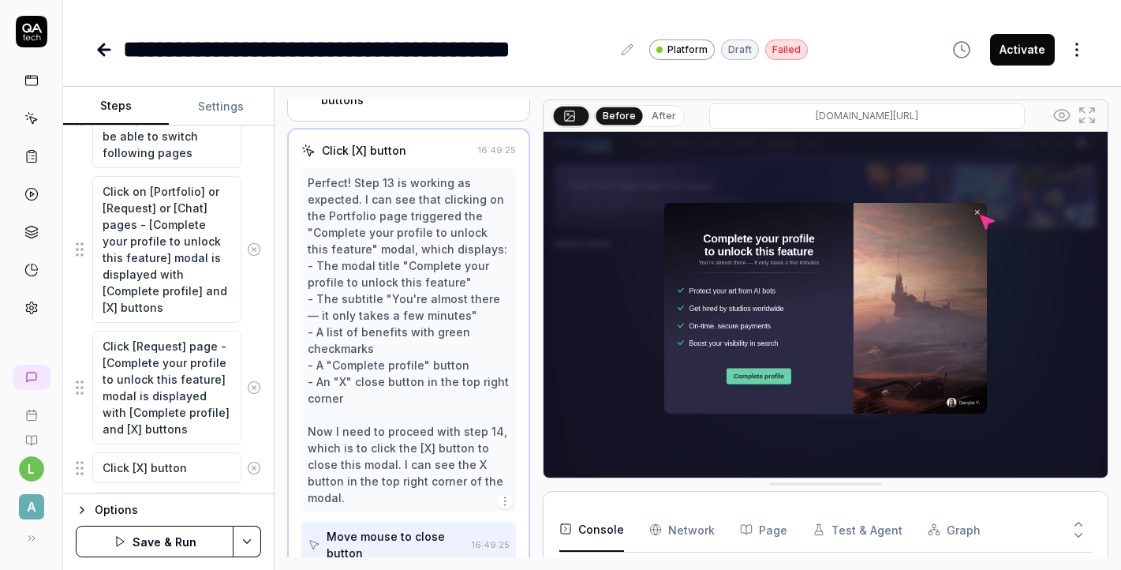
scroll to position [1030, 0]
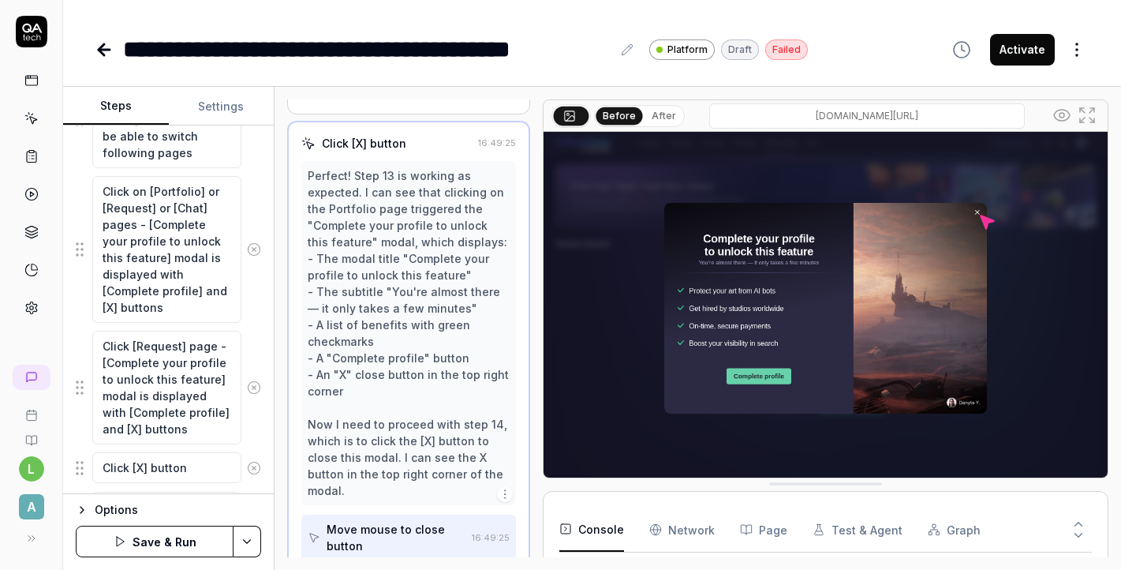
click at [256, 383] on icon at bounding box center [254, 387] width 14 height 14
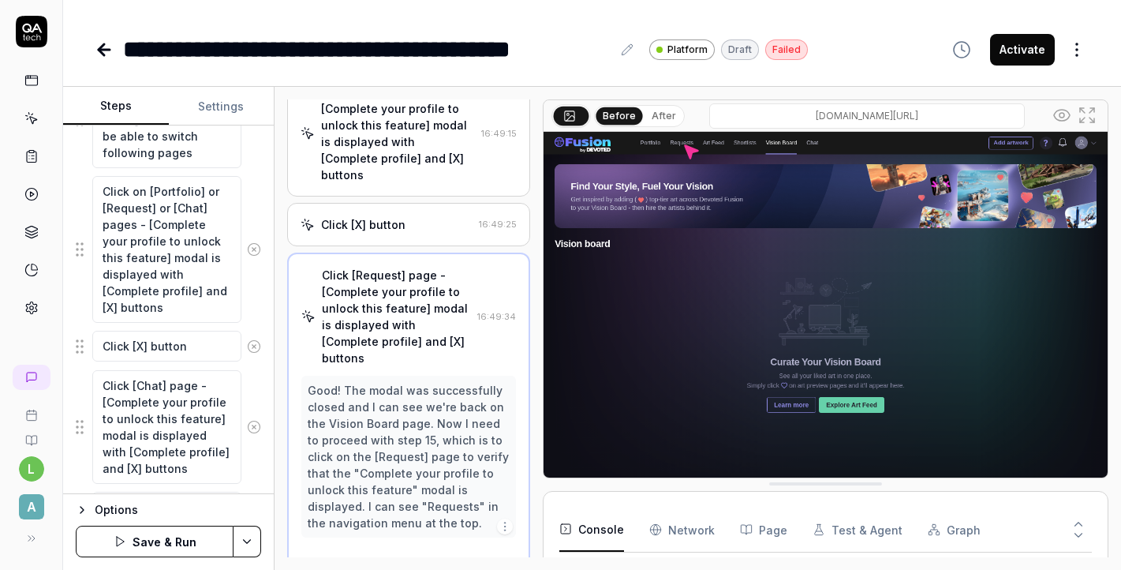
scroll to position [947, 0]
click at [249, 348] on icon at bounding box center [254, 346] width 14 height 14
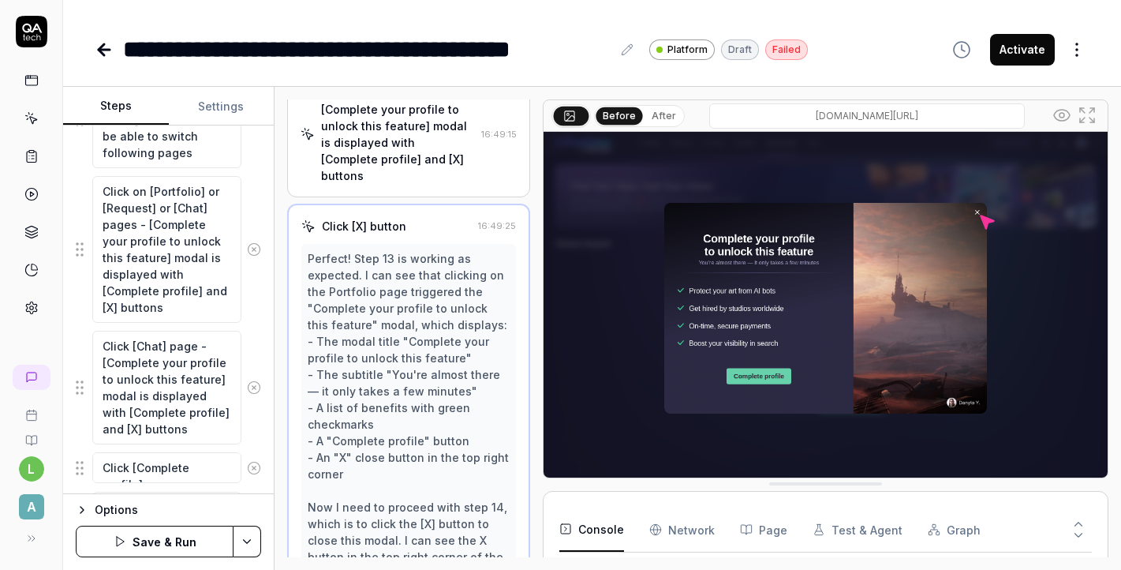
scroll to position [1030, 0]
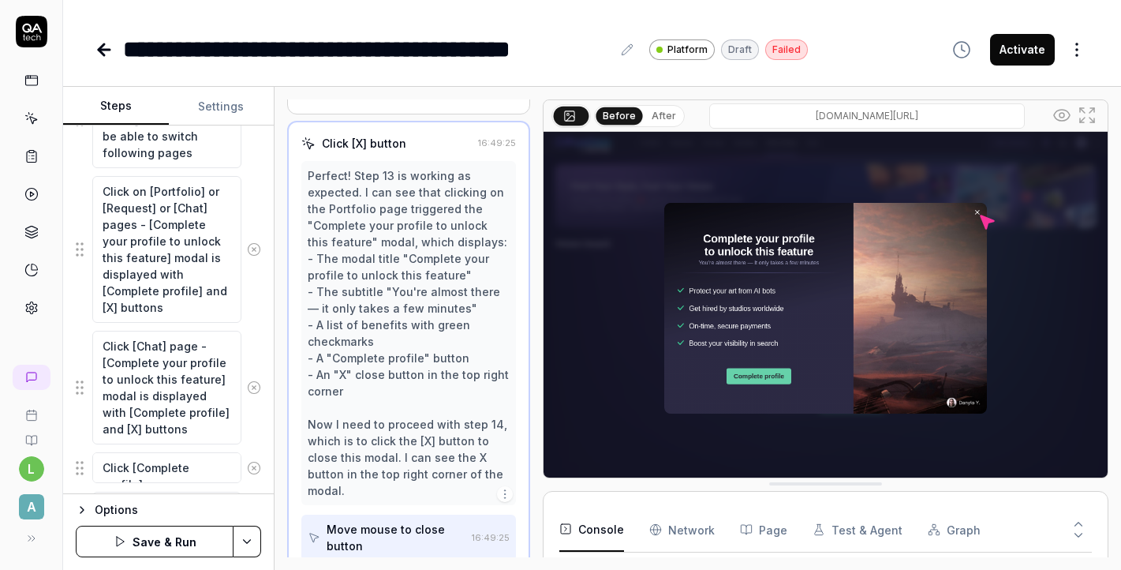
click at [254, 387] on icon at bounding box center [254, 387] width 4 height 4
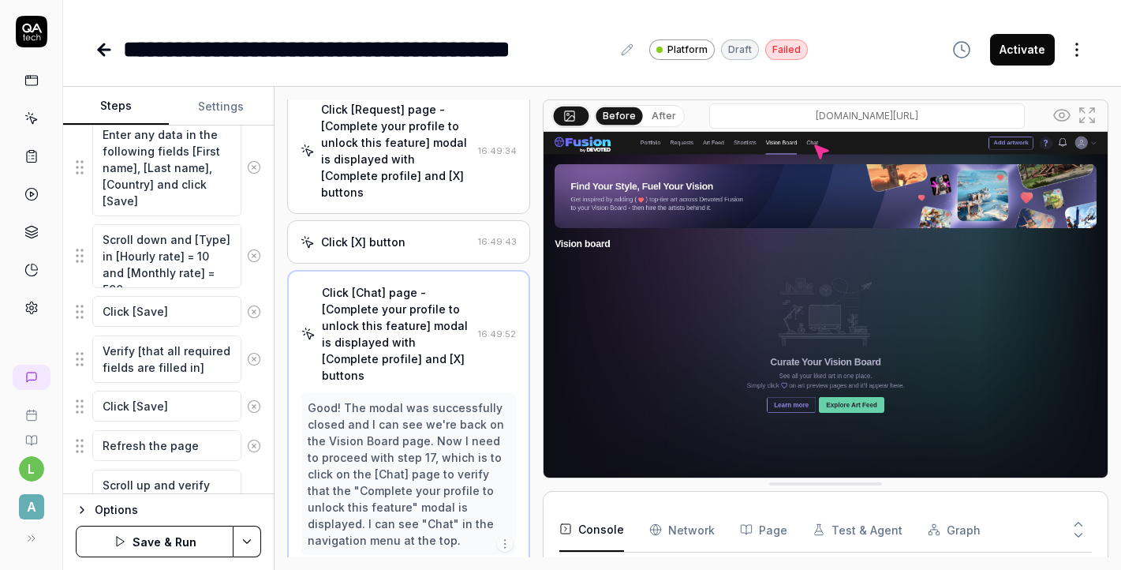
scroll to position [1493, 0]
click at [204, 257] on textarea "Scroll down and [Type] in [Hourly rate] = 10 and [Monthly rate] = 500" at bounding box center [166, 255] width 149 height 64
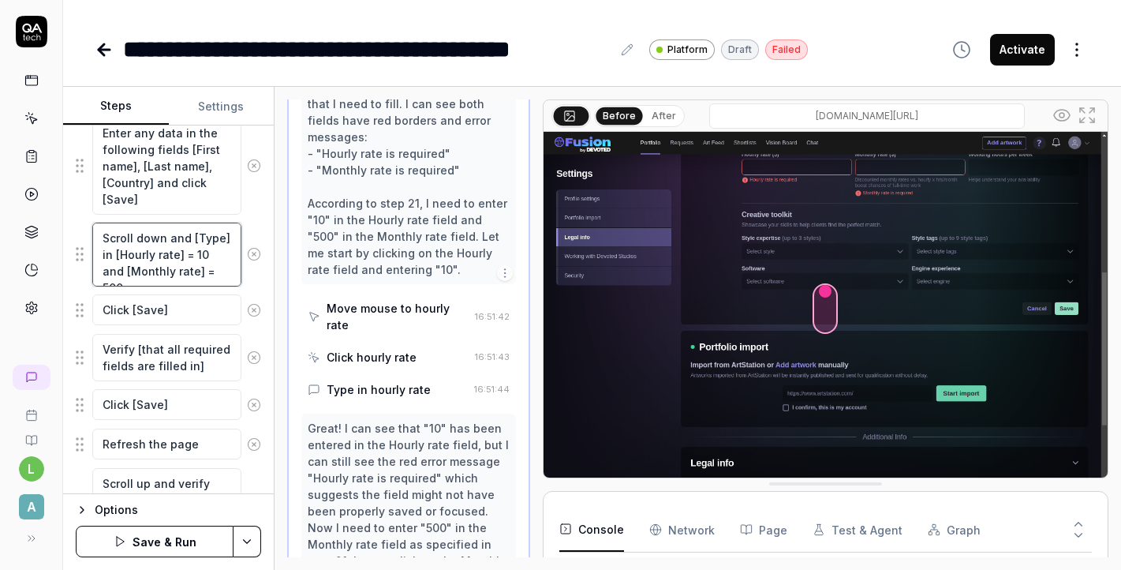
scroll to position [2160, 0]
click at [200, 256] on textarea "Scroll down and [Type] in [Hourly rate] = 10 and [Monthly rate] = 500" at bounding box center [166, 255] width 149 height 64
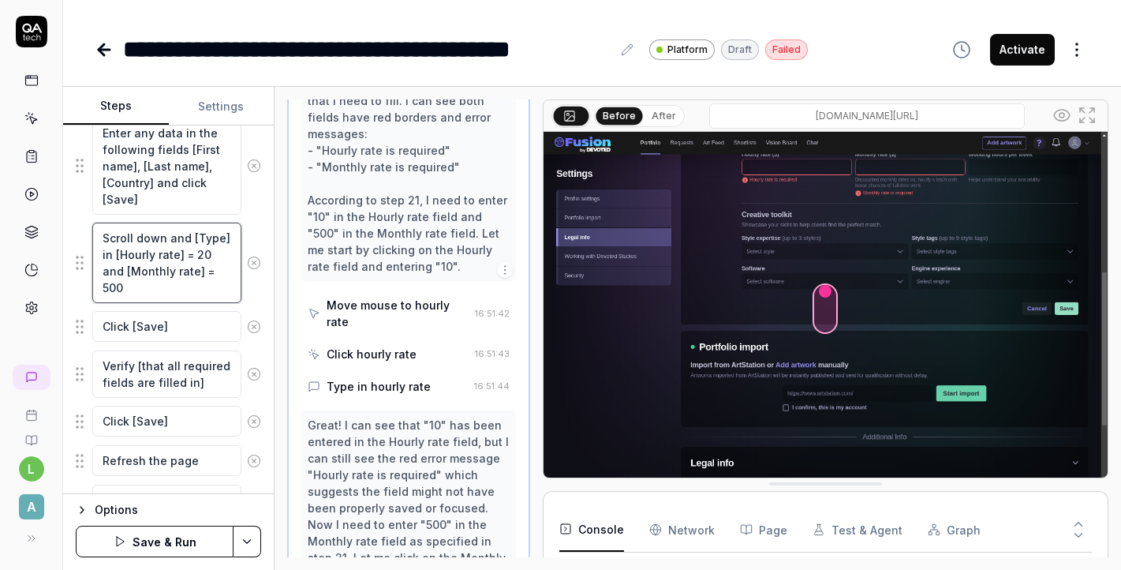
click at [110, 287] on textarea "Scroll down and [Type] in [Hourly rate] = 20 and [Monthly rate] = 500" at bounding box center [166, 263] width 149 height 80
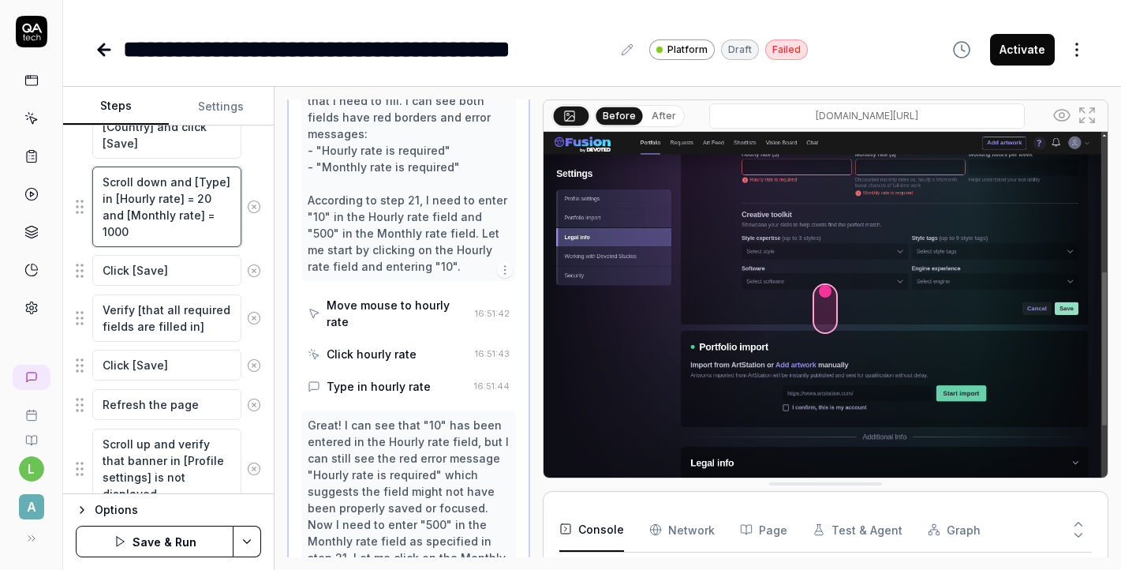
scroll to position [1549, 0]
type textarea "Scroll down and [Type] in [Hourly rate] = 20 and [Monthly rate] = 1000"
click at [252, 316] on icon at bounding box center [254, 318] width 4 height 4
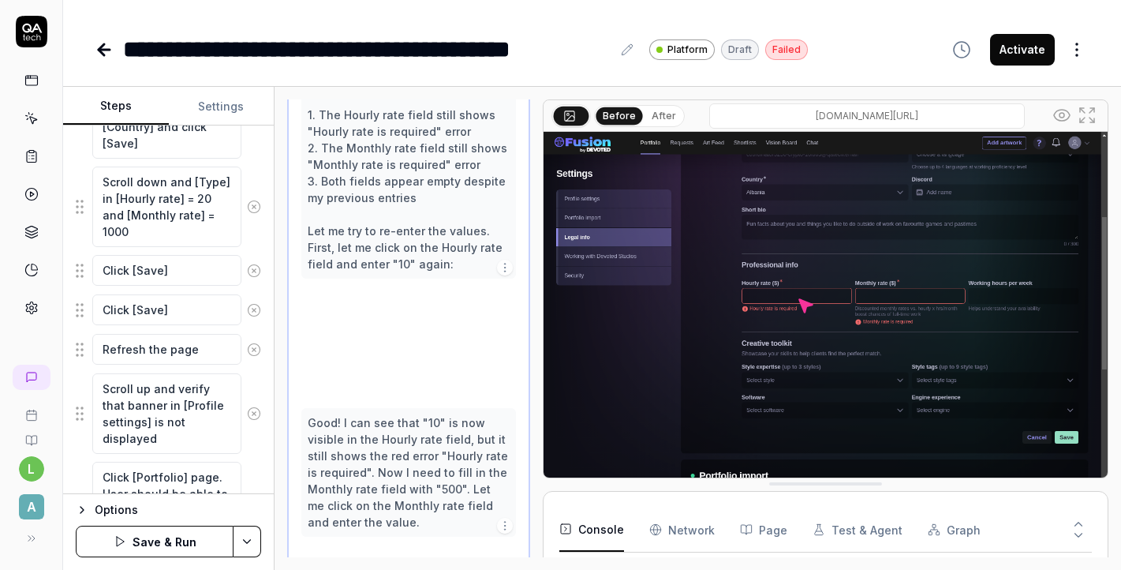
scroll to position [2115, 0]
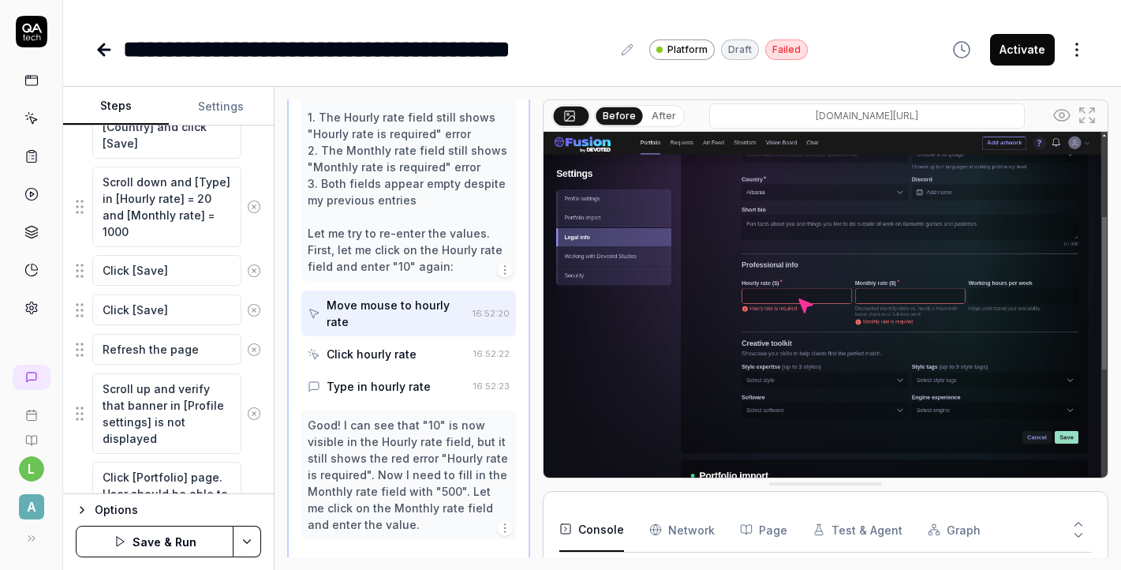
click at [256, 316] on icon at bounding box center [254, 310] width 14 height 14
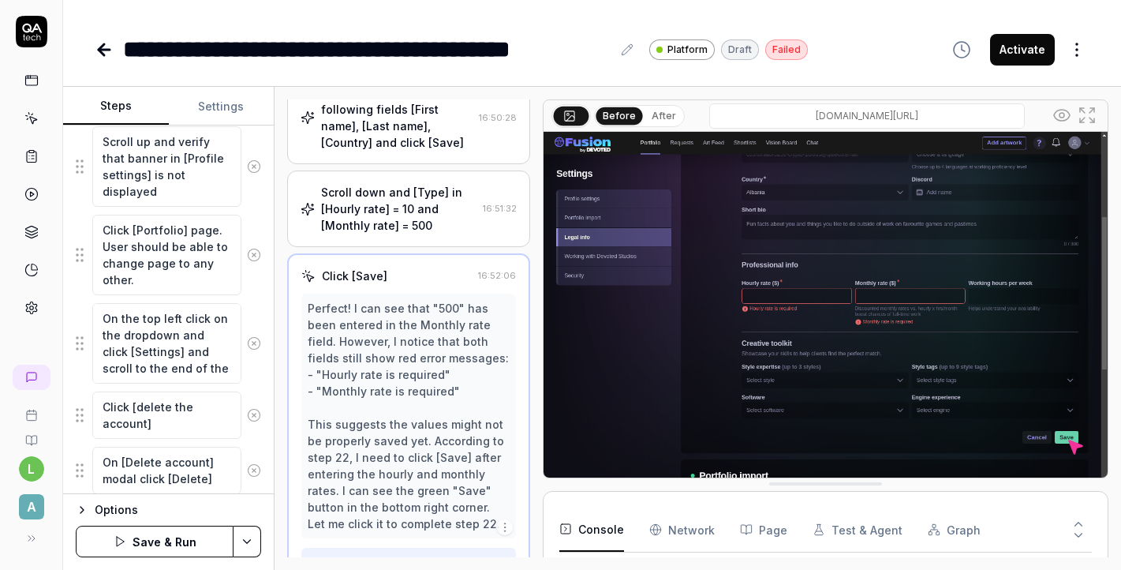
scroll to position [1961, 0]
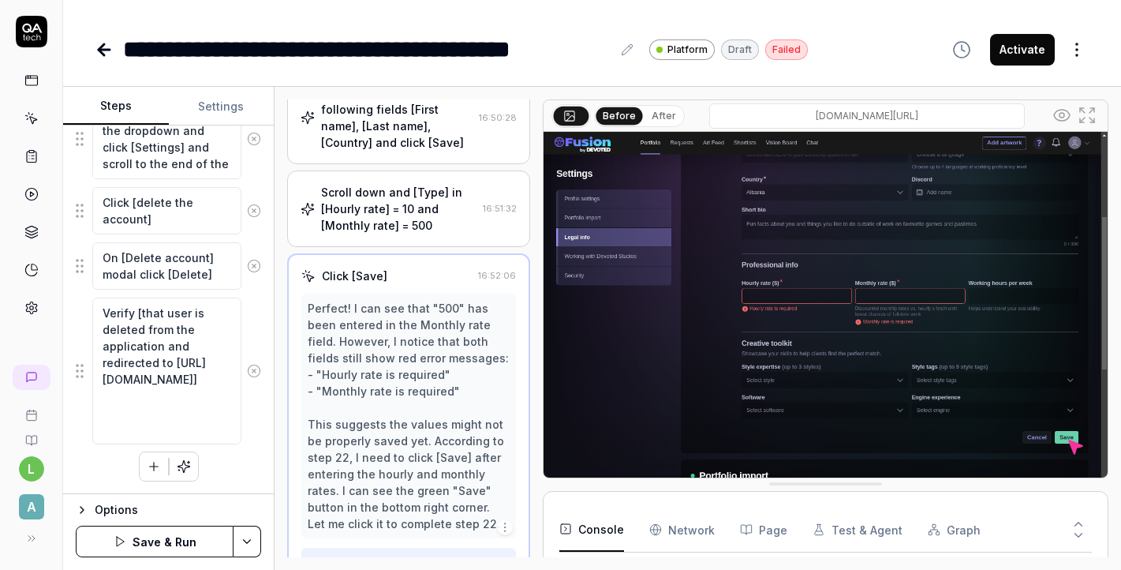
click at [175, 540] on button "Save & Run" at bounding box center [155, 541] width 158 height 32
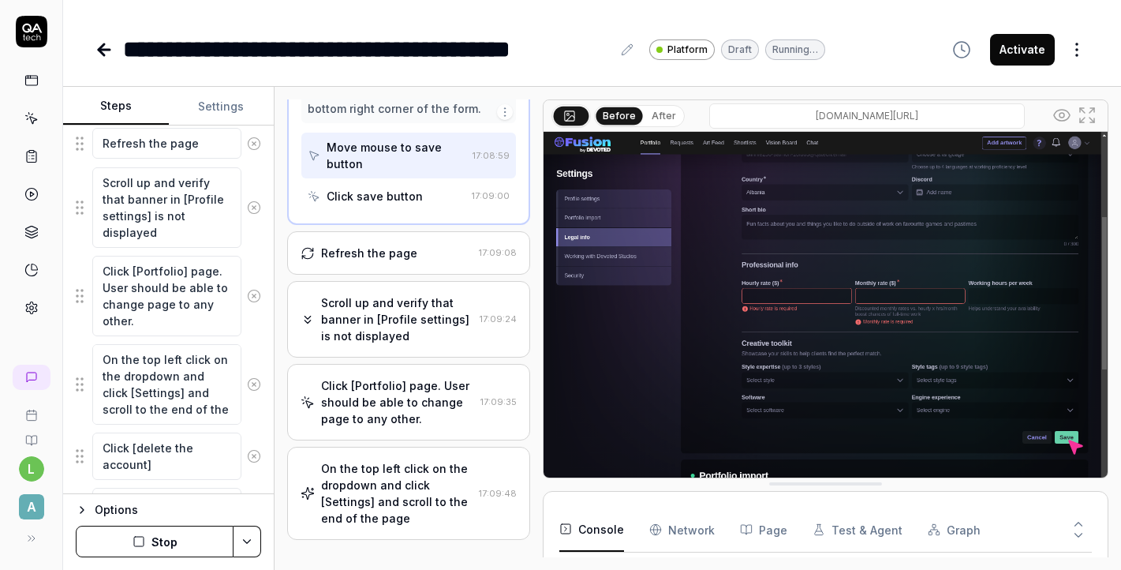
scroll to position [1610, 0]
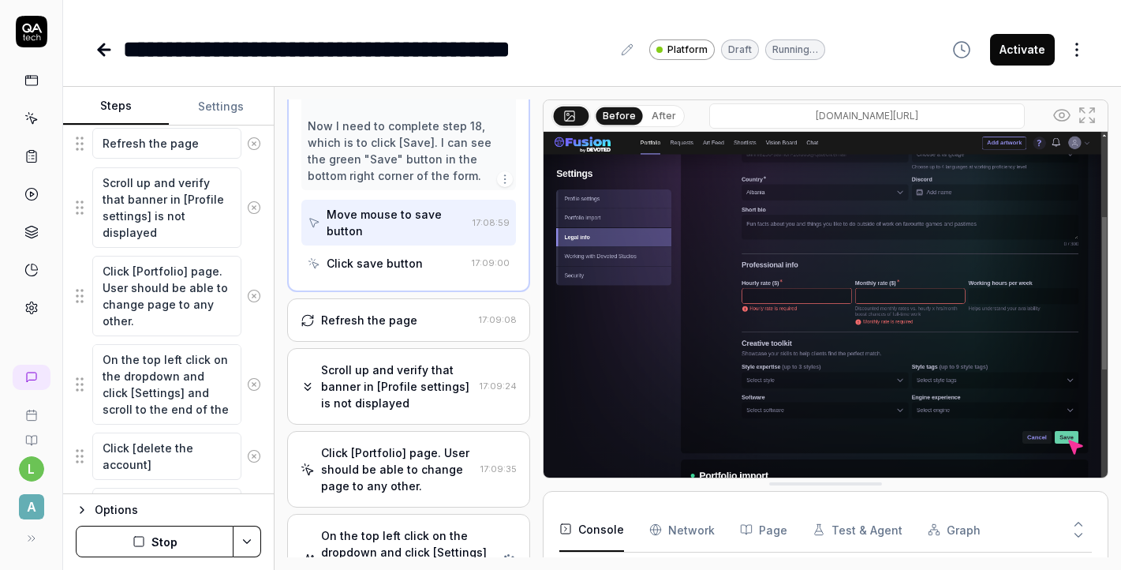
click at [397, 460] on div "Click [Portfolio] page. User should be able to change page to any other." at bounding box center [397, 469] width 152 height 50
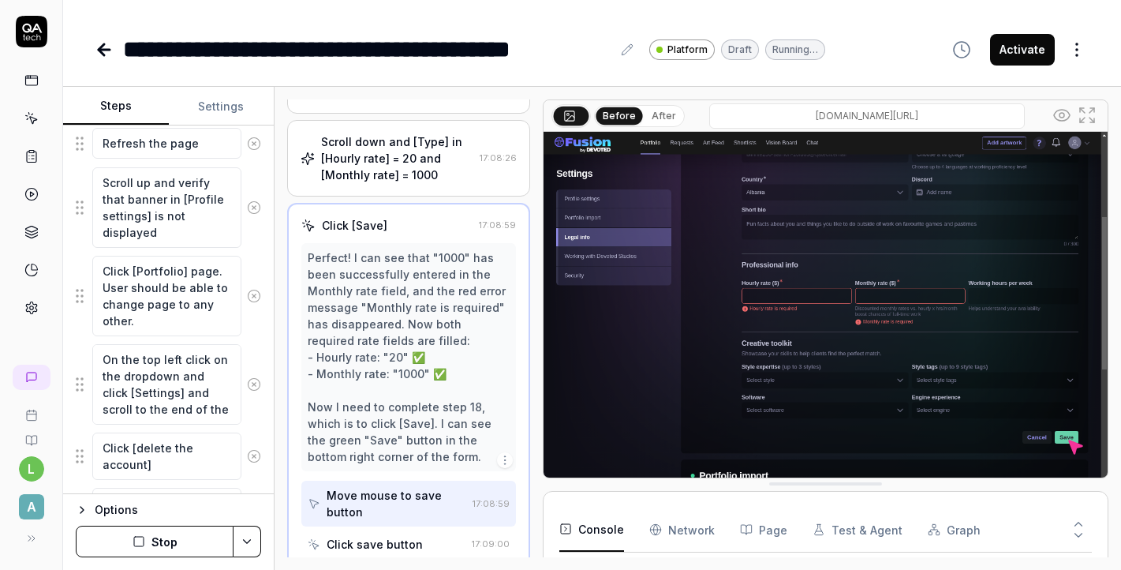
scroll to position [1245, 0]
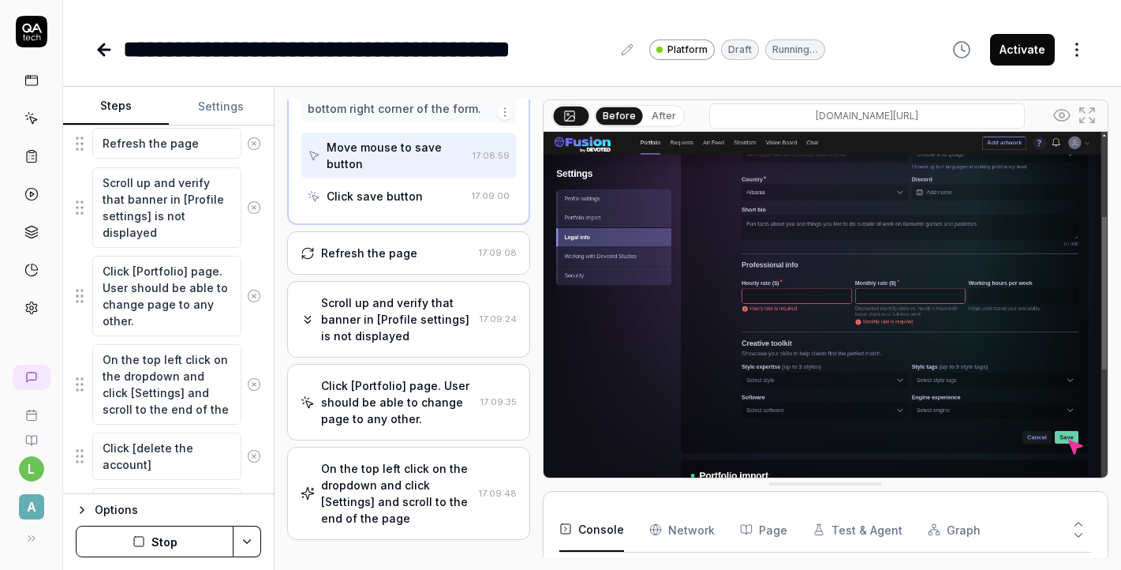
click at [397, 460] on div "On the top left click on the dropdown and click [Settings] and scroll to the en…" at bounding box center [396, 493] width 151 height 66
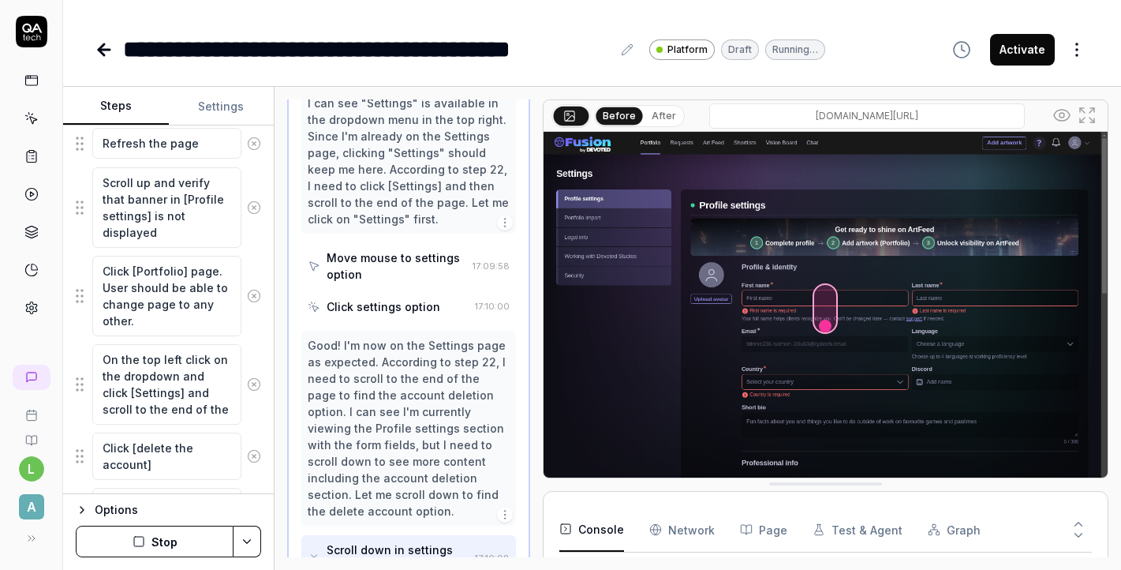
scroll to position [2444, 0]
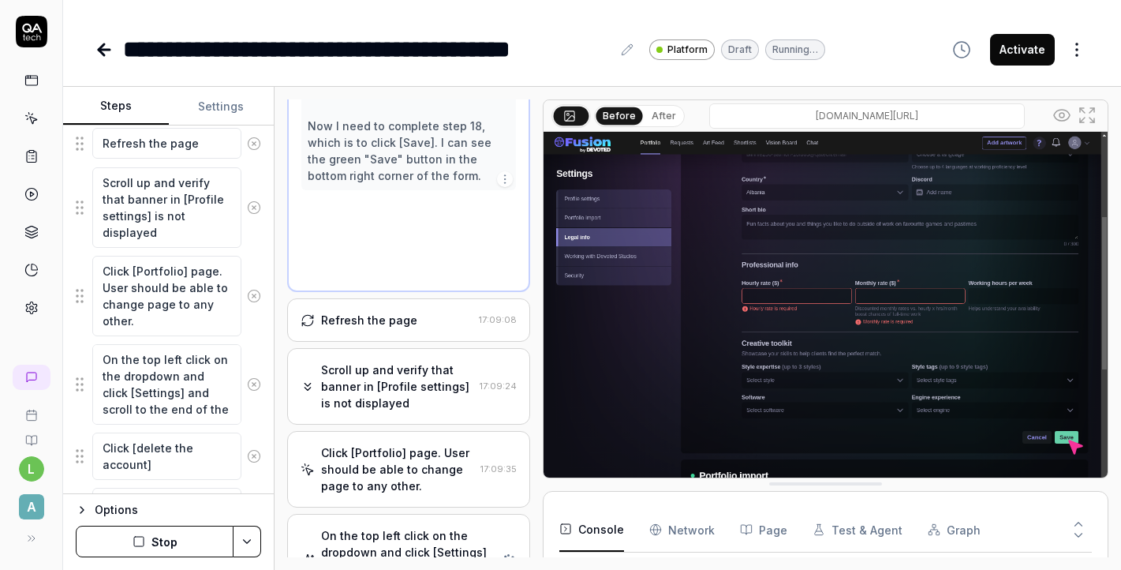
click at [200, 540] on button "Stop" at bounding box center [155, 541] width 158 height 32
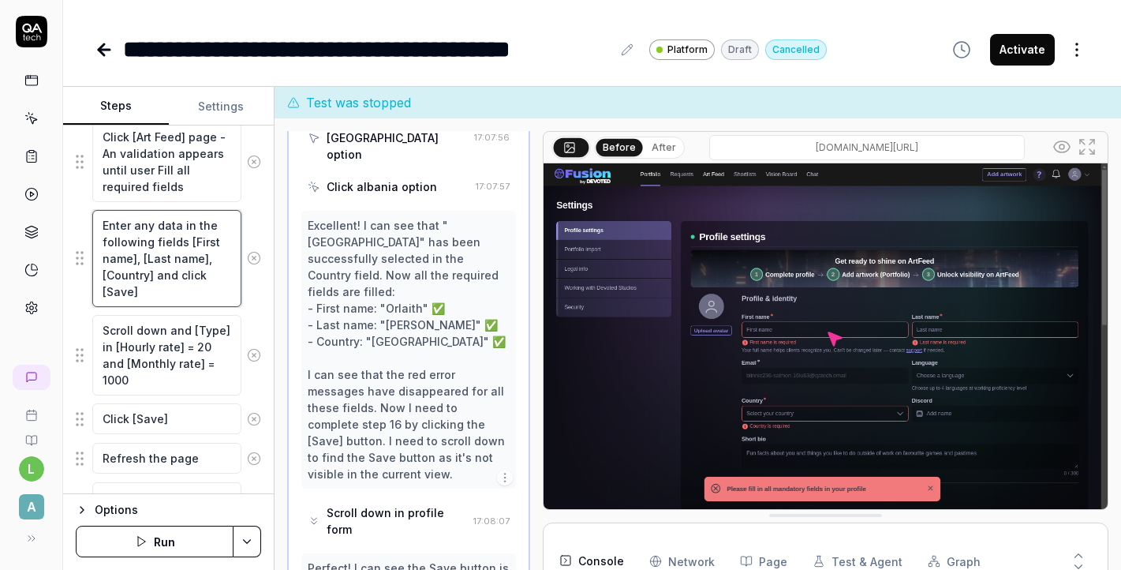
scroll to position [2770, 0]
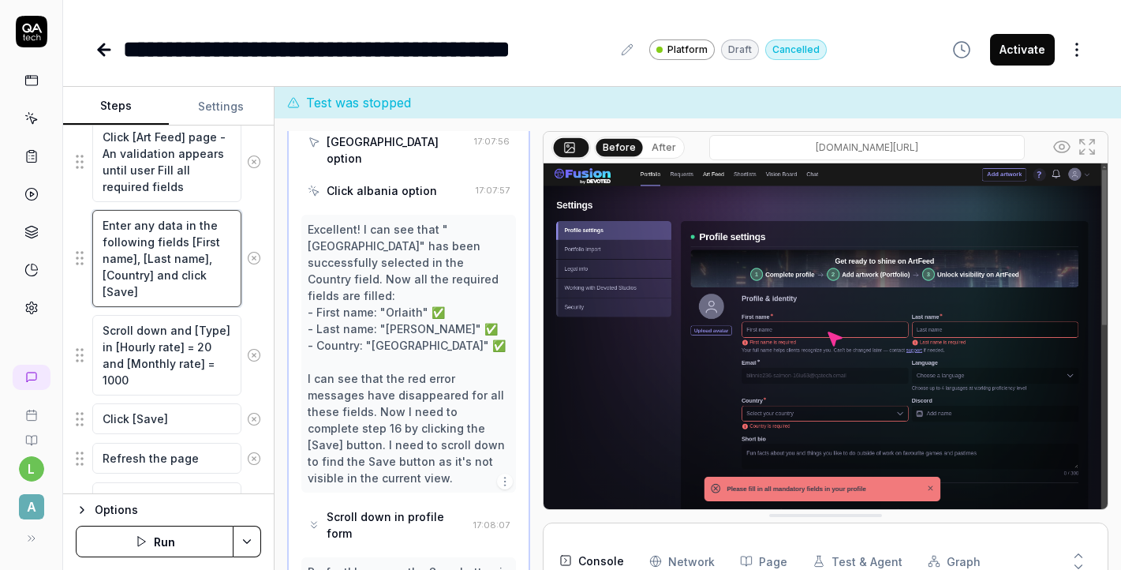
drag, startPoint x: 204, startPoint y: 274, endPoint x: 181, endPoint y: 275, distance: 22.9
click at [181, 275] on textarea "Enter any data in the following fields [First name], [Last name], [Country] and…" at bounding box center [166, 258] width 149 height 97
drag, startPoint x: 174, startPoint y: 290, endPoint x: 136, endPoint y: 293, distance: 37.9
click at [135, 294] on textarea "Enter any data in the following fields [First name], [Last name], [Country] and…" at bounding box center [166, 258] width 149 height 97
type textarea "Enter any data in the following fields [First name], [Last name], [Country] and…"
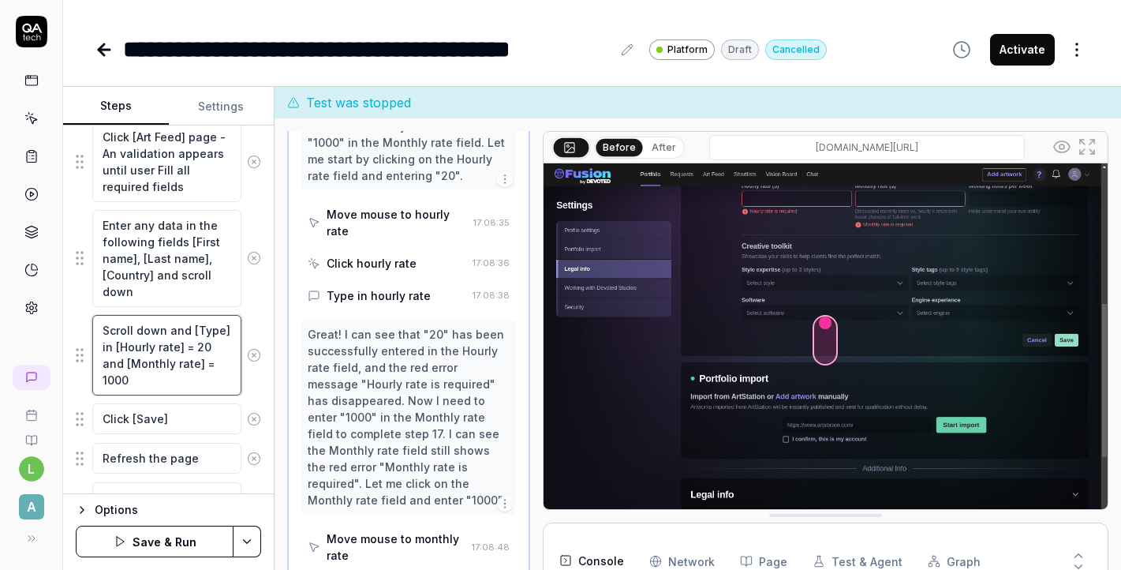
scroll to position [1845, 0]
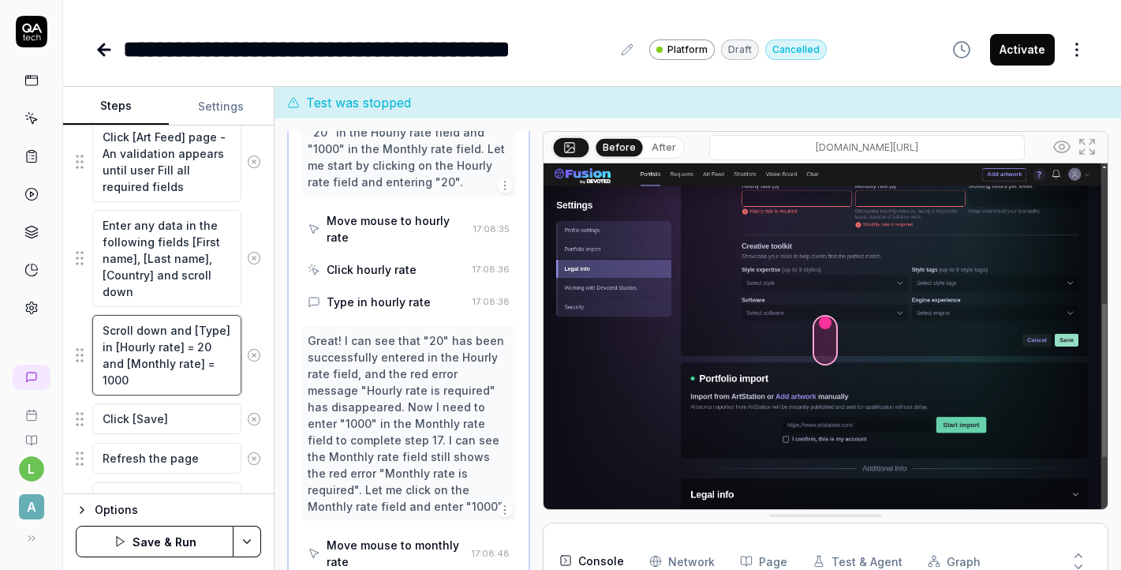
drag, startPoint x: 190, startPoint y: 331, endPoint x: 98, endPoint y: 330, distance: 92.3
click at [97, 330] on textarea "Scroll down and [Type] in [Hourly rate] = 20 and [Monthly rate] = 1000" at bounding box center [166, 355] width 149 height 80
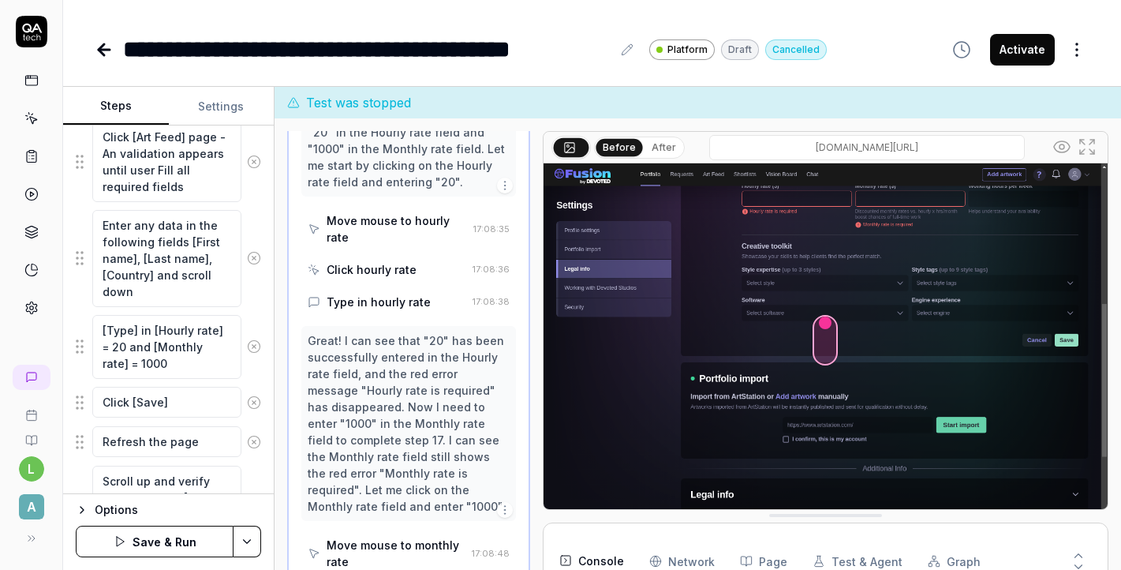
click at [264, 368] on div "Goal Log in to the application as a Vendor user. Expected result 1. ✅ Successfu…" at bounding box center [168, 309] width 211 height 368
click at [231, 326] on textarea "[Type] in [Hourly rate] = 20 and [Monthly rate] = 1000" at bounding box center [166, 347] width 149 height 64
click at [224, 346] on textarea "[Type] in [Hourly rate] - 20 and [Monthly rate] = 1000" at bounding box center [166, 347] width 149 height 64
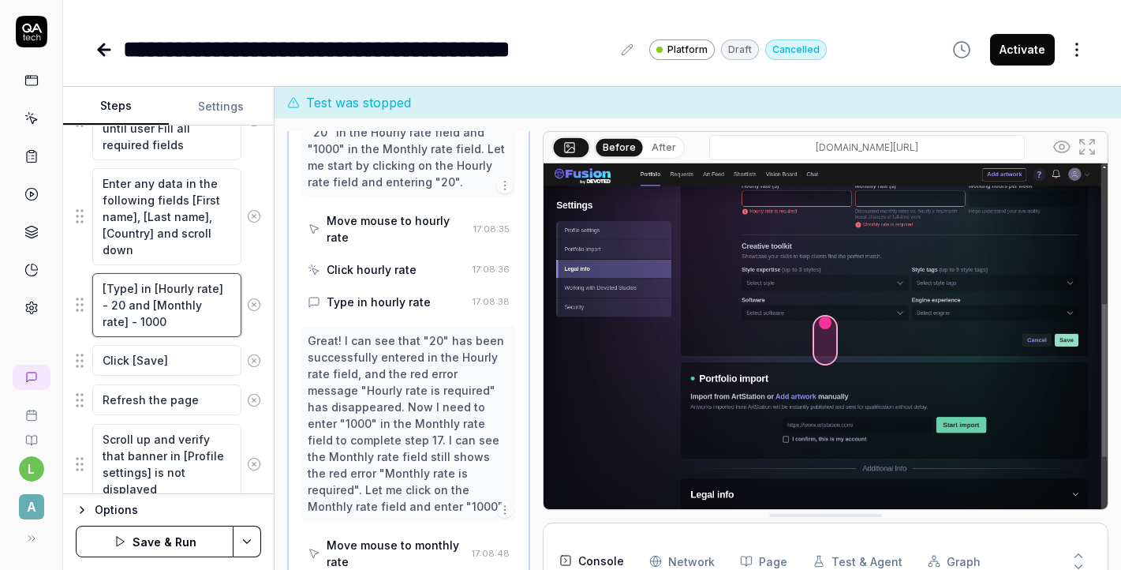
scroll to position [1440, 0]
type textarea "[Type] in [Hourly rate] - 20 and [Monthly rate] - 1000"
click at [209, 541] on button "Save & Run" at bounding box center [155, 541] width 158 height 32
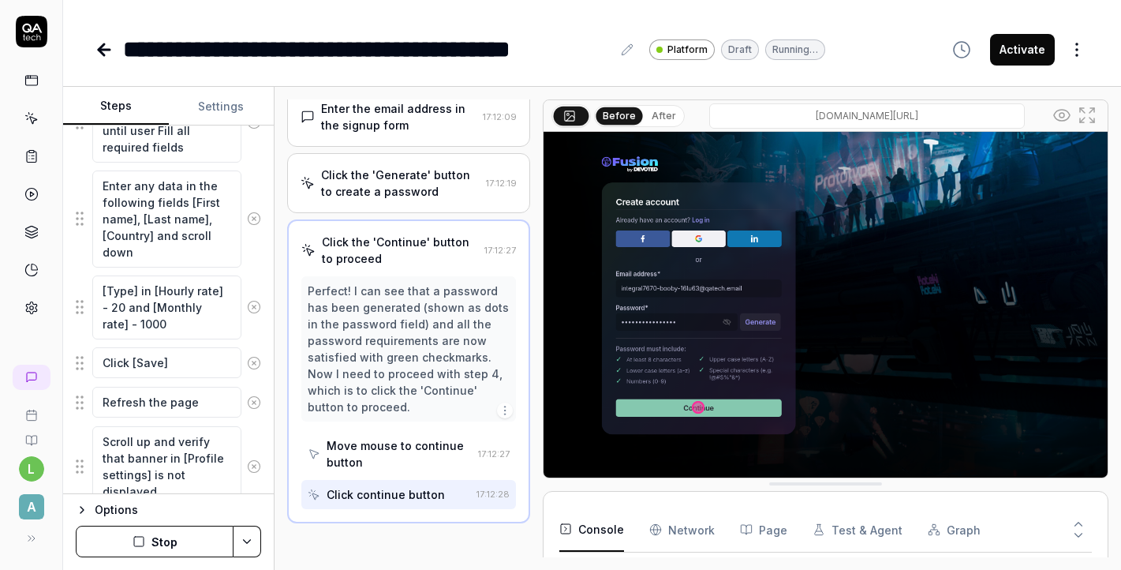
scroll to position [152, 0]
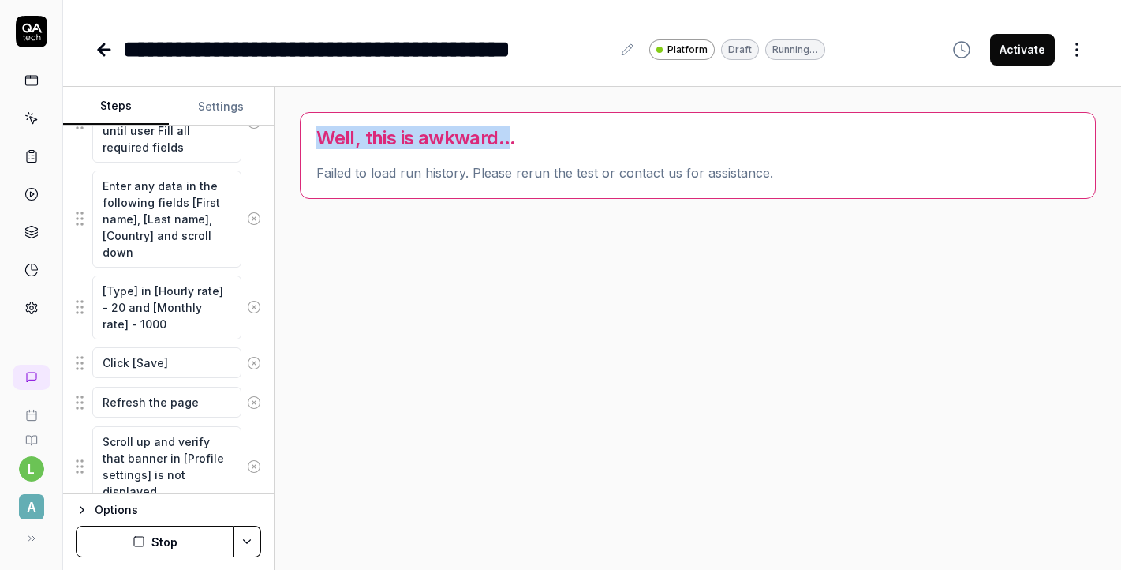
drag, startPoint x: 510, startPoint y: 143, endPoint x: 279, endPoint y: 148, distance: 231.2
click at [278, 148] on div "Well, this is awkward... Failed to load run history. Please rerun the test or c…" at bounding box center [698, 328] width 847 height 483
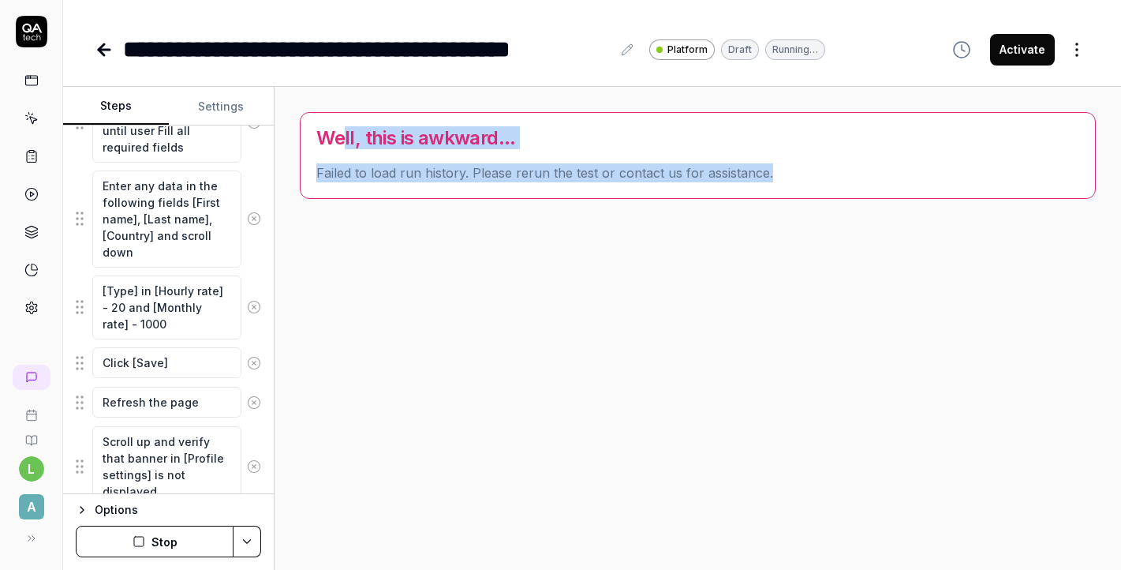
drag, startPoint x: 772, startPoint y: 172, endPoint x: 339, endPoint y: 137, distance: 433.8
click at [339, 137] on div "Well, this is awkward... Failed to load run history. Please rerun the test or c…" at bounding box center [698, 155] width 796 height 87
drag, startPoint x: 315, startPoint y: 133, endPoint x: 771, endPoint y: 174, distance: 457.9
click at [771, 174] on div "Well, this is awkward... Failed to load run history. Please rerun the test or c…" at bounding box center [698, 155] width 796 height 87
copy div "Well, this is awkward... Failed to load run history. Please rerun the test or c…"
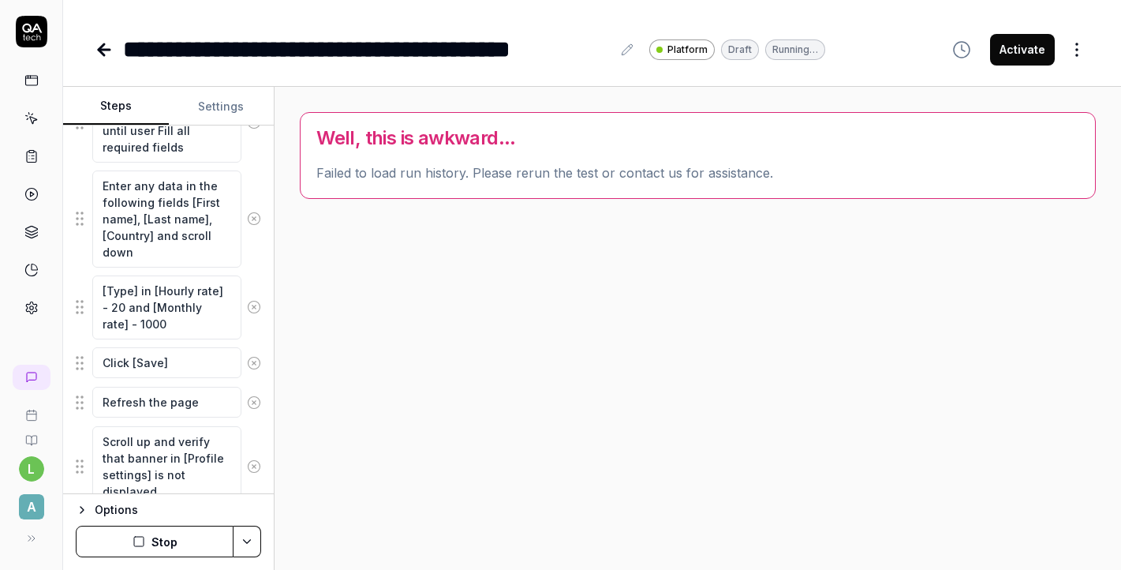
click at [717, 346] on div "Well, this is awkward... Failed to load run history. Please rerun the test or c…" at bounding box center [697, 328] width 821 height 458
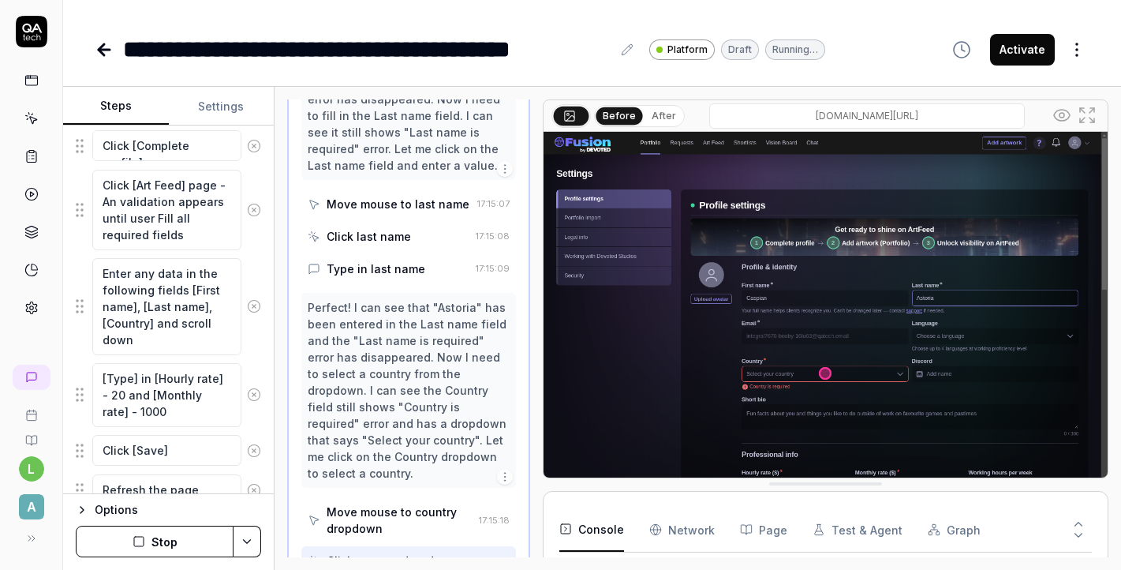
scroll to position [1355, 0]
click at [380, 546] on div "Click country dropdown" at bounding box center [390, 560] width 164 height 29
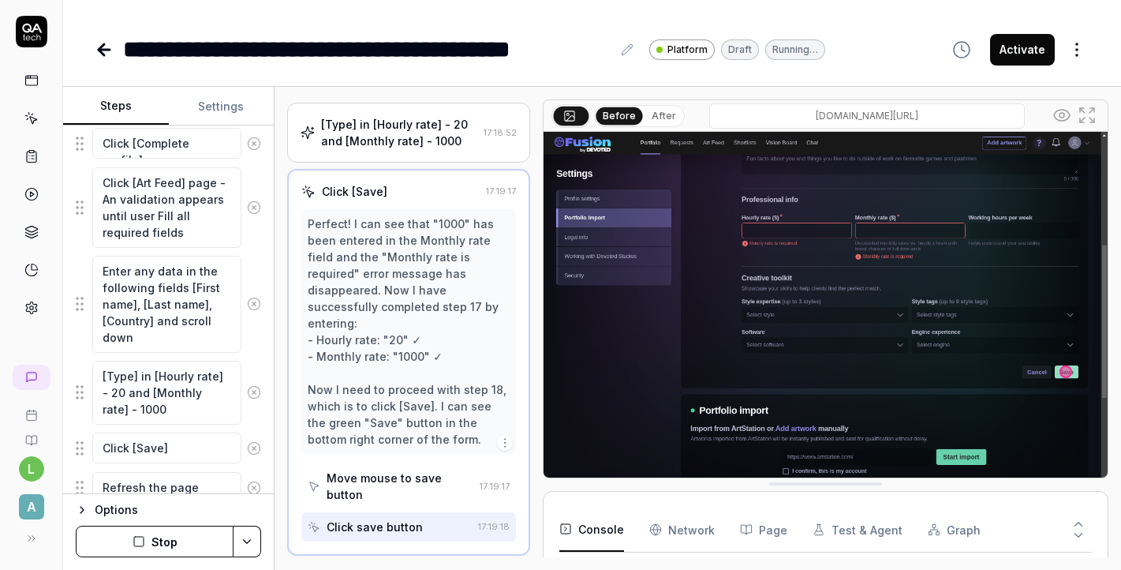
scroll to position [1262, 0]
click at [156, 541] on button "Stop" at bounding box center [155, 541] width 158 height 32
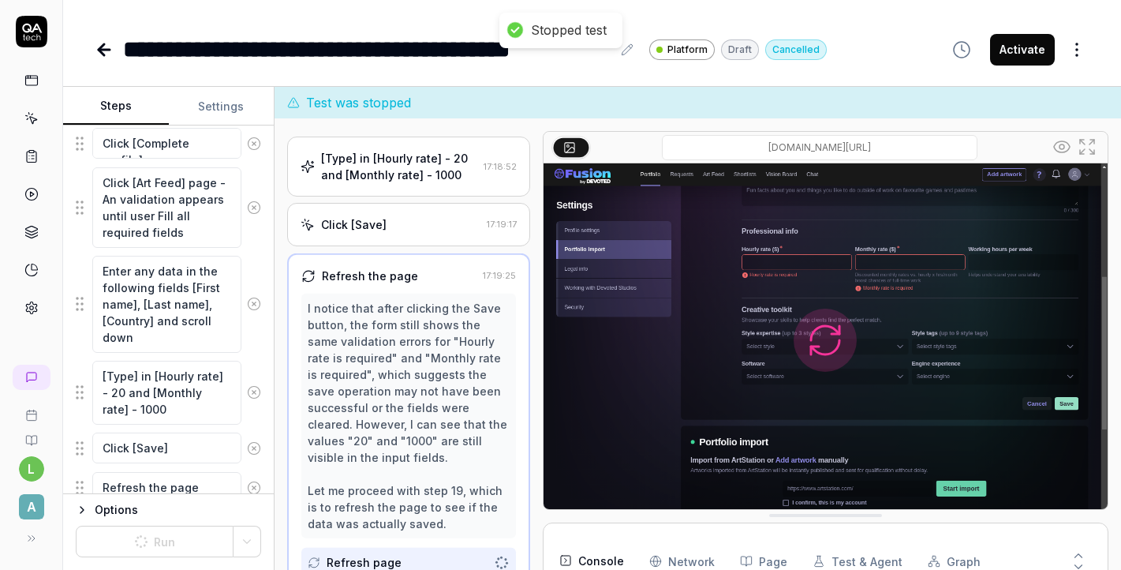
scroll to position [454, 0]
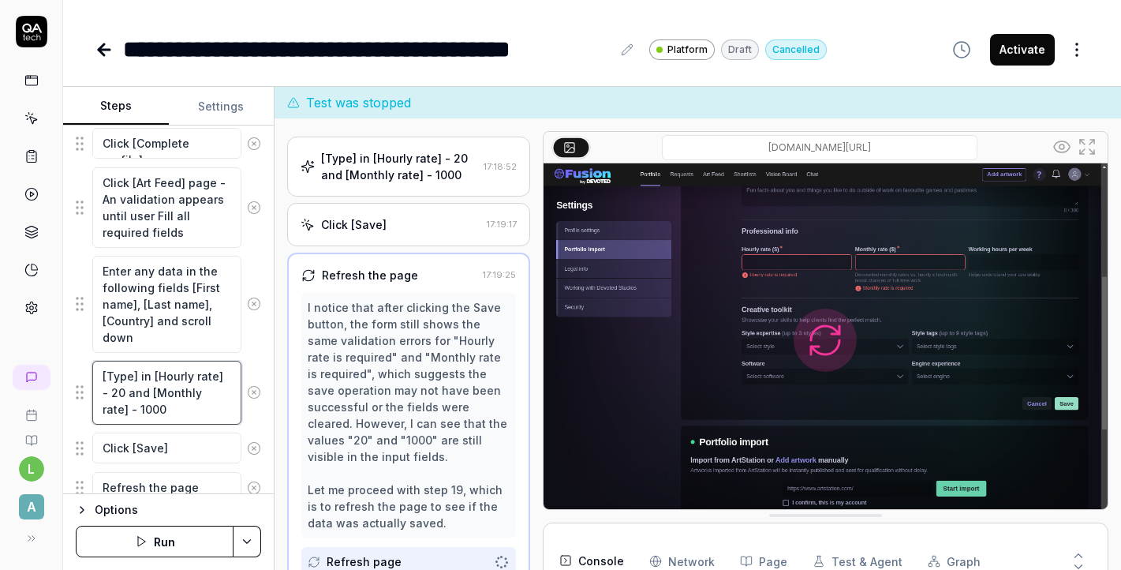
click at [133, 375] on textarea "[Type] in [Hourly rate] - 20 and [Monthly rate] - 1000" at bounding box center [166, 393] width 149 height 64
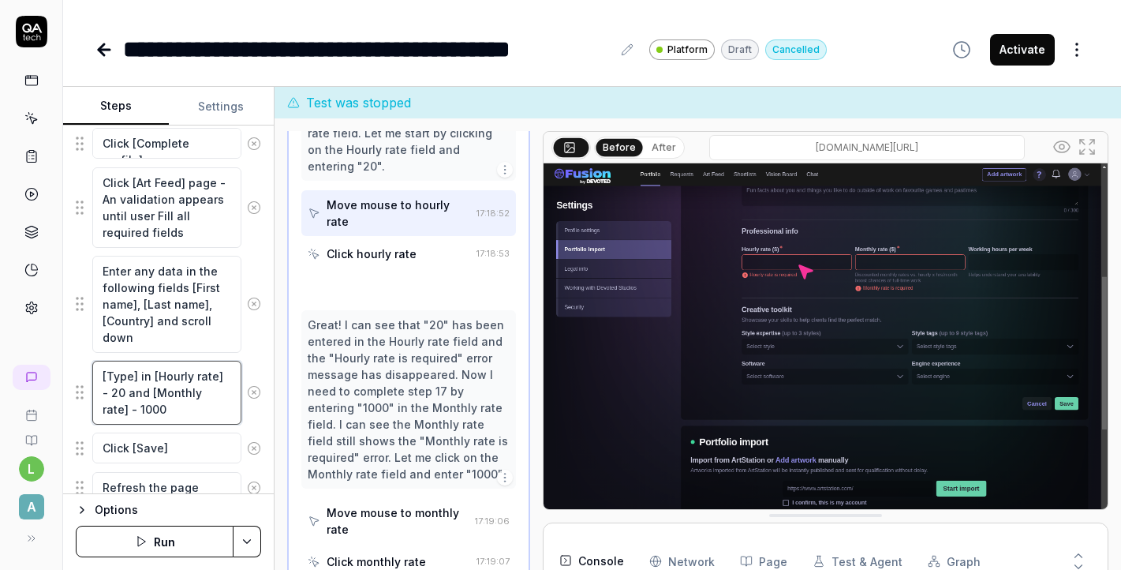
scroll to position [1552, 0]
drag, startPoint x: 137, startPoint y: 376, endPoint x: 98, endPoint y: 377, distance: 39.5
click at [97, 377] on textarea "[Type] in [Hourly rate] - 20 and [Monthly rate] - 1000" at bounding box center [166, 393] width 149 height 64
click at [208, 376] on textarea "Enter in [Hourly rate] - 20 and [Monthly rate] - 1000" at bounding box center [166, 393] width 149 height 64
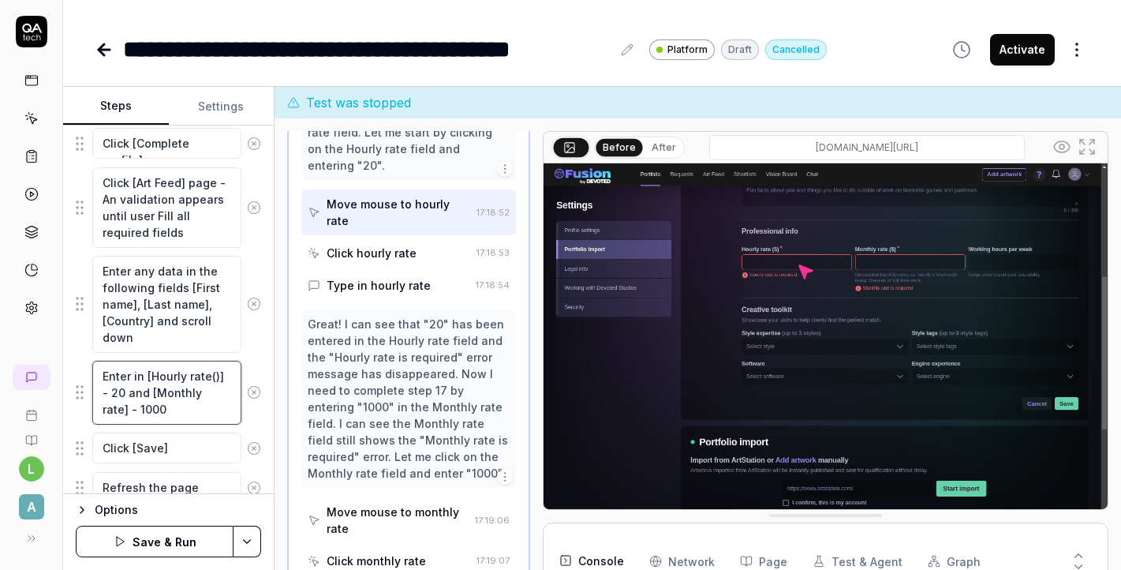
drag, startPoint x: 216, startPoint y: 372, endPoint x: 151, endPoint y: 376, distance: 65.6
click at [151, 376] on textarea "Enter in [Hourly rate()] - 20 and [Monthly rate] - 1000" at bounding box center [166, 393] width 149 height 64
paste textarea "($"
drag, startPoint x: 220, startPoint y: 391, endPoint x: 158, endPoint y: 394, distance: 62.4
click at [158, 394] on textarea "Enter in [Hourly rate ($)] - 20 and [Monthly rate] - 1000" at bounding box center [166, 393] width 149 height 64
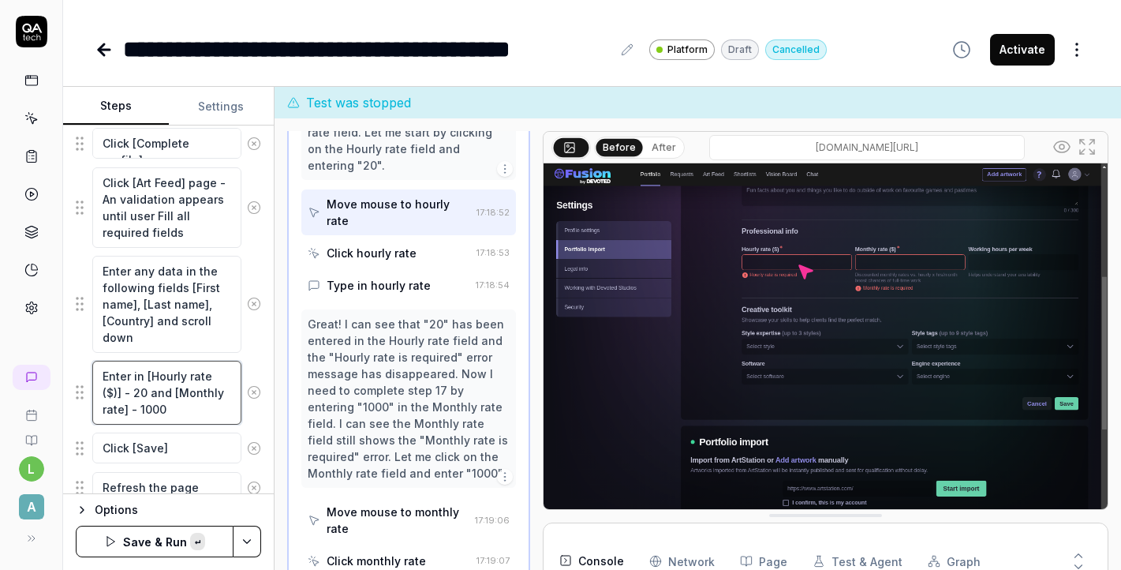
paste textarea "($)"
click at [196, 409] on textarea "Enter in [Hourly rate ($)] - 20 and [Monthly rate ($) -1000] - 1000" at bounding box center [166, 393] width 149 height 64
click at [228, 376] on textarea "Enter in [Hourly rate ($)] - 20 and [Monthly rate ($) -1000]" at bounding box center [166, 393] width 149 height 64
click at [153, 392] on textarea "Enter in [Hourly rate ($) - 20] - 20 and [Monthly rate ($) -1000]" at bounding box center [166, 393] width 149 height 64
type textarea "Enter in [Hourly rate ($) - 20] and [Monthly rate ($) -1000]"
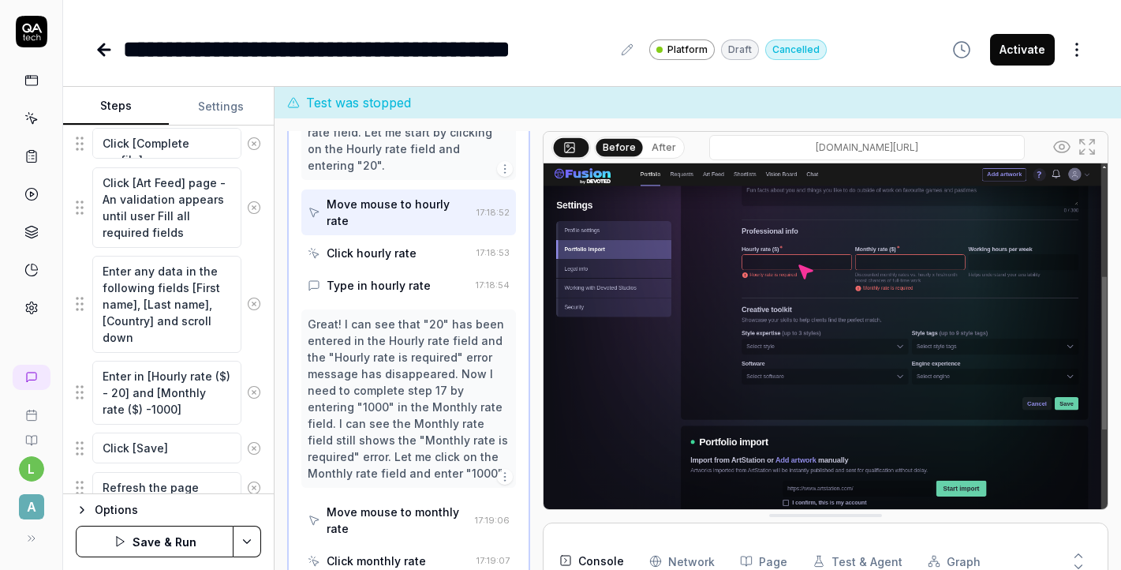
click at [187, 552] on button "Save & Run" at bounding box center [155, 541] width 158 height 32
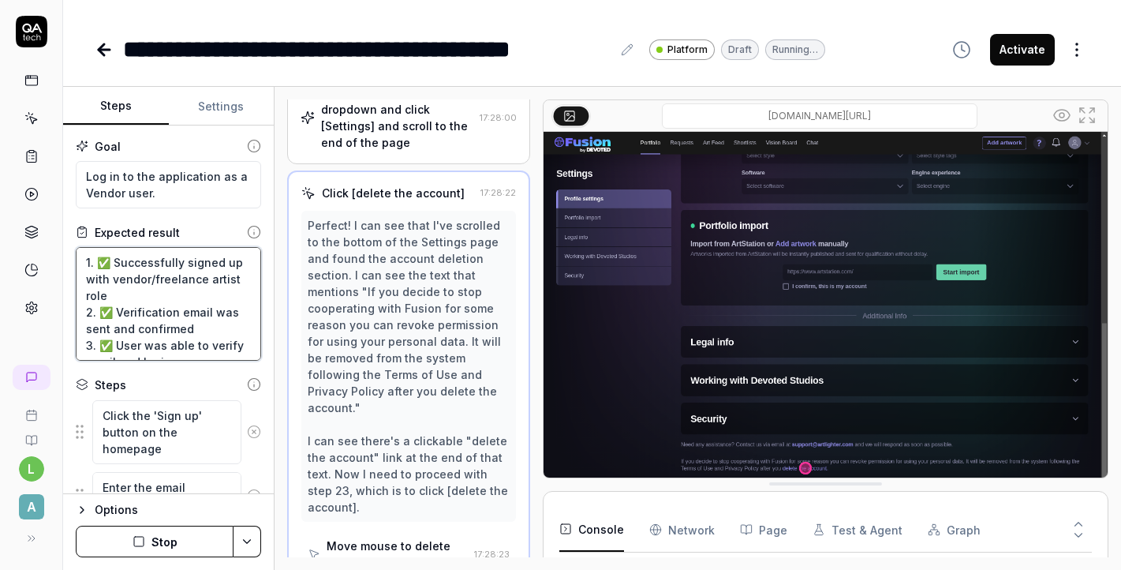
drag, startPoint x: 213, startPoint y: 347, endPoint x: 58, endPoint y: 220, distance: 200.7
click at [58, 220] on div "**********" at bounding box center [560, 285] width 1121 height 570
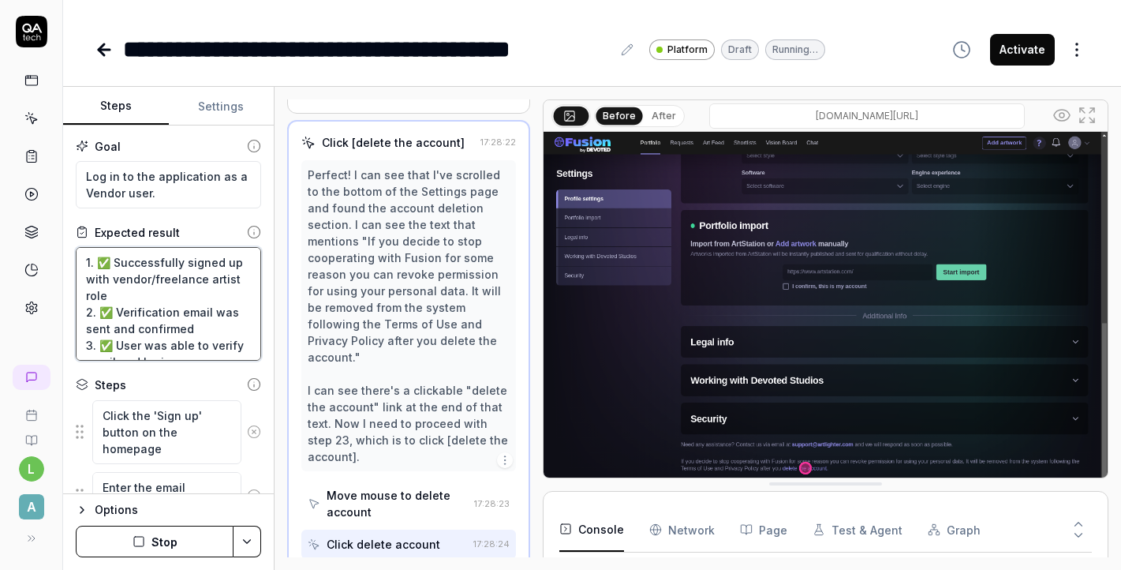
scroll to position [1710, 0]
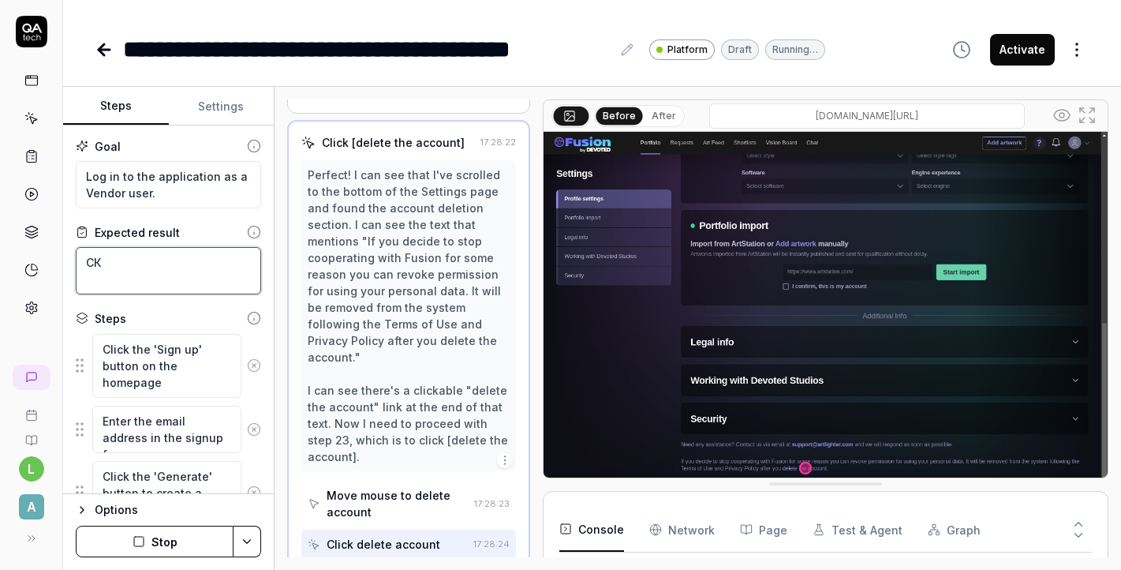
type textarea "С"
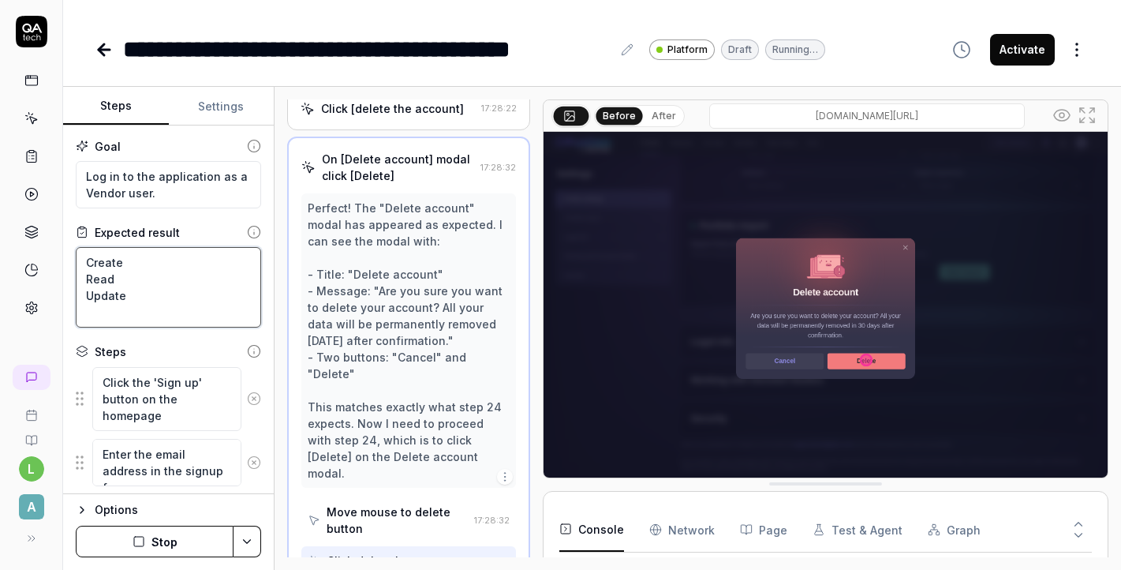
scroll to position [589, 0]
click at [151, 266] on textarea "Create Read Update Delete" at bounding box center [168, 287] width 185 height 80
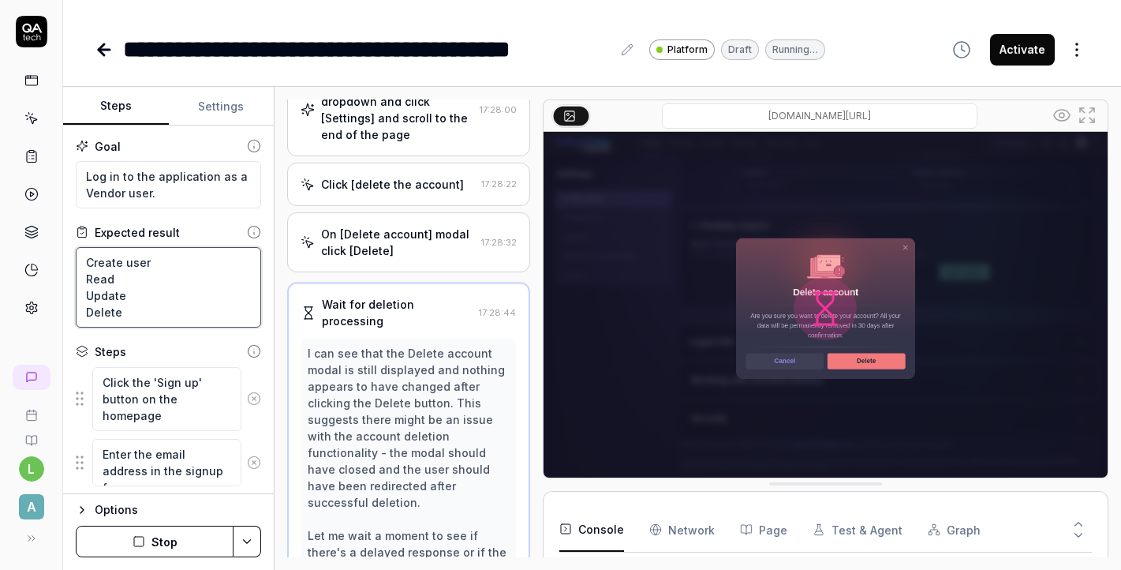
click at [154, 277] on textarea "Create user Read Update Delete" at bounding box center [168, 287] width 185 height 80
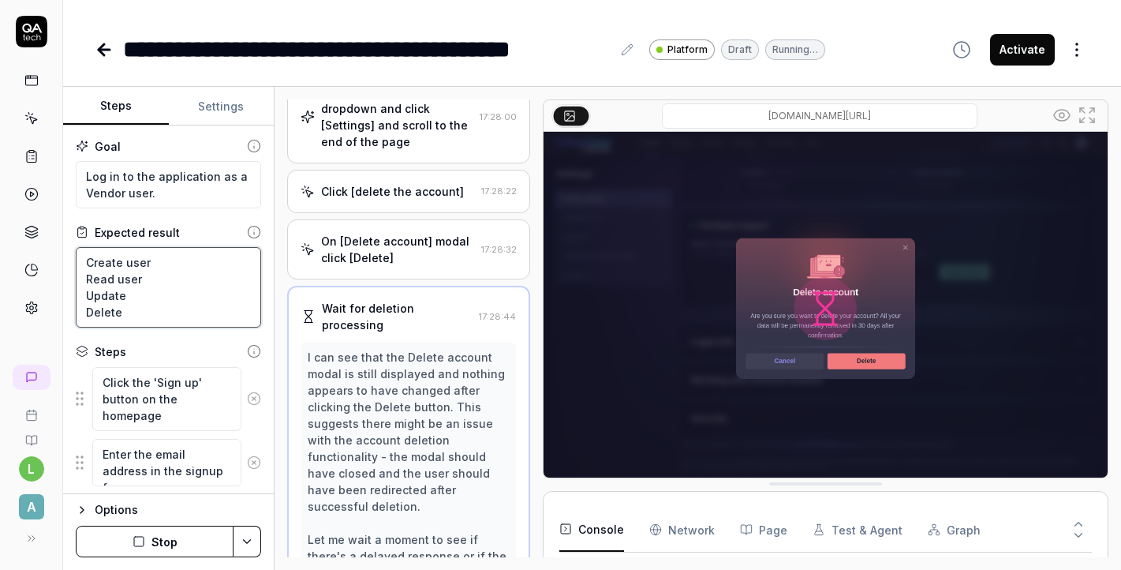
click at [147, 304] on textarea "Create user Read user Update Delete" at bounding box center [168, 287] width 185 height 80
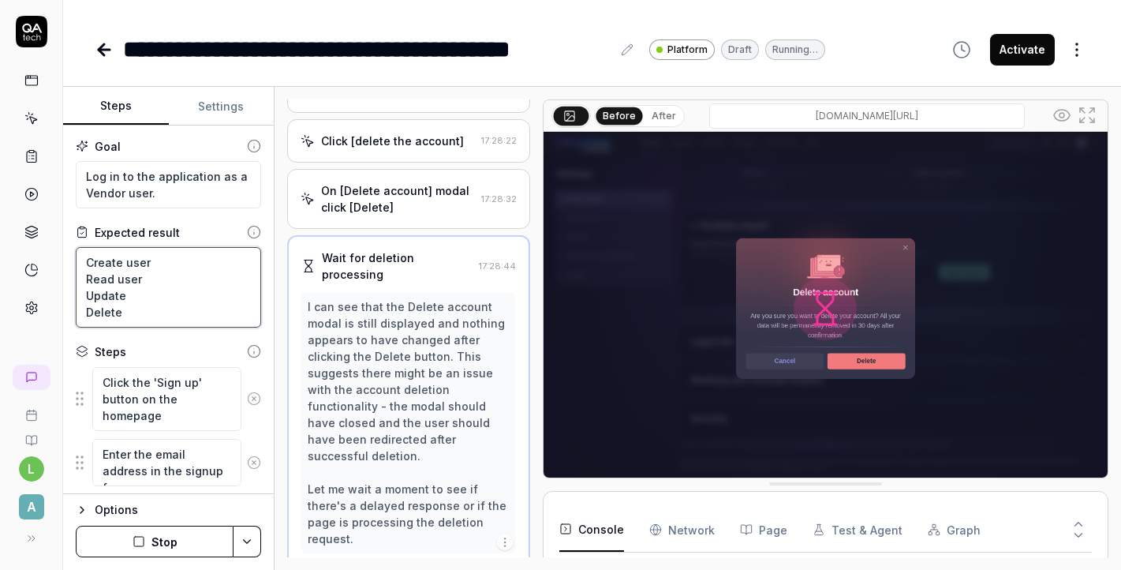
click at [147, 304] on textarea "Create user Read user Update Delete" at bounding box center [168, 287] width 185 height 80
click at [144, 297] on textarea "Create user Read user Update Delete" at bounding box center [168, 287] width 185 height 80
click at [150, 313] on textarea "Create user Read user Update user Delete" at bounding box center [168, 287] width 185 height 80
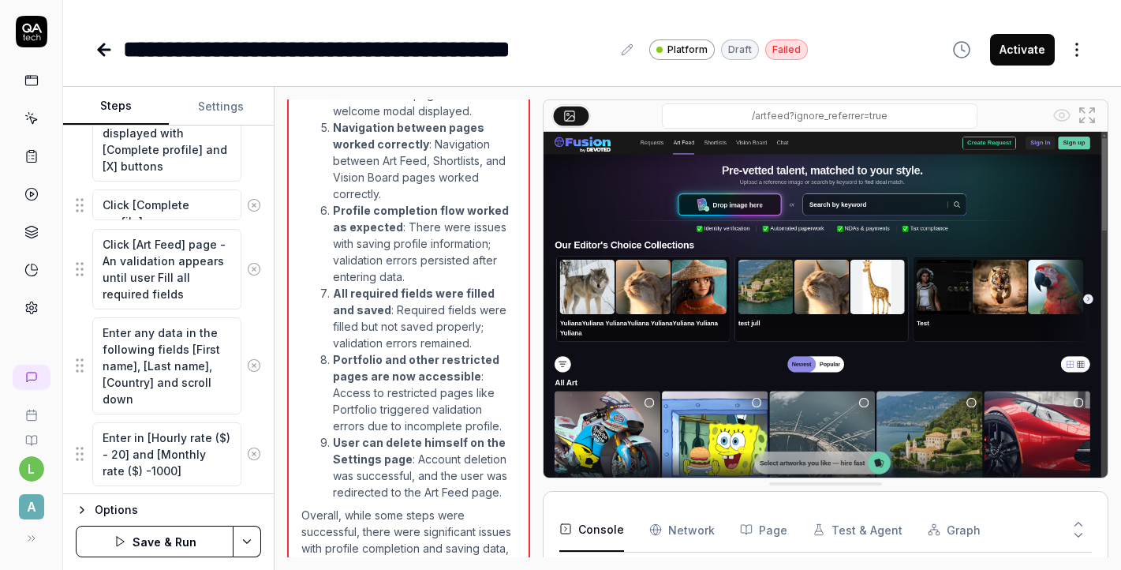
scroll to position [1258, 0]
type textarea "Create user Read user Update user Delete user"
click at [163, 465] on textarea "Enter in [Hourly rate ($) - 20] and [Monthly rate ($) -1000]" at bounding box center [166, 456] width 149 height 64
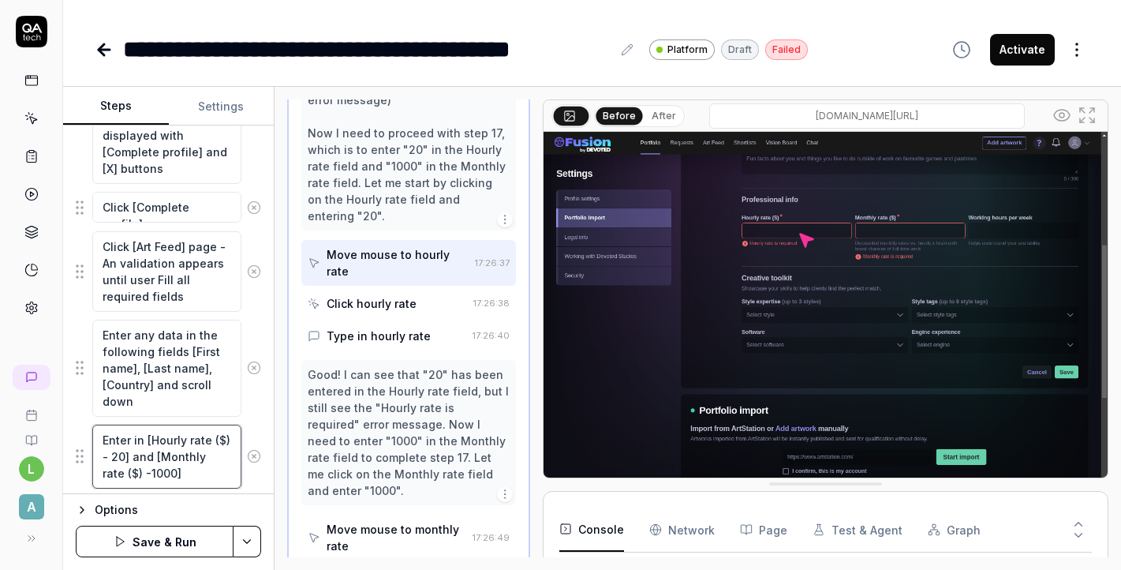
scroll to position [1502, 0]
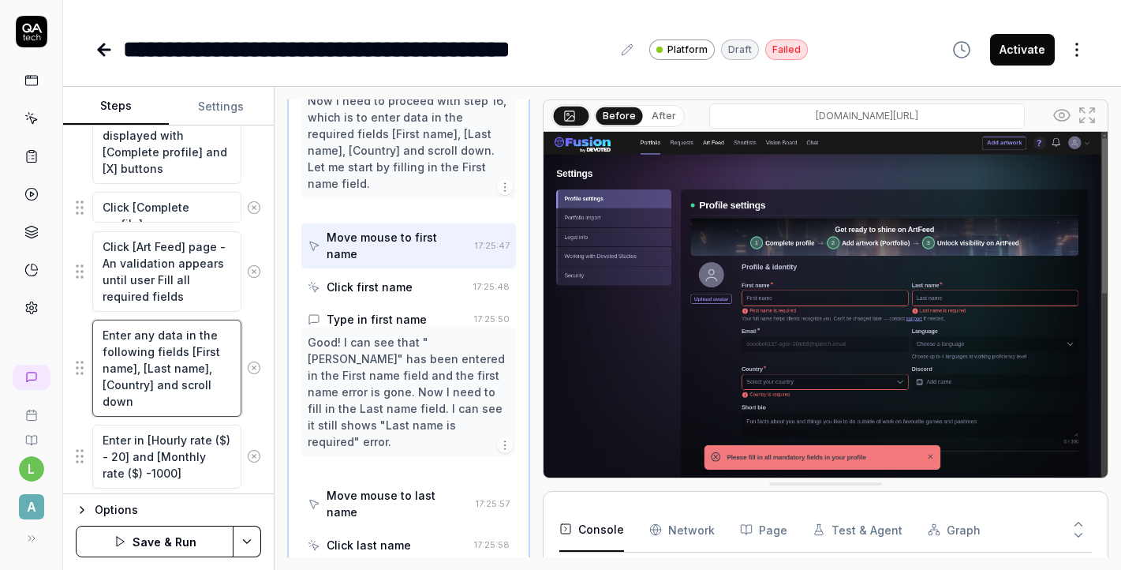
click at [140, 363] on textarea "Enter any data in the following fields [First name], [Last name], [Country] and…" at bounding box center [166, 368] width 149 height 97
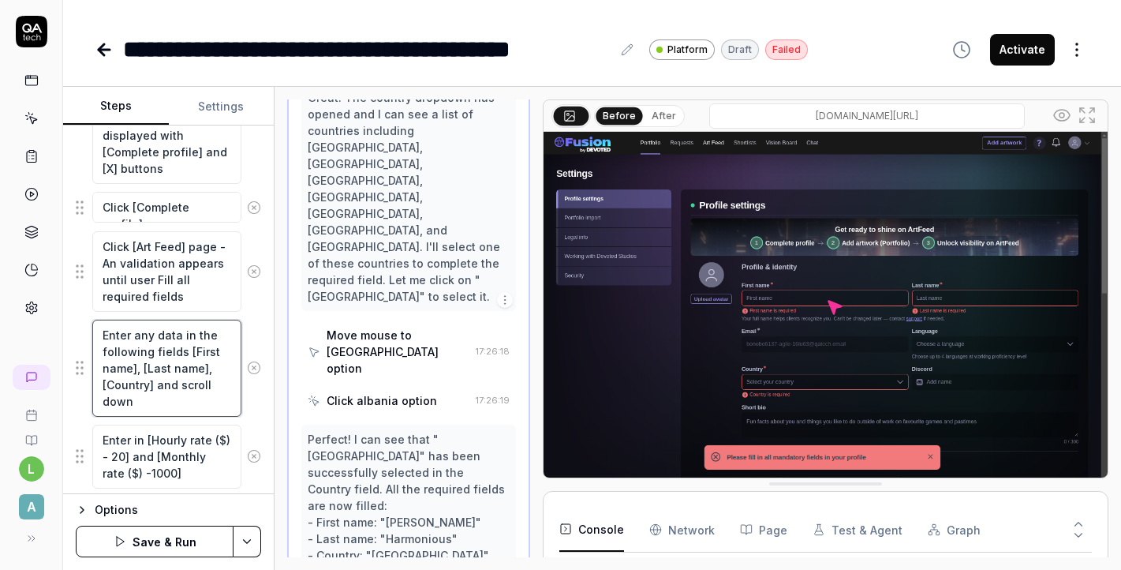
scroll to position [2279, 0]
click at [413, 432] on div "Perfect! I can see that "Albania" has been successfully selected in the Country…" at bounding box center [408, 573] width 201 height 282
click at [380, 432] on div "Perfect! I can see that "Albania" has been successfully selected in the Country…" at bounding box center [408, 573] width 201 height 282
click at [387, 432] on div "Perfect! I can see that "Albania" has been successfully selected in the Country…" at bounding box center [408, 573] width 201 height 282
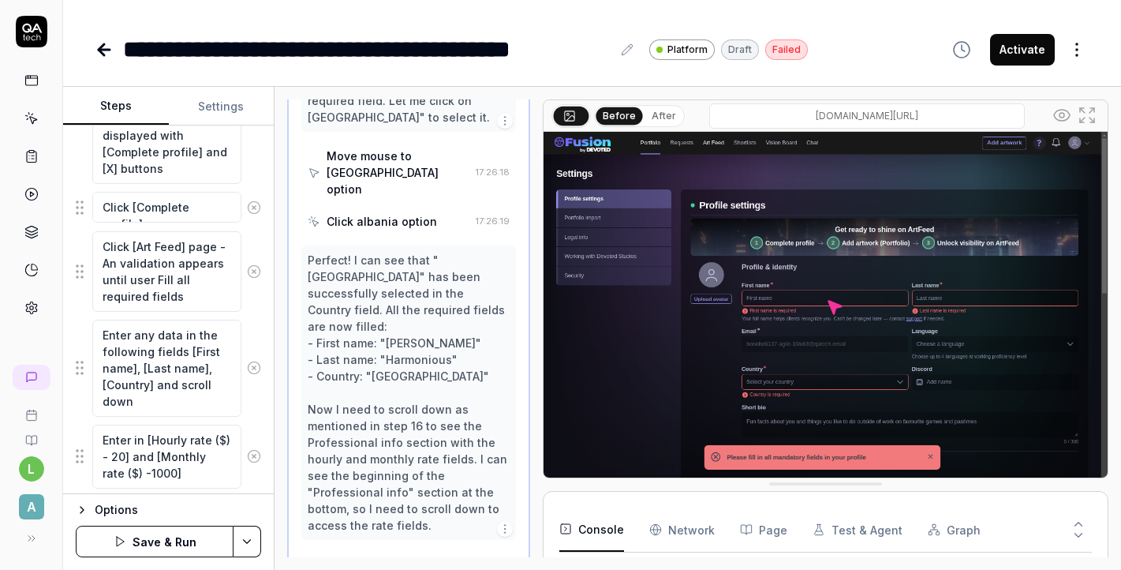
scroll to position [2481, 0]
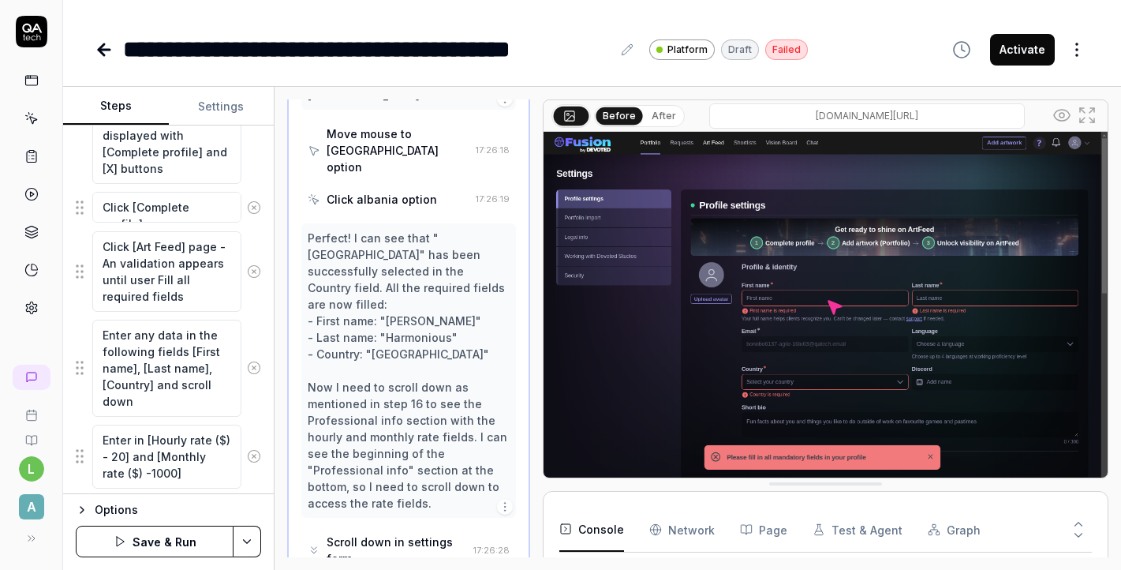
click at [363, 232] on div "Perfect! I can see that "Albania" has been successfully selected in the Country…" at bounding box center [408, 371] width 201 height 282
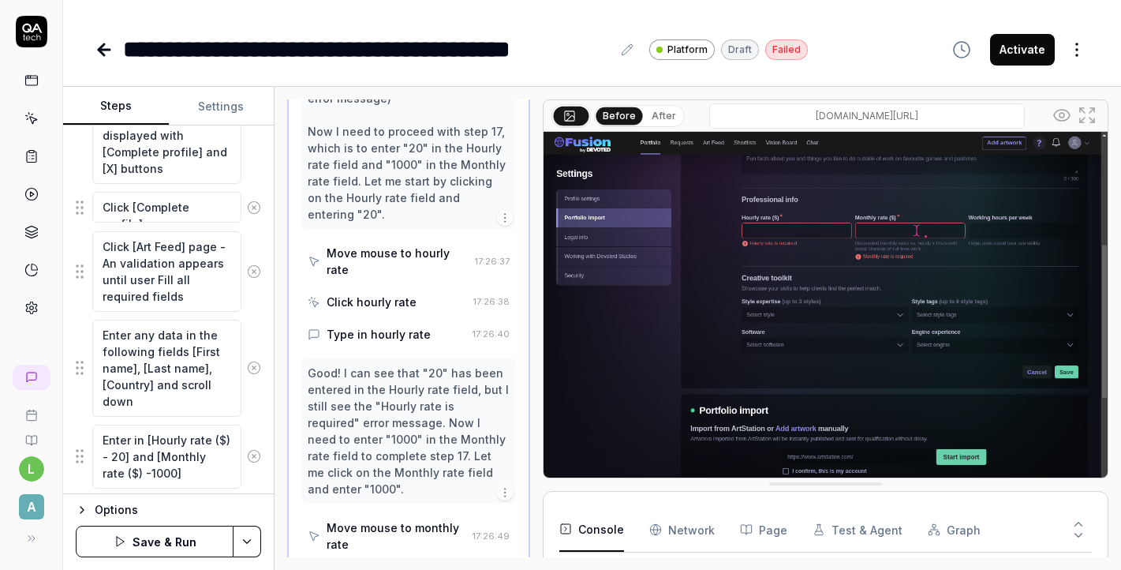
scroll to position [1502, 0]
click at [114, 459] on textarea "Enter in [Hourly rate ($) - 20] and [Monthly rate ($) -1000]" at bounding box center [166, 456] width 149 height 64
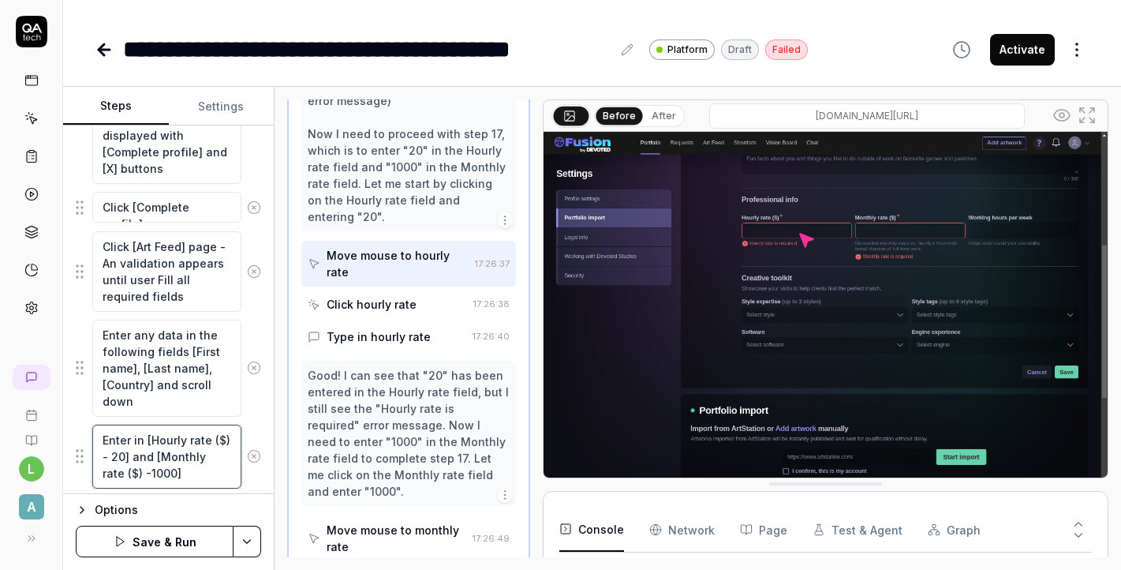
click at [108, 459] on textarea "Enter in [Hourly rate ($) - 20] and [Monthly rate ($) -1000]" at bounding box center [166, 456] width 149 height 64
click at [154, 434] on textarea "Enter in [Hourly rate ($) 20] and [Monthly rate ($) -1000]" at bounding box center [166, 456] width 149 height 64
click at [149, 436] on textarea "Enter in [Hourly rate ($) 20] and [Monthly rate ($) -1000]" at bounding box center [166, 456] width 149 height 64
click at [231, 437] on textarea "Enter in Hourly rate ($) 20] and [Monthly rate ($) -1000]" at bounding box center [166, 456] width 149 height 64
click at [149, 455] on textarea "Enter in Hourly rate ($) type 20] and [Monthly rate ($) -1000]" at bounding box center [166, 456] width 149 height 64
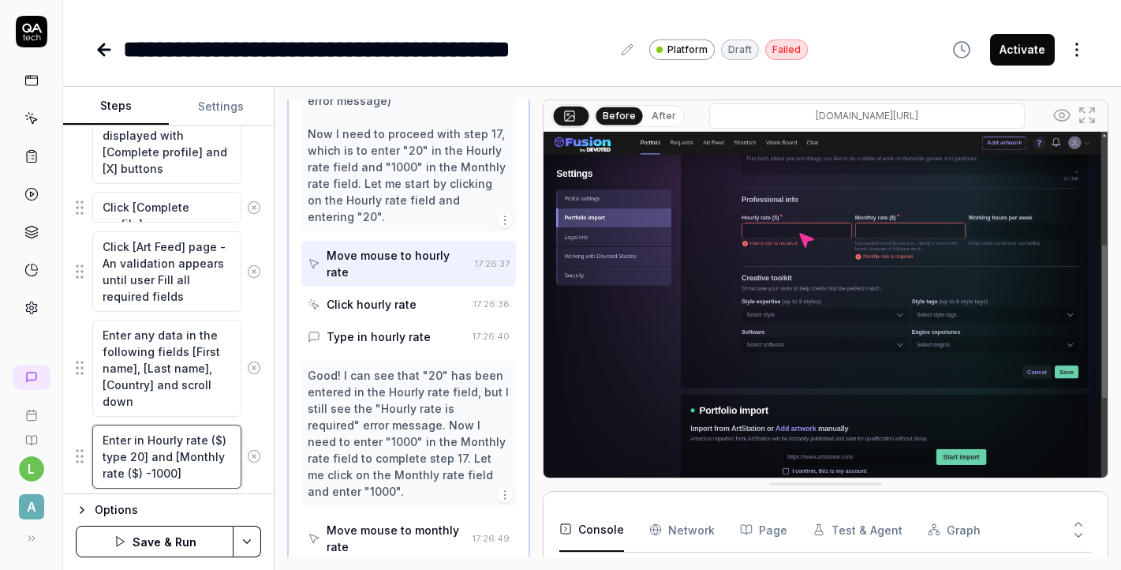
click at [147, 454] on textarea "Enter in Hourly rate ($) type 20] and [Monthly rate ($) -1000]" at bounding box center [166, 456] width 149 height 64
click at [178, 458] on textarea "Enter in Hourly rate ($) type 20 and [Monthly rate ($) -1000]" at bounding box center [166, 456] width 149 height 64
click at [173, 454] on textarea "Enter in Hourly rate ($) type 20 and [Monthly rate ($) -1000]" at bounding box center [166, 456] width 149 height 64
drag, startPoint x: 146, startPoint y: 440, endPoint x: 77, endPoint y: 436, distance: 68.8
click at [76, 436] on div "Enter in Hourly rate ($) type 20 and [Monthly rate ($) -1000]" at bounding box center [168, 456] width 185 height 65
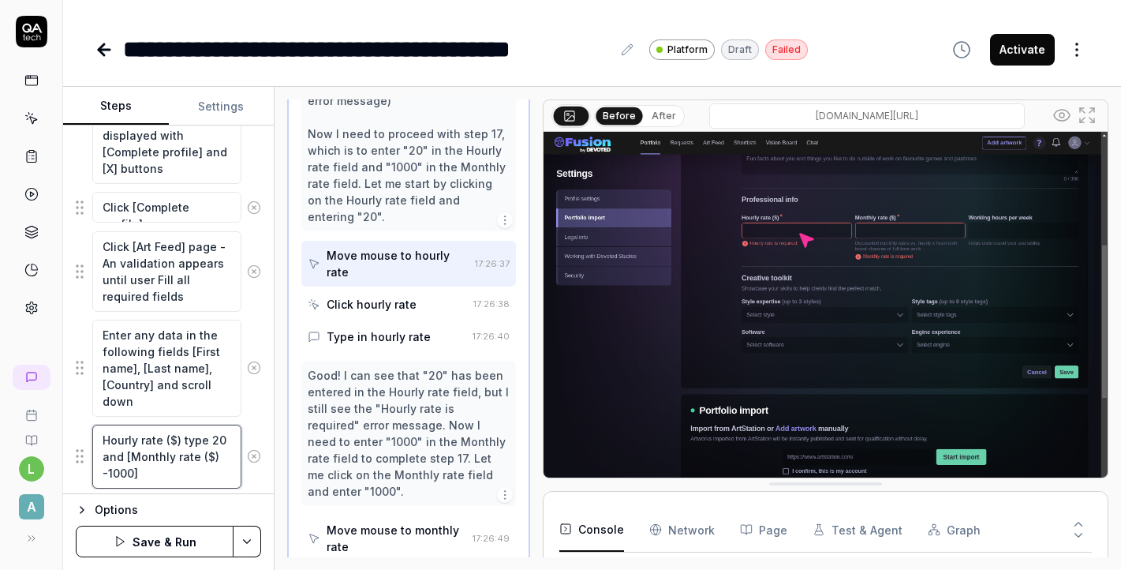
click at [128, 454] on textarea "Hourly rate ($) type 20 and [Monthly rate ($) -1000]" at bounding box center [166, 456] width 149 height 64
click at [101, 434] on textarea "Hourly rate ($) type 20 and Monthly rate ($) -1000]" at bounding box center [166, 456] width 149 height 64
click at [169, 456] on textarea "In the Hourly rate ($) type 20 and Monthly rate ($) -1000]" at bounding box center [166, 456] width 149 height 64
click at [198, 473] on textarea "In the Hourly rate ($) type 20 and in the Monthly rate ($) -1000]" at bounding box center [166, 456] width 149 height 64
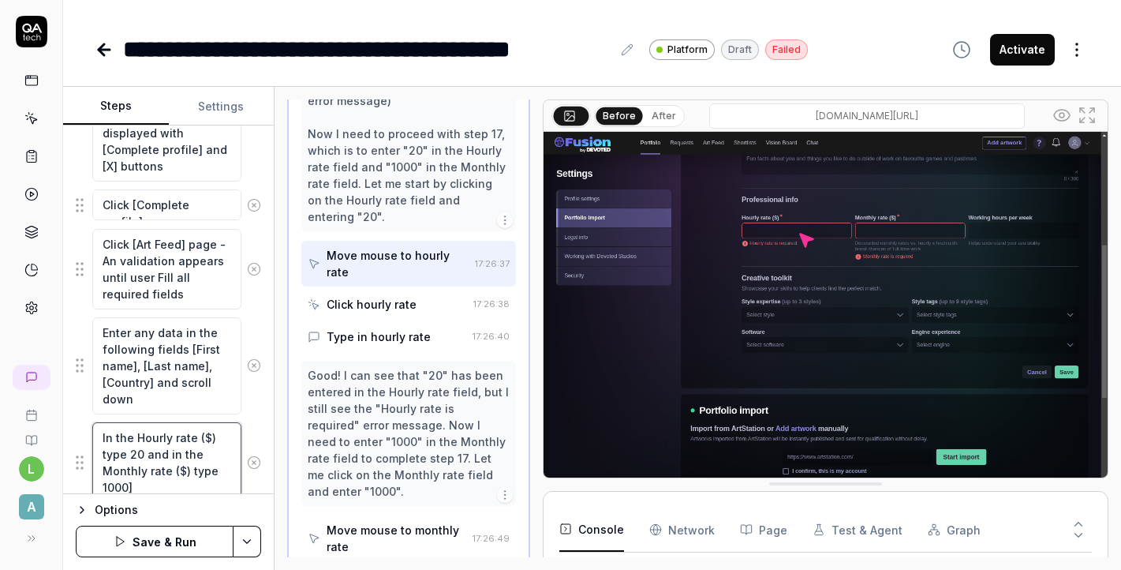
click at [183, 488] on textarea "In the Hourly rate ($) type 20 and in the Monthly rate ($) type 1000]" at bounding box center [166, 462] width 149 height 80
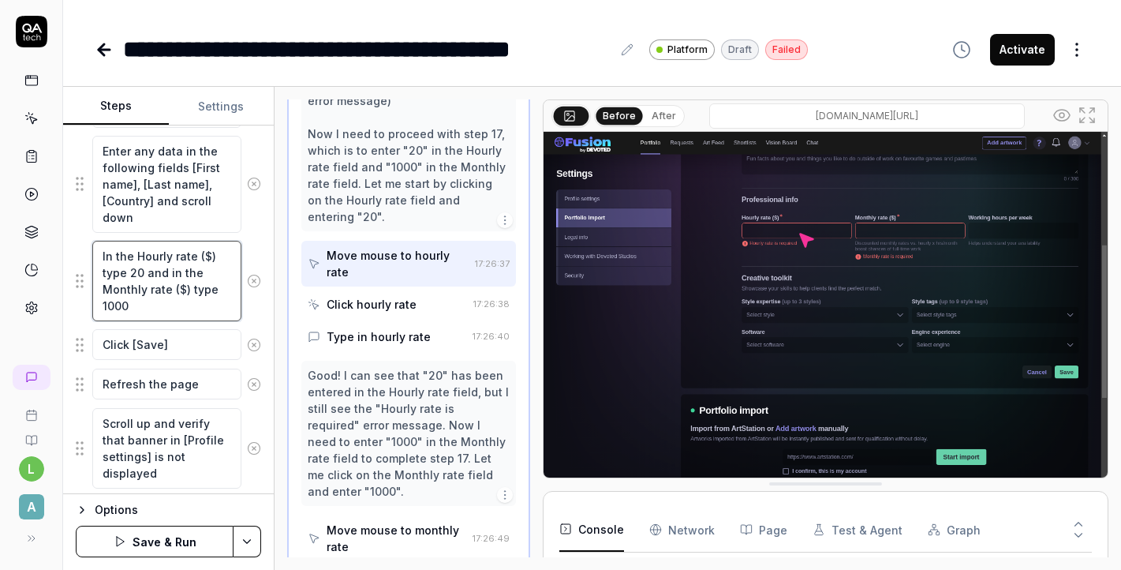
scroll to position [1443, 0]
type textarea "In the Hourly rate ($) type 20 and in the Monthly rate ($) type 1000"
click at [181, 544] on button "Save & Run" at bounding box center [155, 541] width 158 height 32
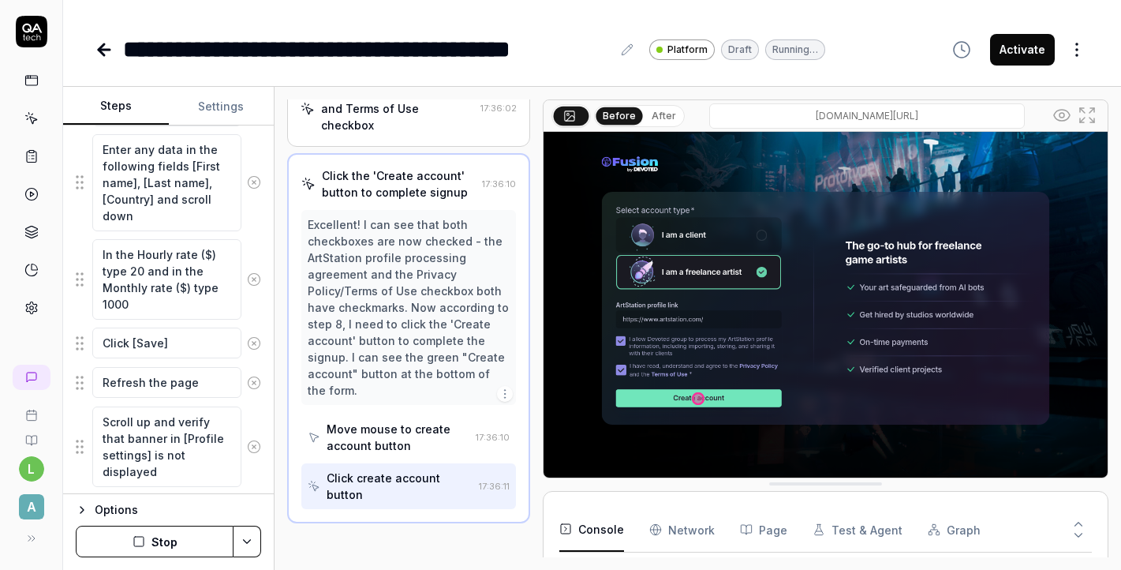
scroll to position [517, 0]
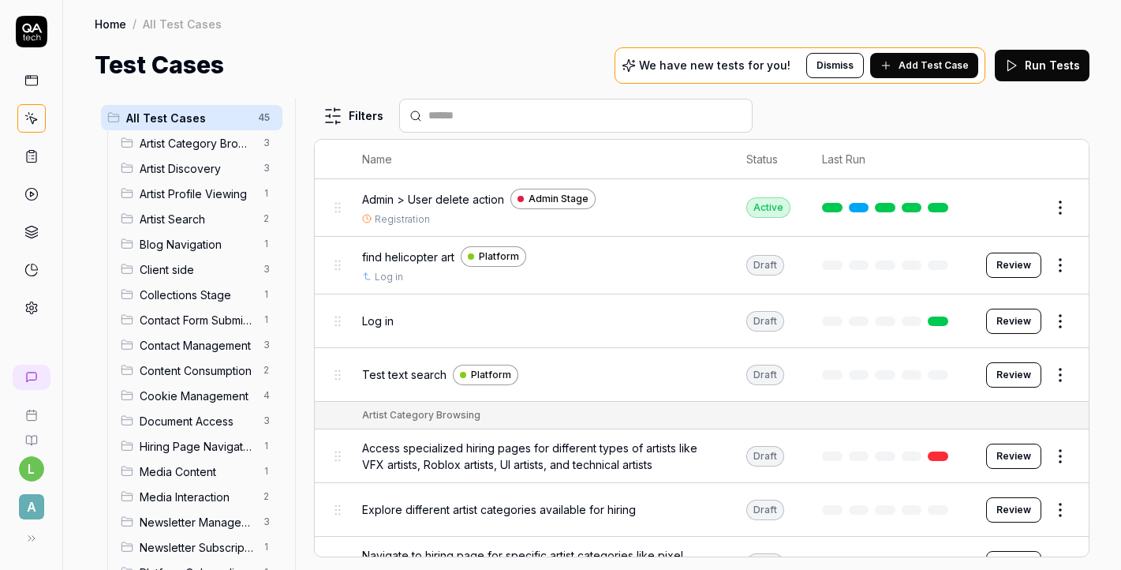
click at [31, 510] on span "A" at bounding box center [31, 506] width 25 height 25
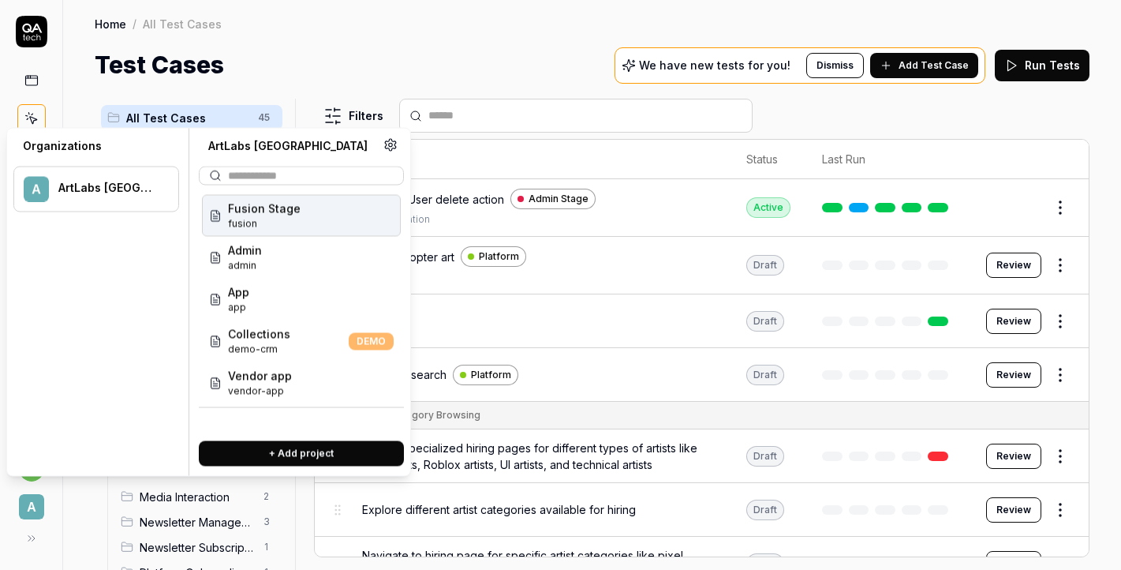
click at [31, 510] on span "A" at bounding box center [31, 506] width 25 height 25
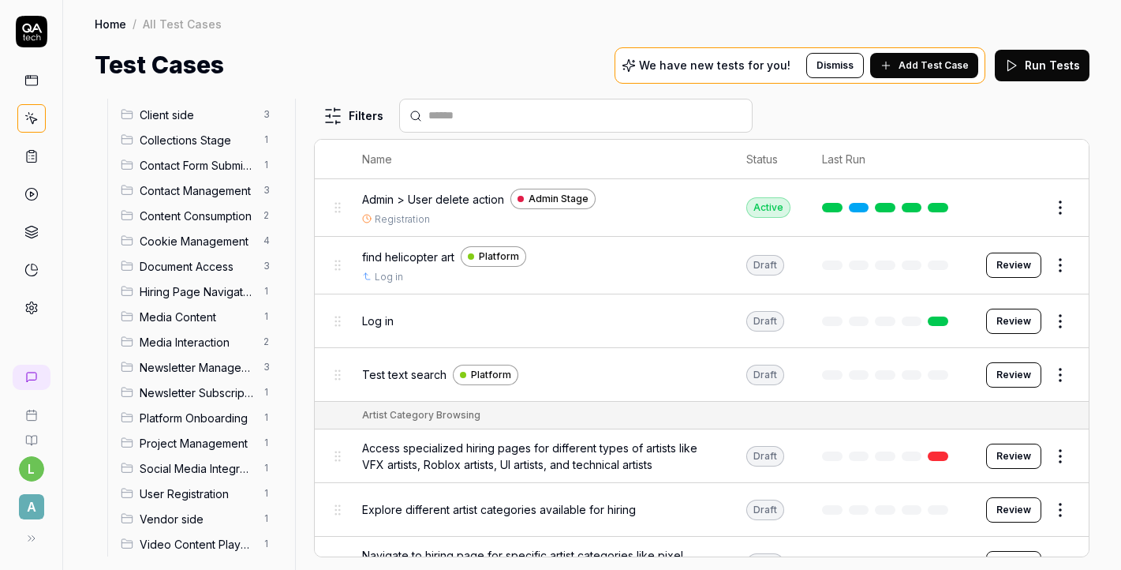
scroll to position [166, 0]
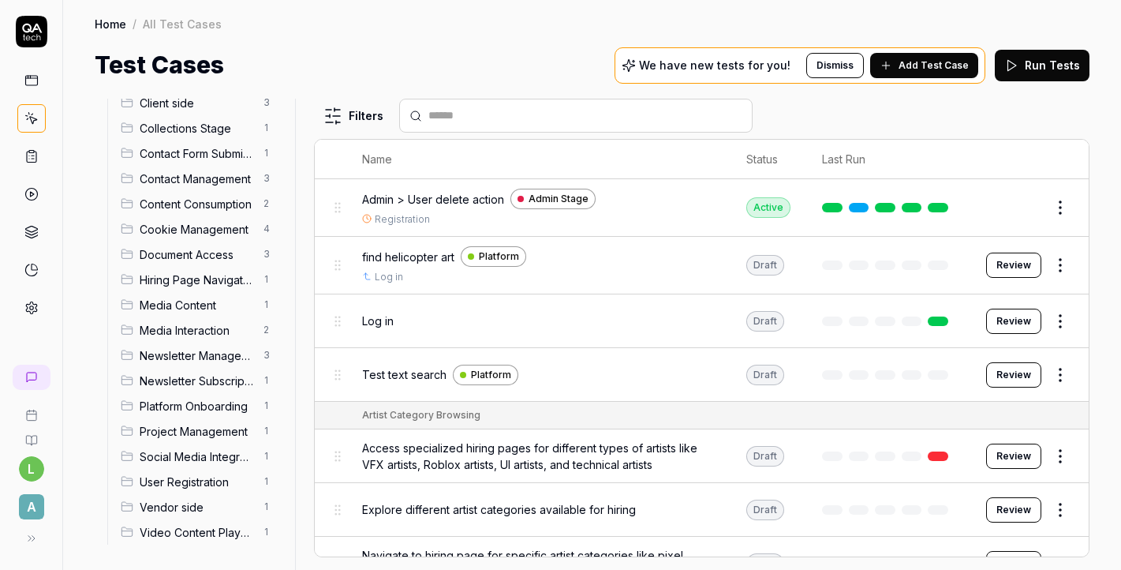
click at [155, 500] on span "Vendor side" at bounding box center [197, 507] width 114 height 17
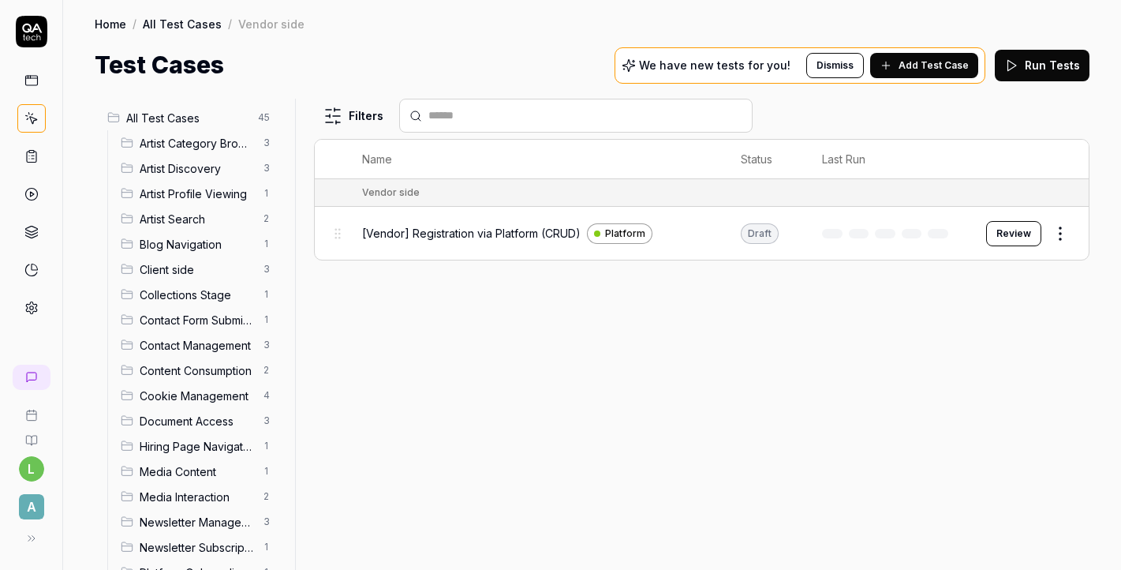
click at [195, 269] on span "Client side" at bounding box center [197, 269] width 114 height 17
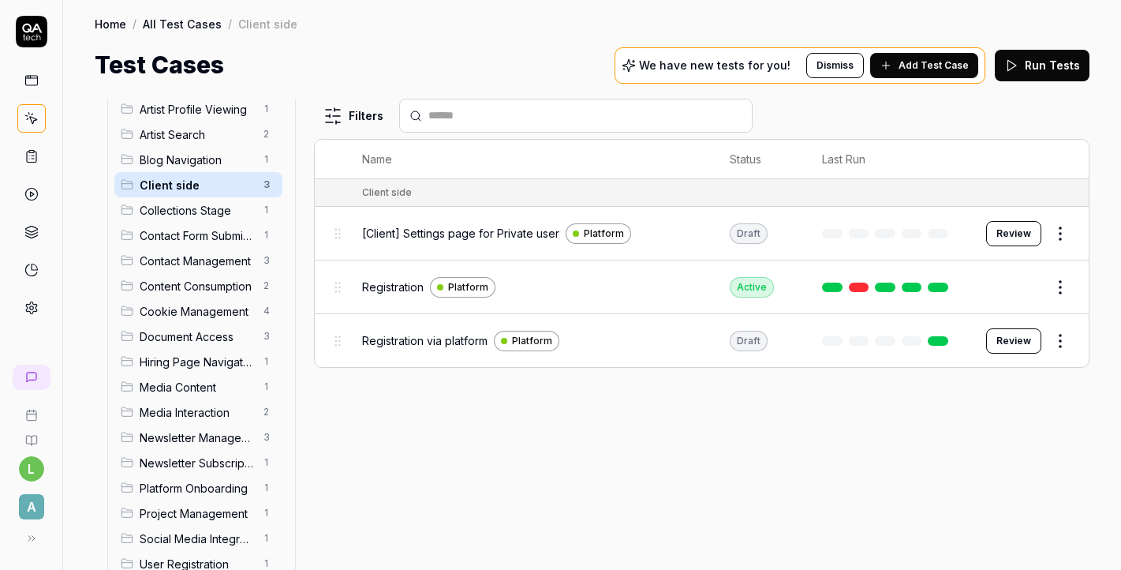
scroll to position [166, 0]
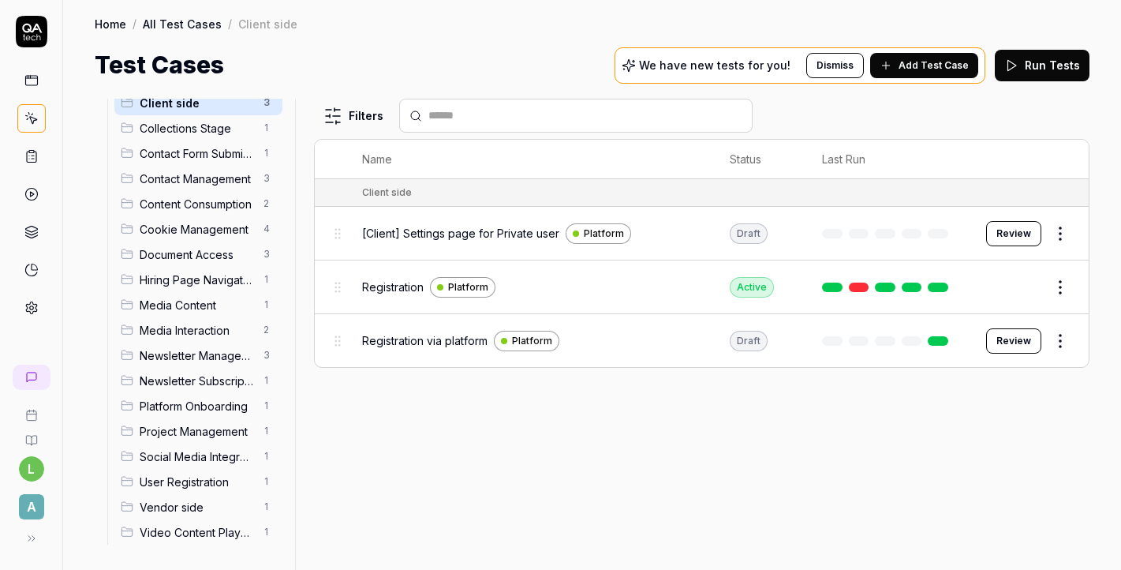
click at [207, 504] on span "Vendor side" at bounding box center [197, 507] width 114 height 17
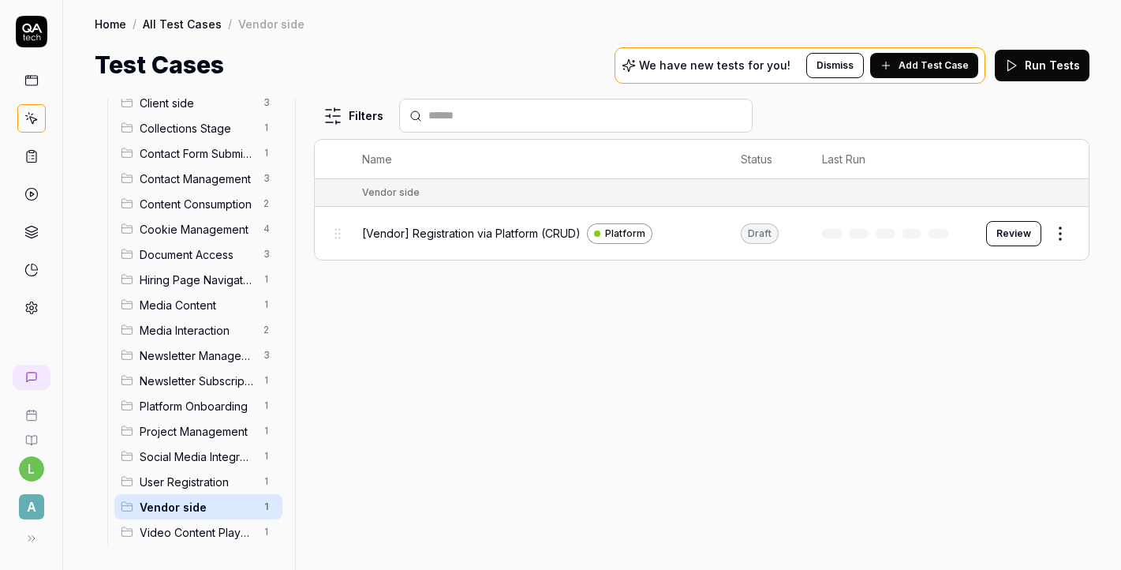
click at [915, 229] on div at bounding box center [888, 233] width 133 height 9
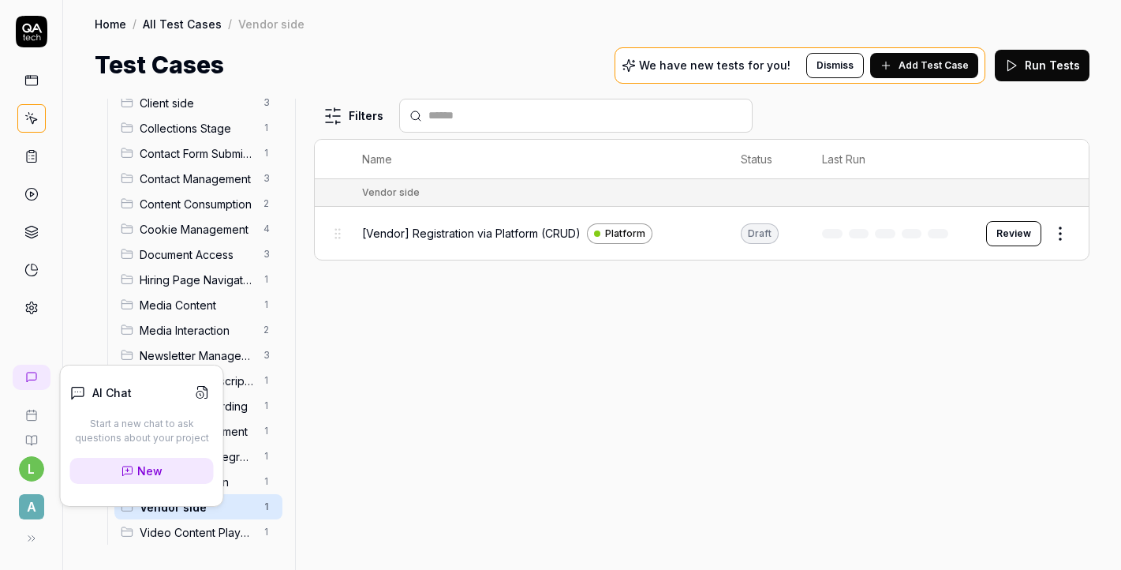
click at [24, 377] on icon at bounding box center [20, 375] width 9 height 9
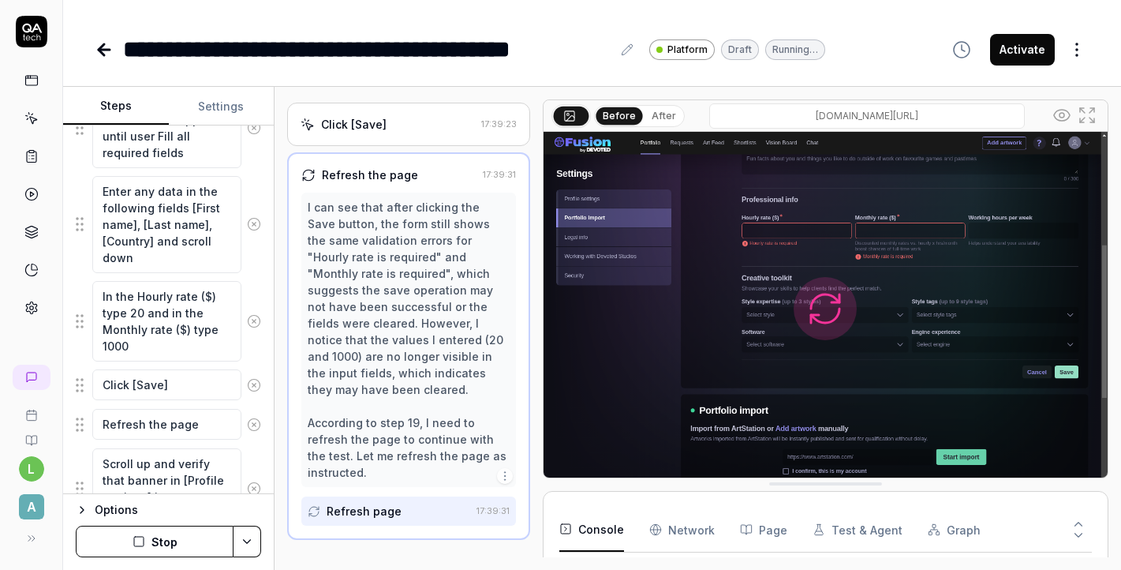
scroll to position [1346, 0]
click at [179, 542] on button "Stop" at bounding box center [155, 541] width 158 height 32
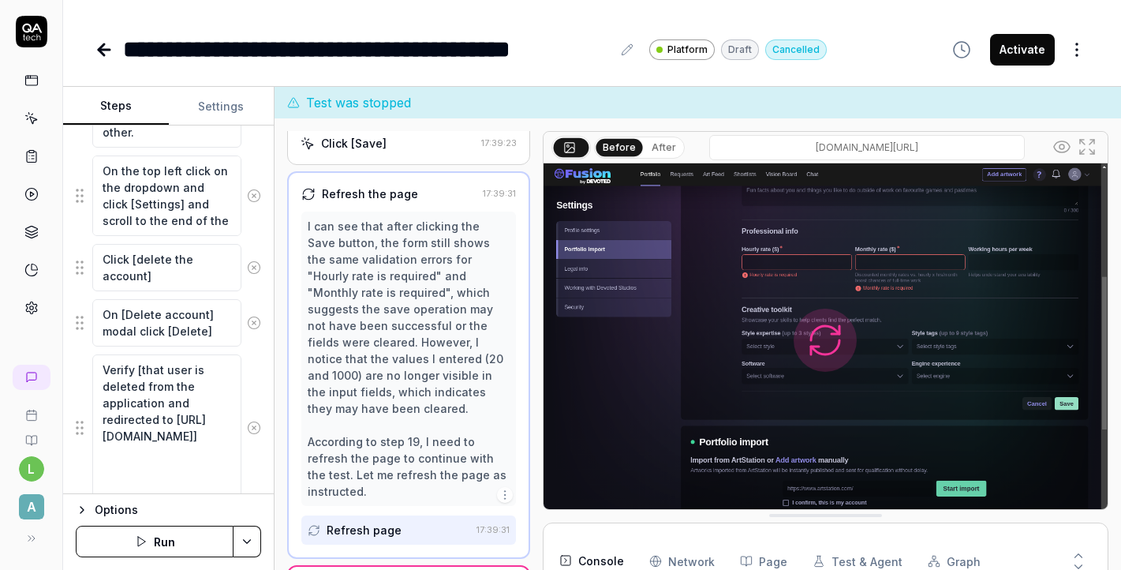
scroll to position [1928, 0]
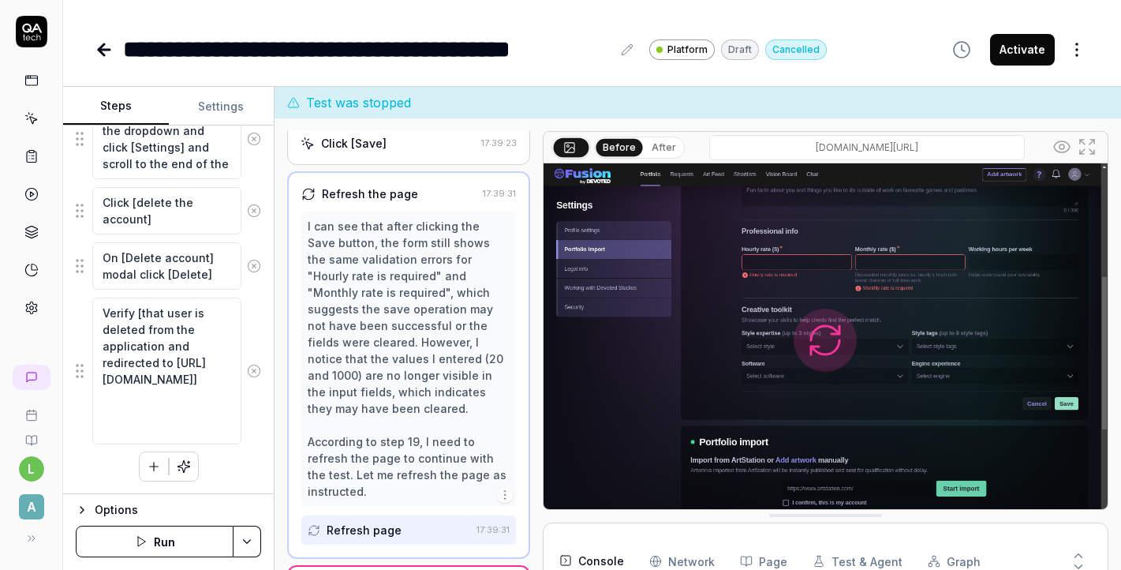
click at [147, 473] on button "button" at bounding box center [154, 466] width 28 height 28
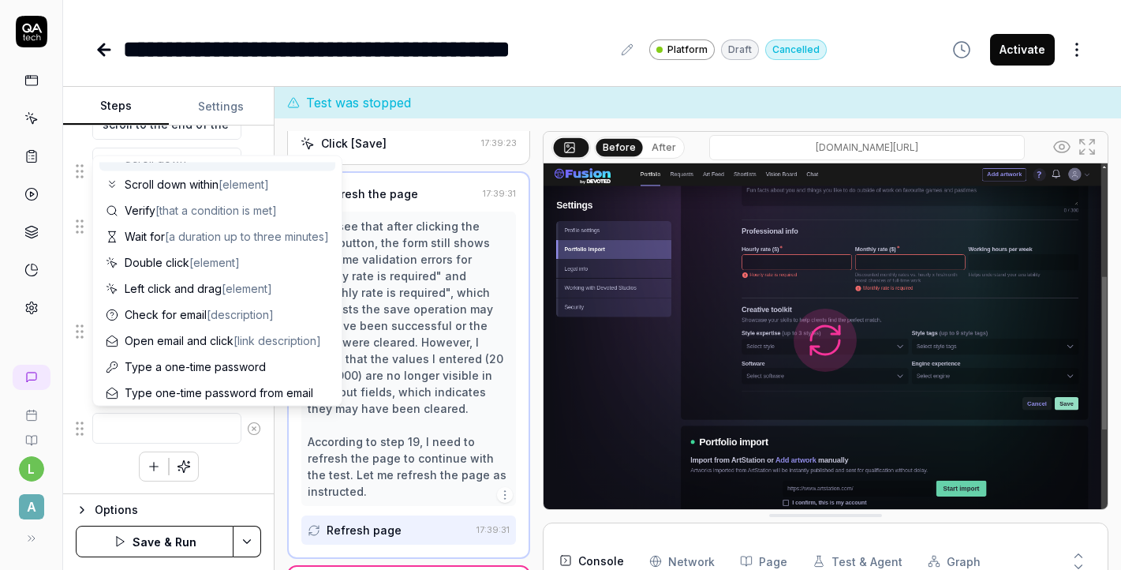
scroll to position [154, 0]
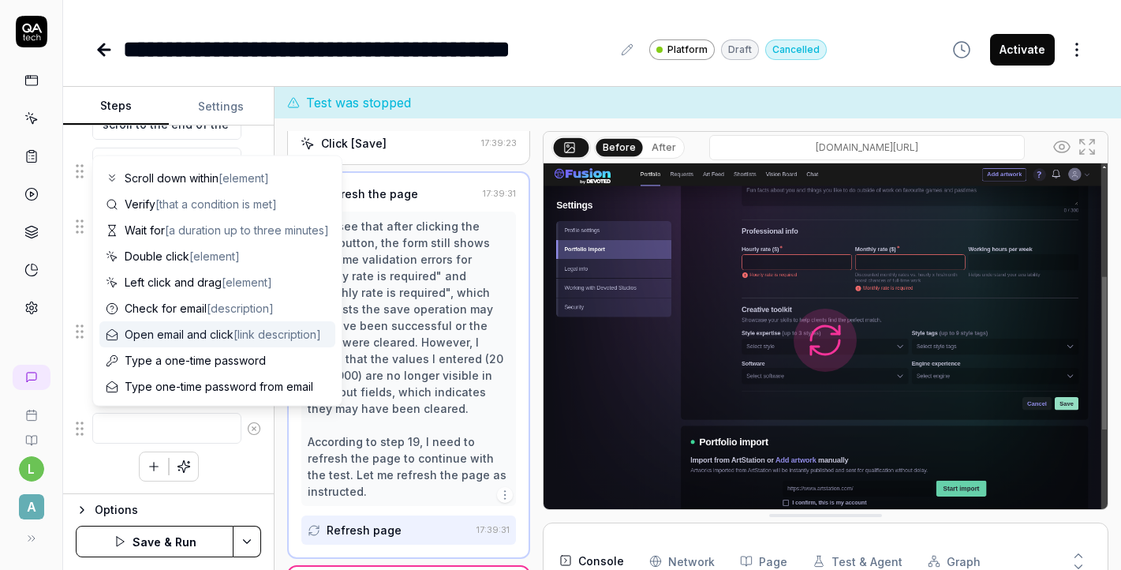
click at [40, 333] on div "l A" at bounding box center [31, 285] width 63 height 570
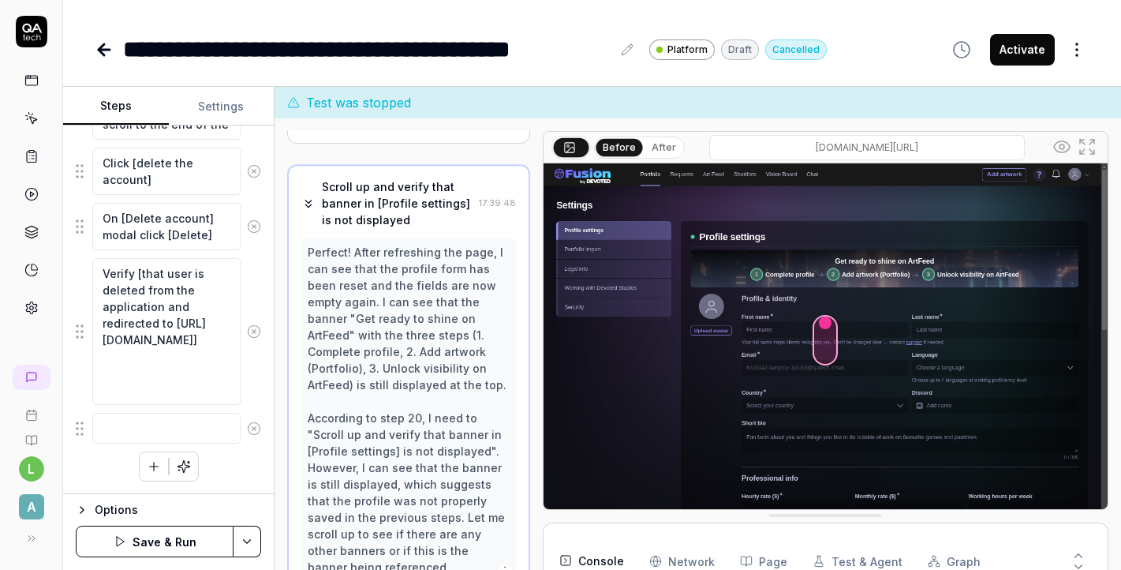
scroll to position [1444, 0]
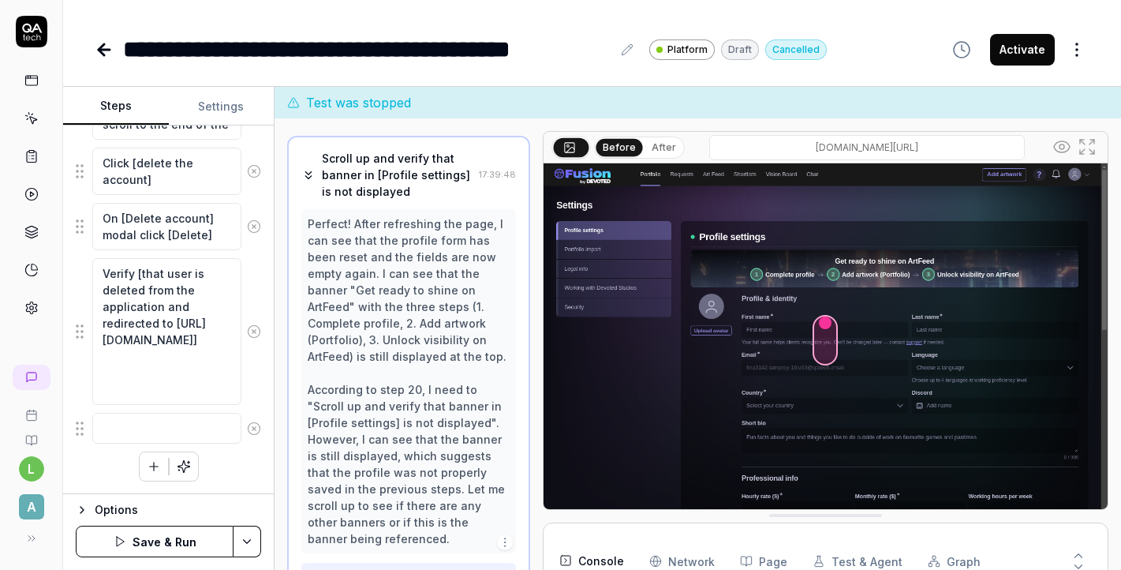
click at [21, 542] on button at bounding box center [32, 538] width 32 height 32
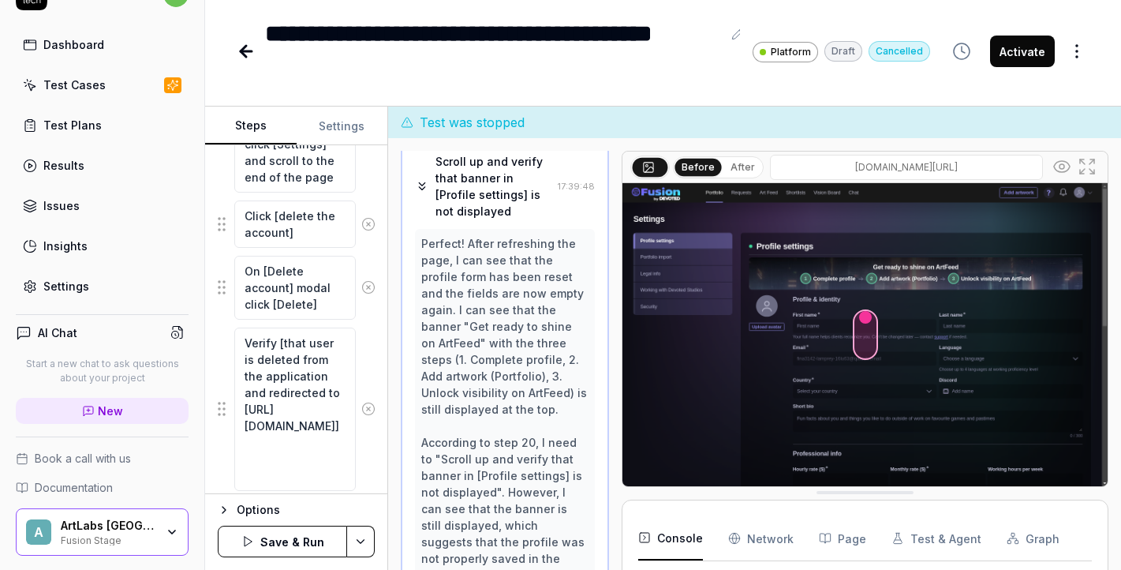
scroll to position [0, 0]
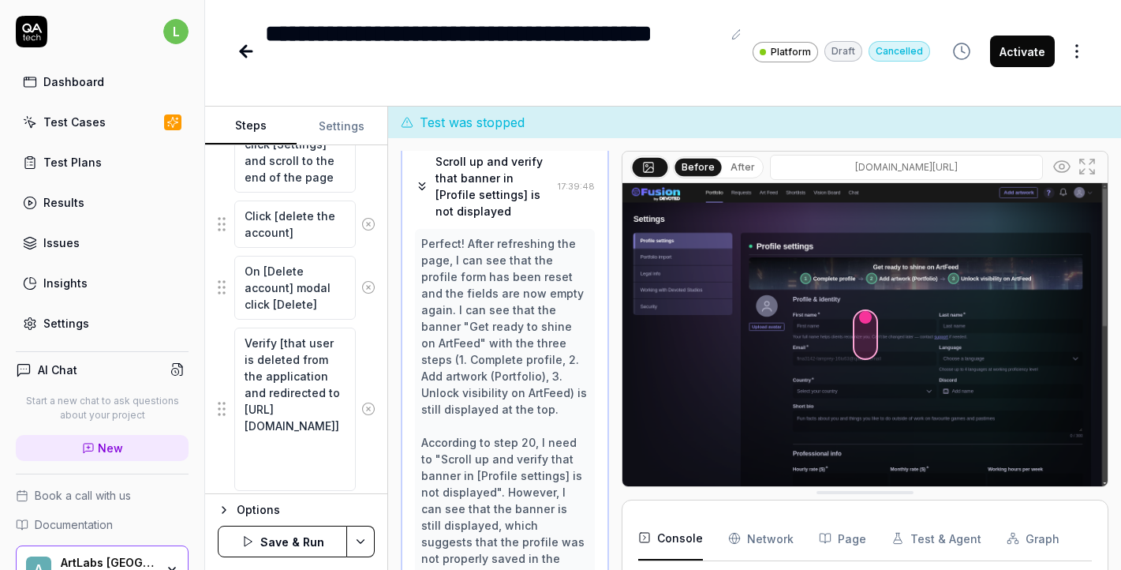
click at [65, 372] on h4 "AI Chat" at bounding box center [57, 369] width 39 height 17
click at [44, 365] on h4 "AI Chat" at bounding box center [57, 369] width 39 height 17
click at [18, 368] on icon at bounding box center [24, 370] width 12 height 12
click at [36, 369] on div "AI Chat" at bounding box center [47, 369] width 62 height 17
click at [62, 368] on h4 "AI Chat" at bounding box center [57, 369] width 39 height 17
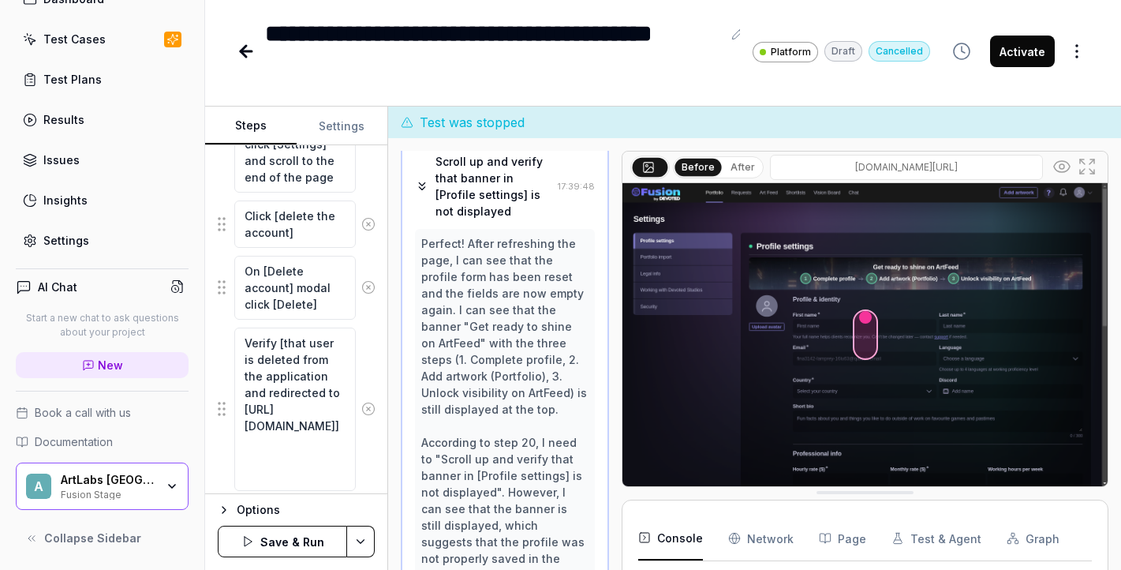
scroll to position [83, 0]
click at [174, 284] on icon at bounding box center [177, 286] width 14 height 14
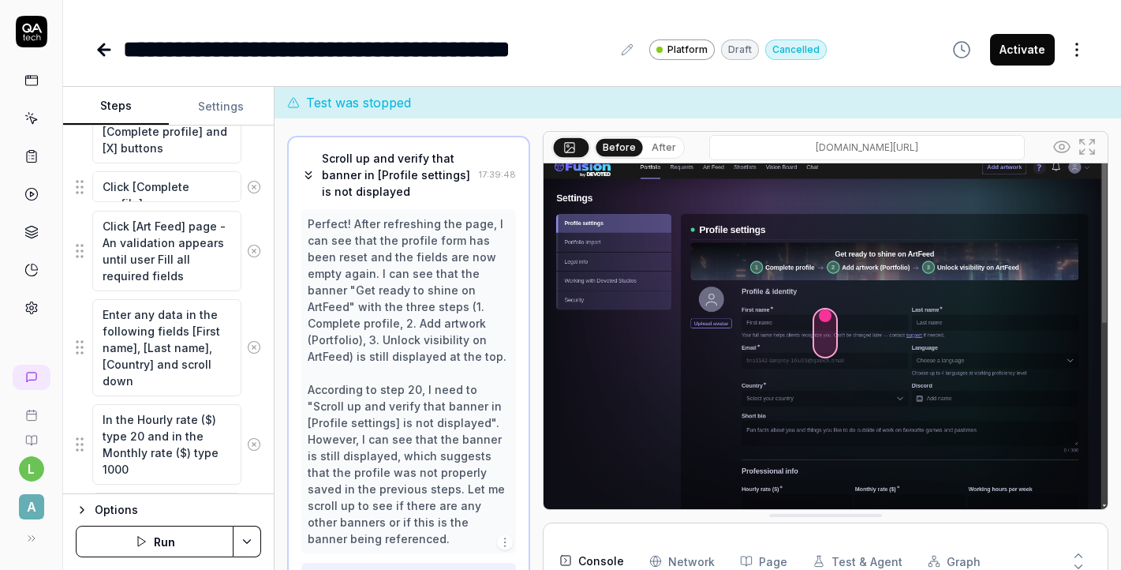
scroll to position [1281, 0]
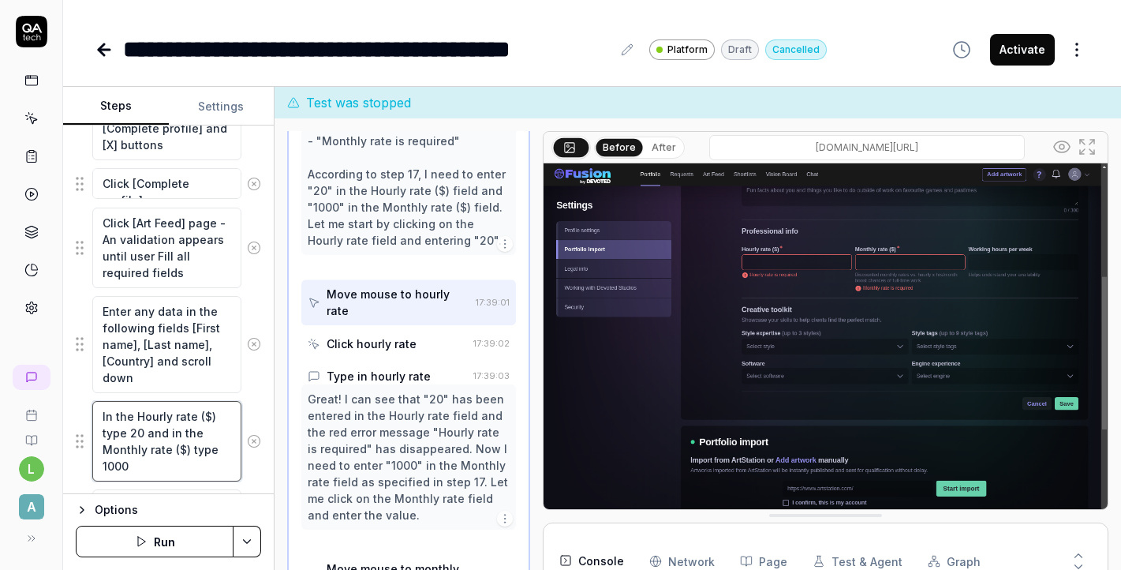
click at [135, 417] on textarea "In the Hourly rate ($) type 20 and in the Monthly rate ($) type 1000" at bounding box center [166, 441] width 149 height 80
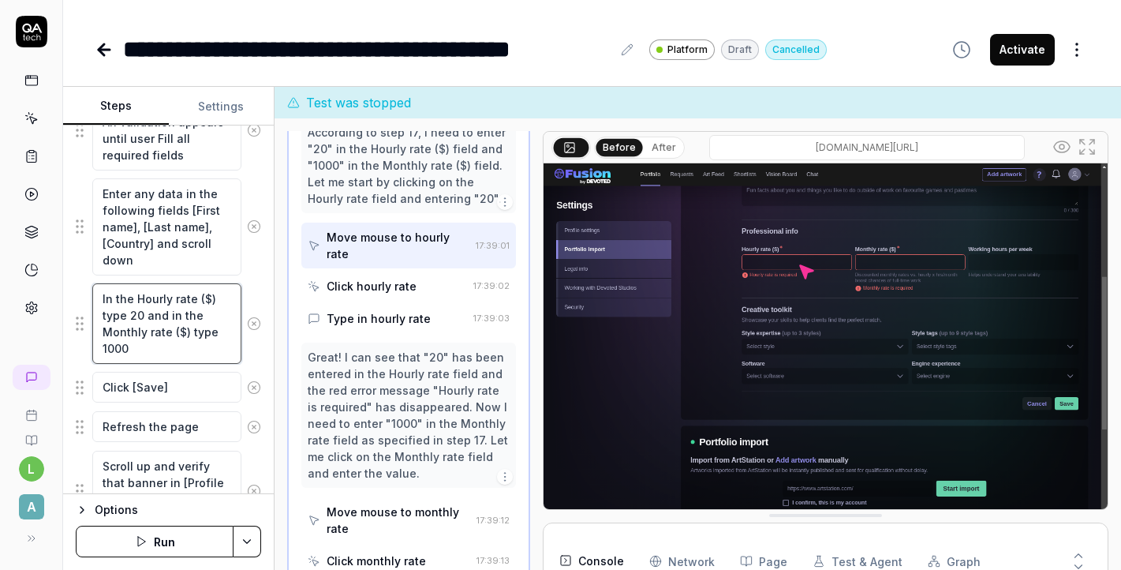
scroll to position [1400, 0]
drag, startPoint x: 185, startPoint y: 345, endPoint x: 90, endPoint y: 297, distance: 106.2
click at [90, 297] on div "In the Hourly rate ($) type 20 and in the Monthly rate ($) type 1000" at bounding box center [168, 323] width 185 height 82
paste textarea "Click in the Hourly rate ($) field and enter 2"
type textarea "*"
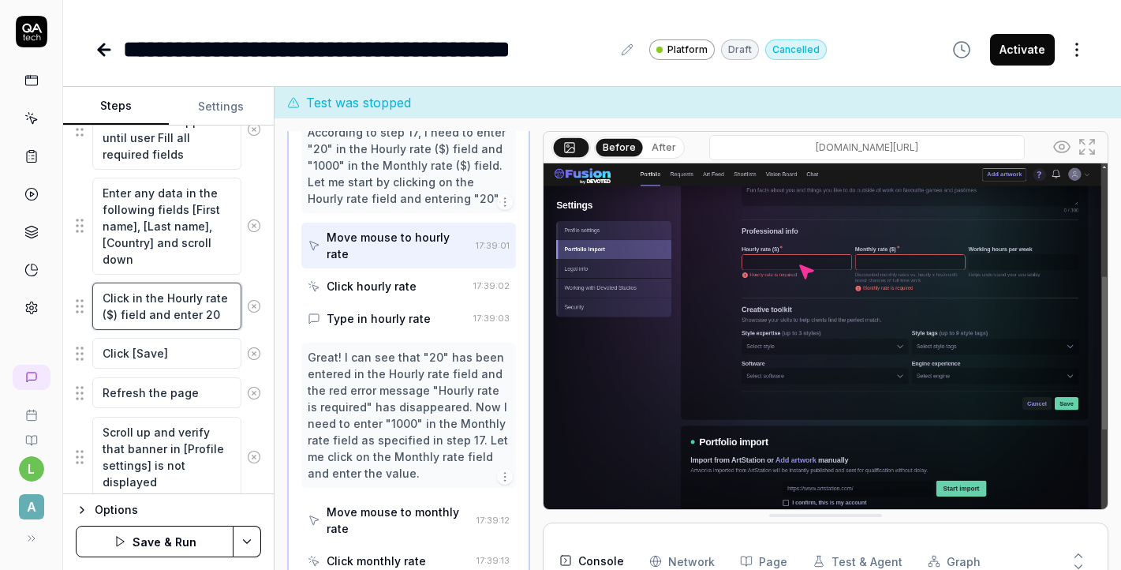
type textarea "Click in the Hourly rate ($) field and enter 20"
click at [189, 549] on button "Save & Run" at bounding box center [155, 541] width 158 height 32
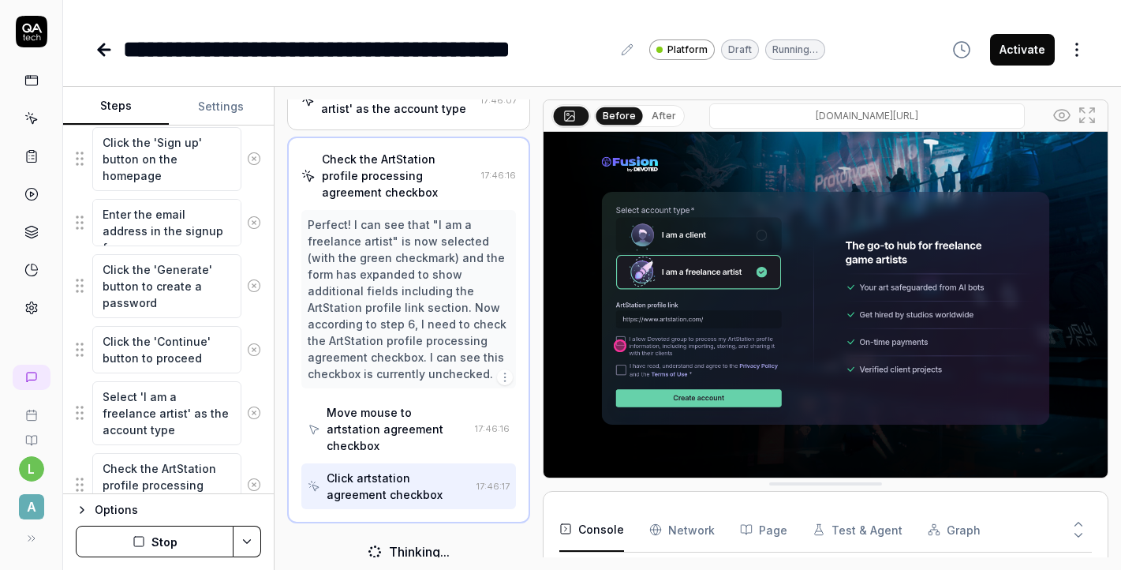
scroll to position [235, 0]
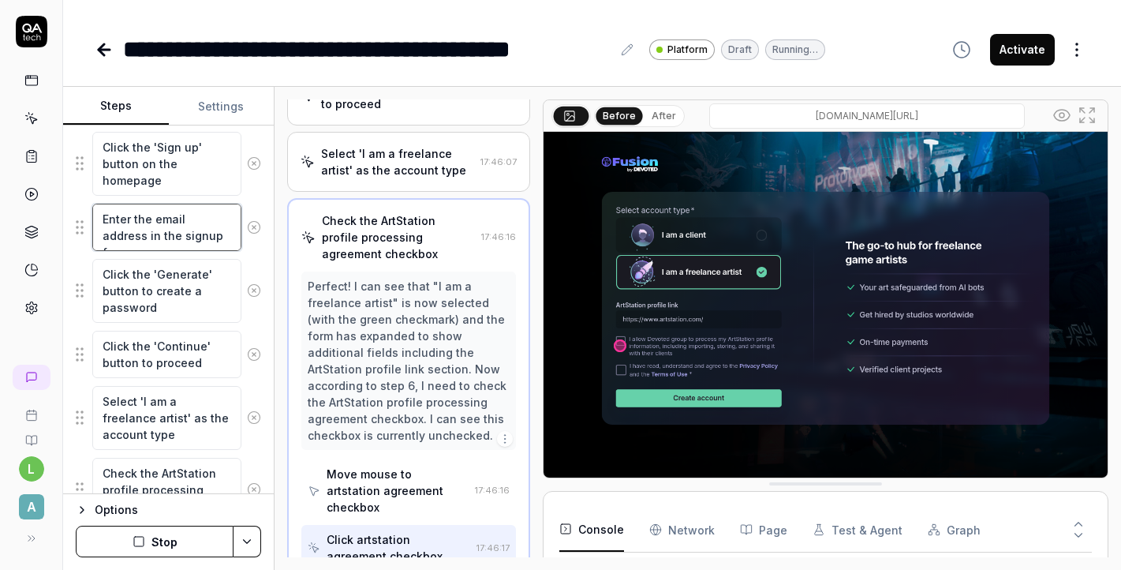
click at [217, 229] on textarea "Enter the email address in the signup form" at bounding box center [166, 227] width 149 height 47
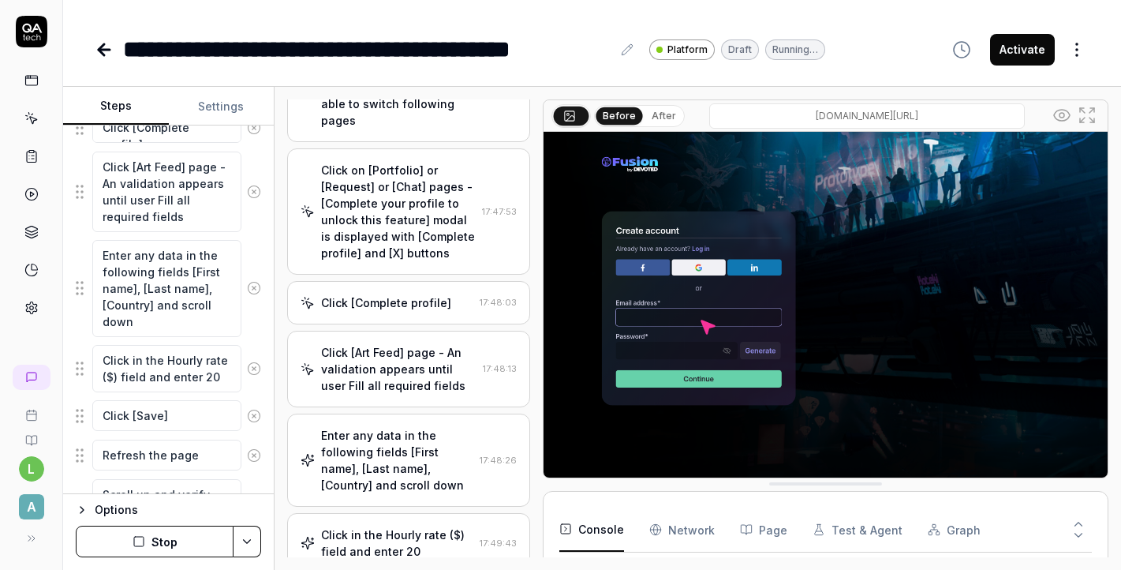
scroll to position [1262, 0]
click at [442, 526] on div "Click in the Hourly rate ($) field and enter 20" at bounding box center [396, 542] width 151 height 33
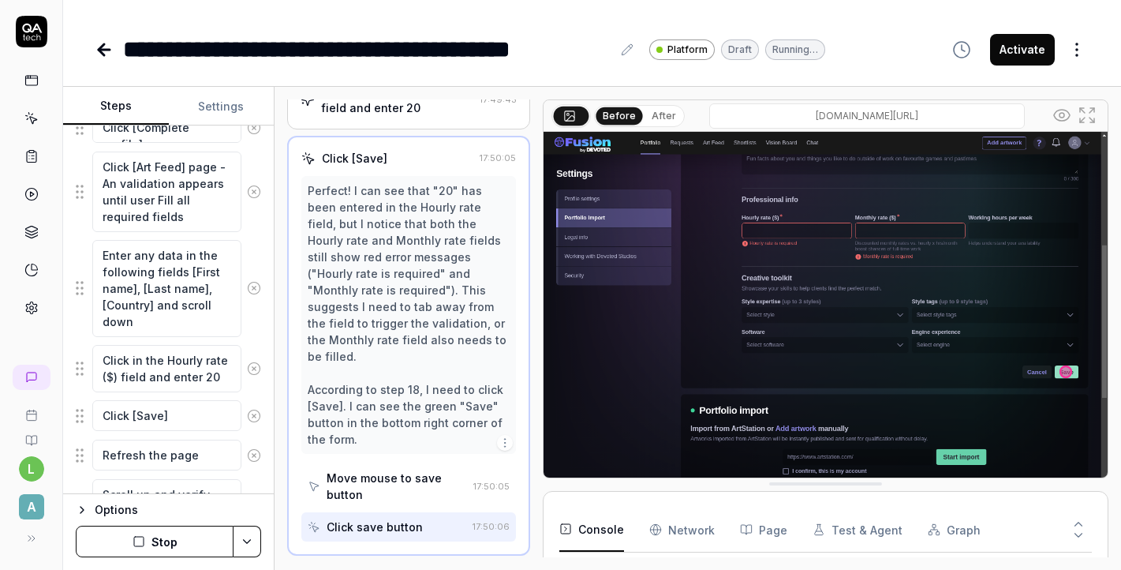
scroll to position [1428, 0]
click at [406, 267] on div "Perfect! I can see that "20" has been entered in the Hourly rate field, but I n…" at bounding box center [408, 315] width 201 height 265
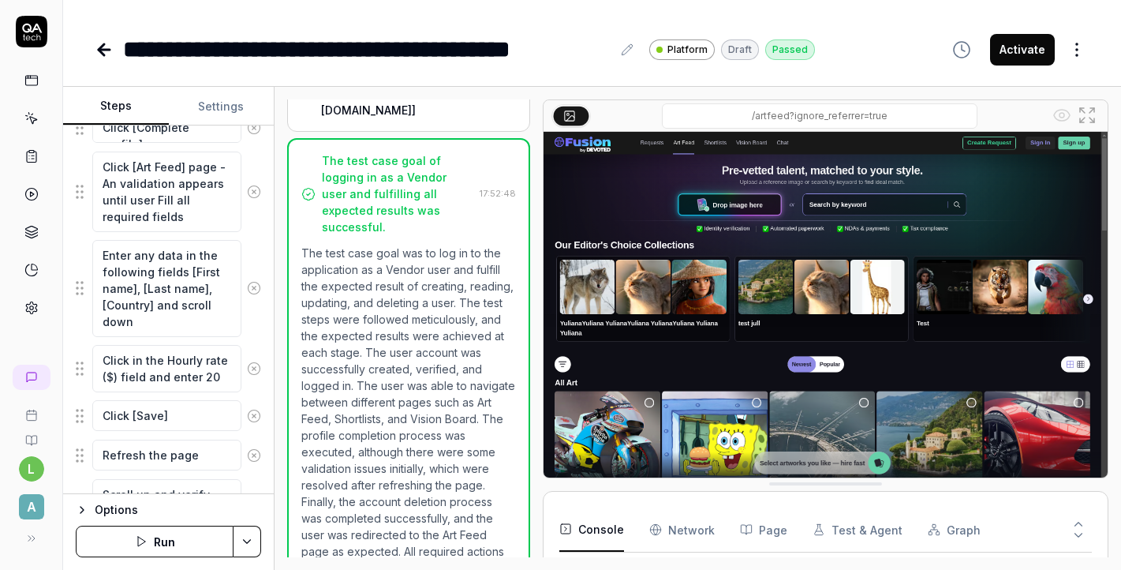
scroll to position [2225, 0]
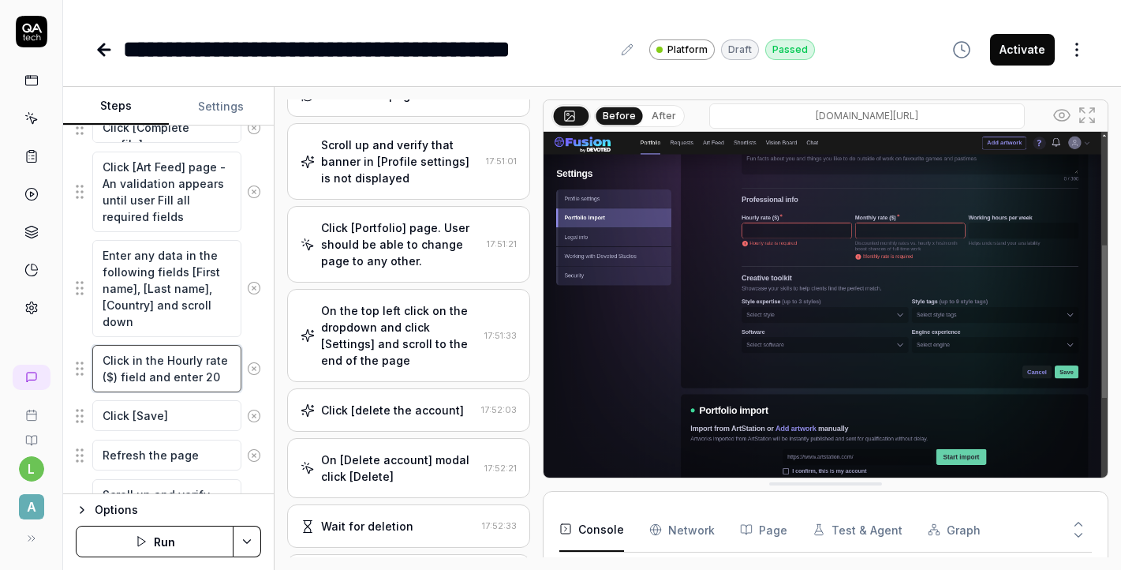
click at [180, 373] on textarea "Click in the Hourly rate ($) field and enter 20" at bounding box center [166, 368] width 149 height 47
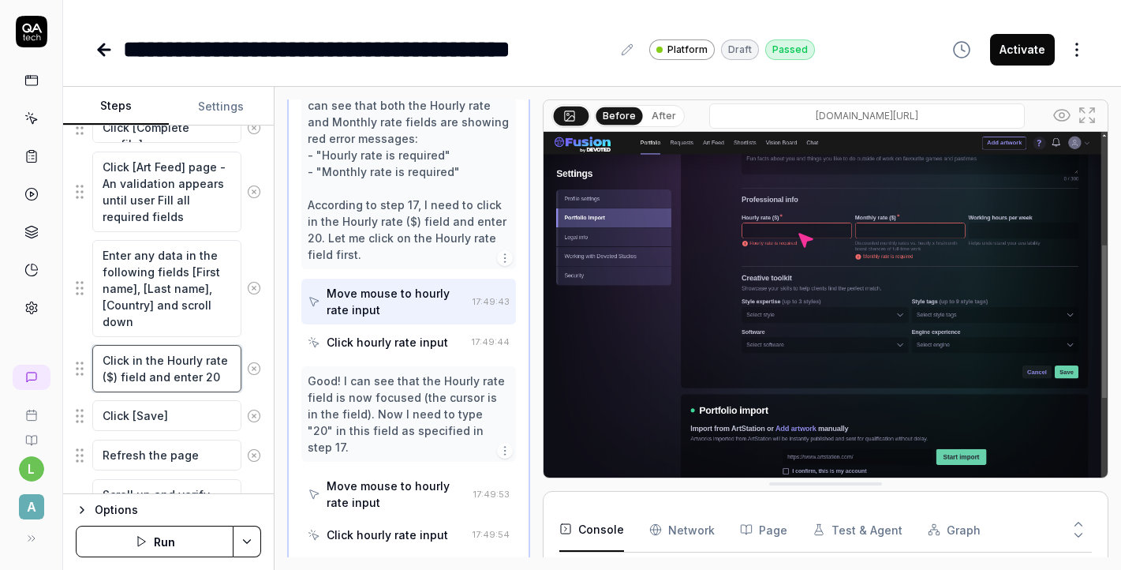
scroll to position [1486, 0]
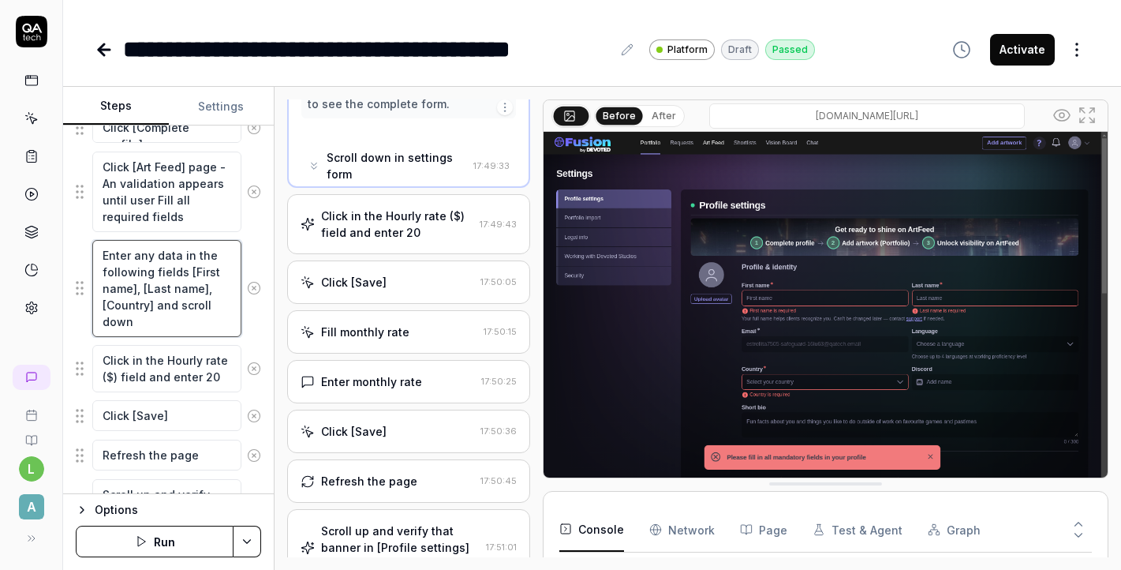
click at [170, 309] on textarea "Enter any data in the following fields [First name], [Last name], [Country] and…" at bounding box center [166, 288] width 149 height 97
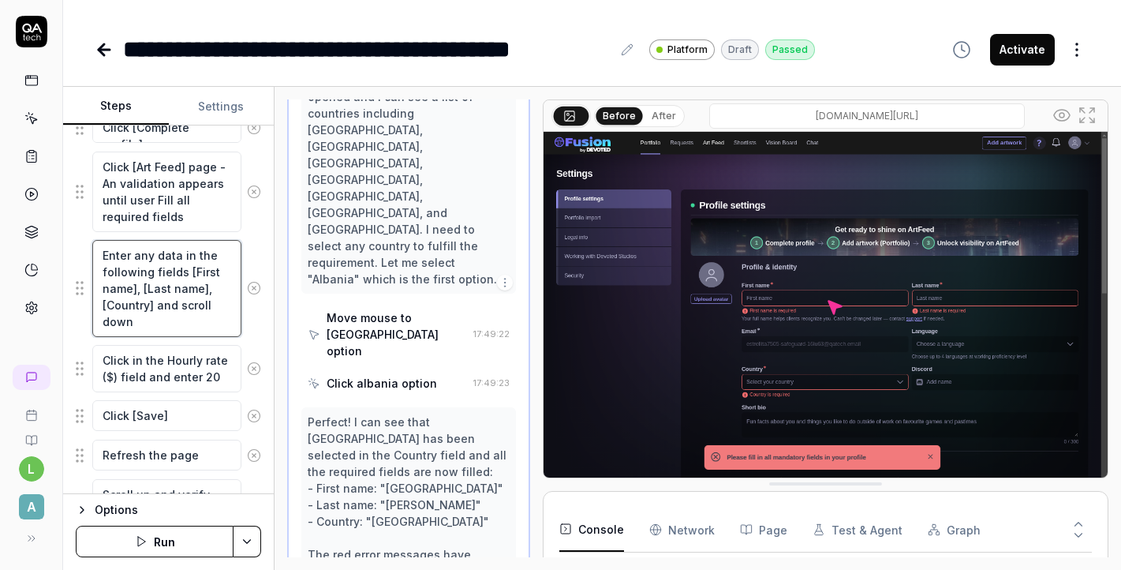
scroll to position [2912, 0]
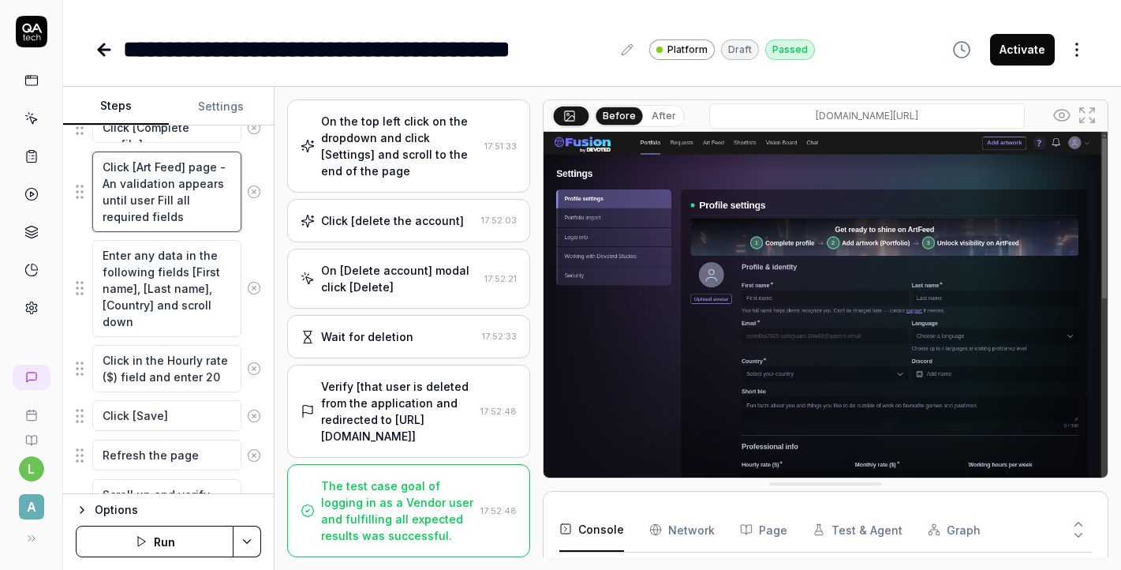
click at [206, 207] on textarea "Click [Art Feed] page - An validation appears until user Fill all required fiel…" at bounding box center [166, 191] width 149 height 80
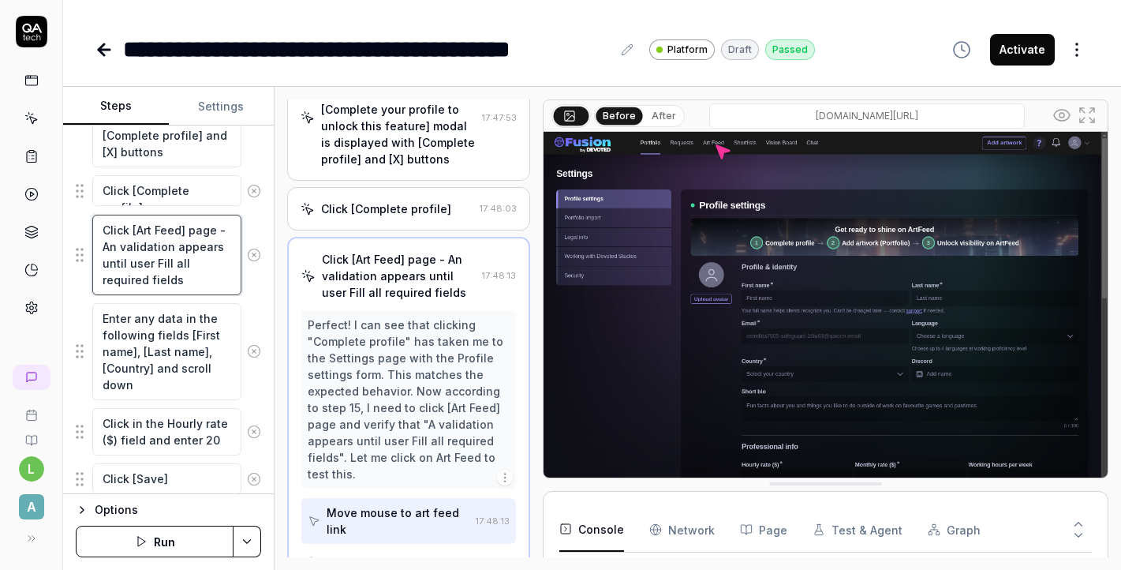
scroll to position [558, 0]
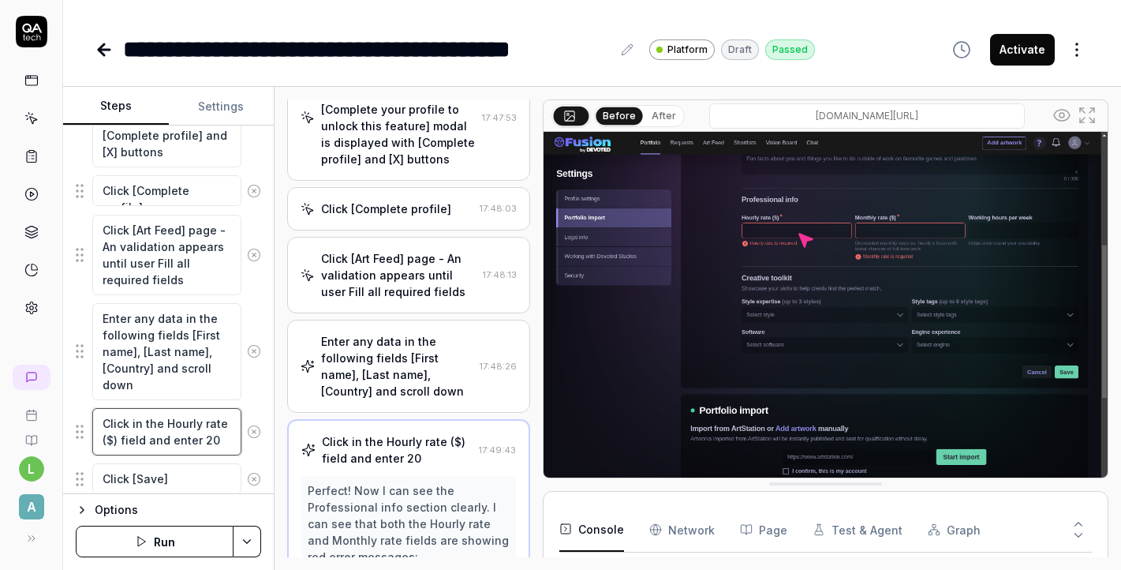
click at [103, 421] on textarea "Click in the Hourly rate ($) field and enter 20" at bounding box center [166, 431] width 149 height 47
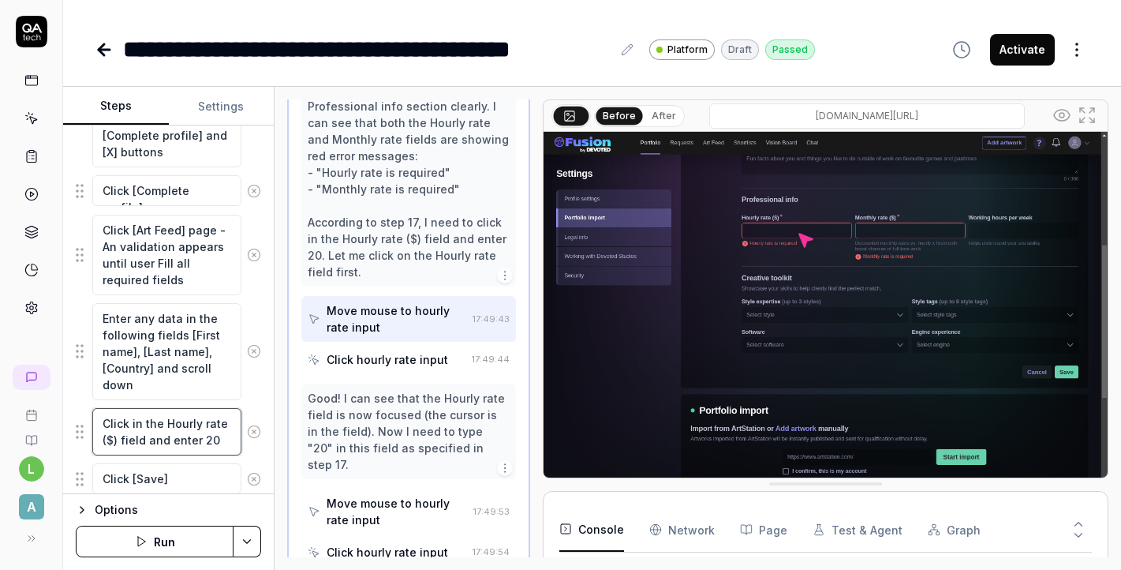
scroll to position [1486, 0]
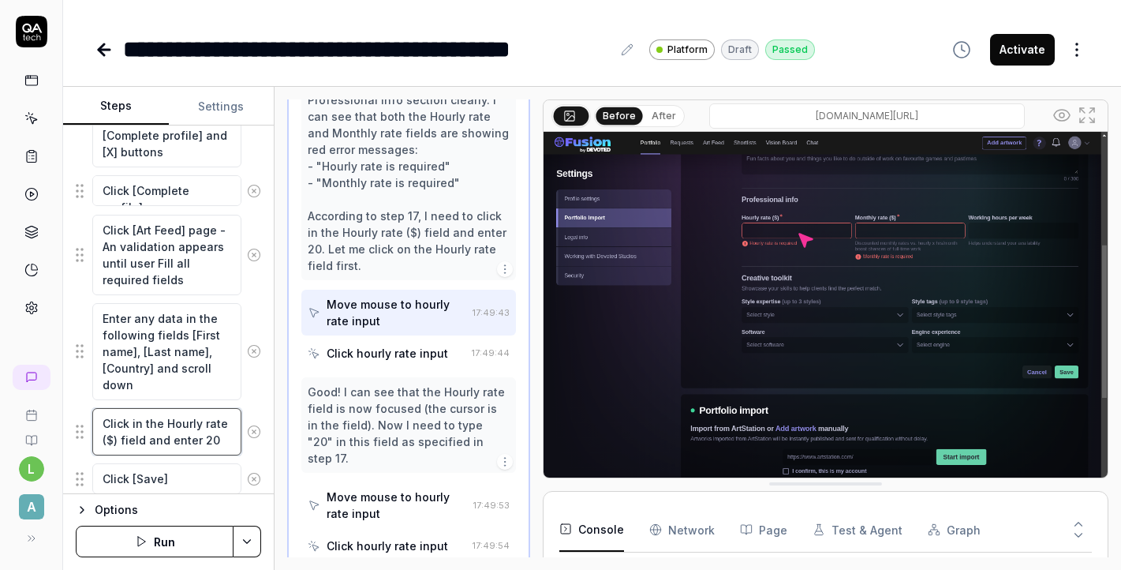
drag, startPoint x: 223, startPoint y: 437, endPoint x: 81, endPoint y: 417, distance: 142.7
click at [80, 417] on div "Click in the Hourly rate ($) field and enter 20" at bounding box center [168, 431] width 185 height 49
paste textarea "Scroll to make sure the Hourly rate field is visible 18. Click on the Hourly ra…"
type textarea "*"
type textarea "Scroll to make sure the Hourly rate field is visible 18. Click on the Hourly ra…"
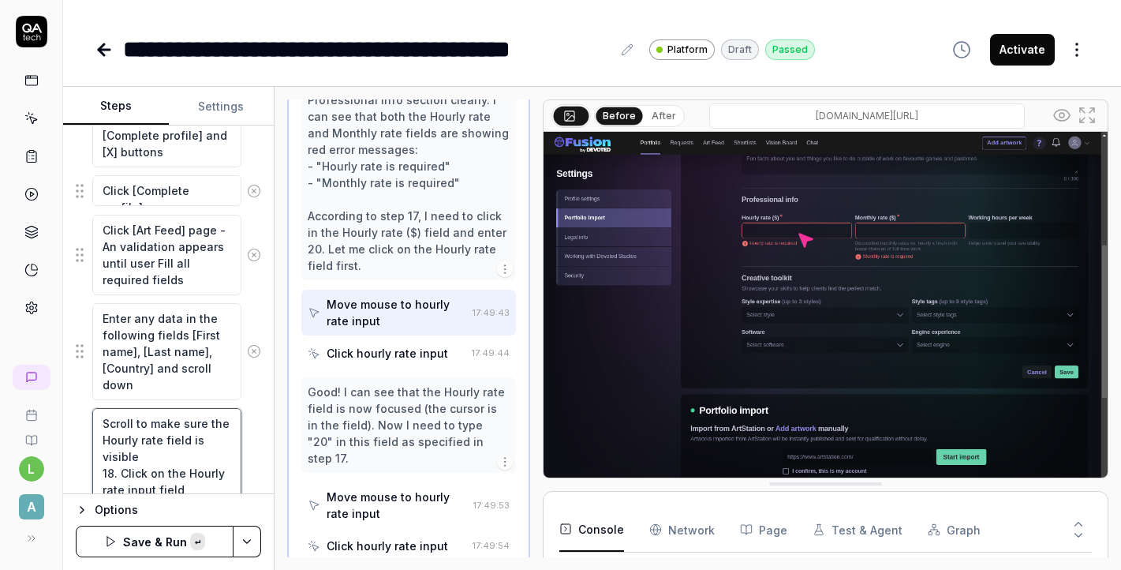
scroll to position [1442, 0]
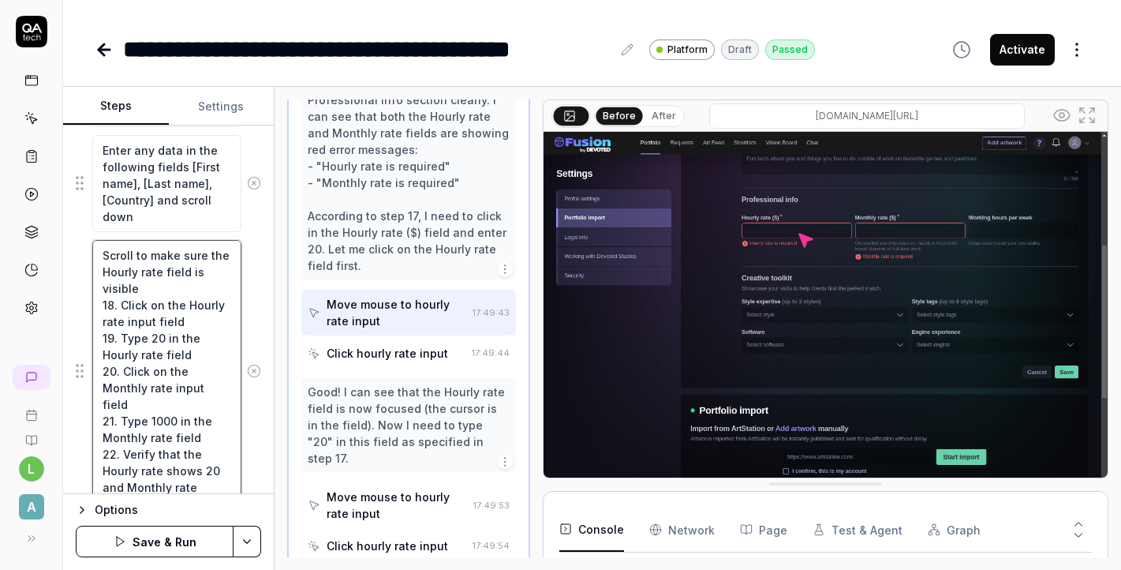
click at [120, 303] on textarea "Scroll to make sure the Hourly rate field is visible 18. Click on the Hourly ra…" at bounding box center [166, 371] width 149 height 263
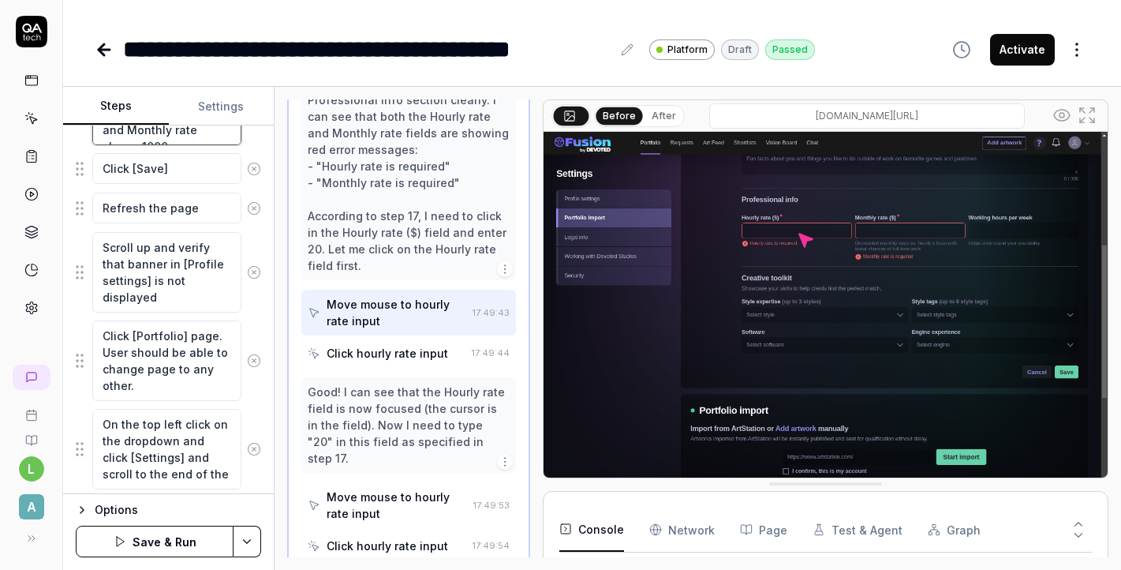
scroll to position [1956, 0]
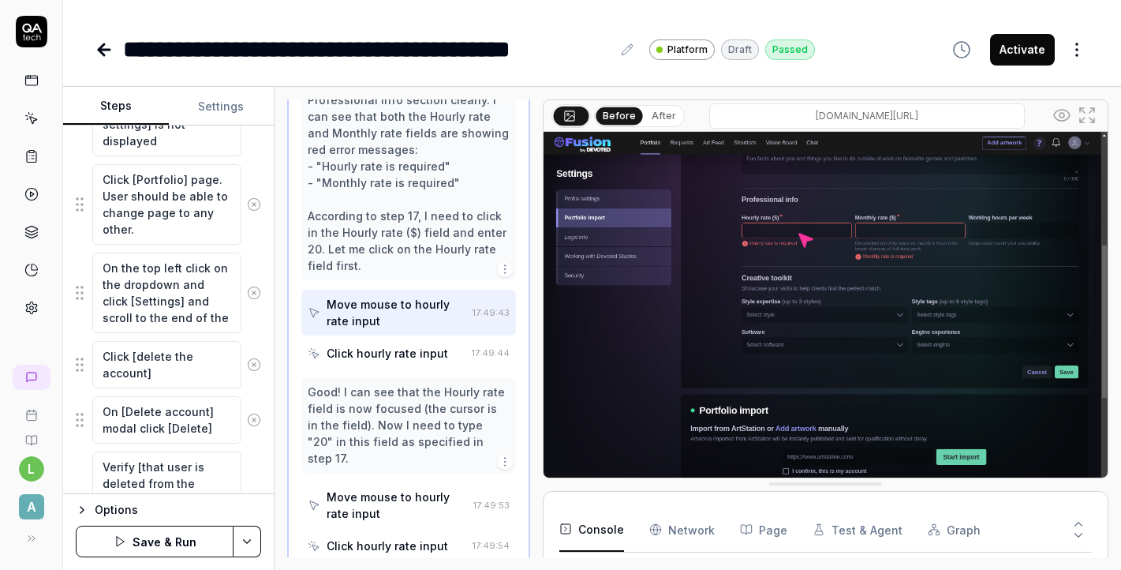
drag, startPoint x: 103, startPoint y: 302, endPoint x: 236, endPoint y: 177, distance: 182.5
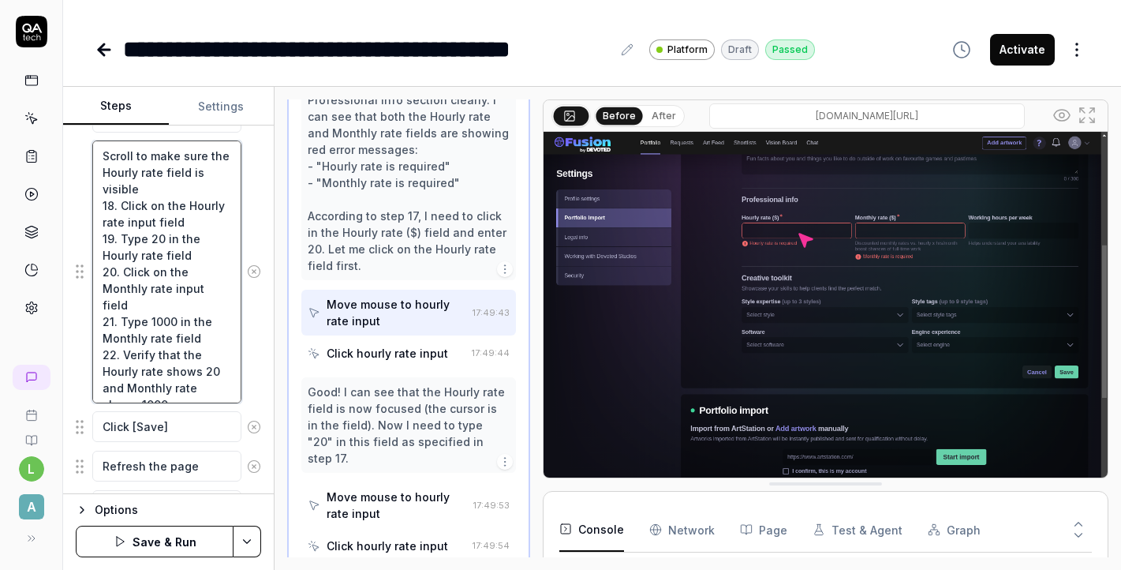
scroll to position [1536, 0]
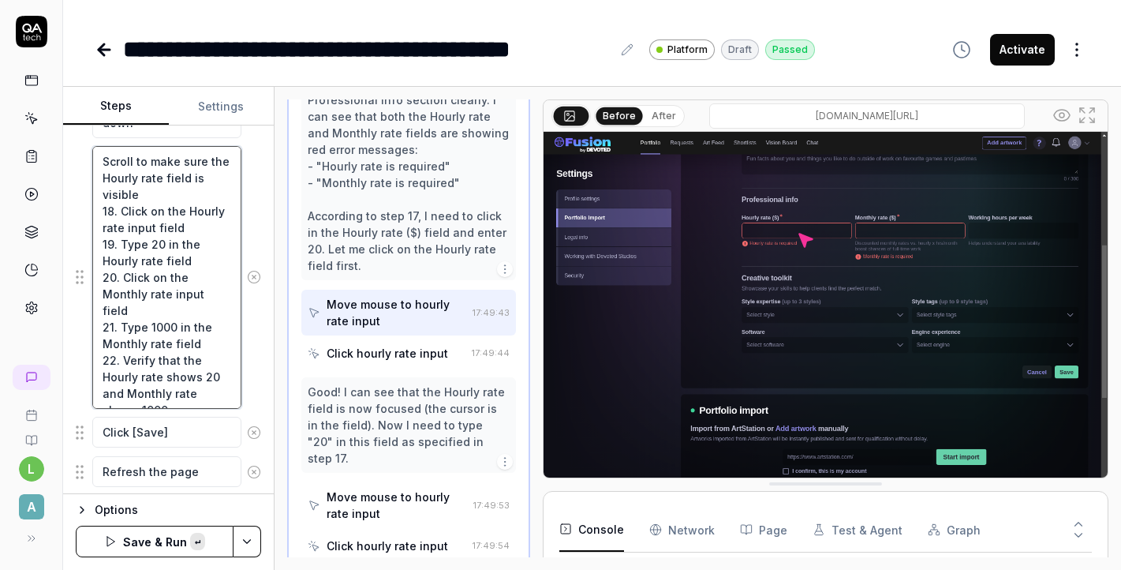
type textarea "*"
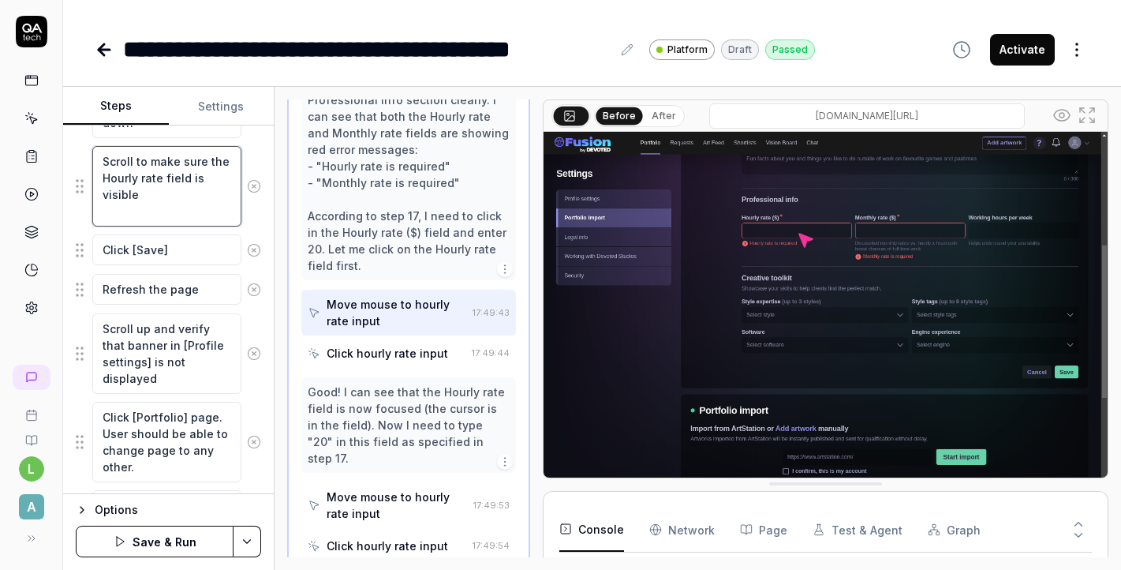
type textarea "Scroll to make sure the Hourly rate field is visible"
type textarea "*"
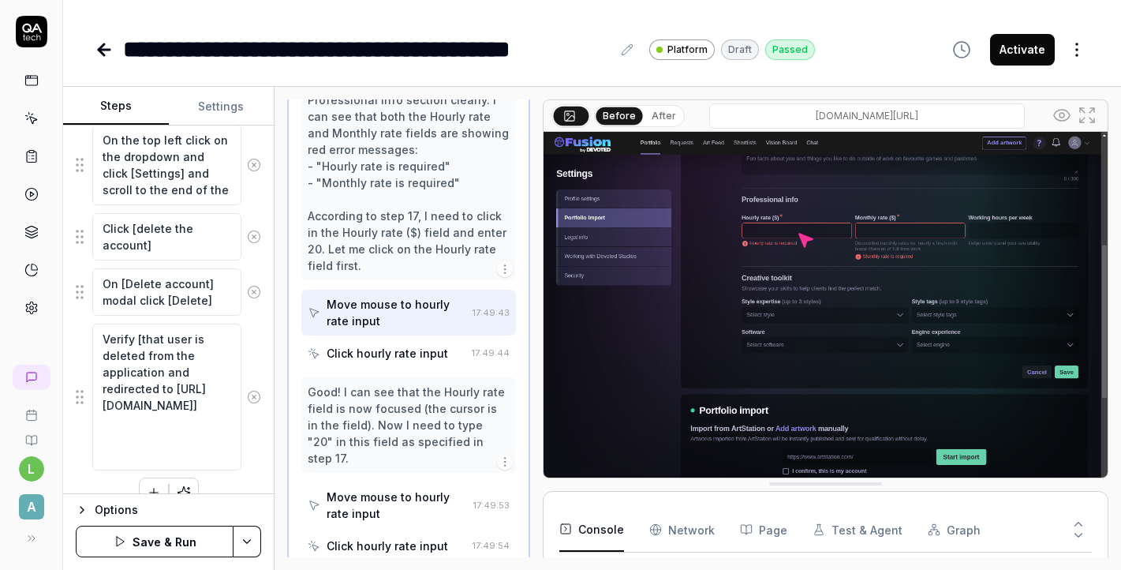
scroll to position [1911, 0]
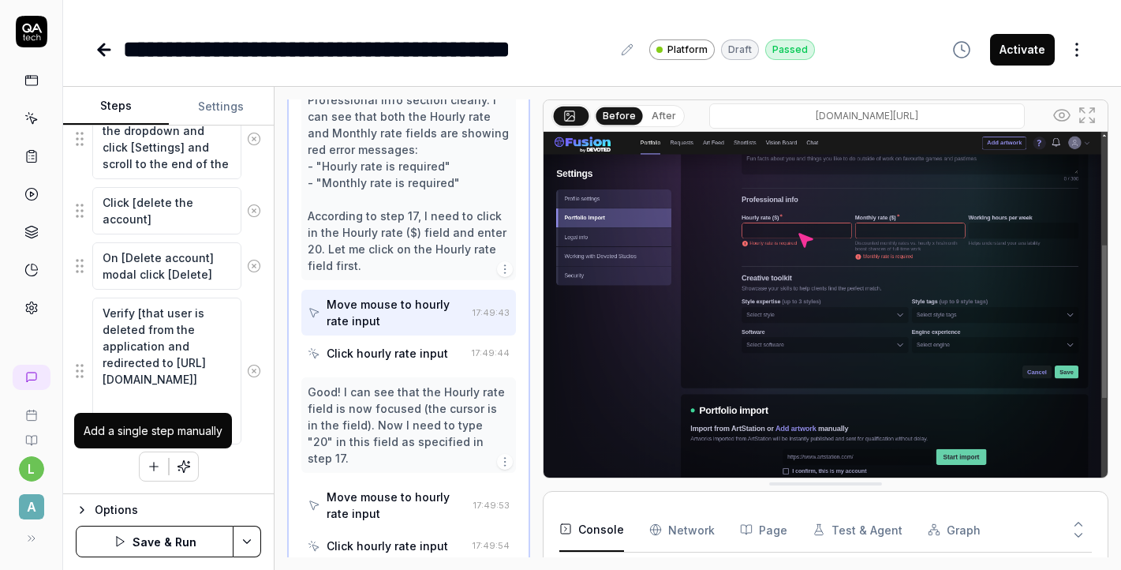
type textarea "Scroll to make sure the Hourly rate field is visible"
click at [155, 466] on icon "button" at bounding box center [153, 466] width 9 height 0
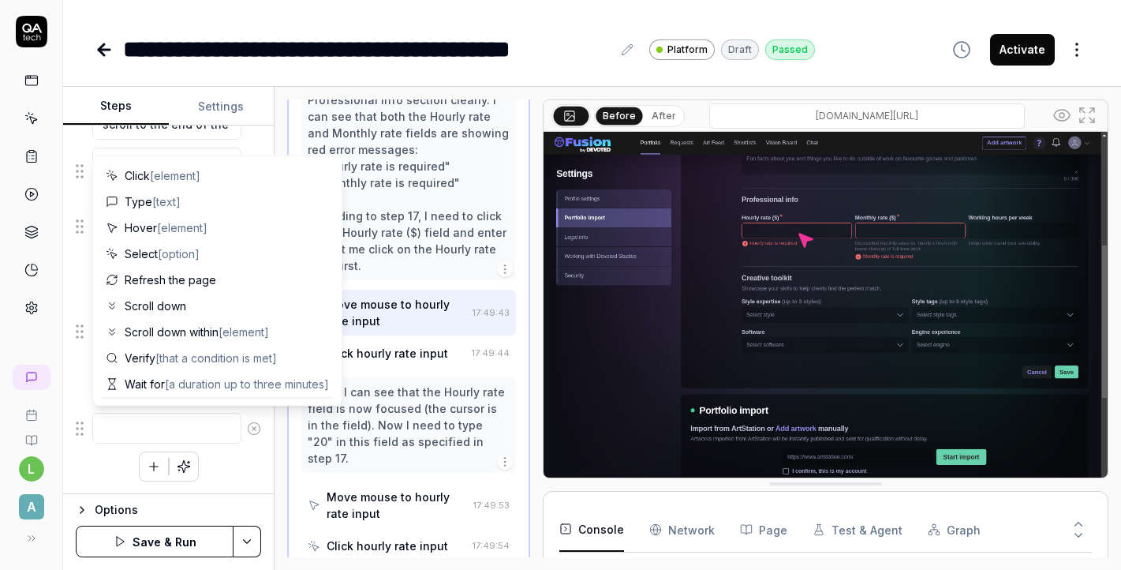
click at [195, 438] on textarea at bounding box center [166, 428] width 149 height 31
paste textarea "Click on the Hourly rate input field"
type textarea "*"
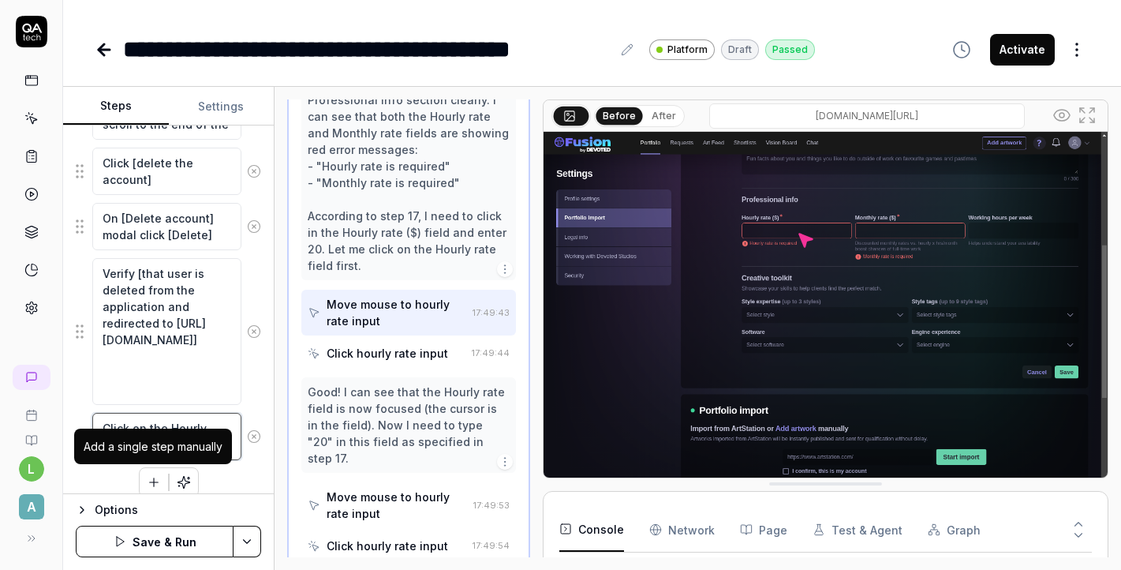
type textarea "Click on the Hourly rate input field"
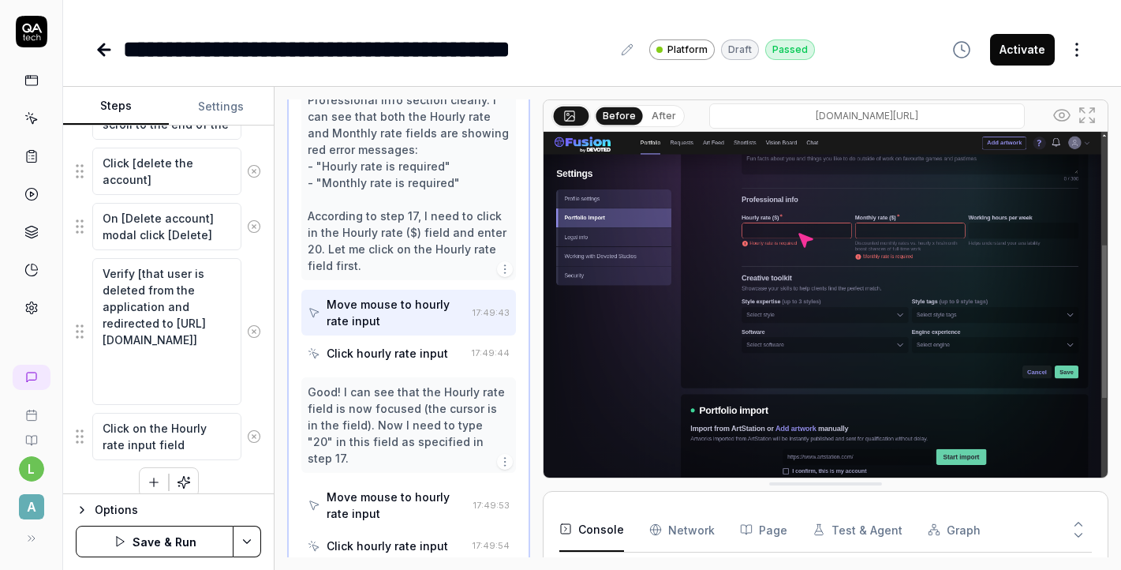
click at [156, 476] on icon "button" at bounding box center [154, 482] width 14 height 14
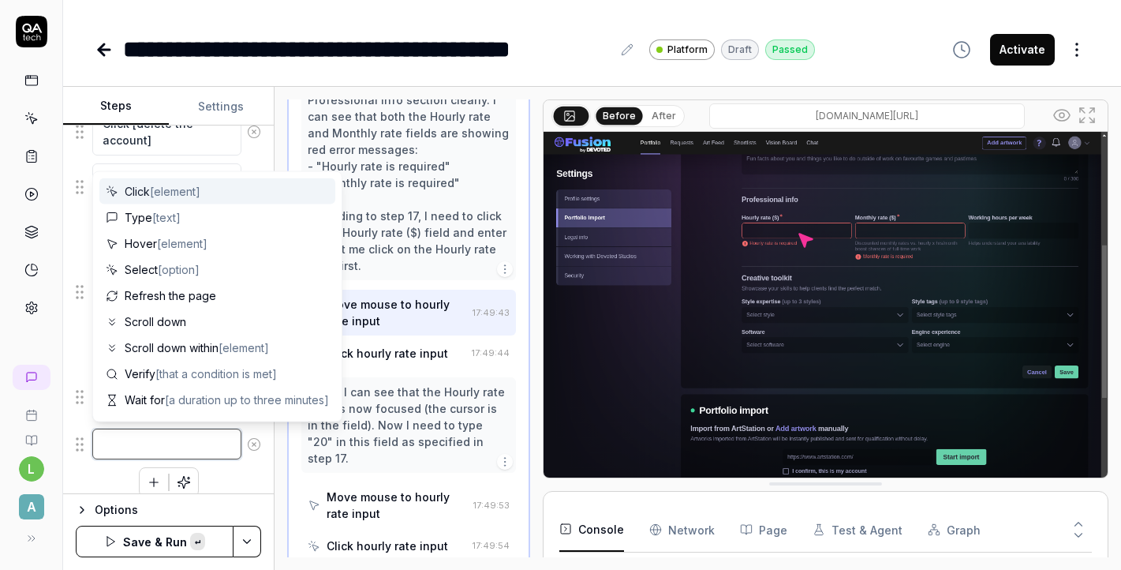
paste textarea "Type 20 in the Hourly rate field"
type textarea "*"
type textarea "Type 20 in the Hourly rate field"
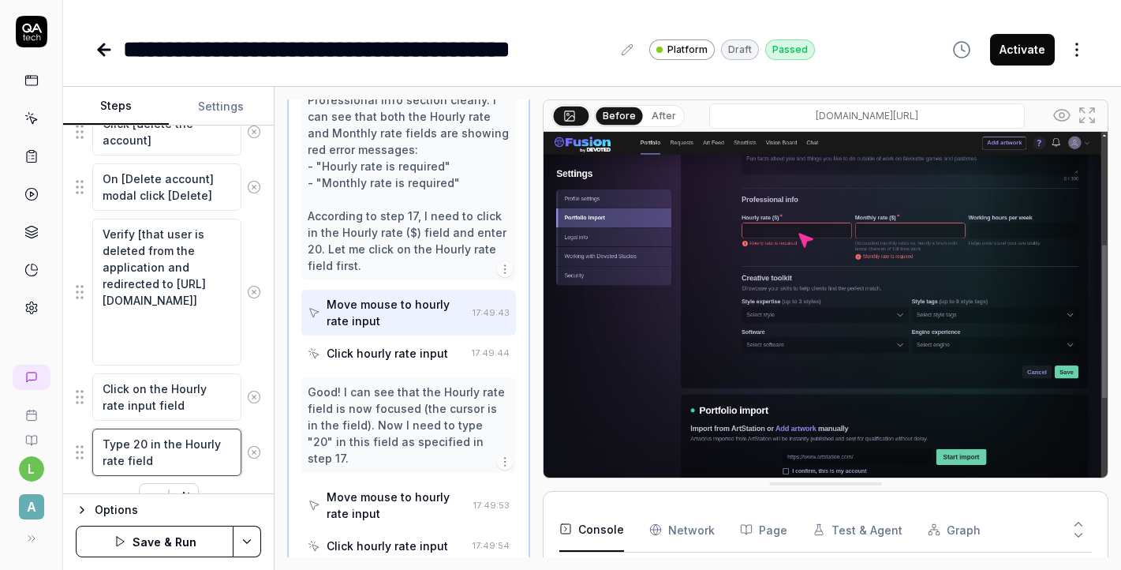
click at [108, 441] on textarea "Type 20 in the Hourly rate field" at bounding box center [166, 451] width 149 height 47
type textarea "*"
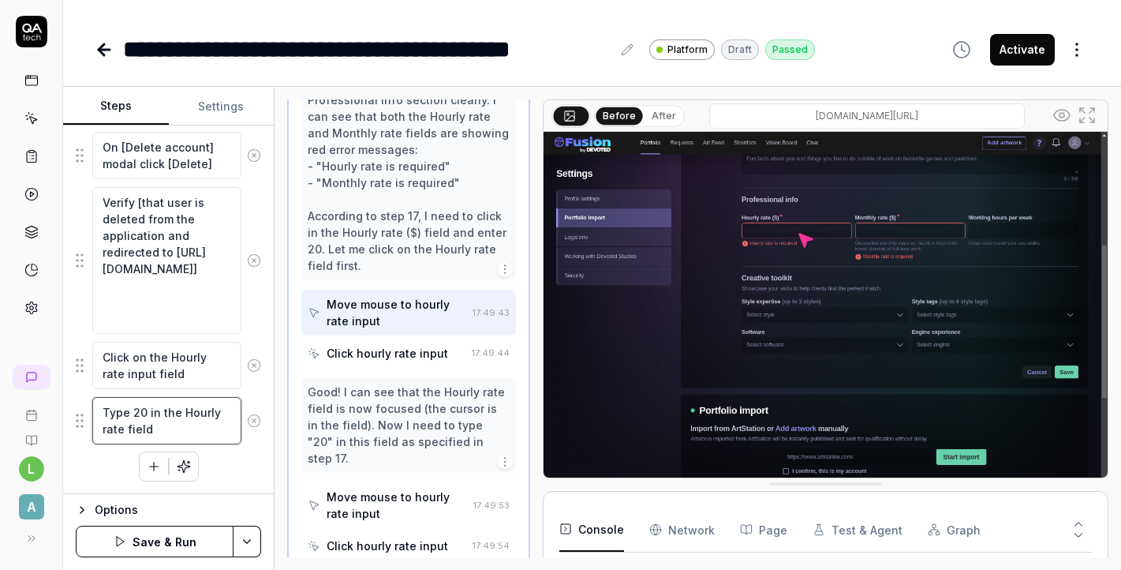
scroll to position [2021, 0]
type textarea "Type 20 in the Hourly rate field"
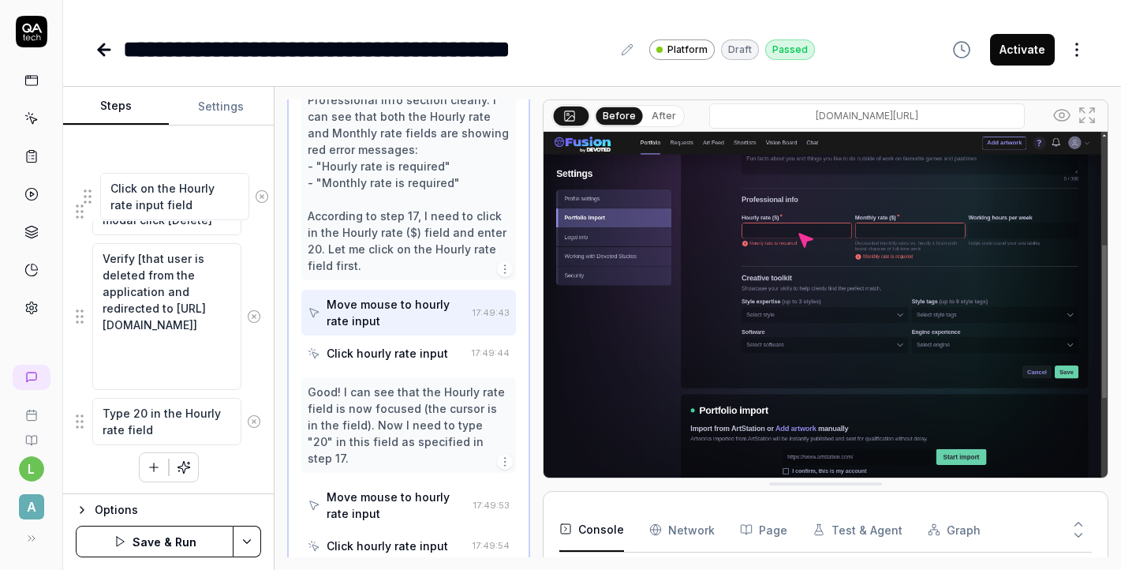
drag, startPoint x: 80, startPoint y: 370, endPoint x: 88, endPoint y: 202, distance: 168.2
drag, startPoint x: 75, startPoint y: 424, endPoint x: 76, endPoint y: 395, distance: 28.4
click at [76, 395] on div "Goal Log in to the application as a Vendor user. Expected result Create user Re…" at bounding box center [168, 309] width 211 height 368
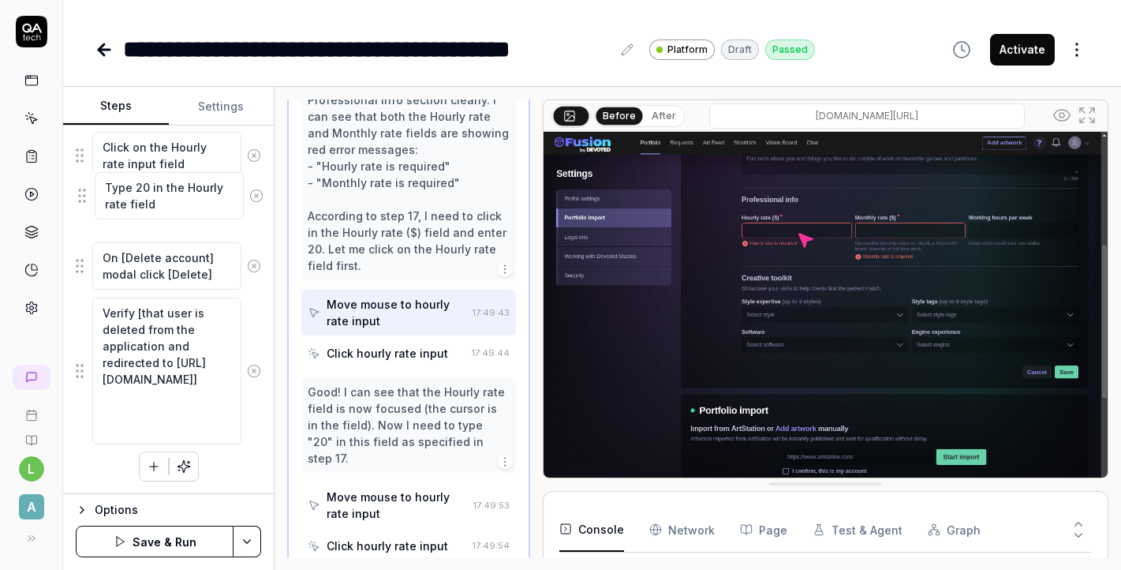
scroll to position [2018, 0]
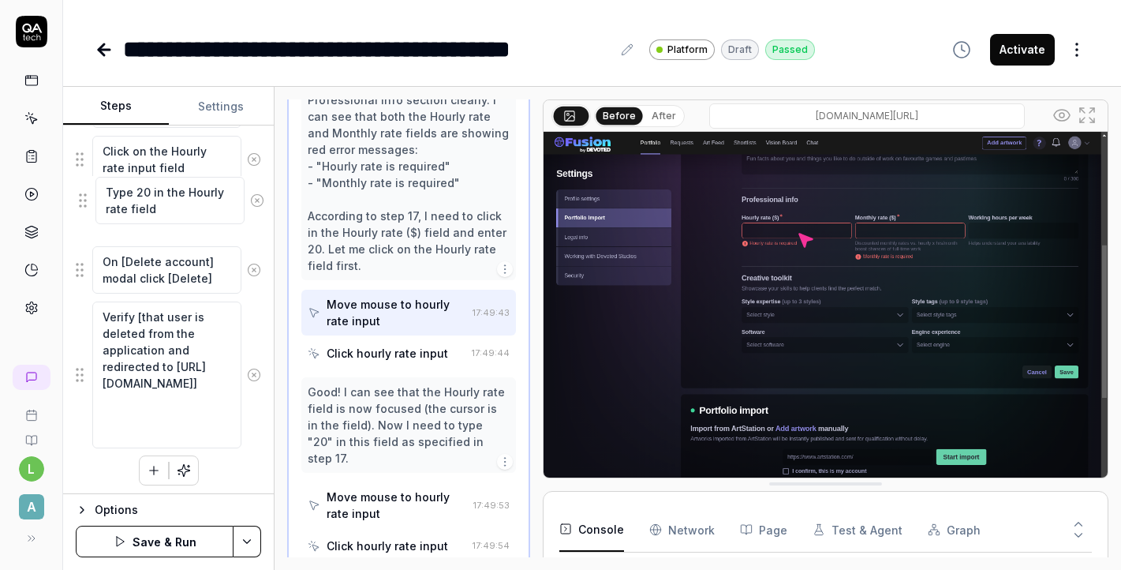
drag, startPoint x: 83, startPoint y: 421, endPoint x: 86, endPoint y: 201, distance: 220.2
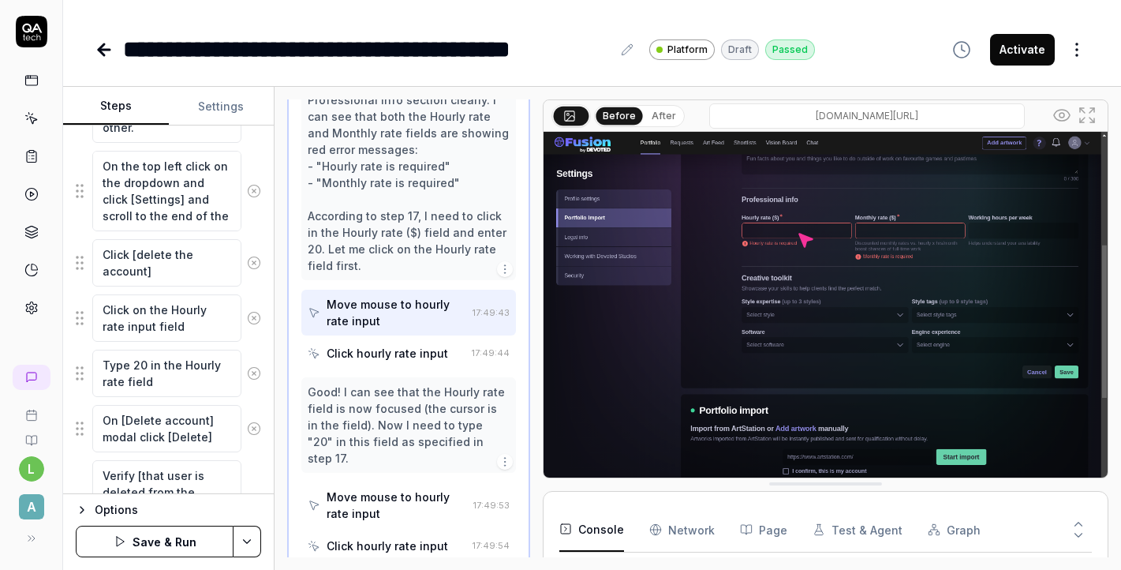
scroll to position [1857, 0]
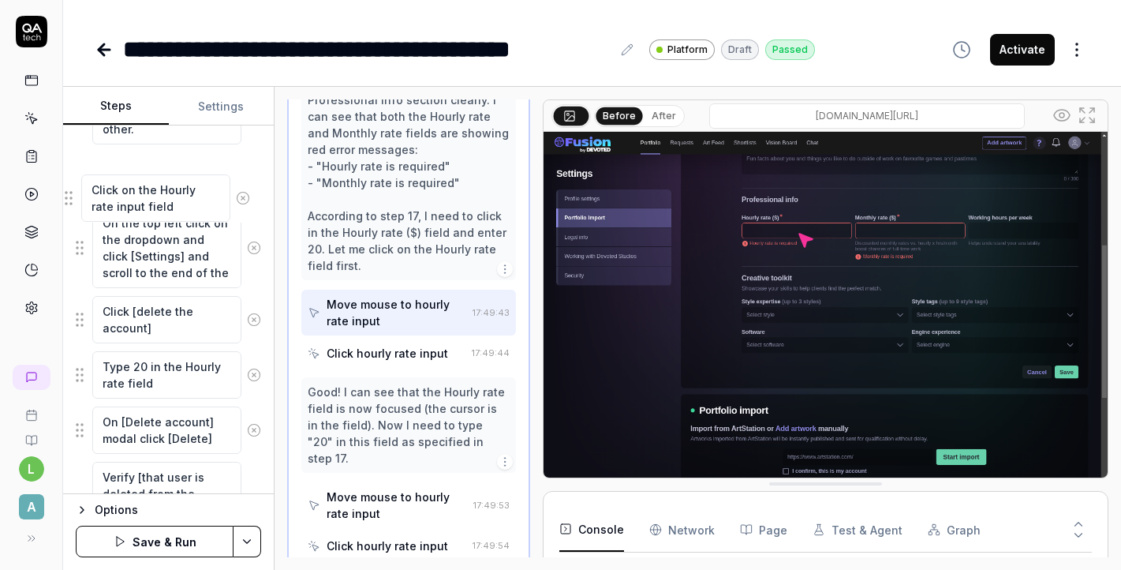
drag, startPoint x: 82, startPoint y: 323, endPoint x: 72, endPoint y: 200, distance: 122.7
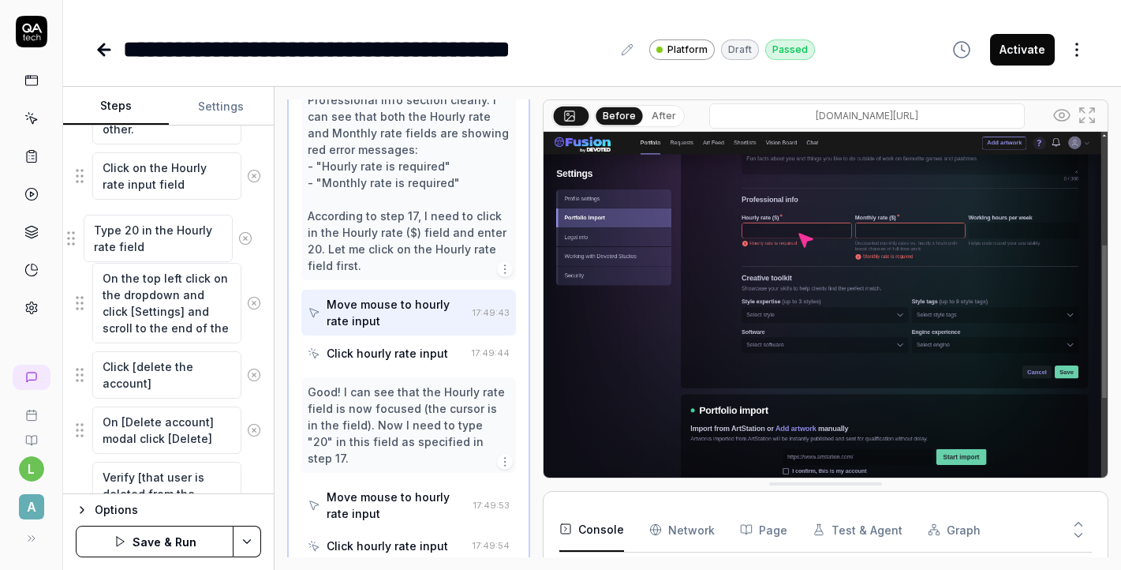
drag, startPoint x: 84, startPoint y: 375, endPoint x: 77, endPoint y: 241, distance: 134.4
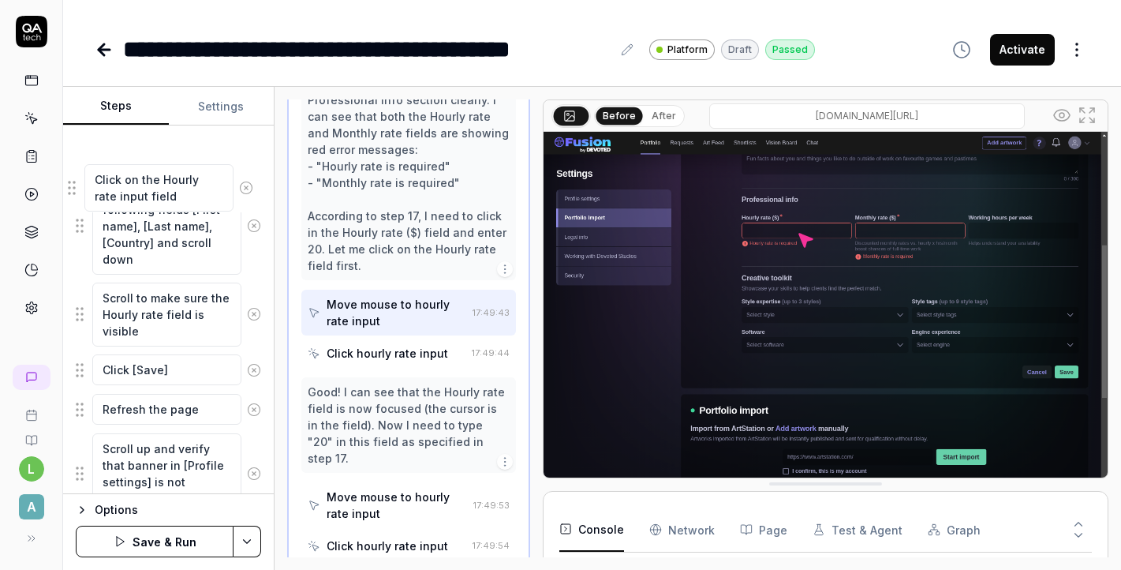
scroll to position [1453, 0]
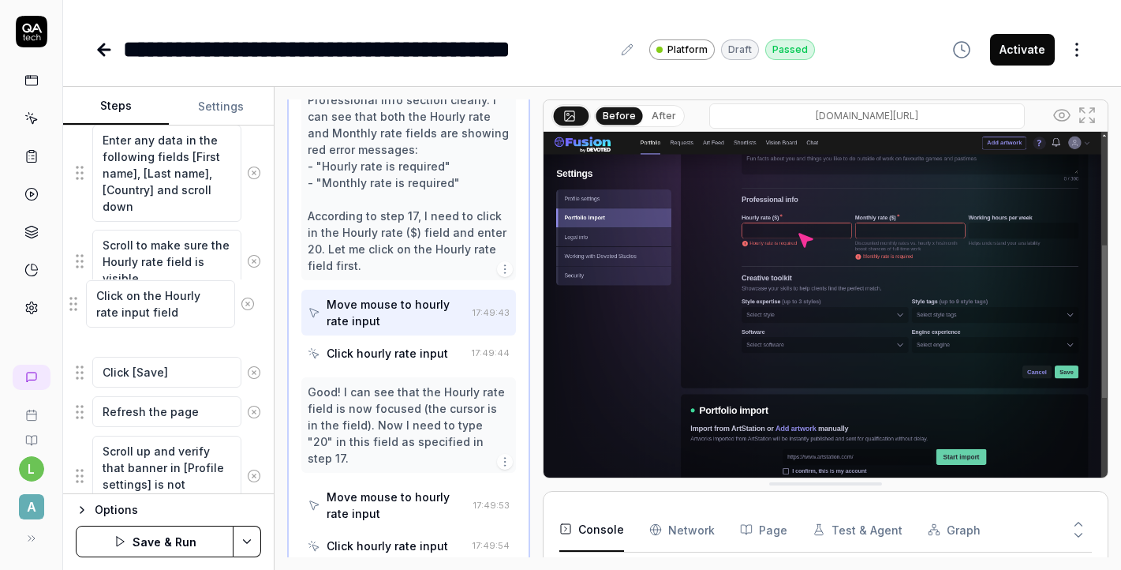
drag, startPoint x: 81, startPoint y: 333, endPoint x: 74, endPoint y: 306, distance: 27.8
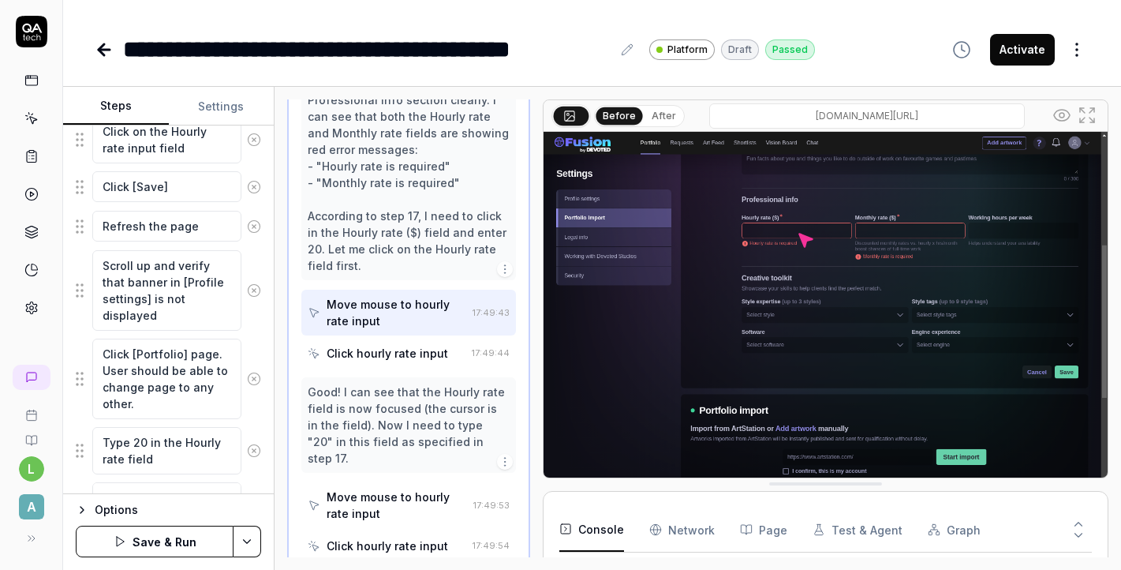
scroll to position [1638, 0]
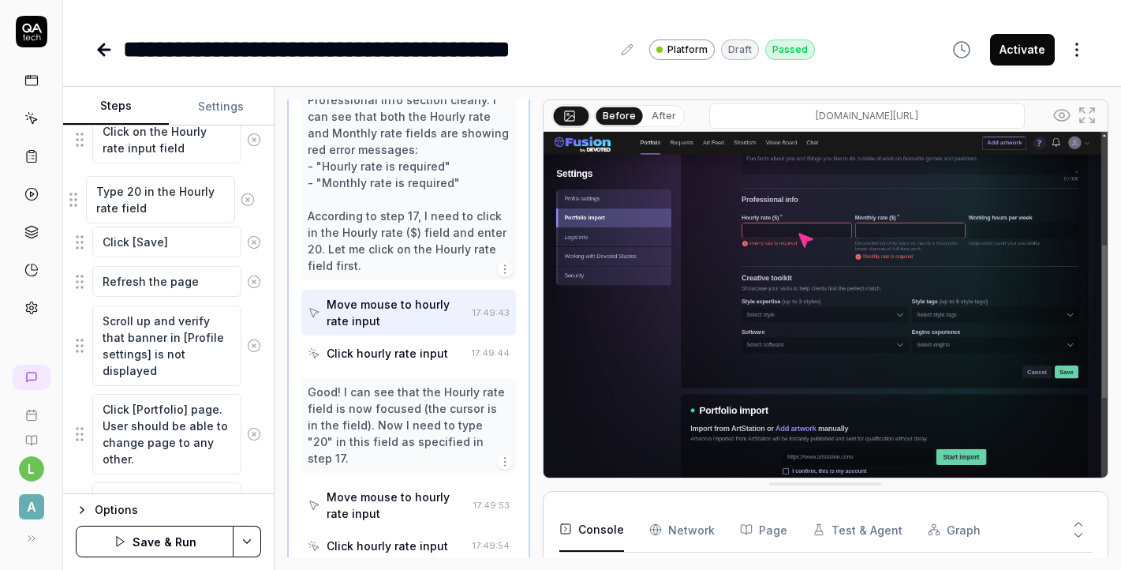
drag, startPoint x: 80, startPoint y: 451, endPoint x: 77, endPoint y: 204, distance: 247.0
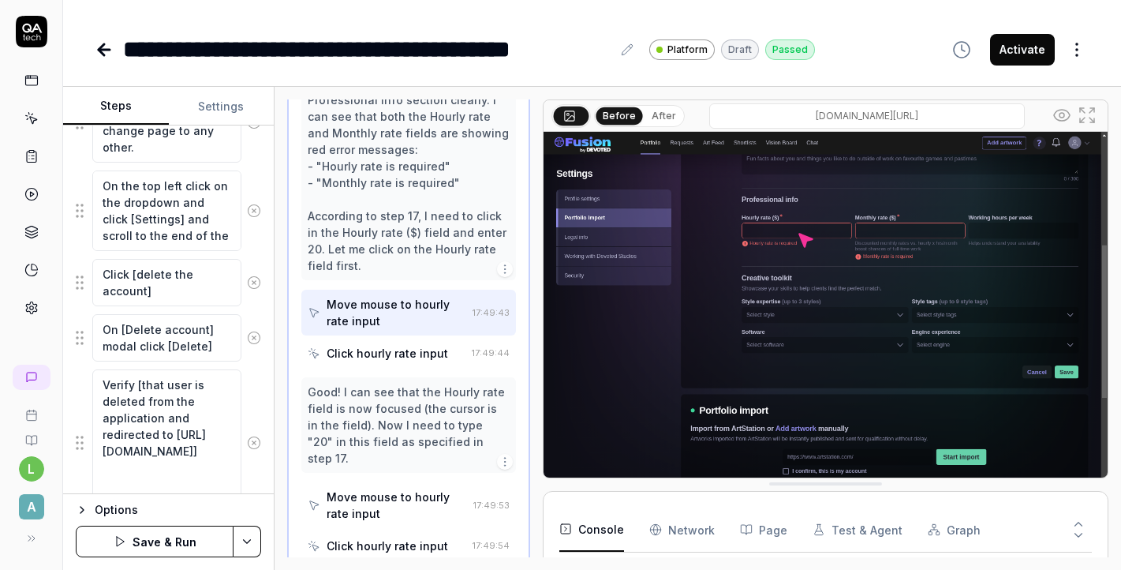
scroll to position [2021, 0]
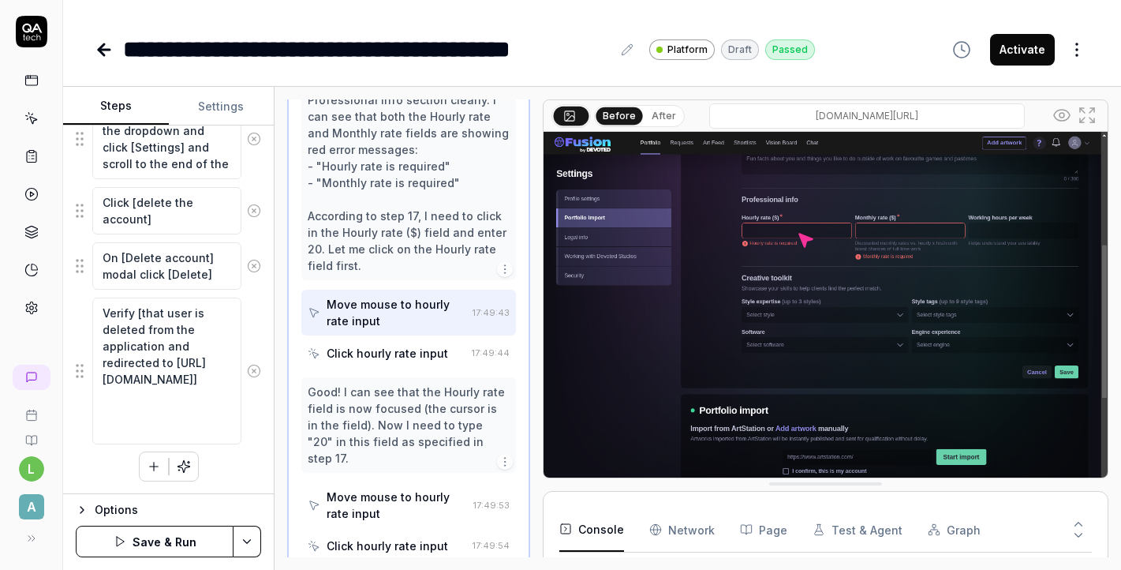
click at [151, 469] on icon "button" at bounding box center [154, 466] width 14 height 14
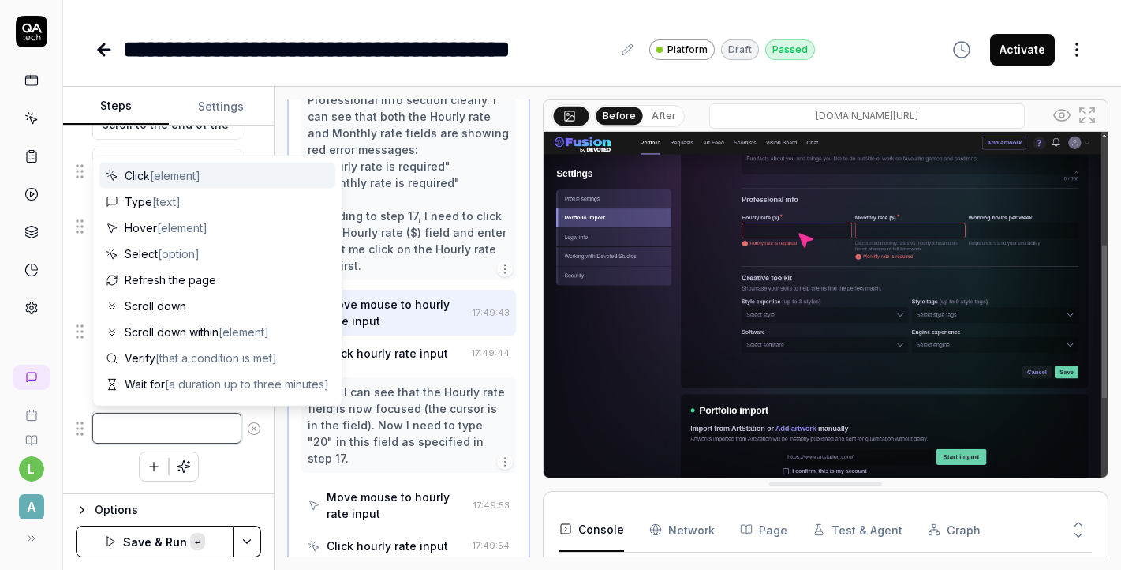
paste textarea "Click on the Monthly rate input field"
type textarea "*"
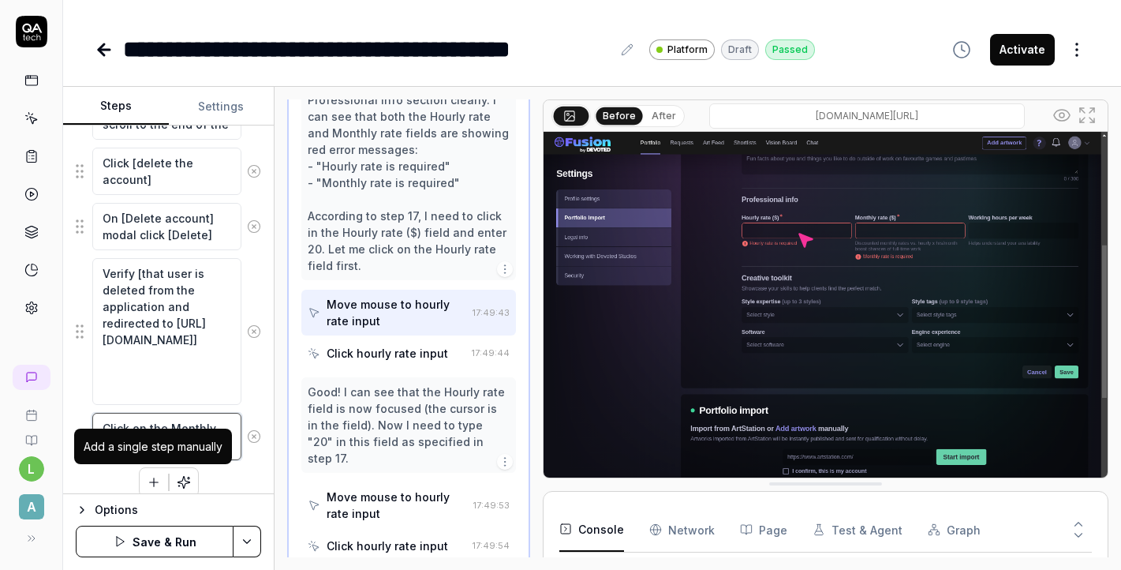
type textarea "Click on the Monthly rate input field"
click at [154, 480] on icon "button" at bounding box center [154, 481] width 0 height 9
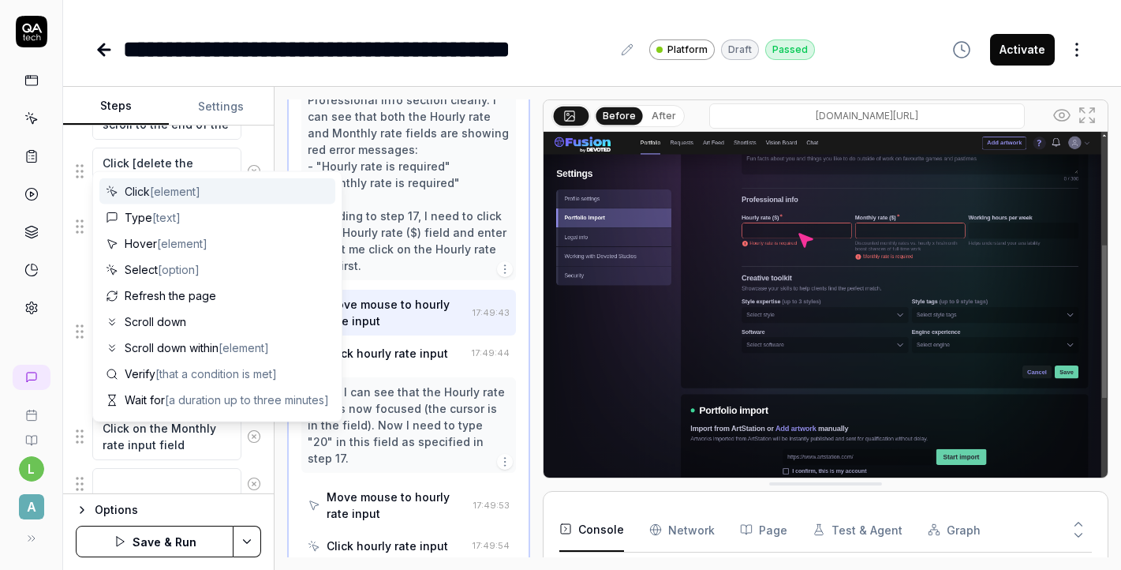
scroll to position [2100, 0]
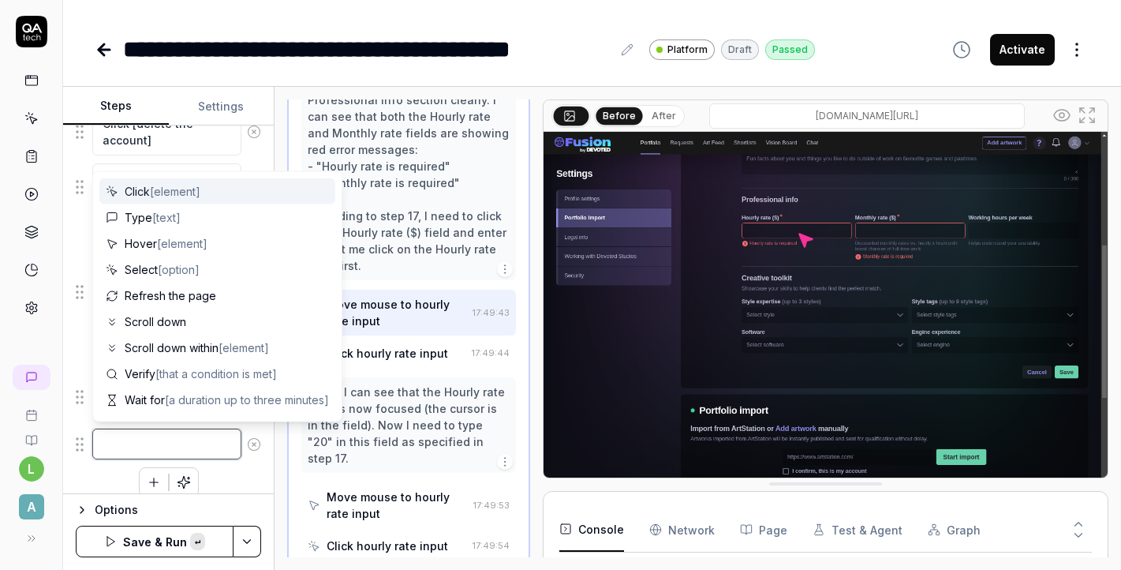
paste textarea "Type 1000 in the Monthly rate field"
type textarea "*"
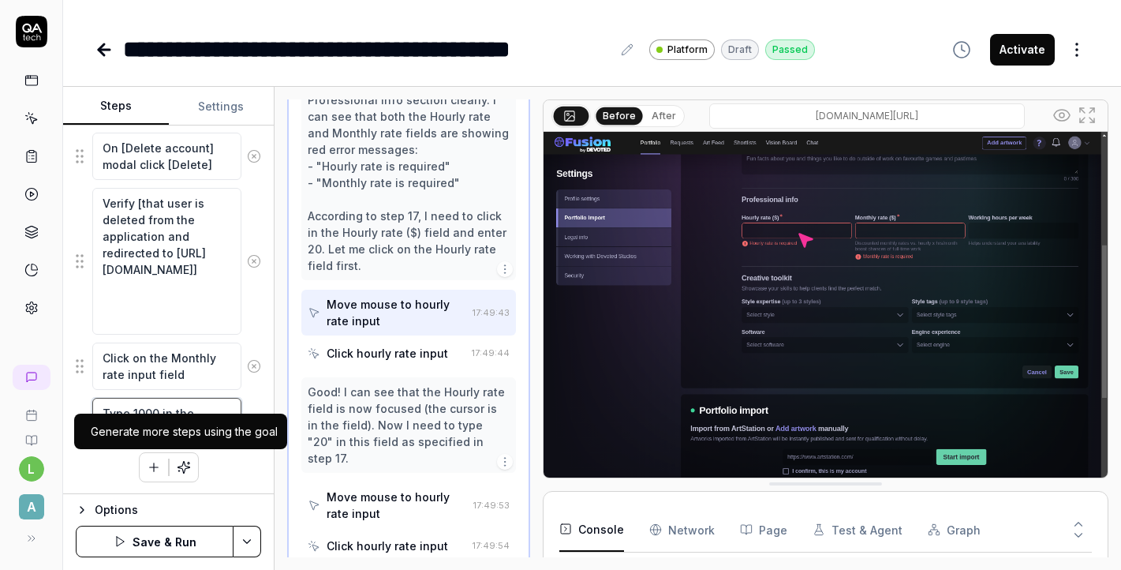
type textarea "Type 1000 in the Monthly rate field"
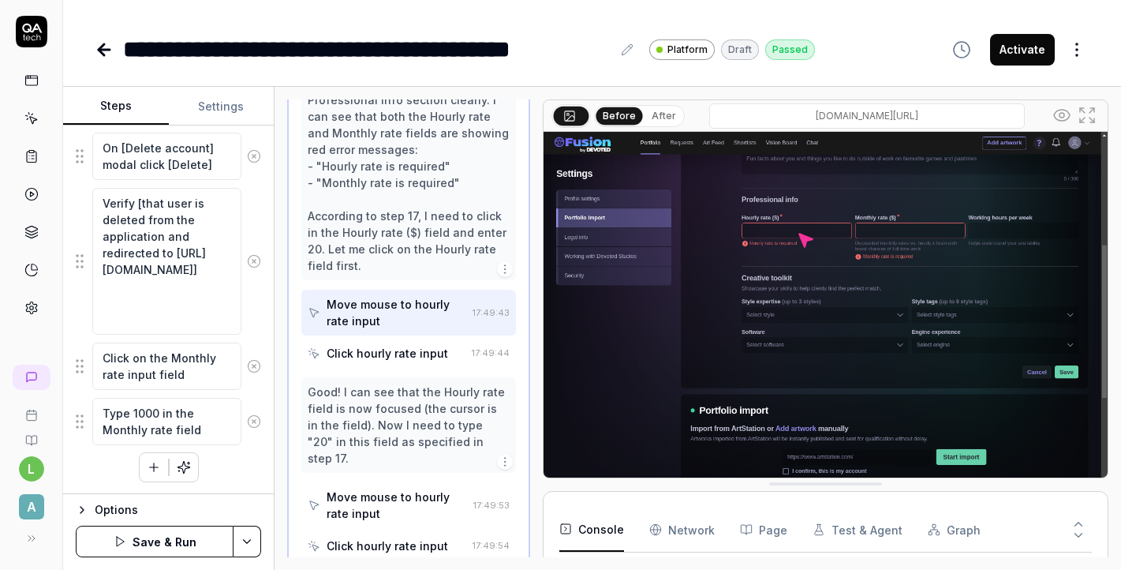
click at [157, 463] on icon "button" at bounding box center [154, 467] width 14 height 14
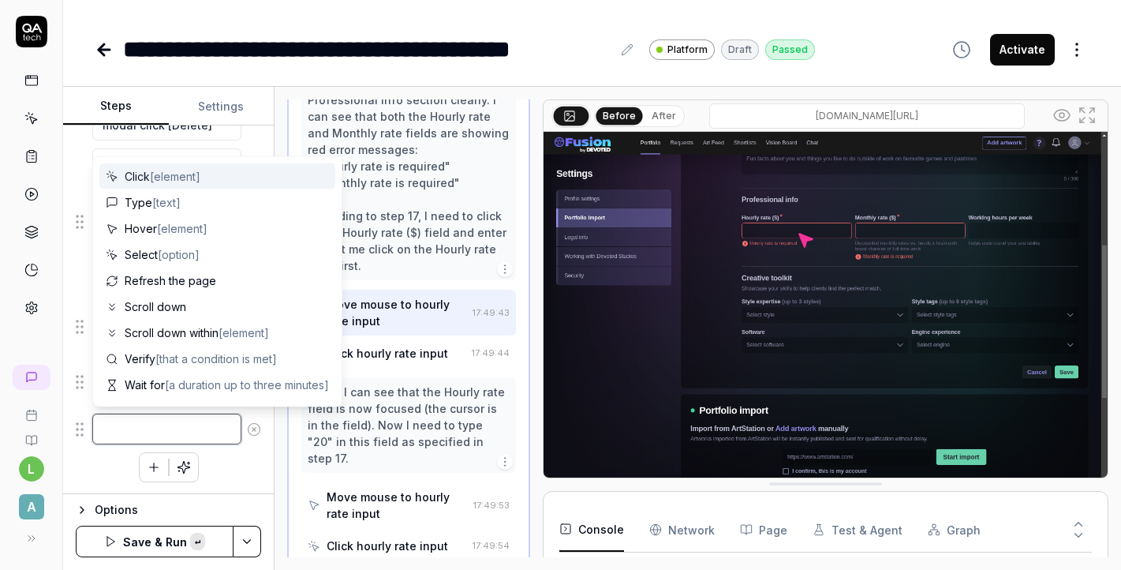
paste textarea "Verify that the Hourly rate shows 20 and Monthly rate shows 1000"
type textarea "*"
type textarea "Verify that the Hourly rate shows 20 and Monthly rate shows 1000"
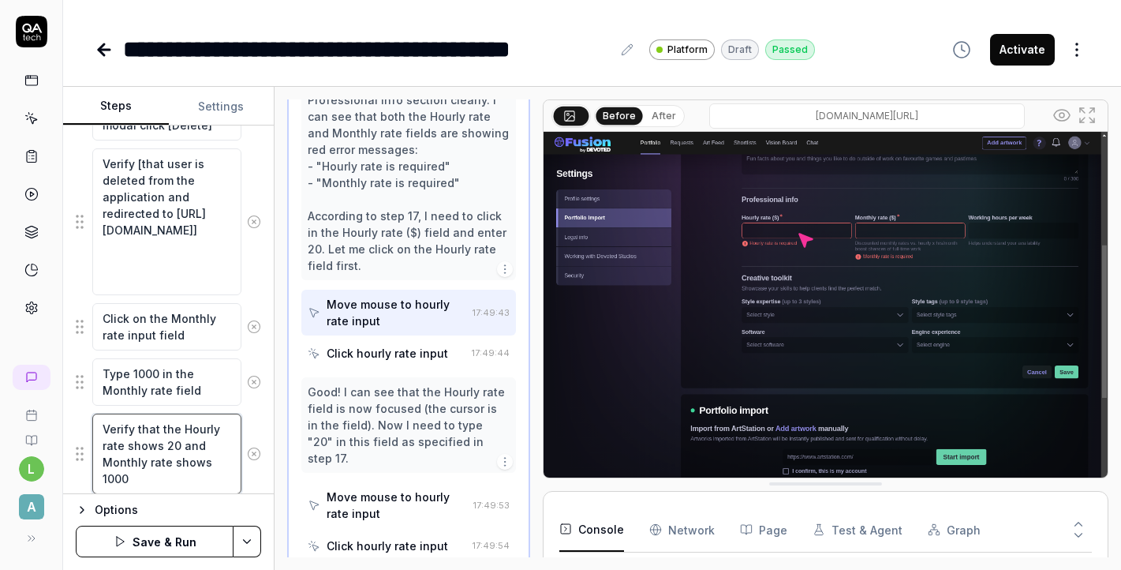
click at [109, 426] on textarea "Verify that the Hourly rate shows 20 and Monthly rate shows 1000" at bounding box center [166, 453] width 149 height 80
type textarea "*"
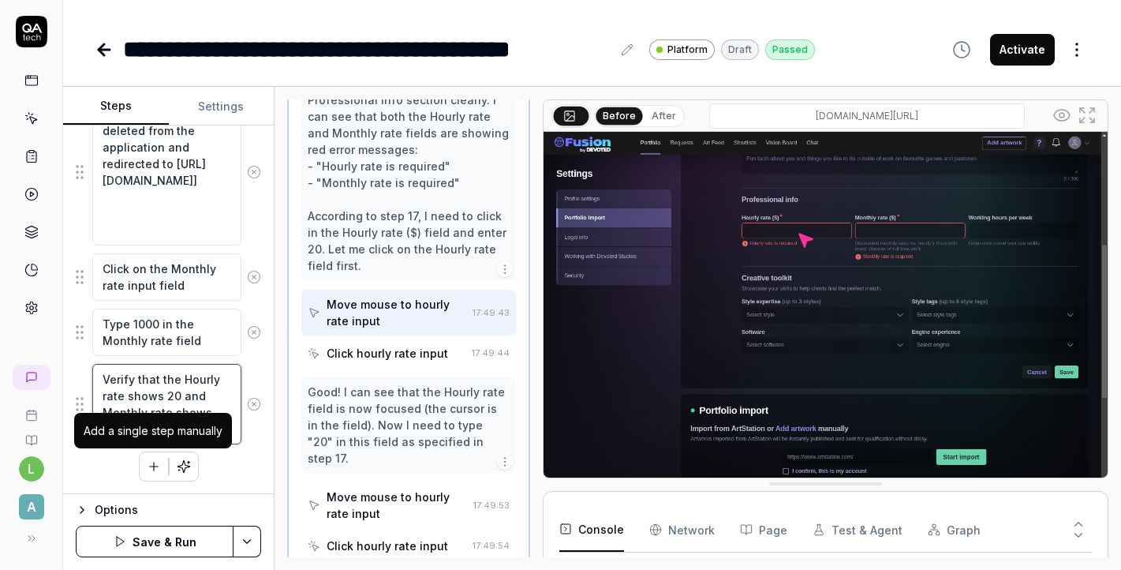
type textarea "Verify that the Hourly rate shows 20 and Monthly rate shows 1000"
click at [158, 461] on icon "button" at bounding box center [154, 466] width 14 height 14
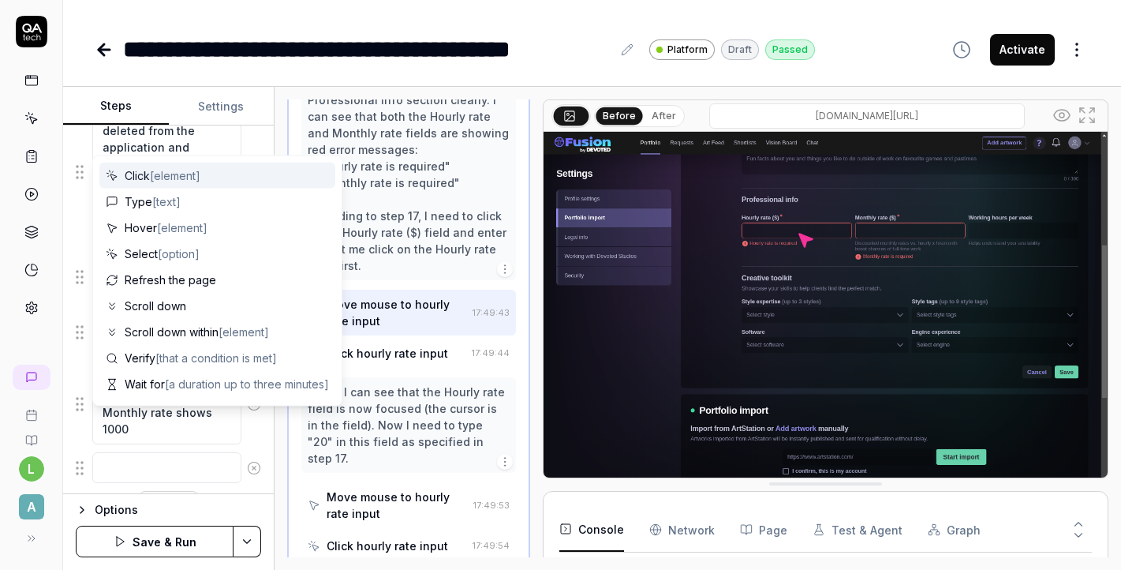
scroll to position [2260, 0]
type textarea "*"
type textarea "V"
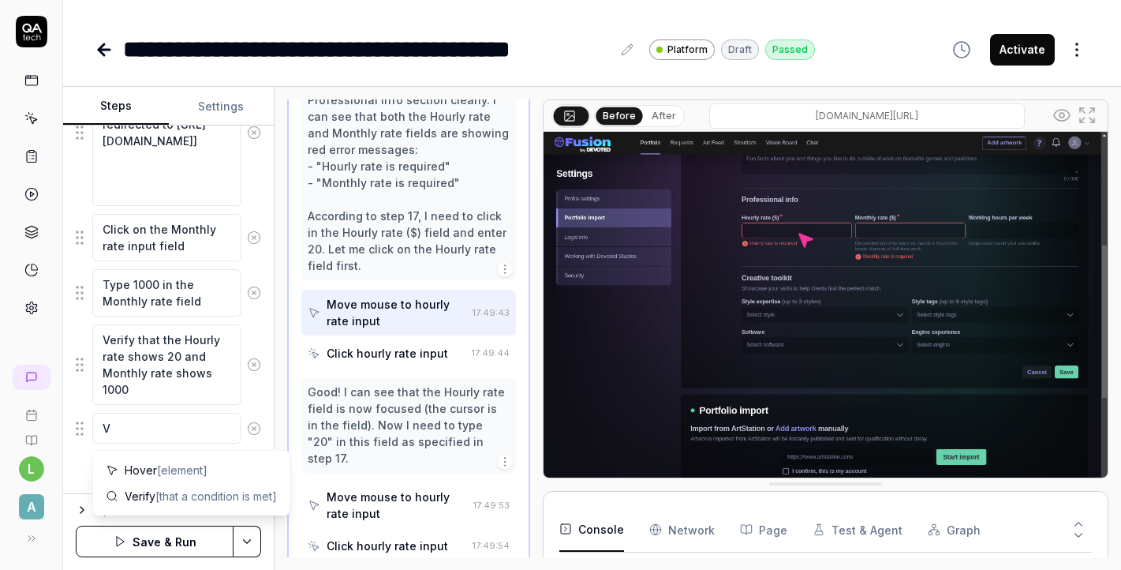
type textarea "*"
type textarea "Ve"
type textarea "*"
type textarea "Ver"
type textarea "*"
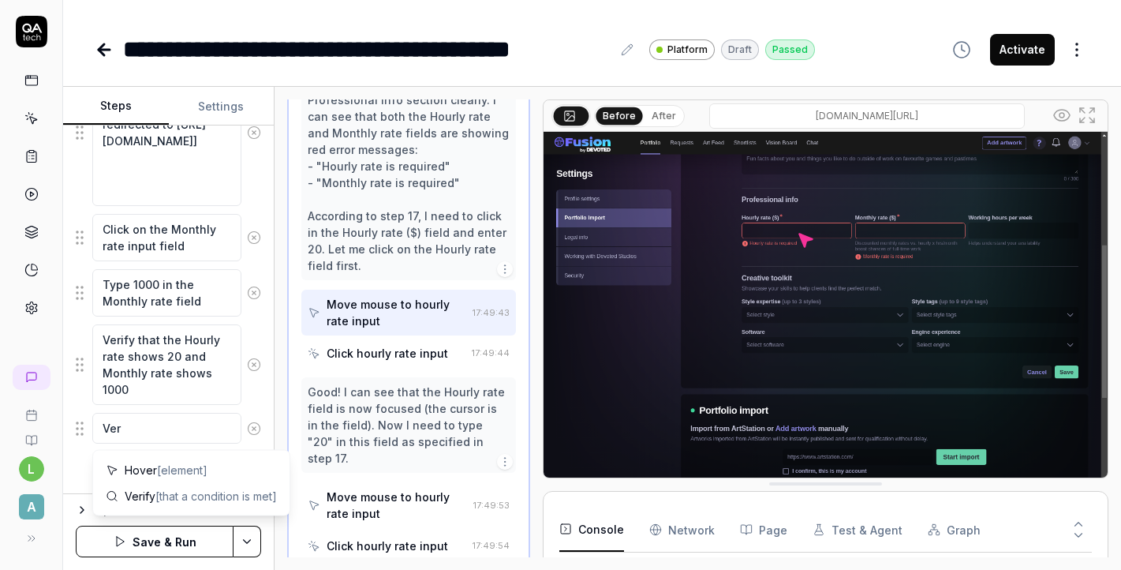
type textarea "Veri"
type textarea "*"
type textarea "Verif"
type textarea "*"
type textarea "Verify"
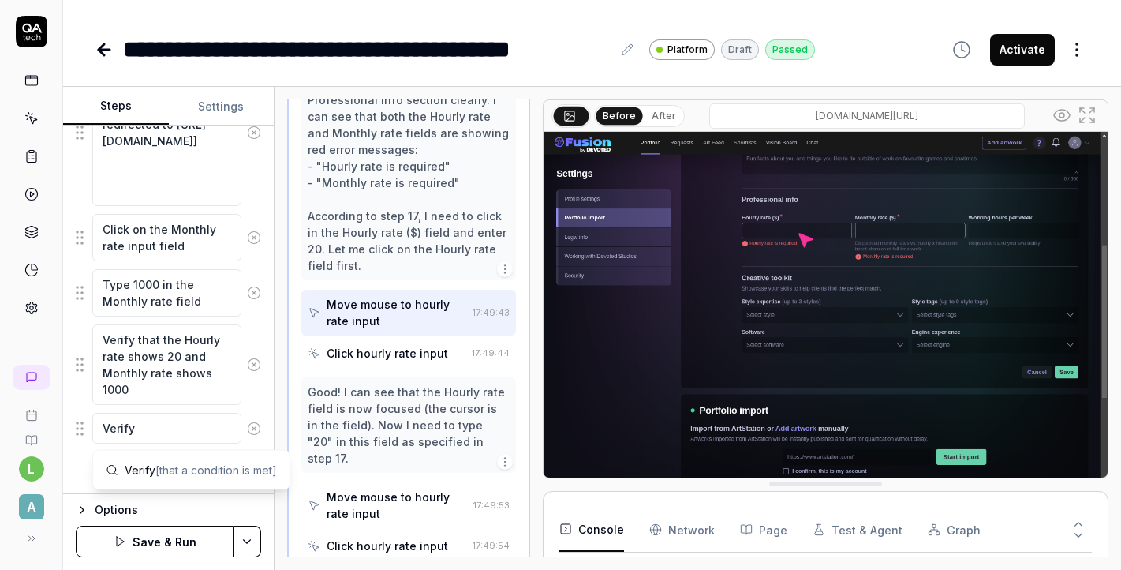
type textarea "*"
type textarea "Verify"
type textarea "*"
type textarea "Verify t"
type textarea "*"
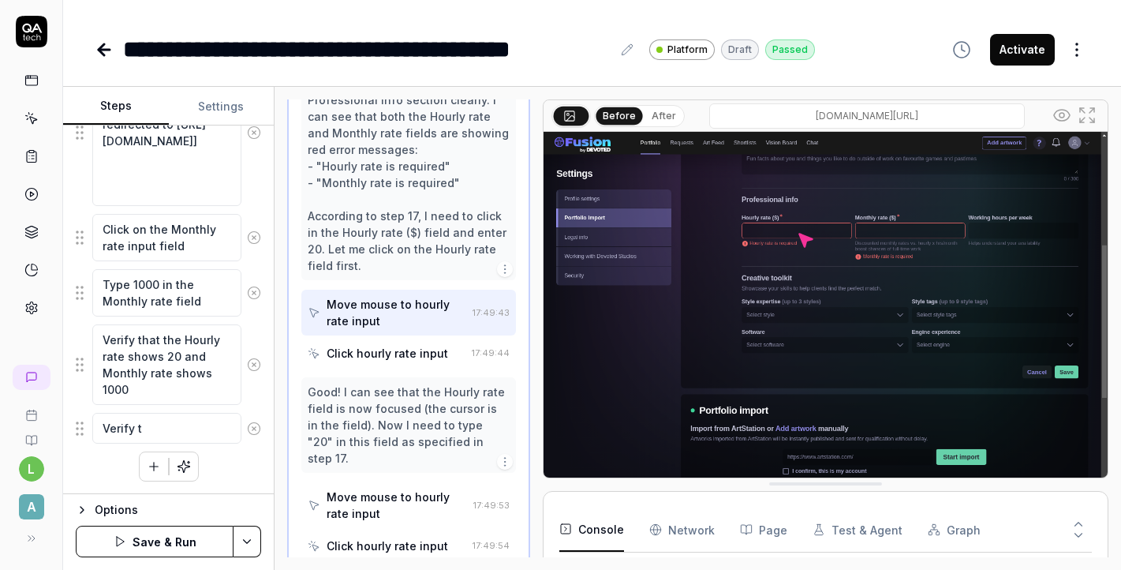
type textarea "Verify th"
type textarea "*"
type textarea "Verify tha"
type textarea "*"
type textarea "Verify that"
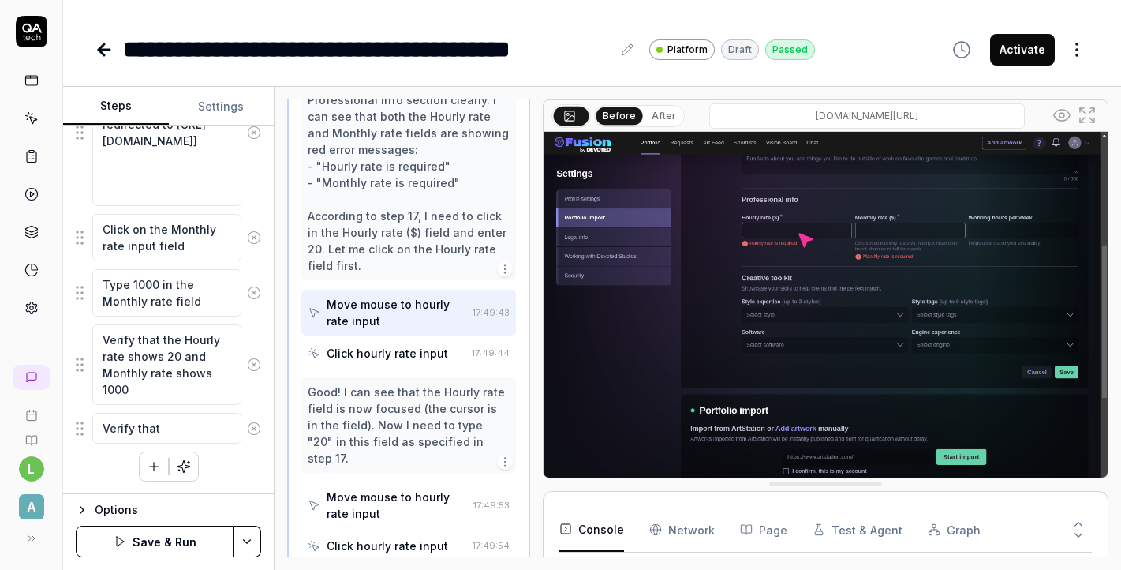
type textarea "*"
type textarea "Verify that"
type textarea "*"
type textarea "Verify that F"
type textarea "*"
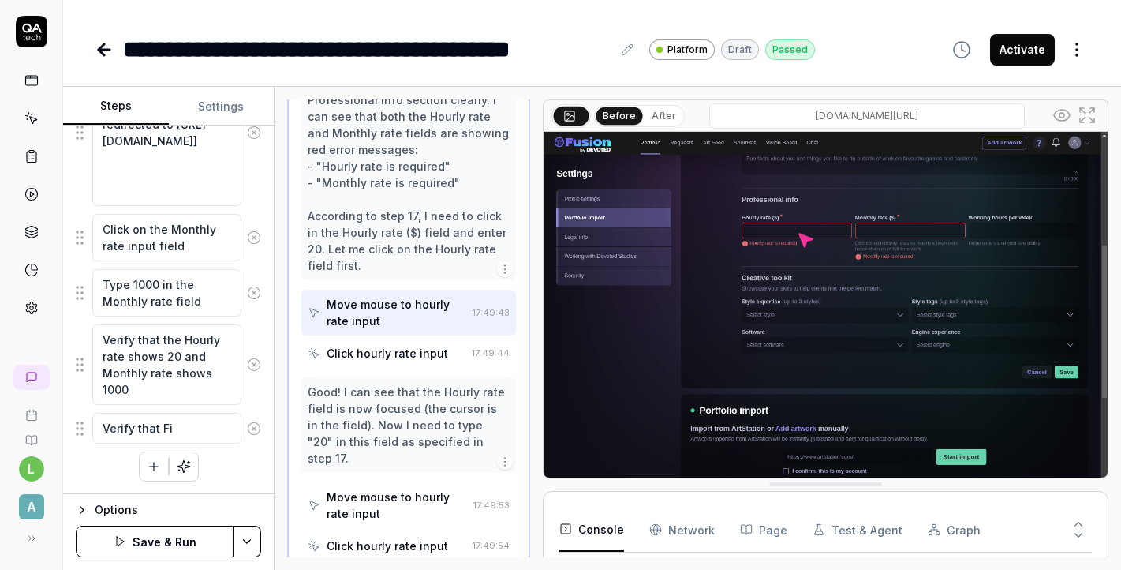
type textarea "Verify that Fis"
type textarea "*"
type textarea "Verify that Fi"
type textarea "*"
type textarea "Verify that Fir"
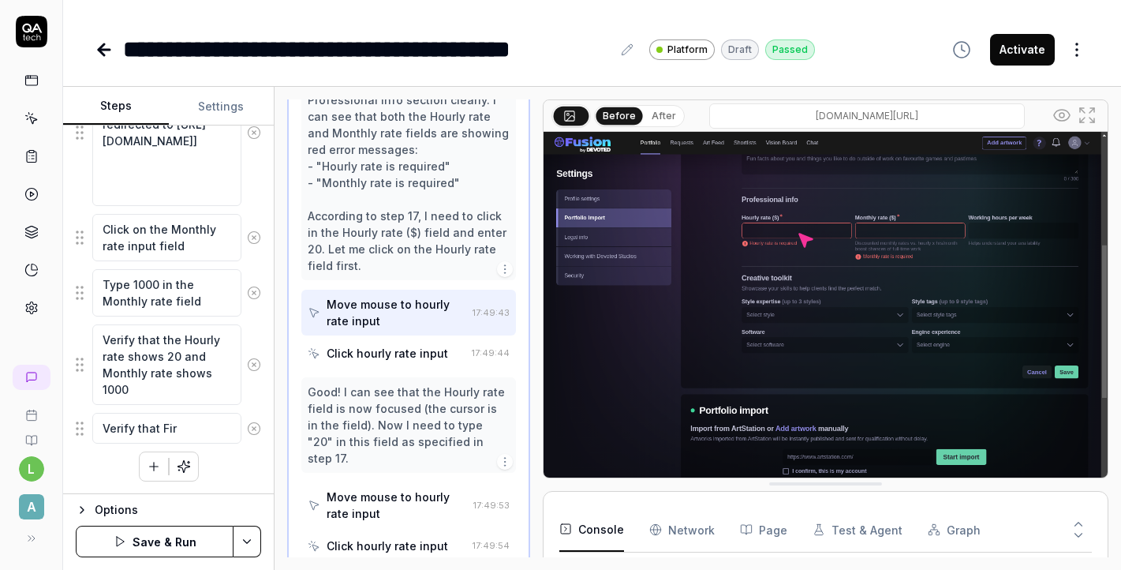
type textarea "*"
type textarea "Verify that Firs"
type textarea "*"
type textarea "Verify that First"
type textarea "*"
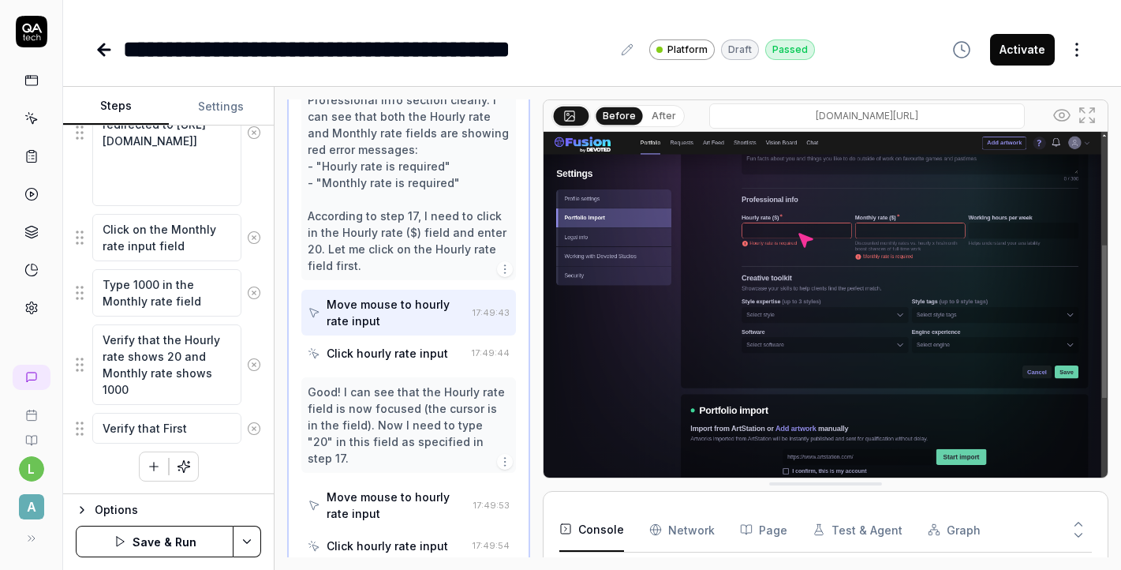
type textarea "Verify that First"
type textarea "*"
type textarea "Verify that First n"
type textarea "*"
type textarea "Verify that First na"
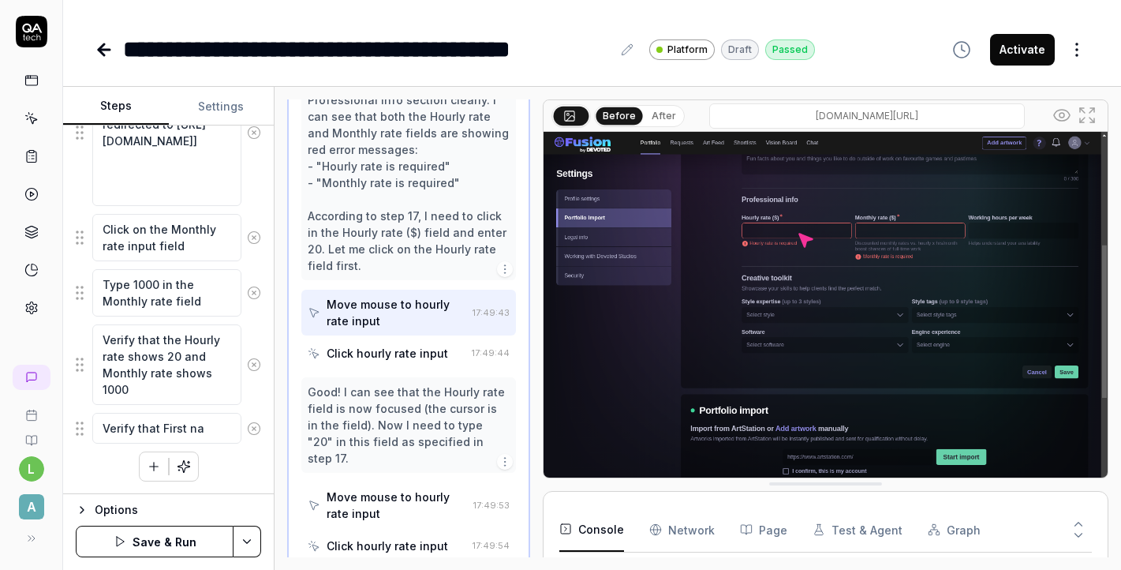
type textarea "*"
type textarea "Verify that First nam"
type textarea "*"
type textarea "Verify that First name"
type textarea "*"
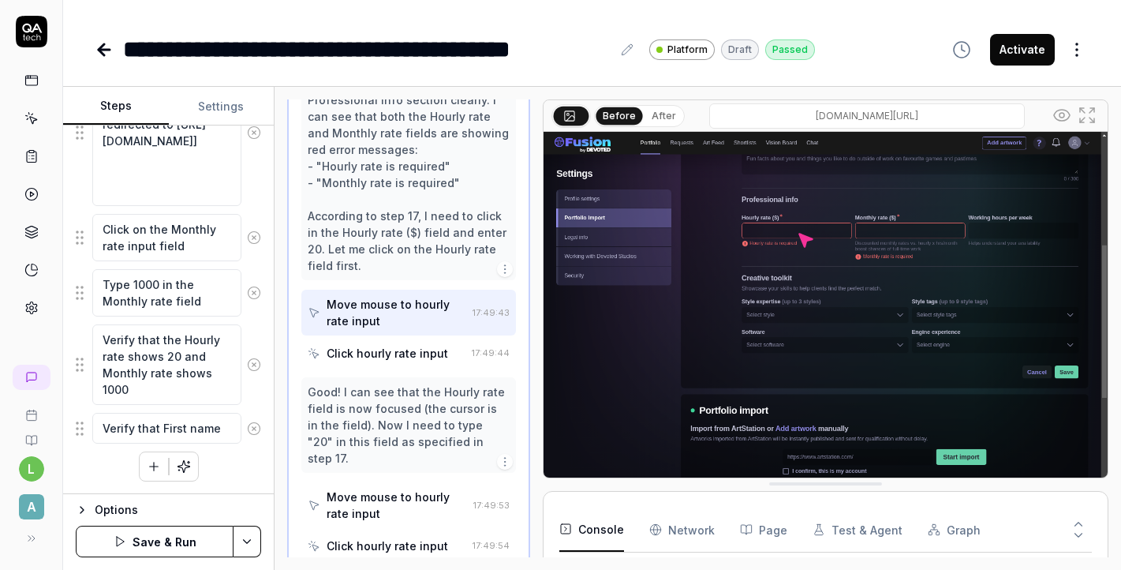
type textarea "Verify that First name"
type textarea "*"
type textarea "Verify that First name"
type textarea "*"
type textarea "Verify that First name,"
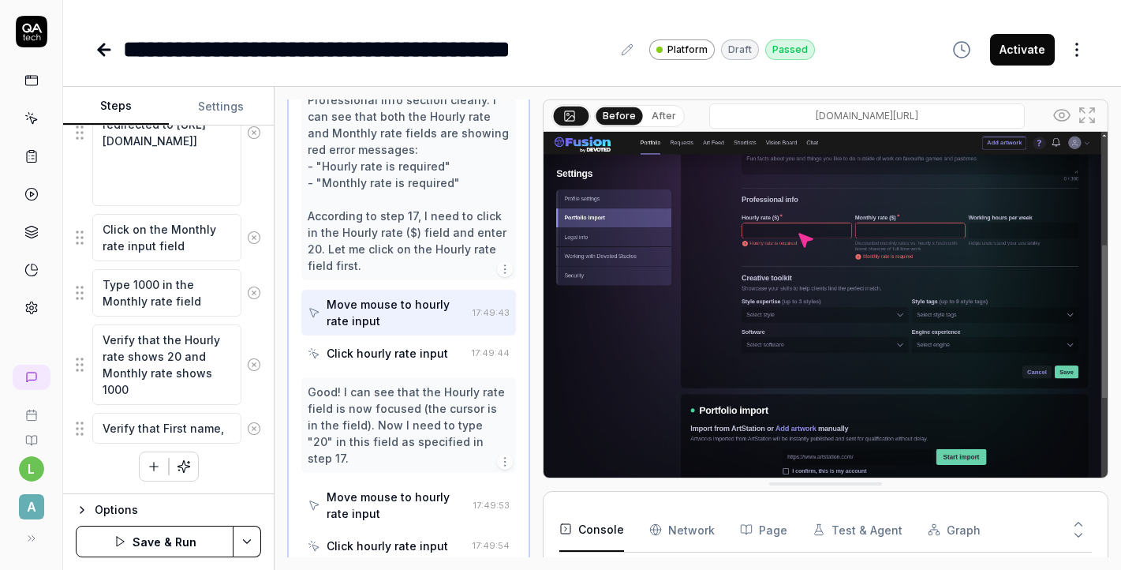
type textarea "*"
type textarea "Verify that First name,"
type textarea "*"
type textarea "Verify that First name, L"
type textarea "*"
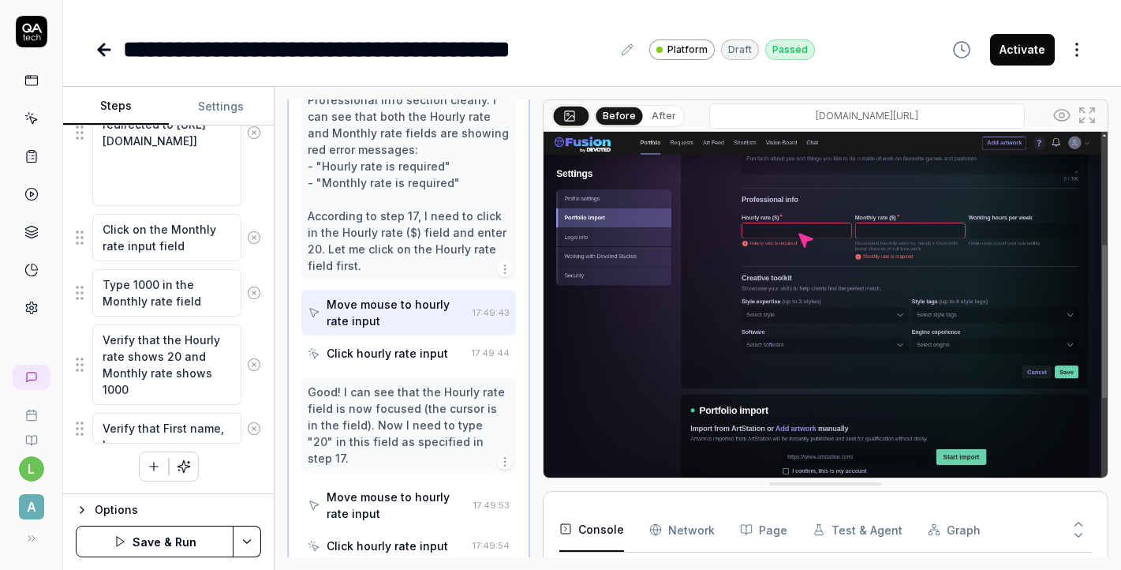
type textarea "Verify that First name, La"
type textarea "*"
type textarea "Verify that First name, Las"
type textarea "*"
type textarea "Verify that First name, Last"
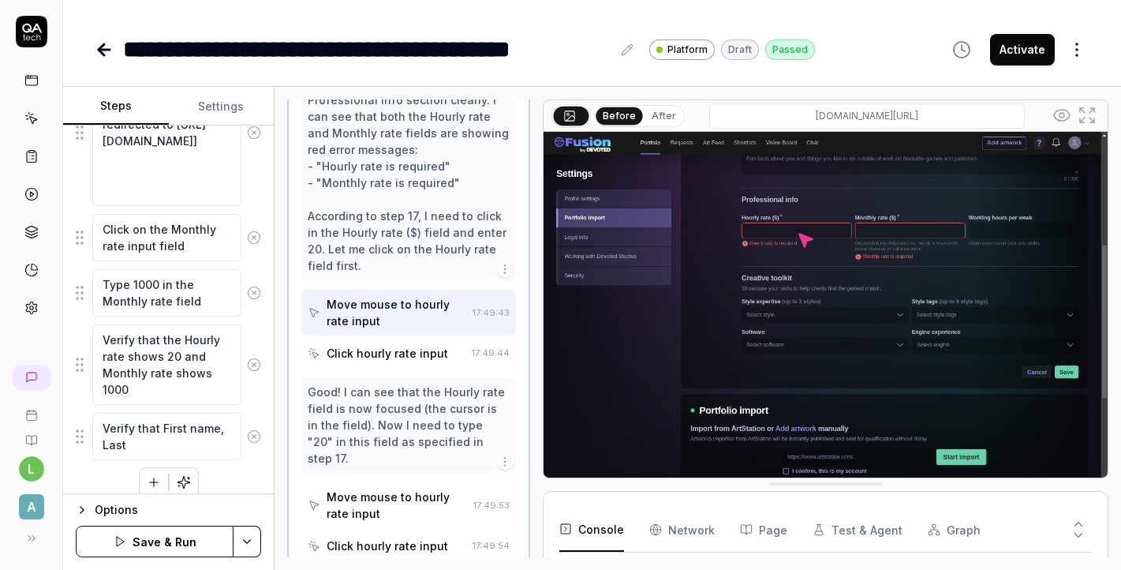
type textarea "*"
type textarea "Verify that First name, Last"
type textarea "*"
type textarea "Verify that First name, Last n"
type textarea "*"
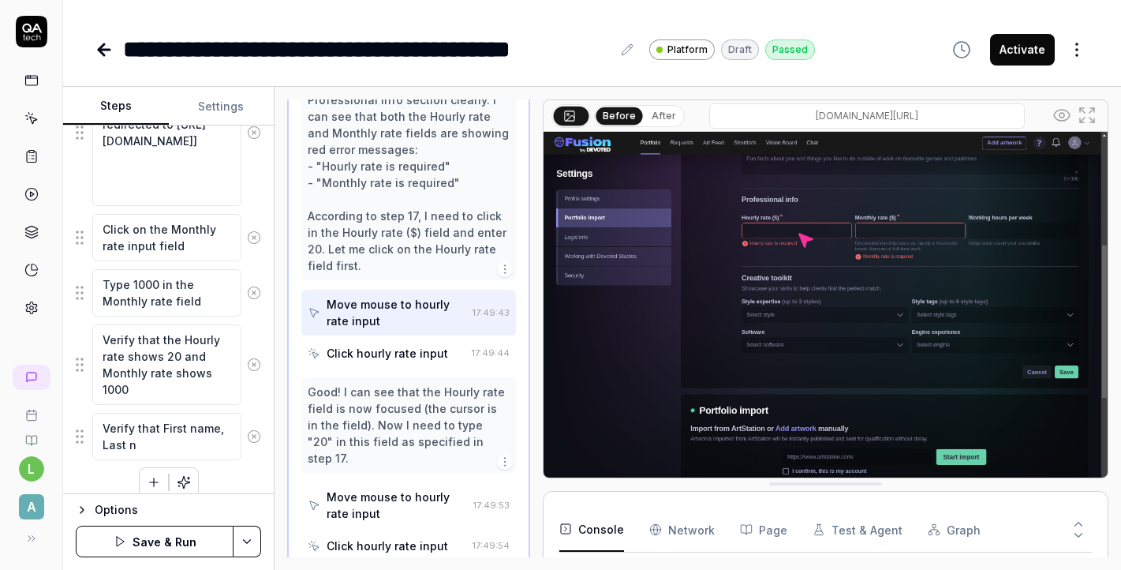
type textarea "Verify that First name, Last na"
type textarea "*"
type textarea "Verify that First name, Last nam"
type textarea "*"
type textarea "Verify that First name, Last name"
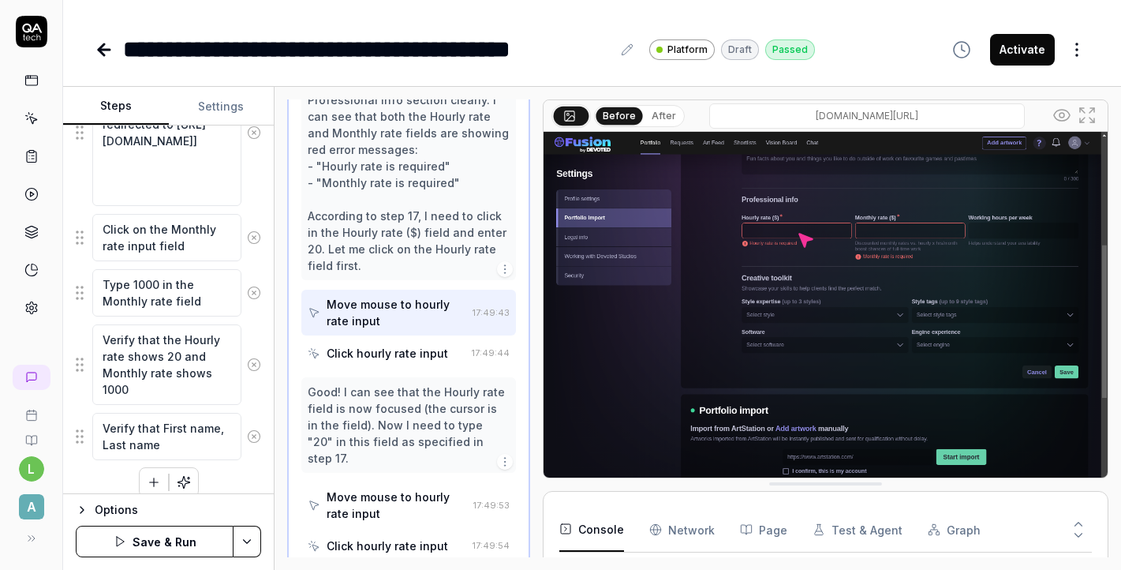
type textarea "*"
type textarea "Verify that First name, Last name."
type textarea "*"
type textarea "Verify that First name, Last name"
type textarea "*"
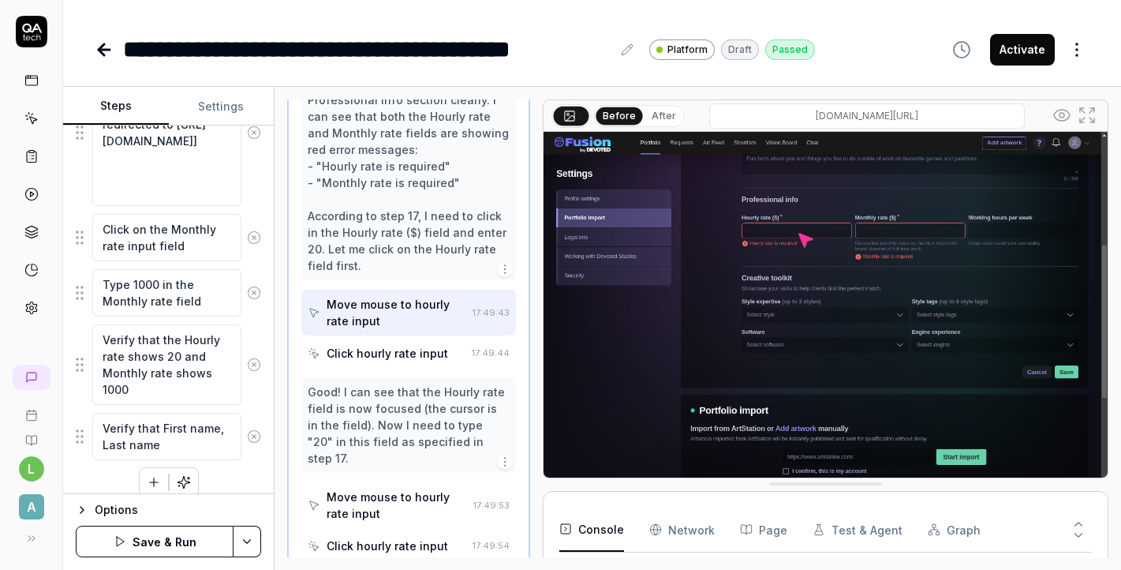
type textarea "Verify that First name, Last name,"
type textarea "*"
type textarea "Verify that First name, Last name,"
type textarea "*"
type textarea "Verify that First name, Last name, C"
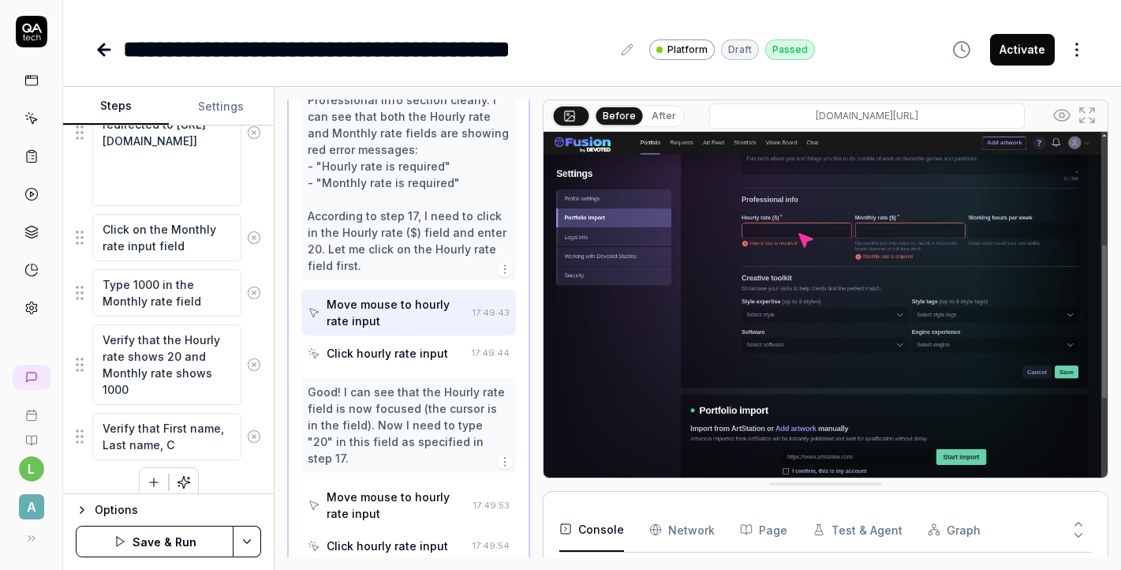
type textarea "*"
type textarea "Verify that First name, Last name, Co"
type textarea "*"
type textarea "Verify that First name, Last name, Cou"
type textarea "*"
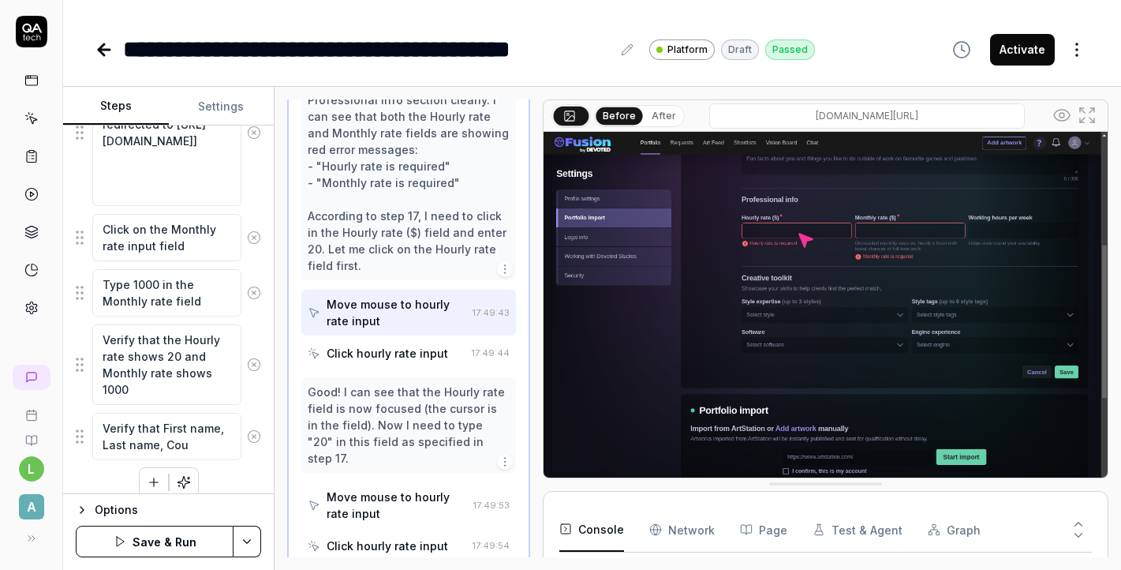
type textarea "Verify that First name, Last name, Coun"
type textarea "*"
type textarea "Verify that First name, Last name, Count"
type textarea "*"
type textarea "Verify that First name, Last name, Countr"
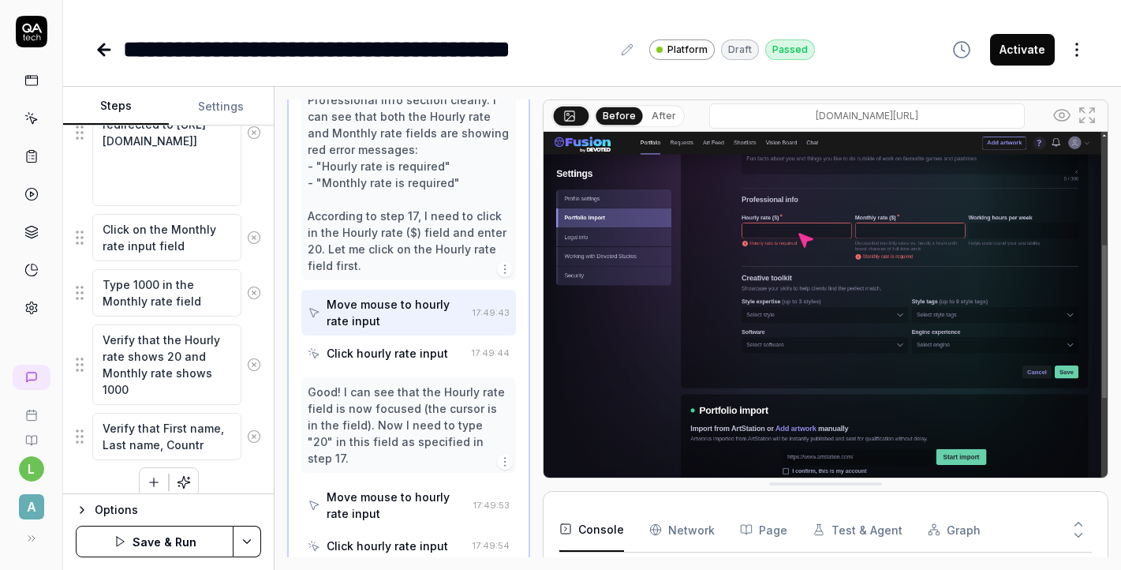
type textarea "*"
type textarea "Verify that First name, Last name, Country"
type textarea "*"
type textarea "Verify that First name, Last name, Country"
type textarea "*"
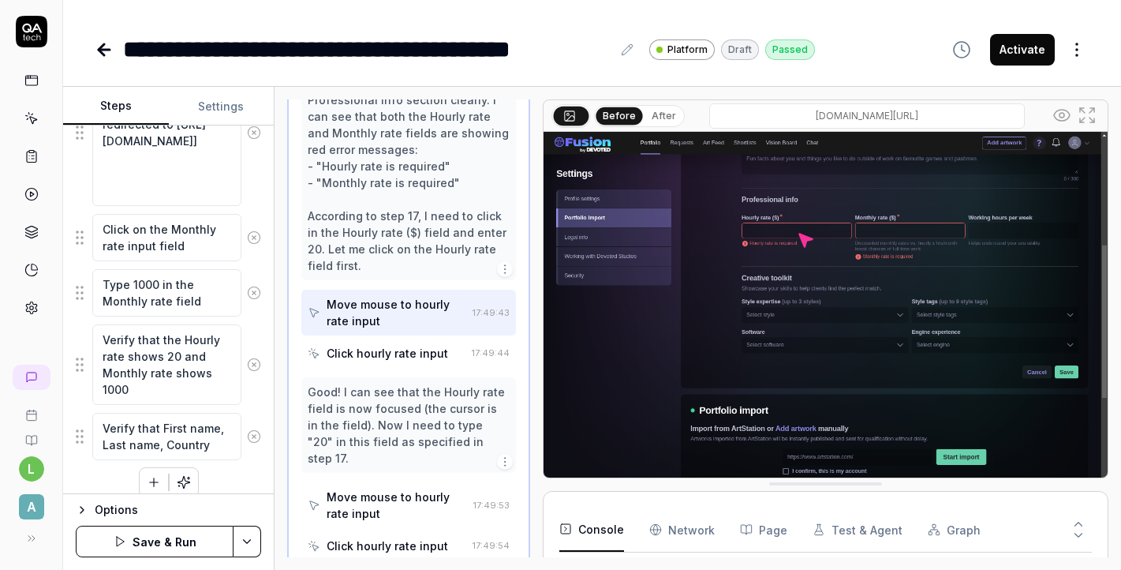
type textarea "Verify that First name, Last name, Country a"
type textarea "*"
type textarea "Verify that First name, Last name, Country ar"
type textarea "*"
type textarea "Verify that First name, Last name, Country are"
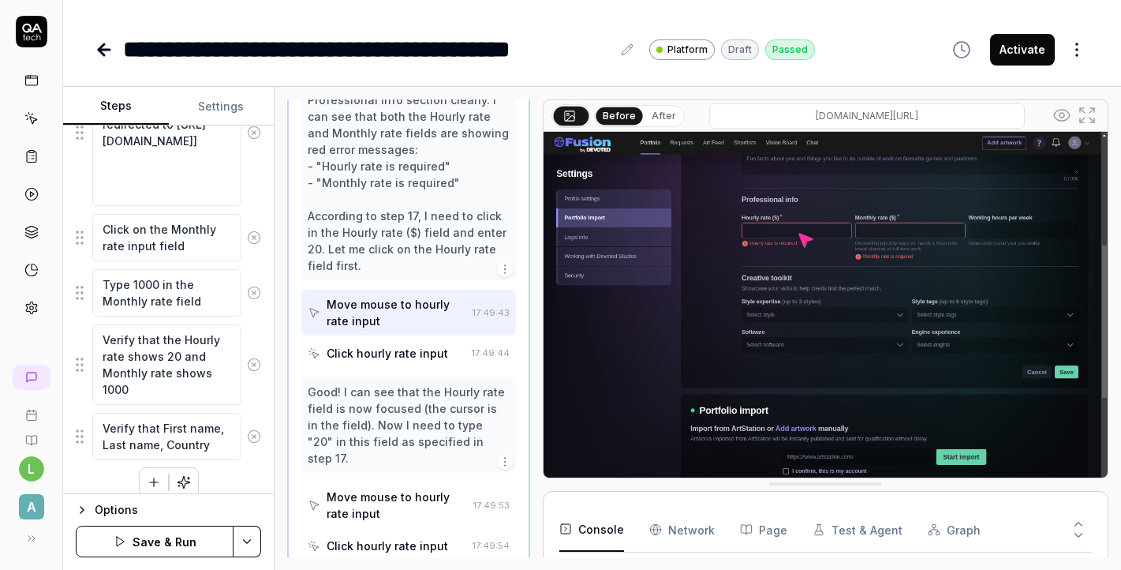
type textarea "*"
type textarea "Verify that First name, Last name, Country are"
type textarea "*"
type textarea "Verify that First name, Last name, Country are f"
type textarea "*"
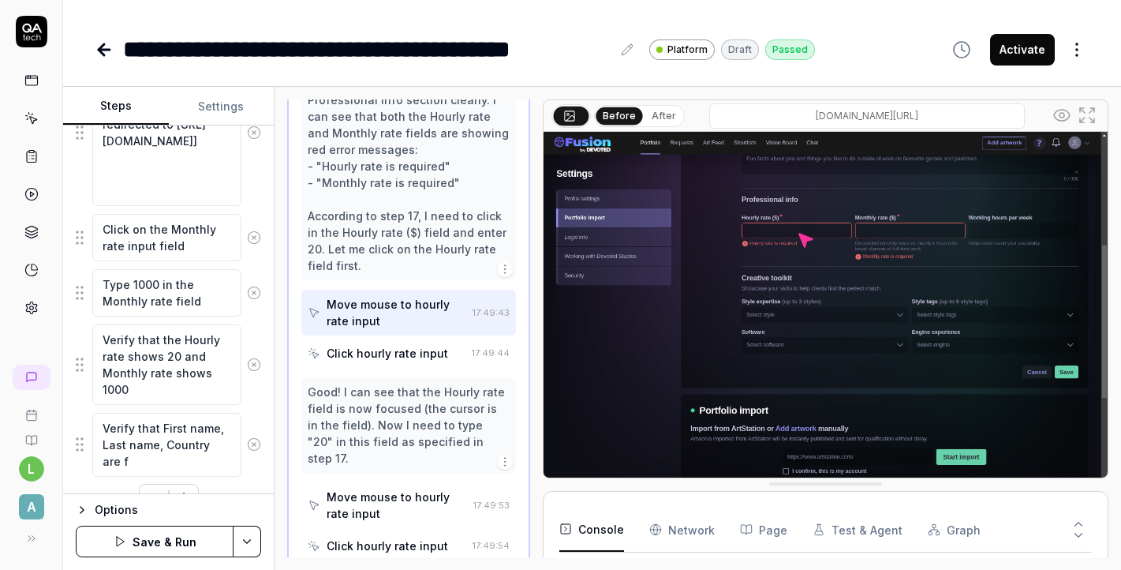
type textarea "Verify that First name, Last name, Country are fi"
type textarea "*"
type textarea "Verify that First name, Last name, Country are fil"
type textarea "*"
type textarea "Verify that First name, Last name, Country are fill"
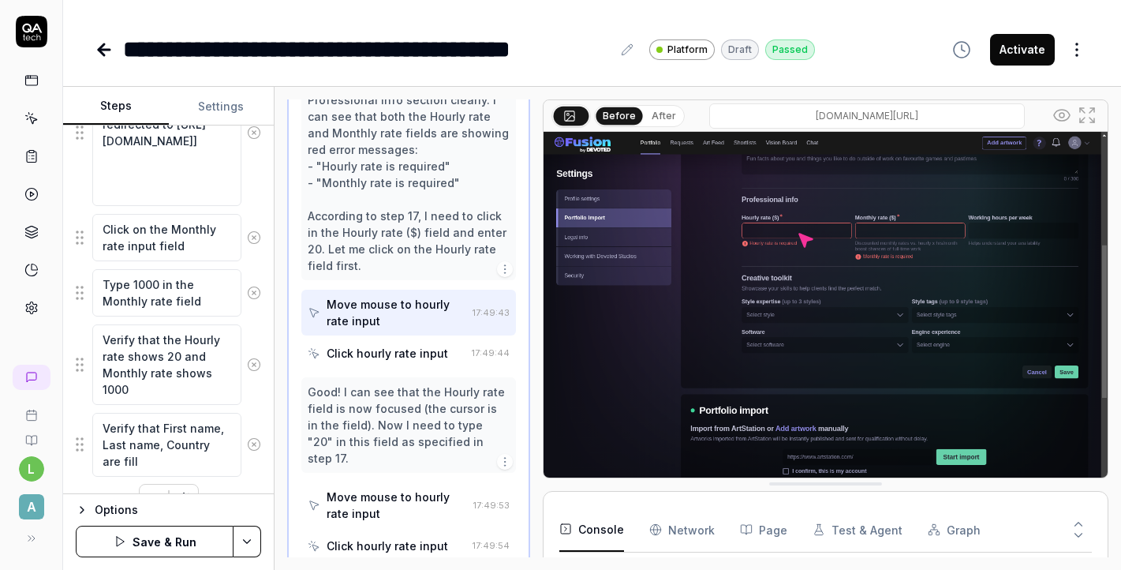
type textarea "*"
type textarea "Verify that First name, Last name, Country are fille"
type textarea "*"
type textarea "Verify that First name, Last name, Country are filled"
type textarea "*"
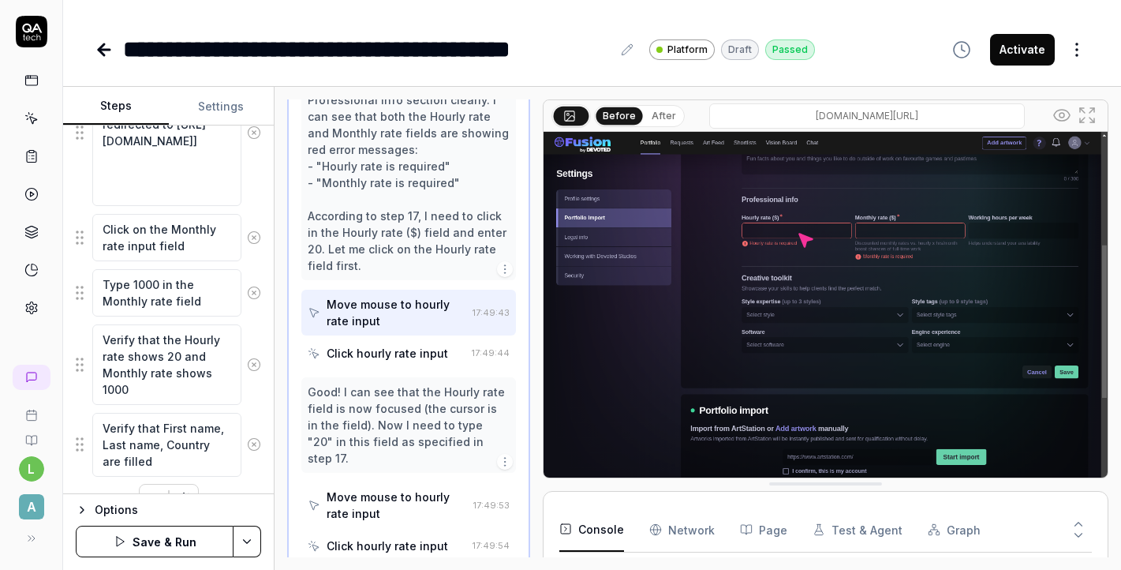
type textarea "Verify that First name, Last name, Country are filled"
type textarea "*"
type textarea "Verify that First name, Last name, Country are filled i"
type textarea "*"
type textarea "Verify that First name, Last name, Country are filled in"
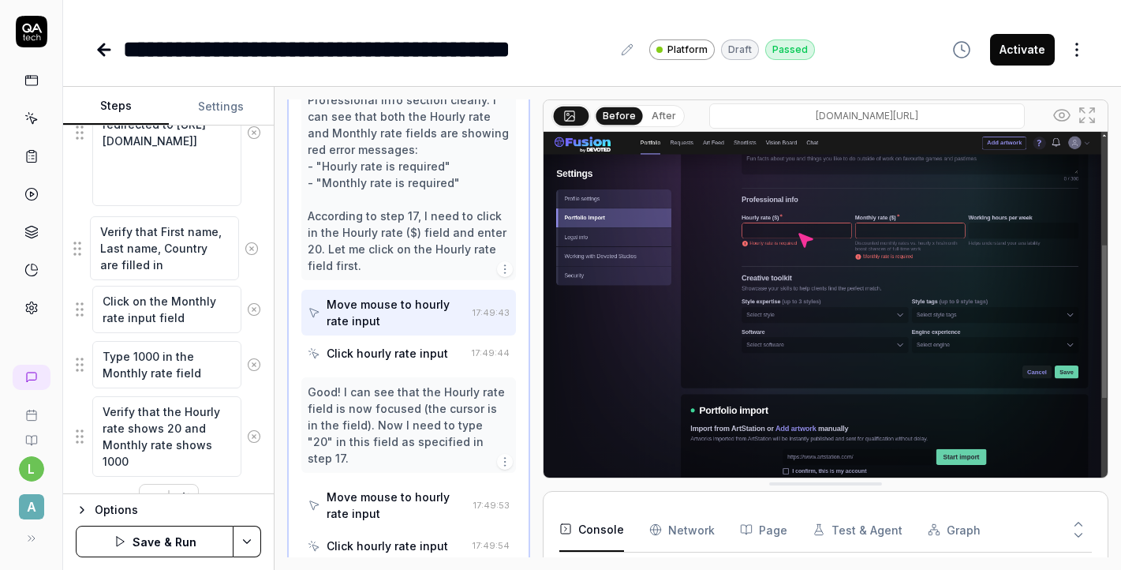
drag, startPoint x: 81, startPoint y: 450, endPoint x: 79, endPoint y: 254, distance: 195.7
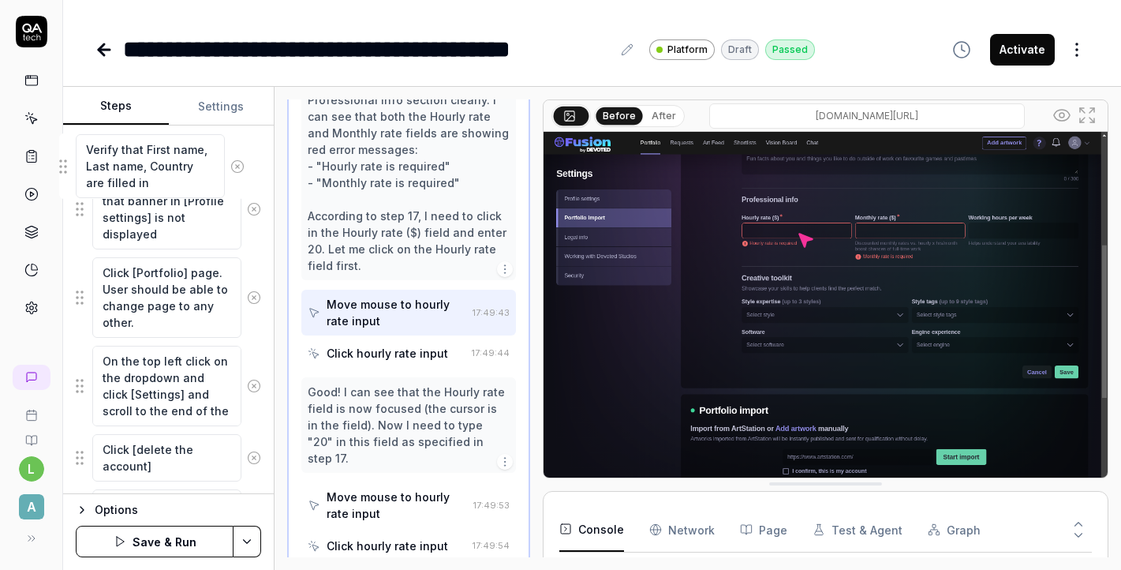
scroll to position [1787, 0]
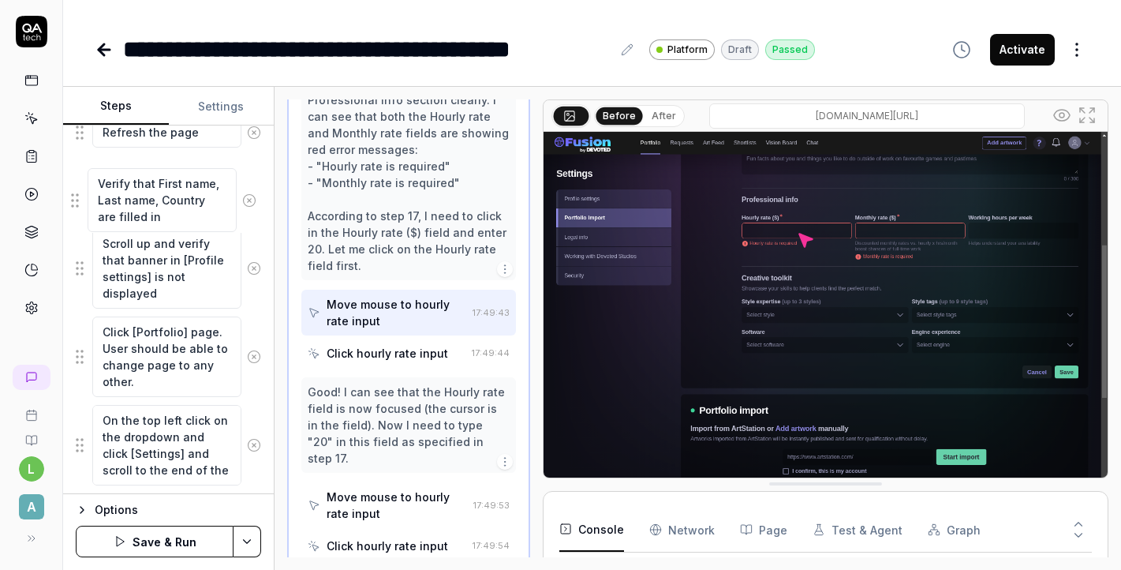
drag, startPoint x: 80, startPoint y: 458, endPoint x: 76, endPoint y: 202, distance: 256.5
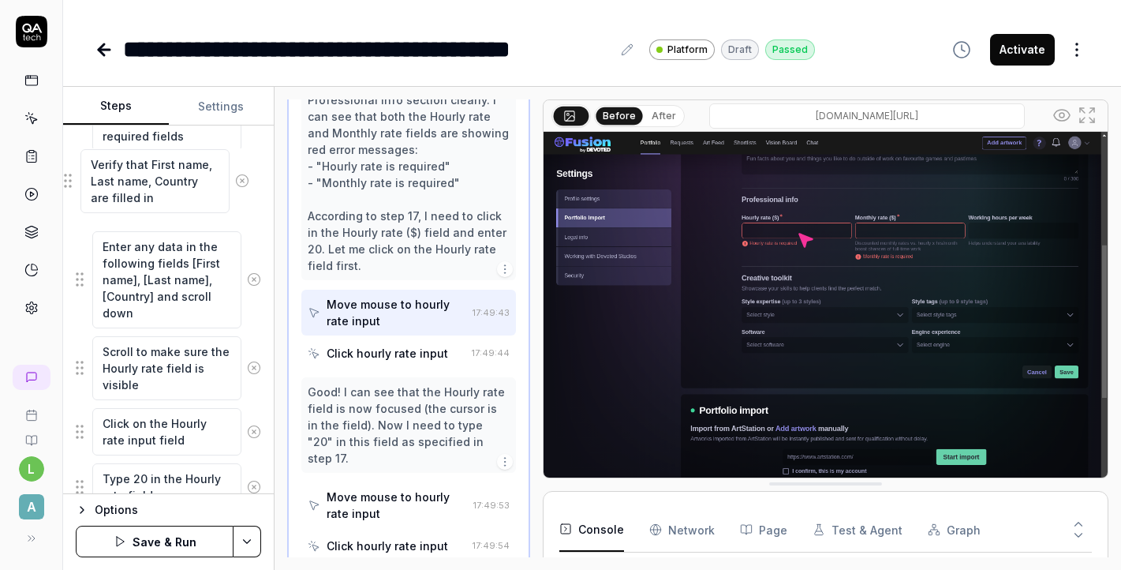
scroll to position [1397, 0]
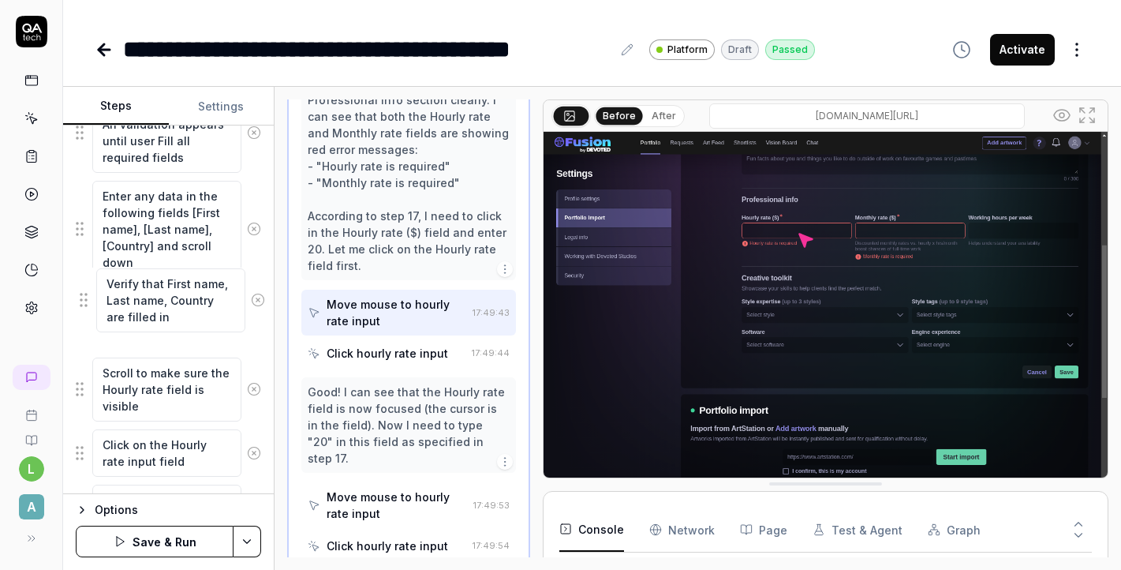
drag, startPoint x: 80, startPoint y: 433, endPoint x: 85, endPoint y: 299, distance: 134.2
click at [85, 299] on fieldset "Click the 'Sign up' button on the homepage Enter the email address in the signu…" at bounding box center [168, 155] width 185 height 2371
click at [166, 262] on textarea "Enter any data in the following fields [First name], [Last name], [Country] and…" at bounding box center [166, 229] width 149 height 97
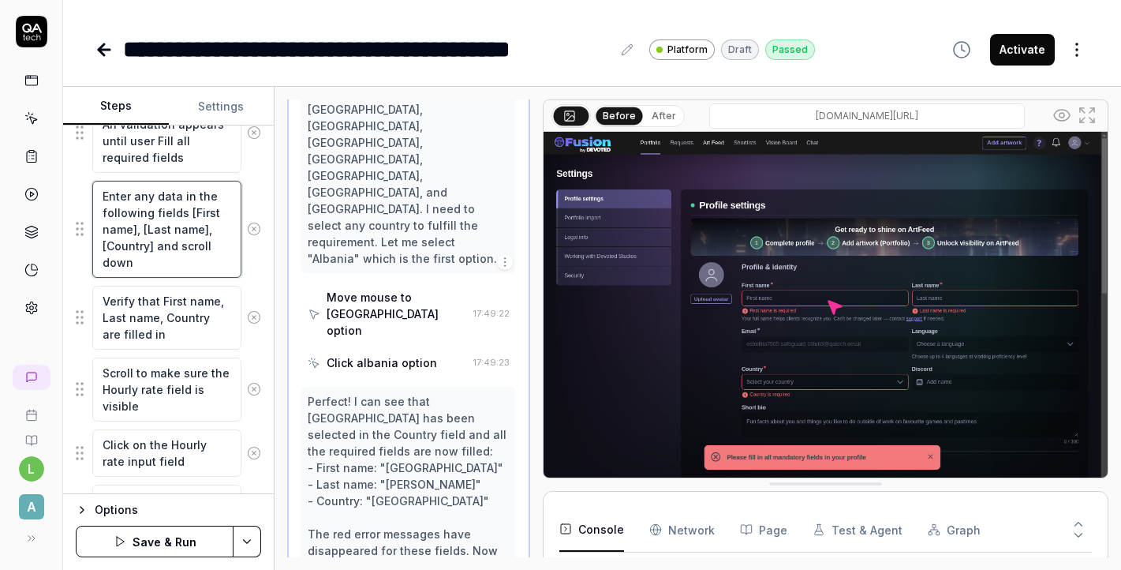
scroll to position [2912, 0]
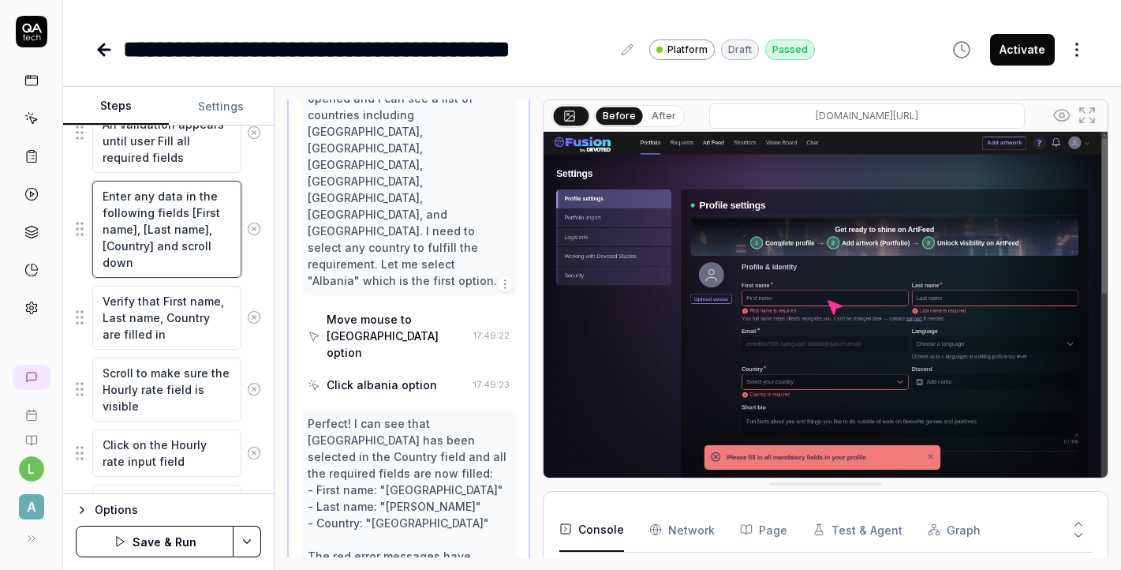
type textarea "*"
type textarea "Enter any data in the following fields [First name], [Last name], [Country] and…"
type textarea "*"
type textarea "Enter any data in the following fields [First name], [Last name], [Country] and…"
type textarea "*"
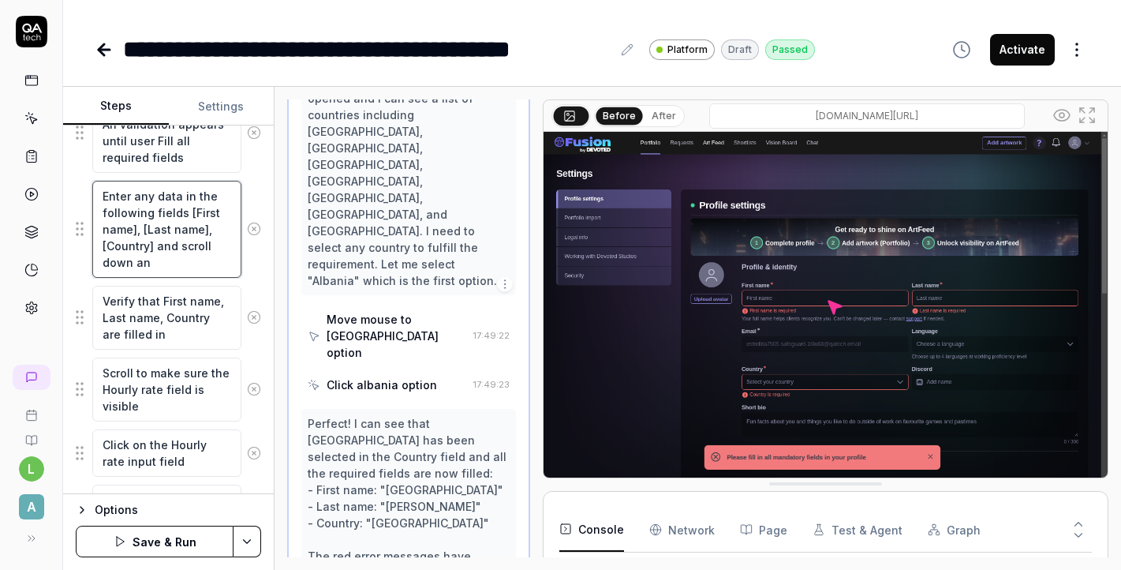
type textarea "Enter any data in the following fields [First name], [Last name], [Country] and…"
type textarea "*"
type textarea "Enter any data in the following fields [First name], [Last name], [Country] and…"
type textarea "*"
type textarea "Enter any data in the following fields [First name], [Last name], [Country] and…"
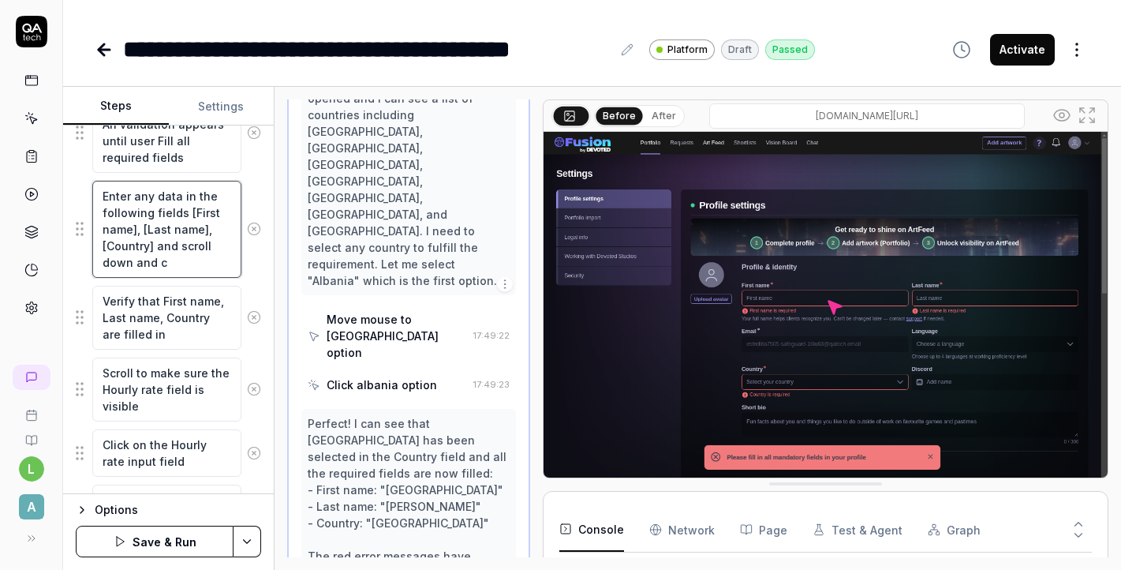
type textarea "*"
type textarea "Enter any data in the following fields [First name], [Last name], [Country] and…"
type textarea "*"
type textarea "Enter any data in the following fields [First name], [Last name], [Country] and…"
type textarea "*"
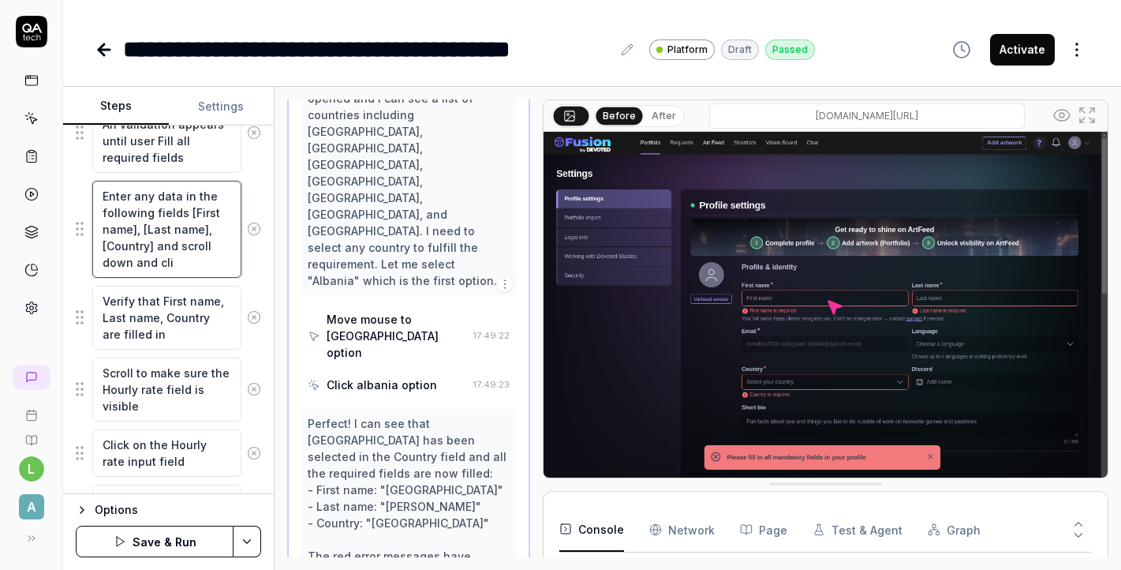
type textarea "Enter any data in the following fields [First name], [Last name], [Country] and…"
type textarea "*"
type textarea "Enter any data in the following fields [First name], [Last name], [Country] and…"
type textarea "*"
type textarea "Enter any data in the following fields [First name], [Last name], [Country] and…"
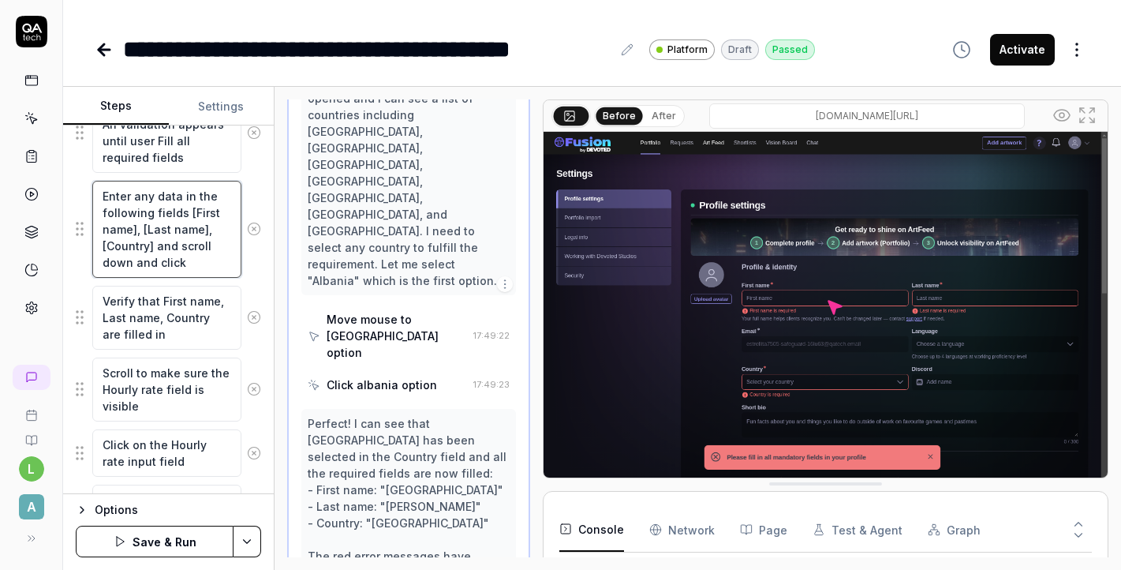
type textarea "*"
type textarea "Enter any data in the following fields [First name], [Last name], [Country] and…"
type textarea "*"
type textarea "Enter any data in the following fields [First name], [Last name], [Country] and…"
type textarea "*"
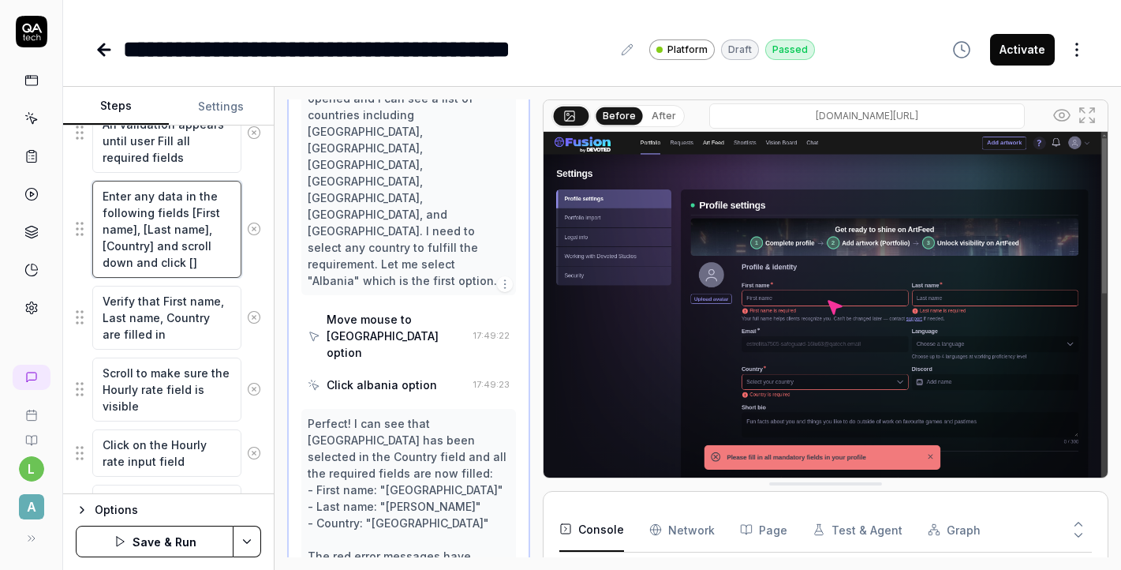
type textarea "Enter any data in the following fields [First name], [Last name], [Country] and…"
type textarea "*"
type textarea "Enter any data in the following fields [First name], [Last name], [Country] and…"
type textarea "*"
type textarea "Enter any data in the following fields [First name], [Last name], [Country] and…"
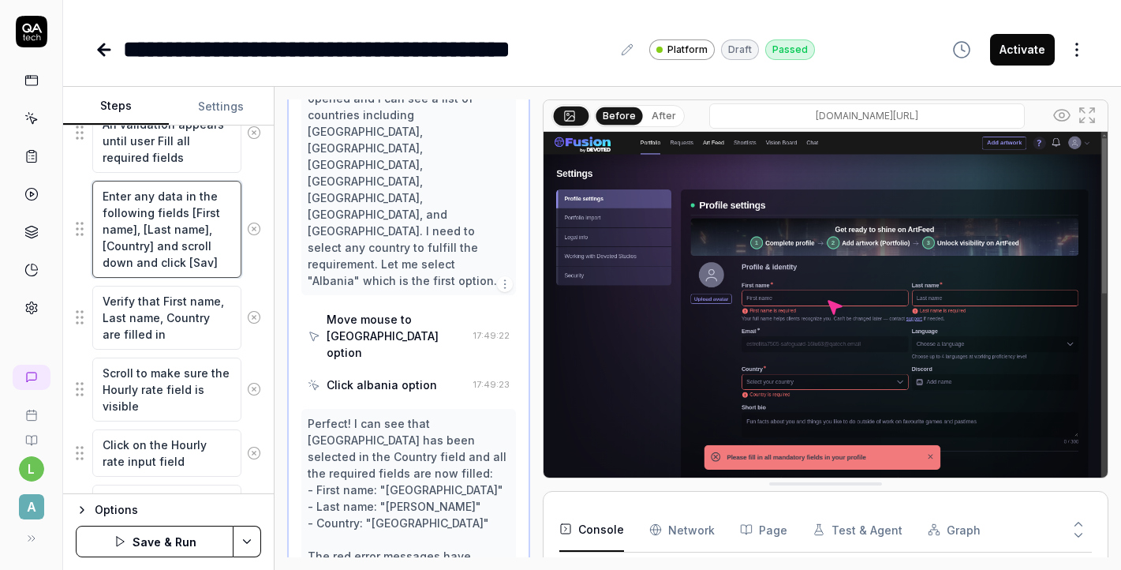
type textarea "*"
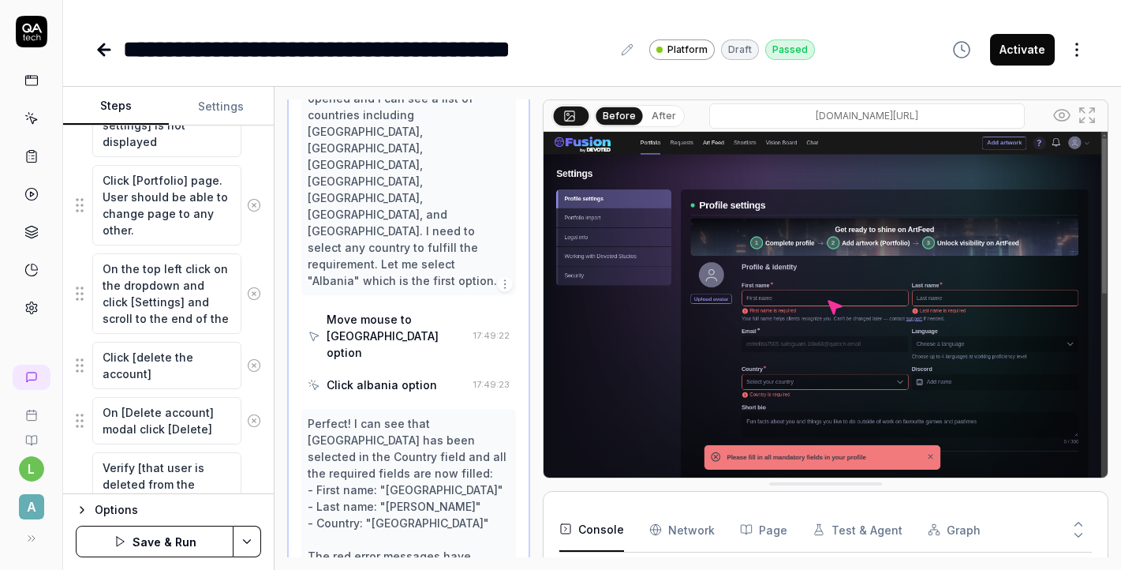
scroll to position [2292, 0]
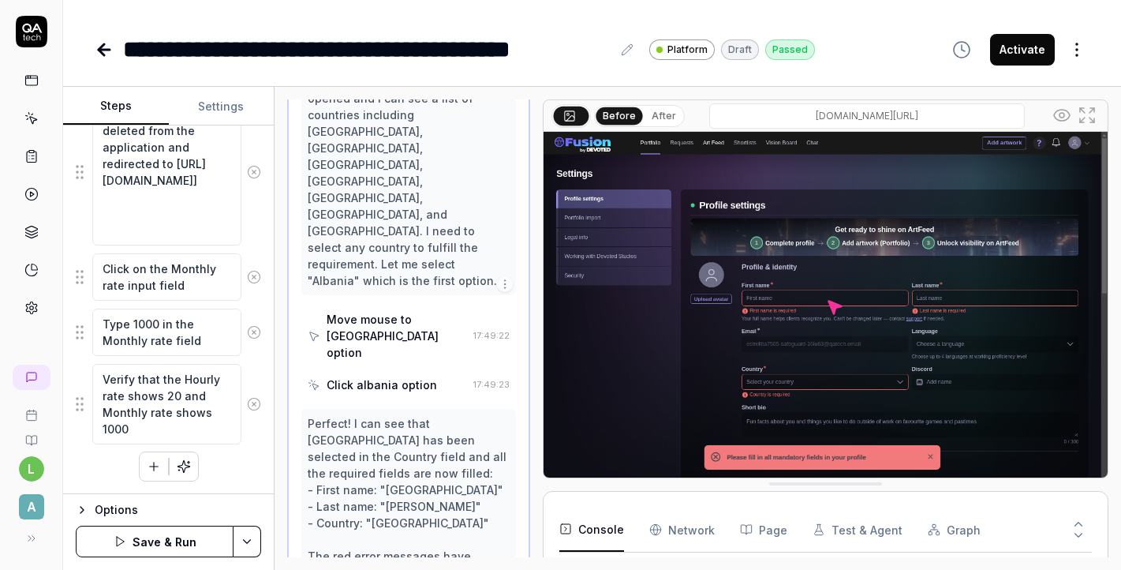
type textarea "Enter any data in the following fields [First name], [Last name], [Country] and…"
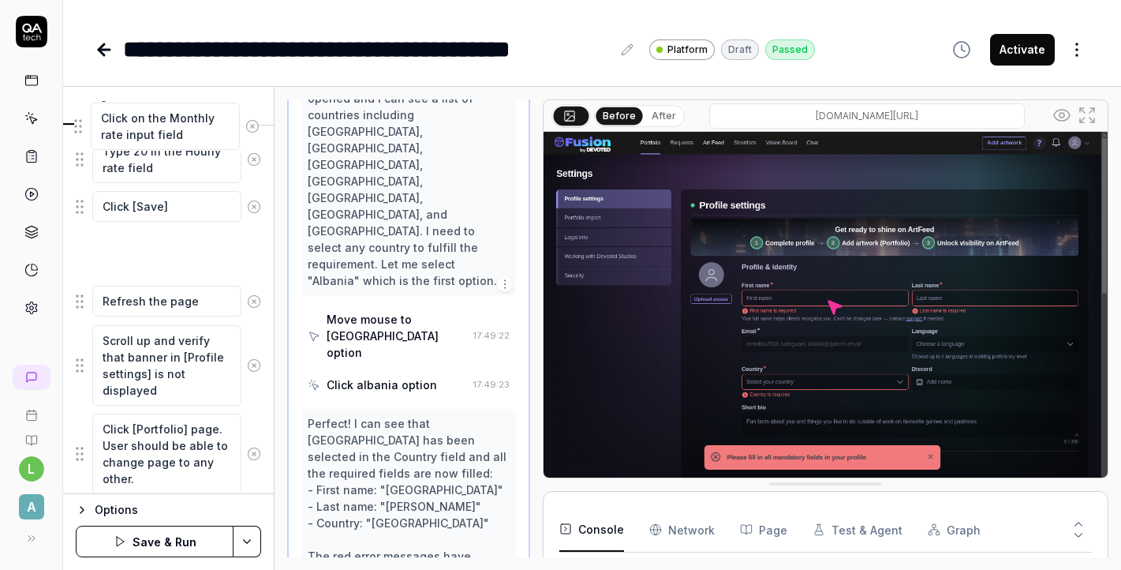
scroll to position [1733, 0]
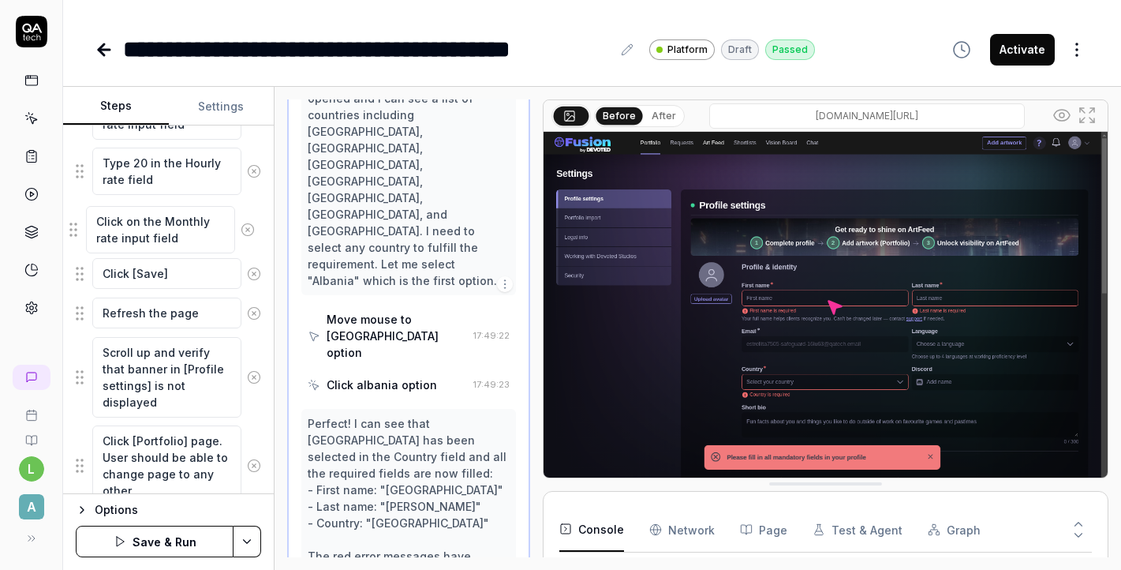
drag, startPoint x: 82, startPoint y: 284, endPoint x: 77, endPoint y: 237, distance: 46.9
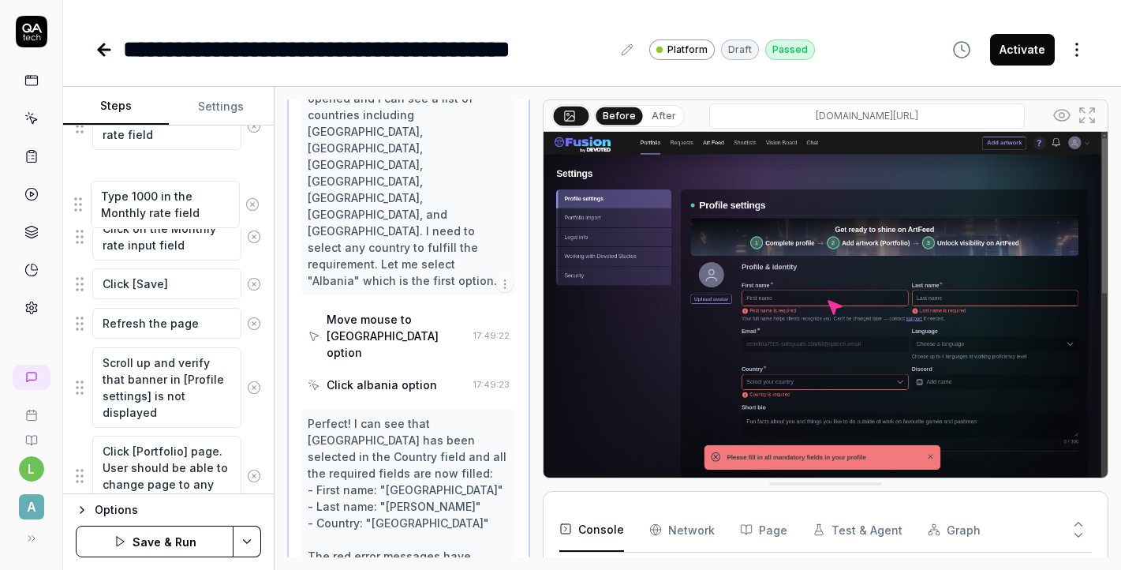
scroll to position [1754, 0]
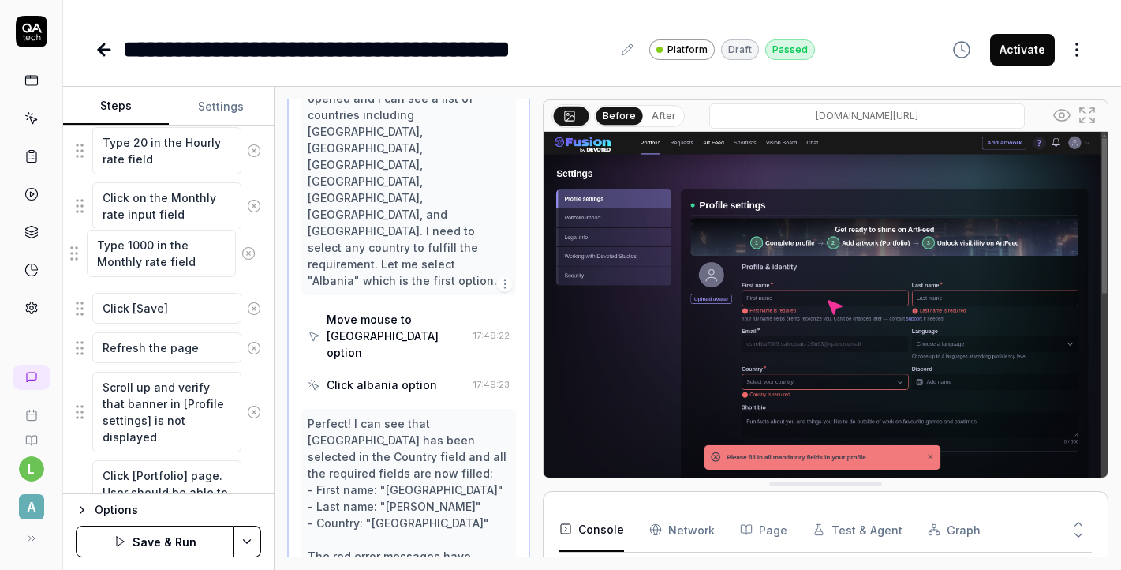
drag, startPoint x: 84, startPoint y: 335, endPoint x: 79, endPoint y: 260, distance: 75.9
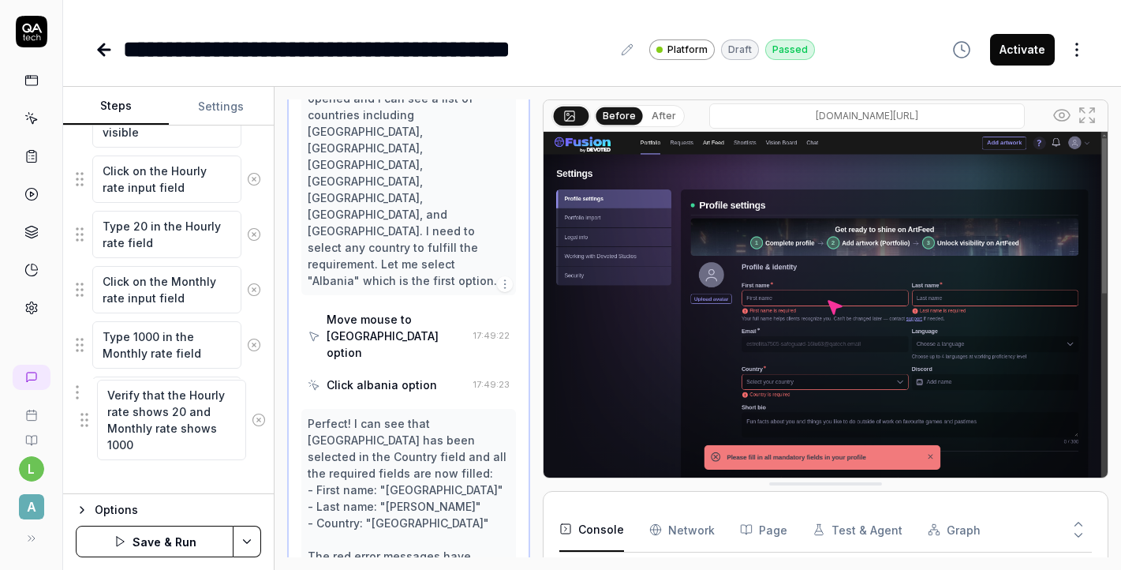
scroll to position [1694, 0]
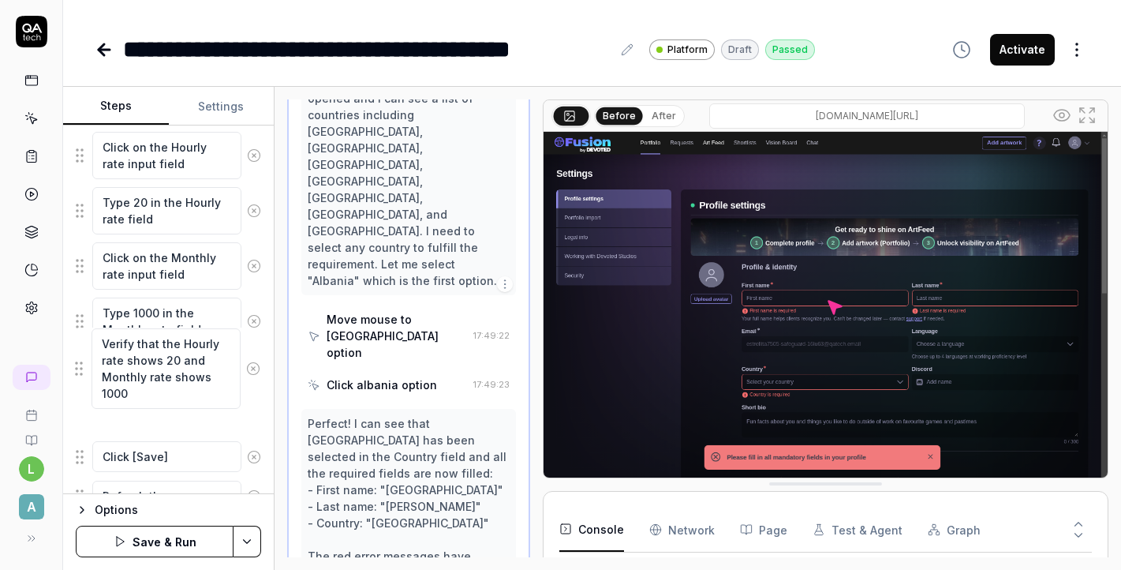
drag, startPoint x: 83, startPoint y: 408, endPoint x: 82, endPoint y: 372, distance: 35.5
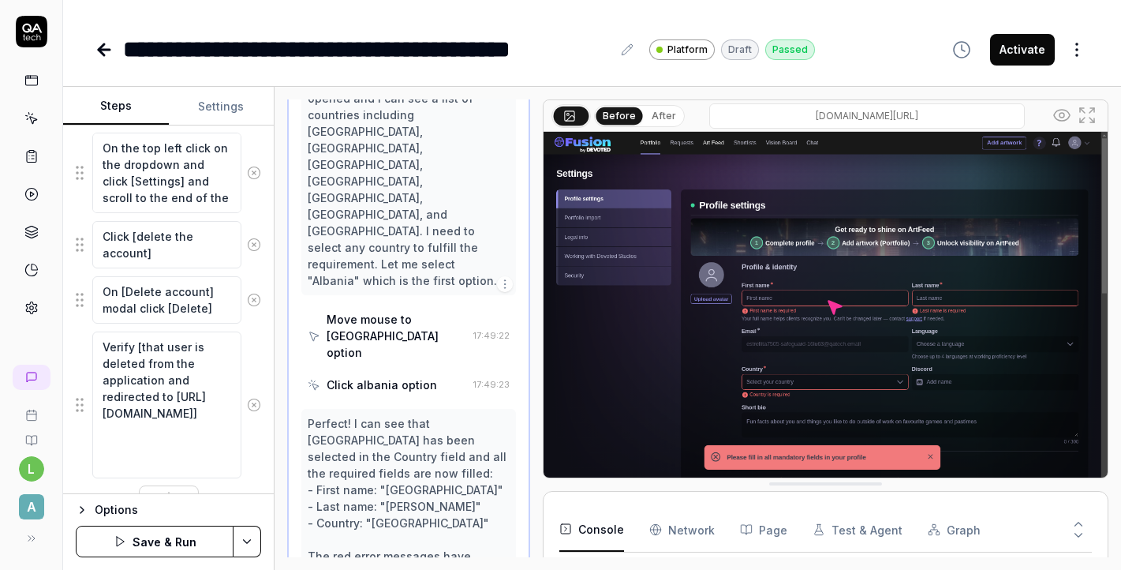
scroll to position [2292, 0]
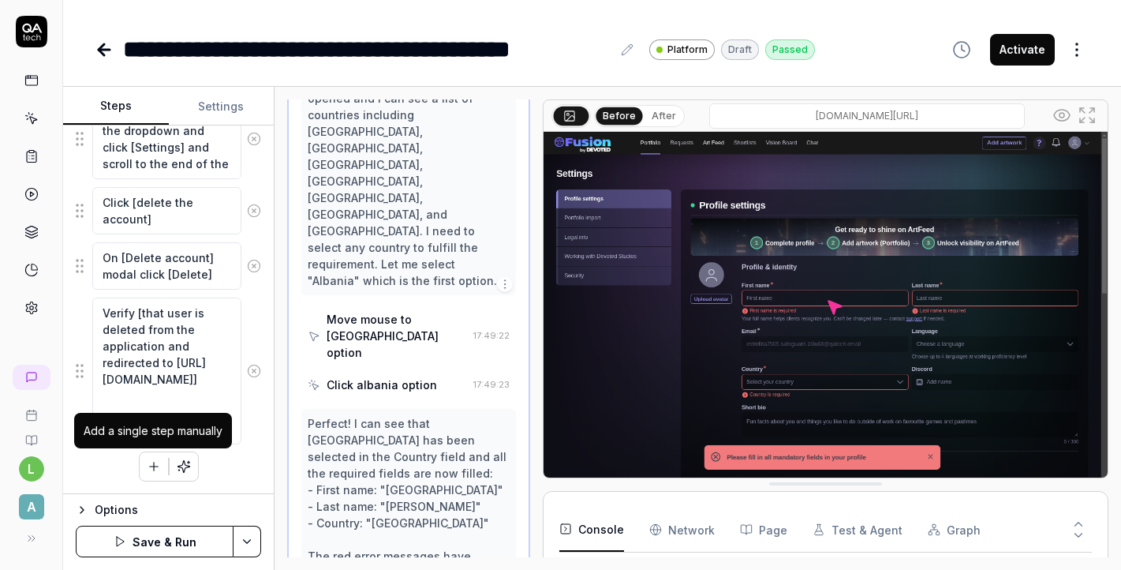
click at [155, 462] on icon "button" at bounding box center [154, 466] width 14 height 14
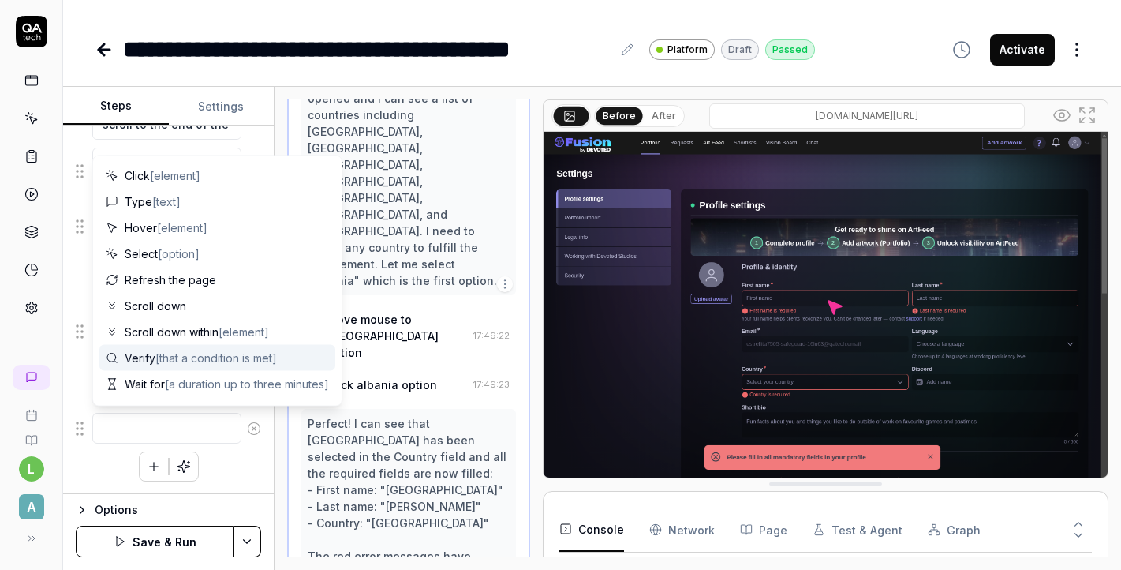
click at [161, 363] on span "[that a condition is met]" at bounding box center [216, 357] width 122 height 13
type textarea "*"
type textarea "Verify"
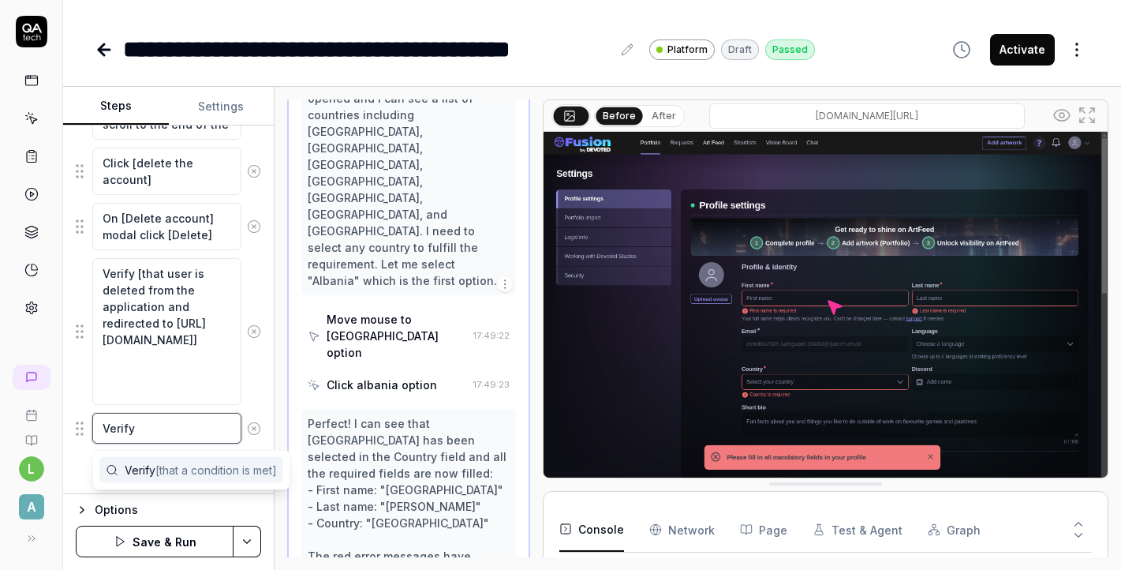
type textarea "*"
type textarea "Verify t"
type textarea "*"
type textarea "Verify th"
type textarea "*"
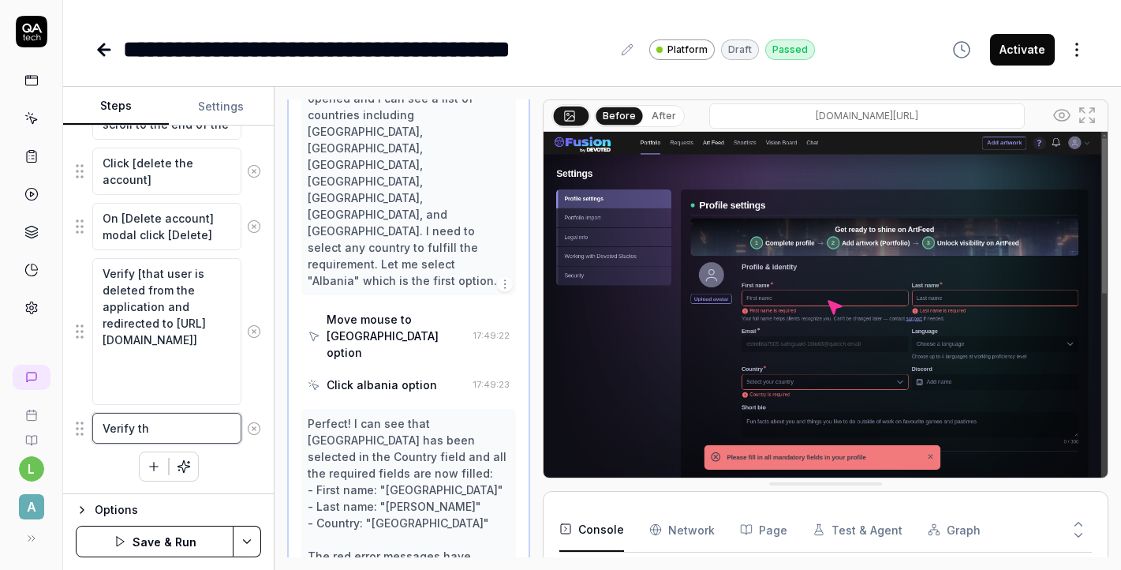
type textarea "Verify tha"
type textarea "*"
type textarea "Verify that"
type textarea "*"
type textarea "Verify that"
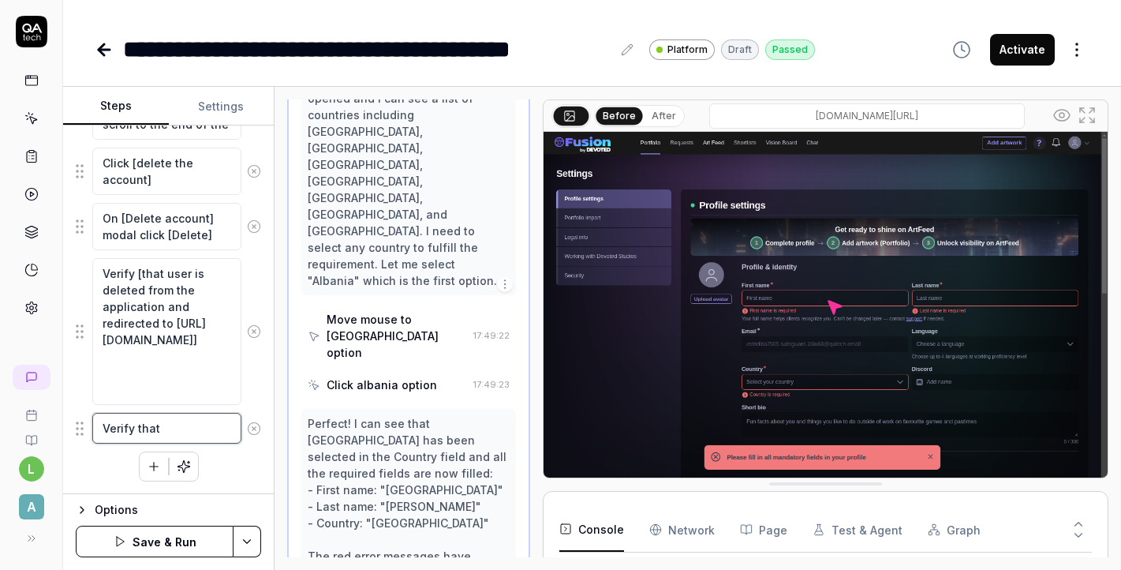
type textarea "*"
type textarea "Verify that a"
type textarea "*"
type textarea "Verify that al"
type textarea "*"
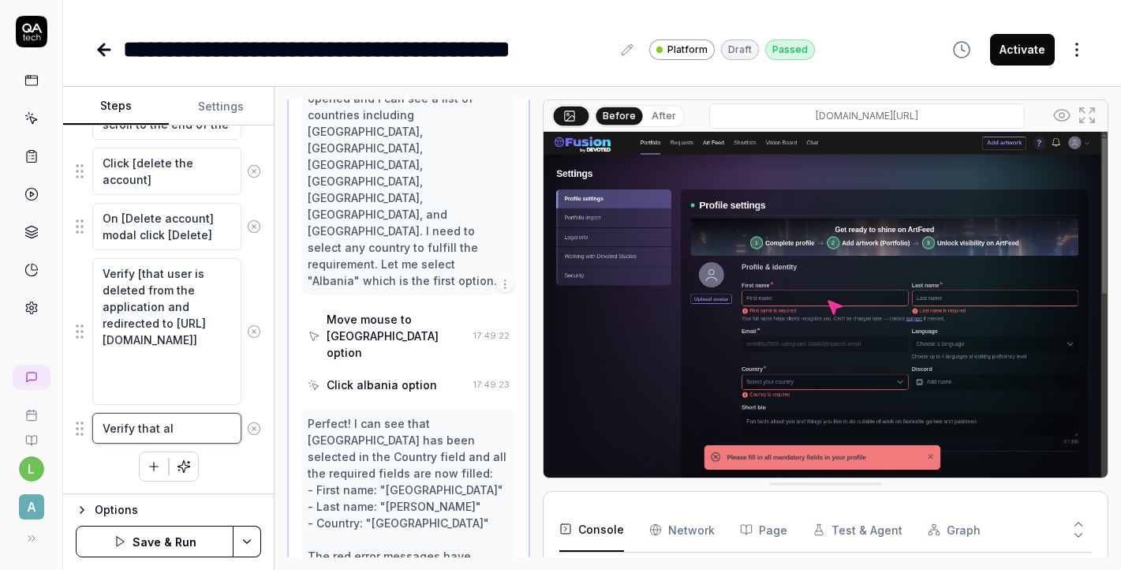
type textarea "Verify that all"
type textarea "*"
type textarea "Verify that all"
type textarea "*"
type textarea "Verify that all r"
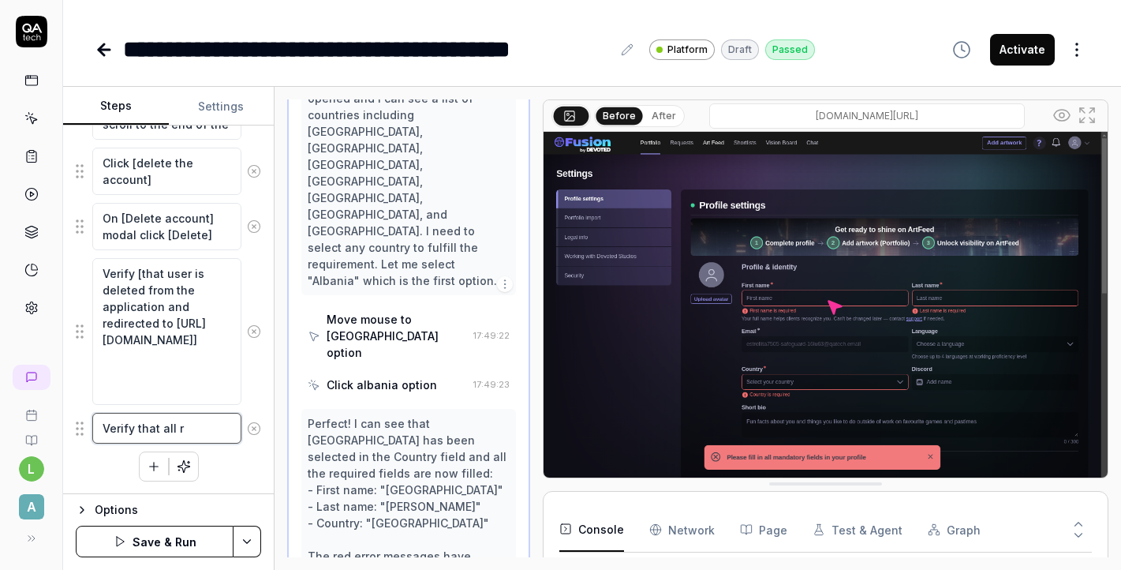
type textarea "*"
type textarea "Verify that all re"
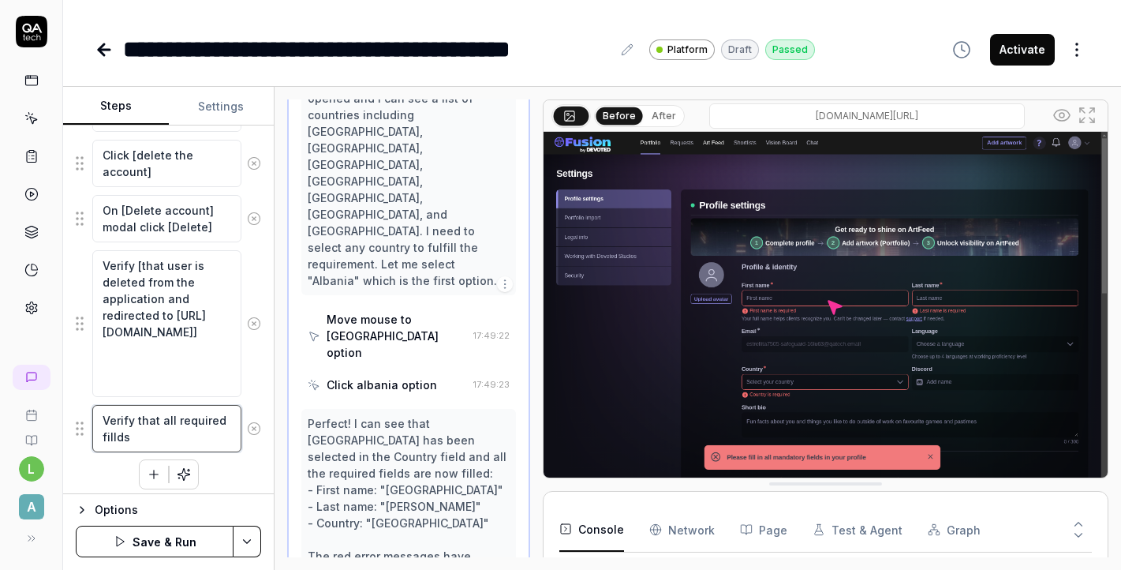
click at [113, 441] on textarea "Verify that all required fillds" at bounding box center [166, 428] width 149 height 47
click at [158, 434] on textarea "Verify that all required fields" at bounding box center [166, 428] width 149 height 47
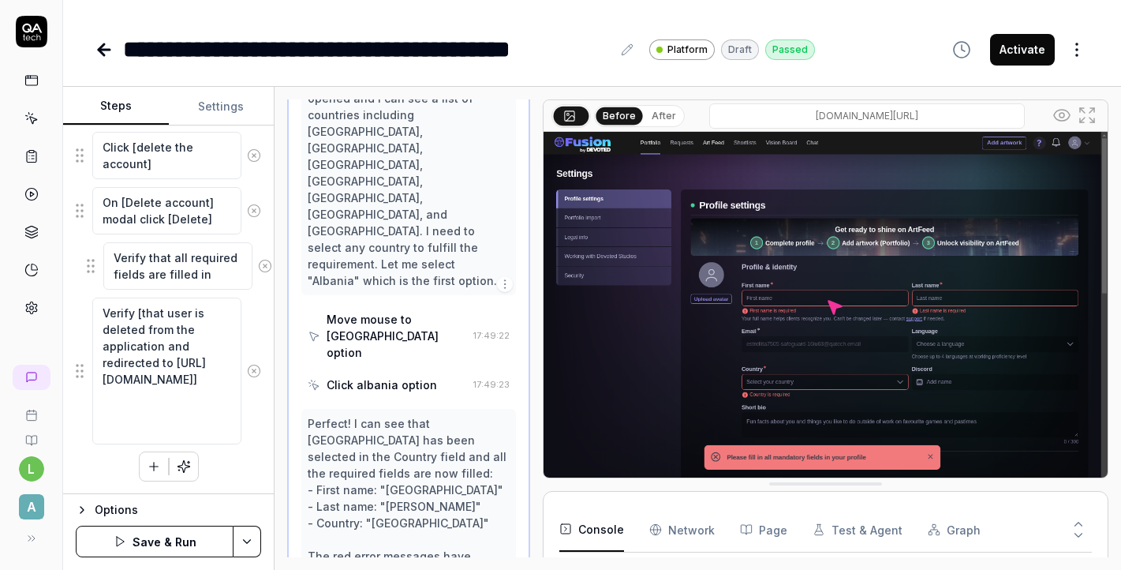
drag, startPoint x: 83, startPoint y: 432, endPoint x: 94, endPoint y: 271, distance: 162.1
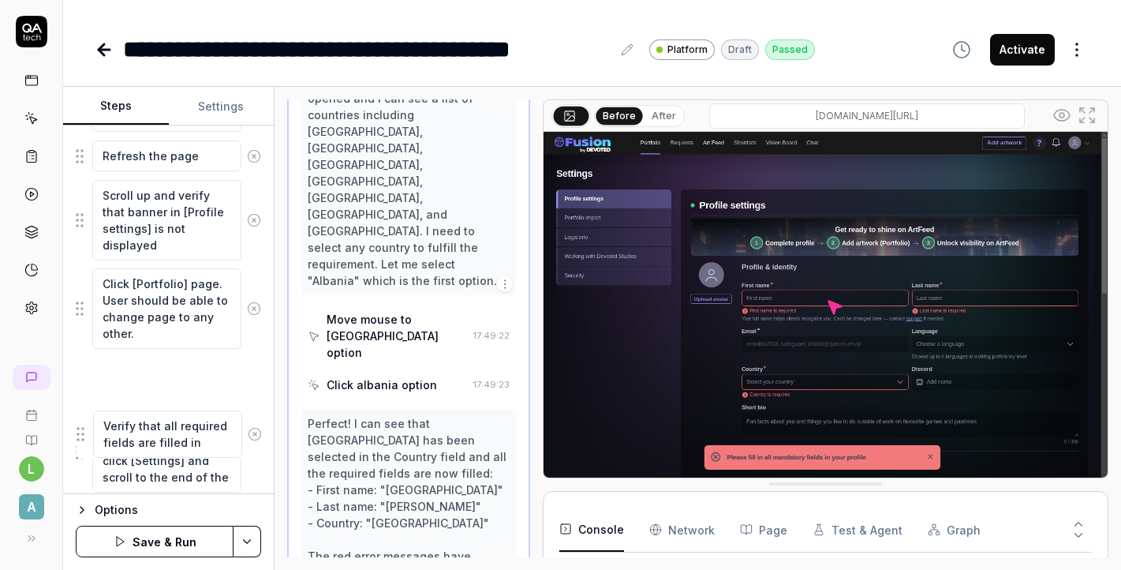
scroll to position [2040, 0]
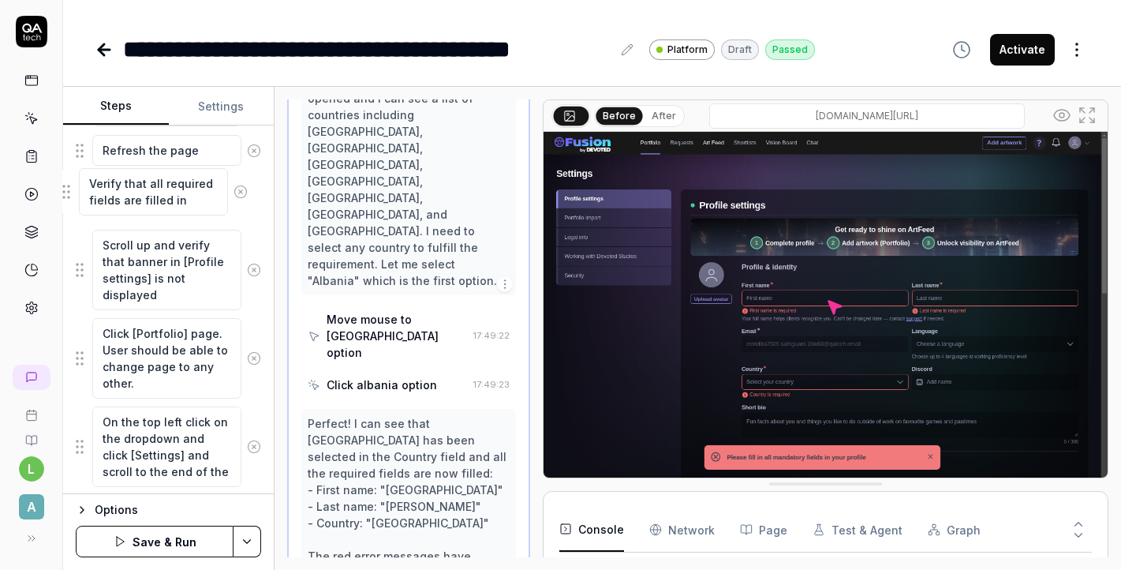
drag, startPoint x: 84, startPoint y: 271, endPoint x: 70, endPoint y: 200, distance: 72.3
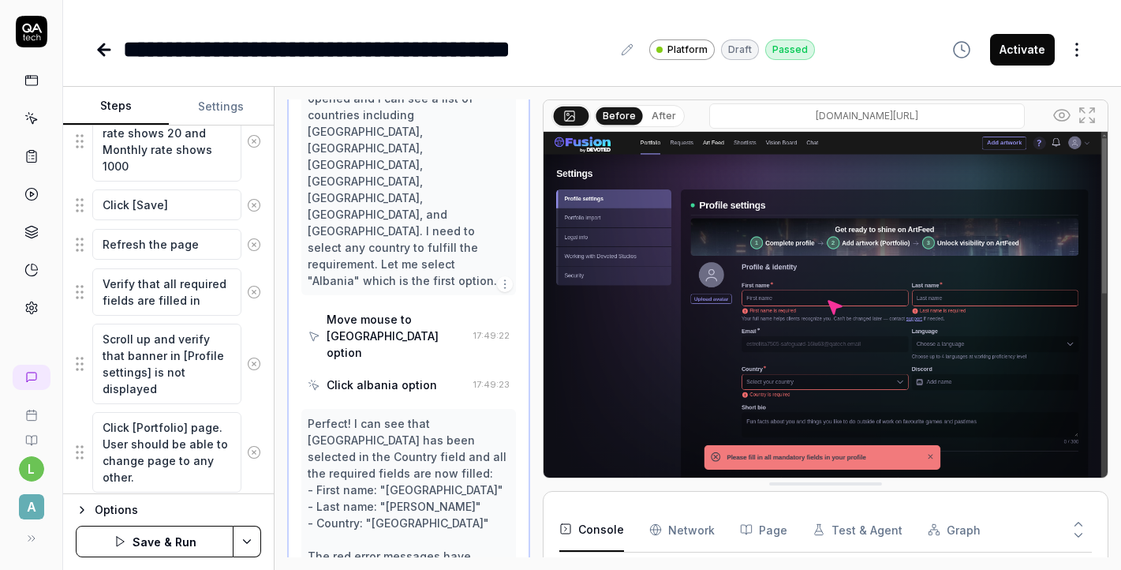
scroll to position [1920, 0]
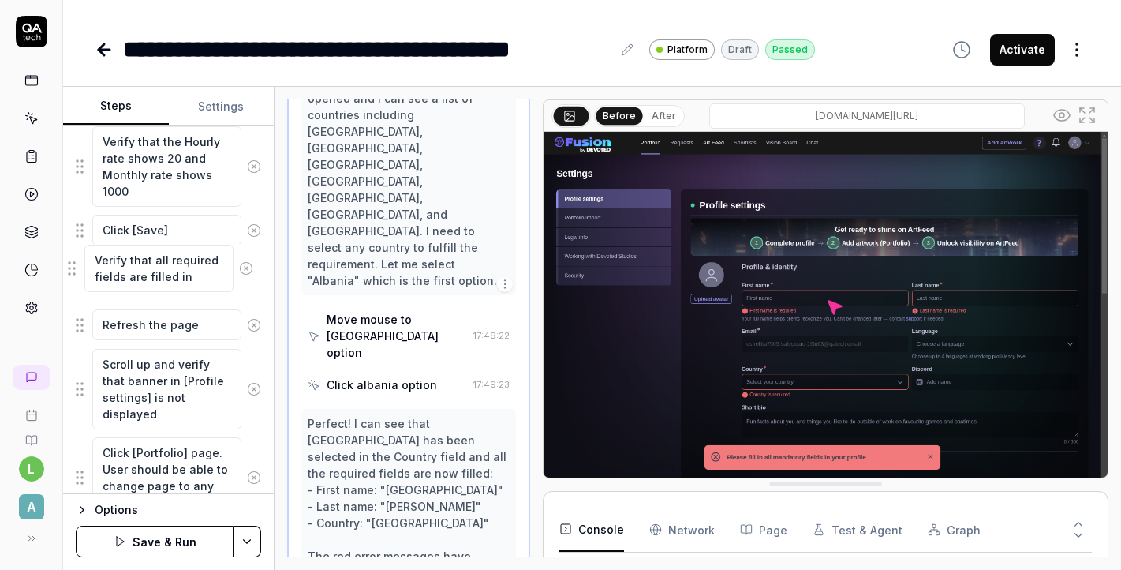
drag, startPoint x: 80, startPoint y: 315, endPoint x: 73, endPoint y: 267, distance: 48.8
click at [181, 540] on button "Save & Run" at bounding box center [155, 541] width 158 height 32
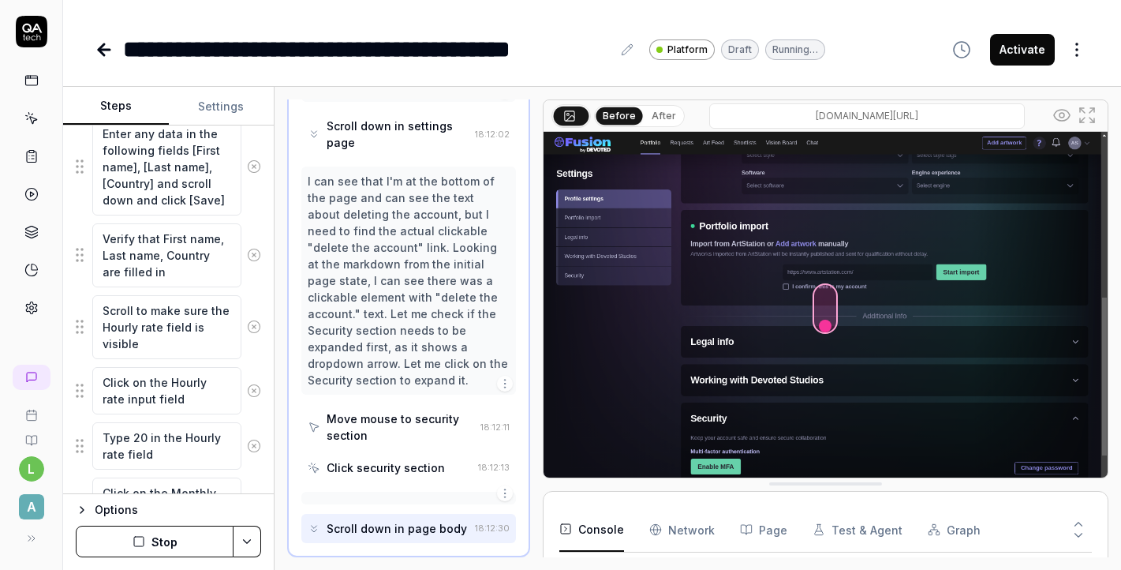
scroll to position [2759, 0]
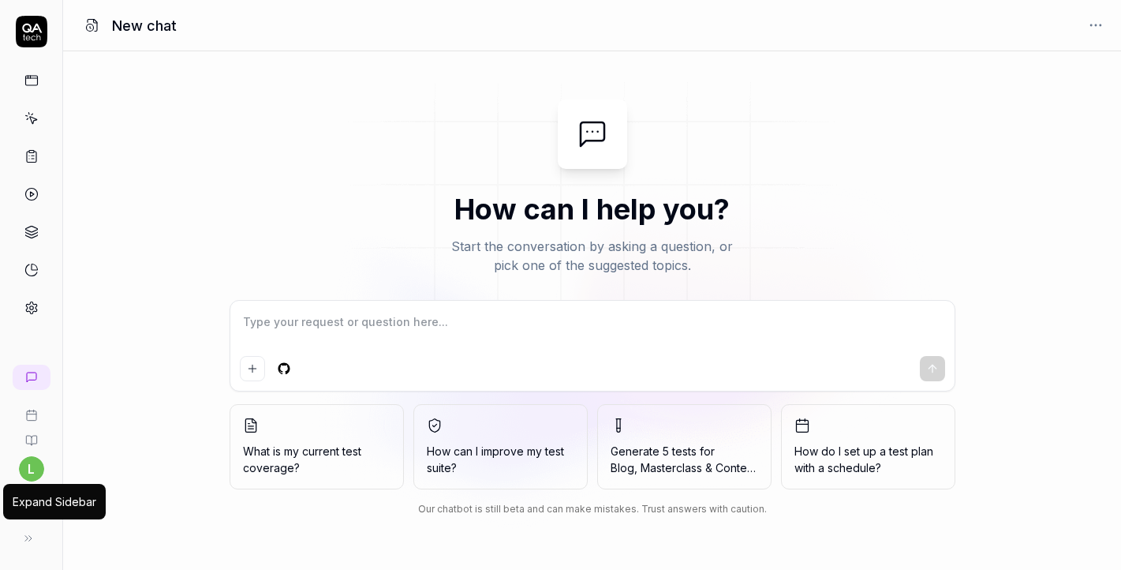
click at [32, 537] on icon at bounding box center [28, 538] width 13 height 13
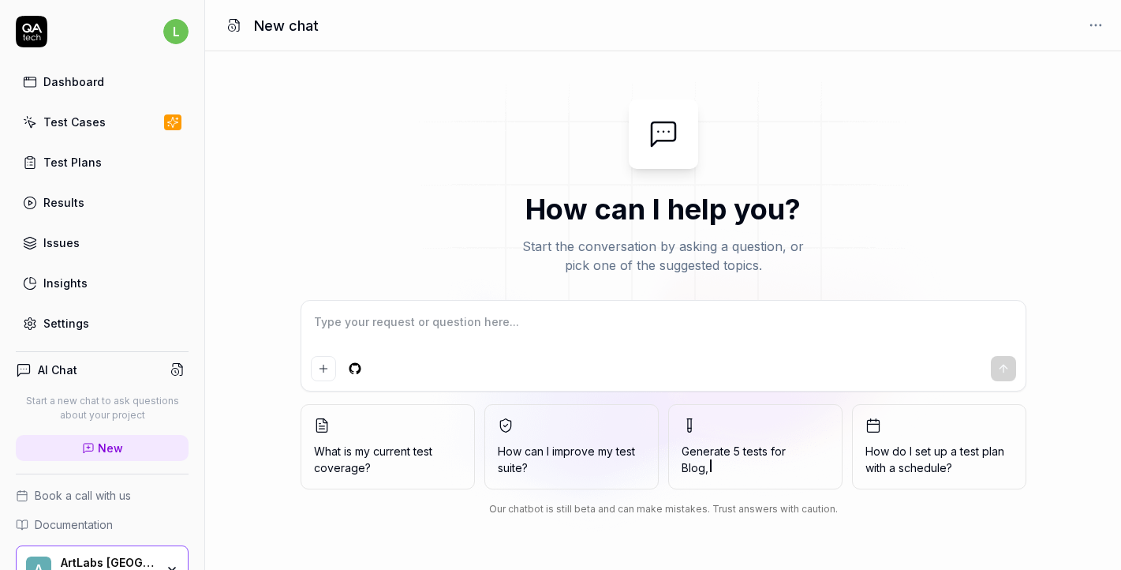
type textarea "*"
click at [88, 327] on link "Settings" at bounding box center [102, 323] width 173 height 31
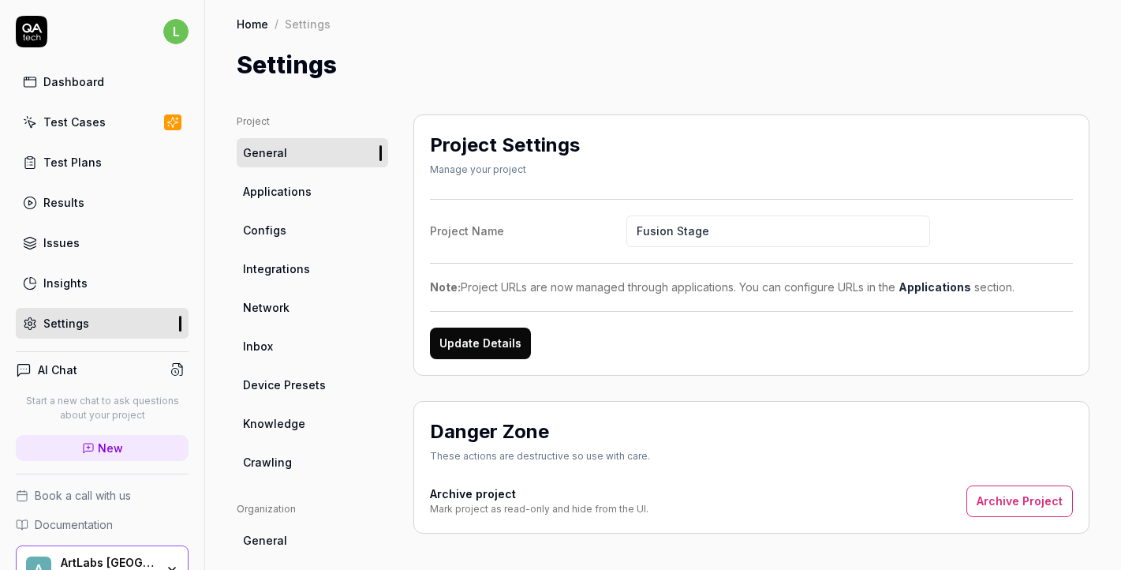
click at [317, 236] on link "Configs" at bounding box center [312, 229] width 151 height 29
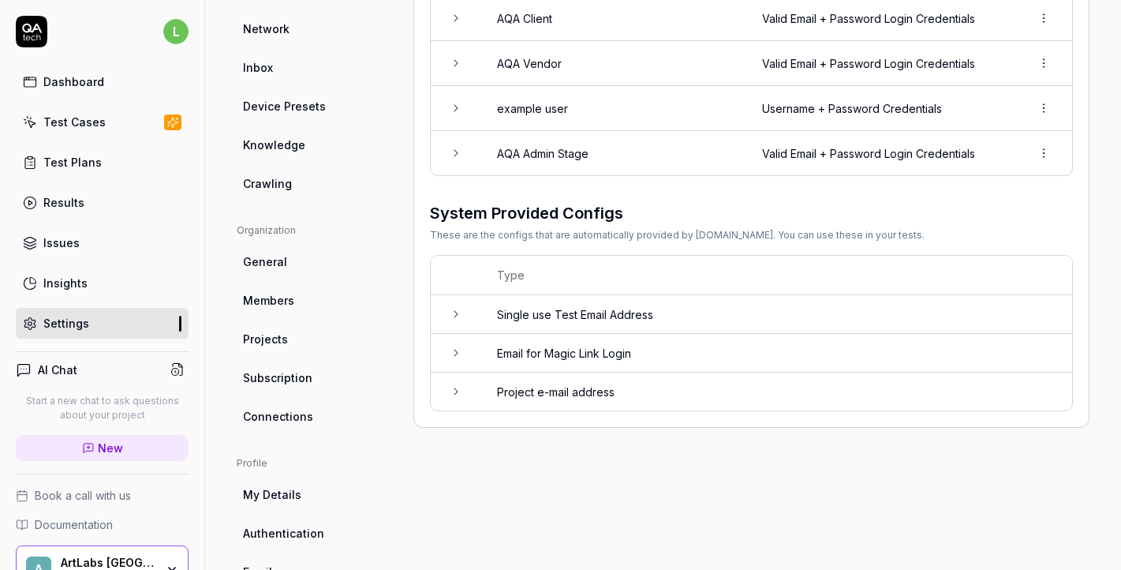
scroll to position [282, 0]
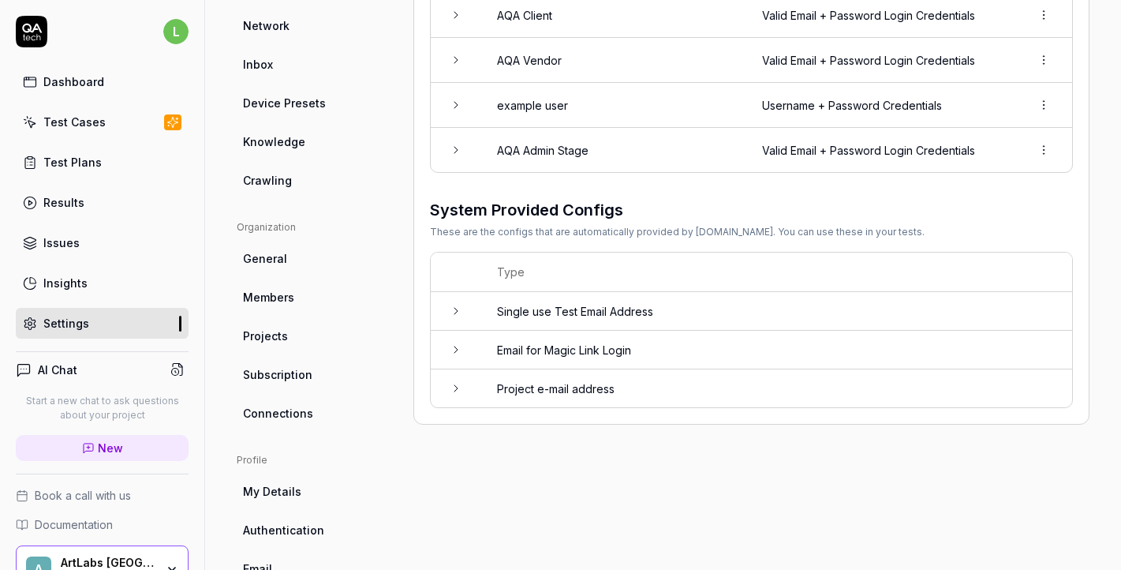
click at [574, 317] on td "Single use Test Email Address" at bounding box center [776, 311] width 591 height 39
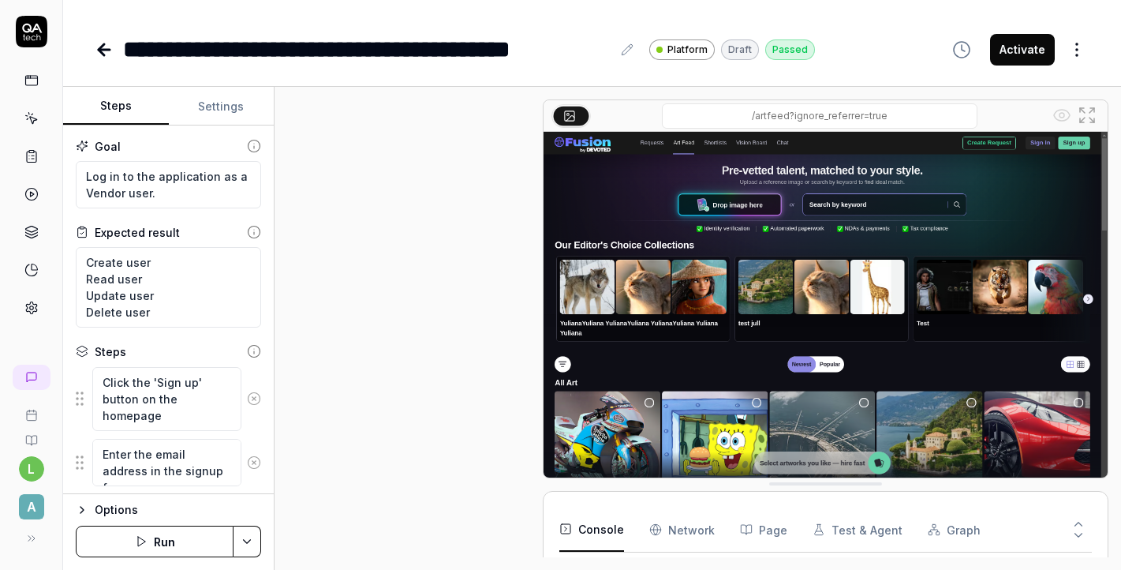
scroll to position [2971, 0]
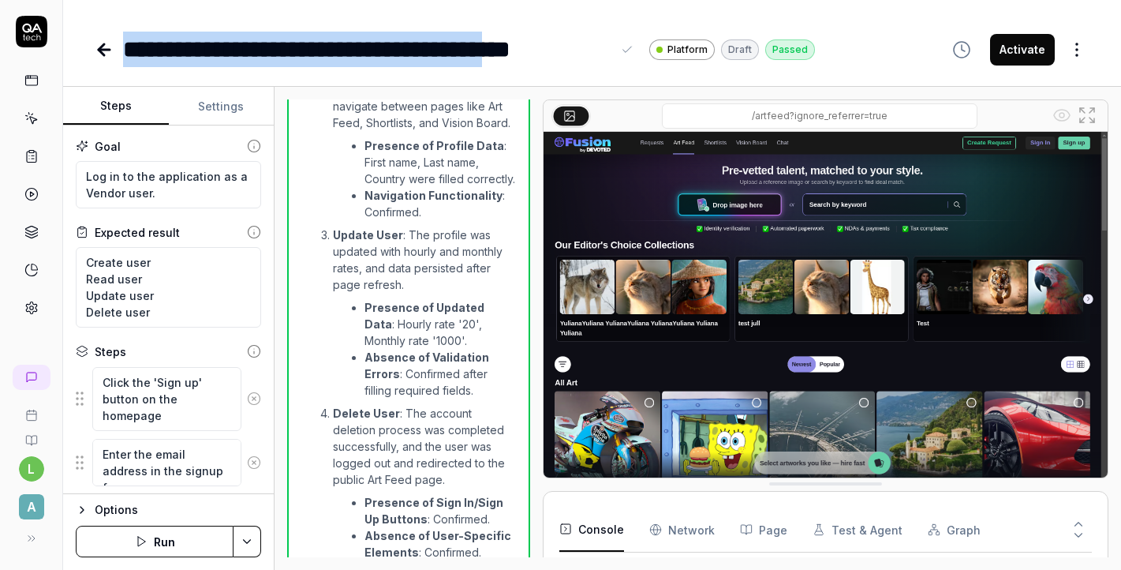
drag, startPoint x: 124, startPoint y: 45, endPoint x: 573, endPoint y: 41, distance: 449.0
click at [573, 41] on div "**********" at bounding box center [367, 50] width 488 height 36
drag, startPoint x: 610, startPoint y: 43, endPoint x: 121, endPoint y: 47, distance: 489.2
click at [122, 47] on div "**********" at bounding box center [455, 50] width 720 height 36
copy div "**********"
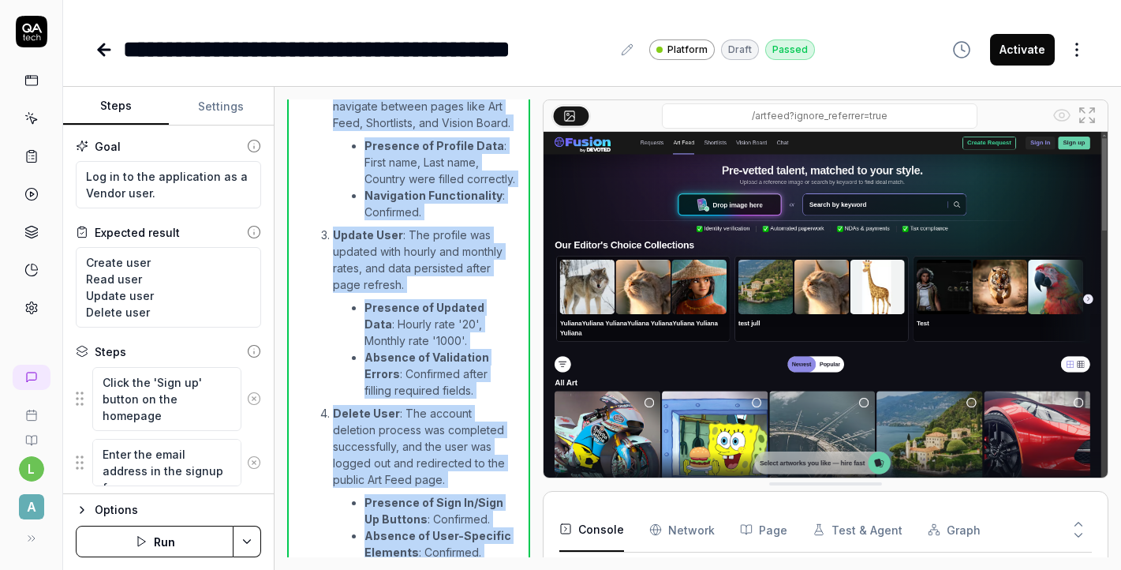
drag, startPoint x: 324, startPoint y: 133, endPoint x: 466, endPoint y: 545, distance: 436.4
click at [468, 545] on div "The test case successfully fulfilled all CRUD operations for a Vendor user. 18:…" at bounding box center [408, 138] width 242 height 969
copy div "The test case successfully fulfilled all CRUD operations for a Vendor user. 18:…"
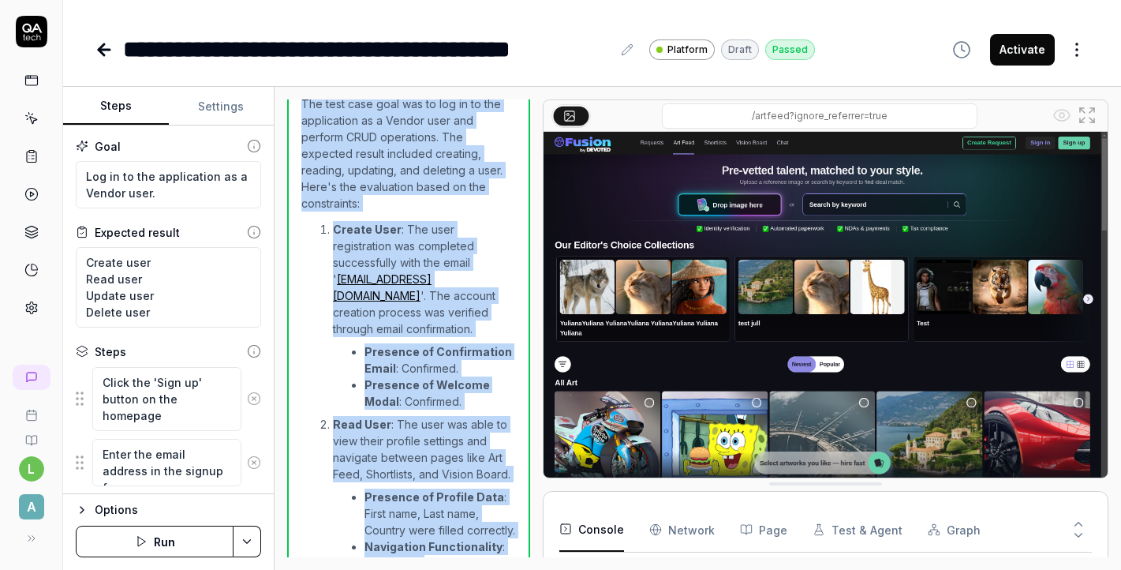
scroll to position [2616, 0]
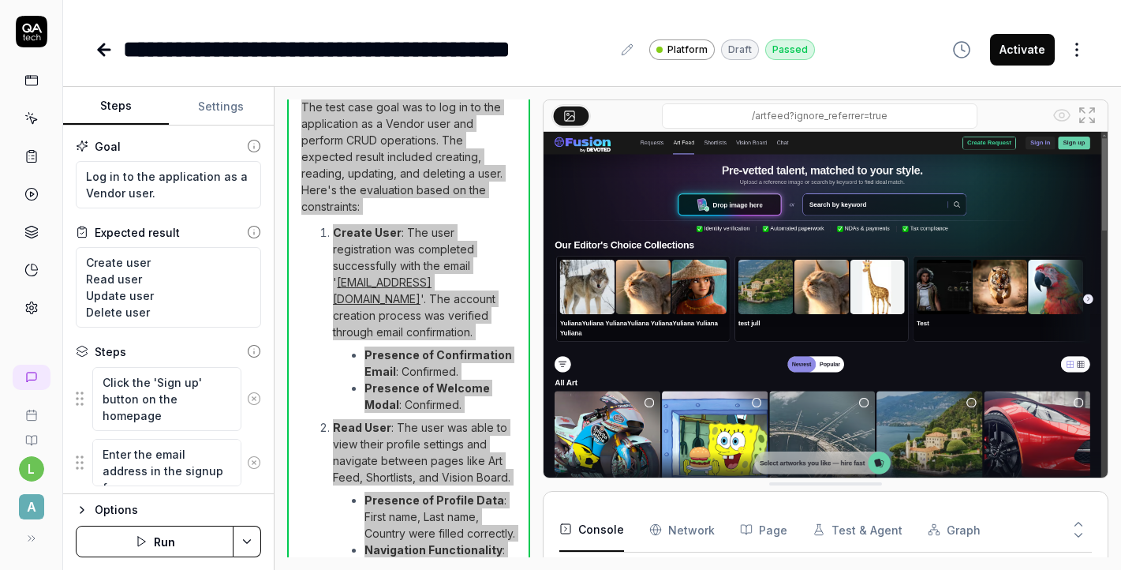
type textarea "*"
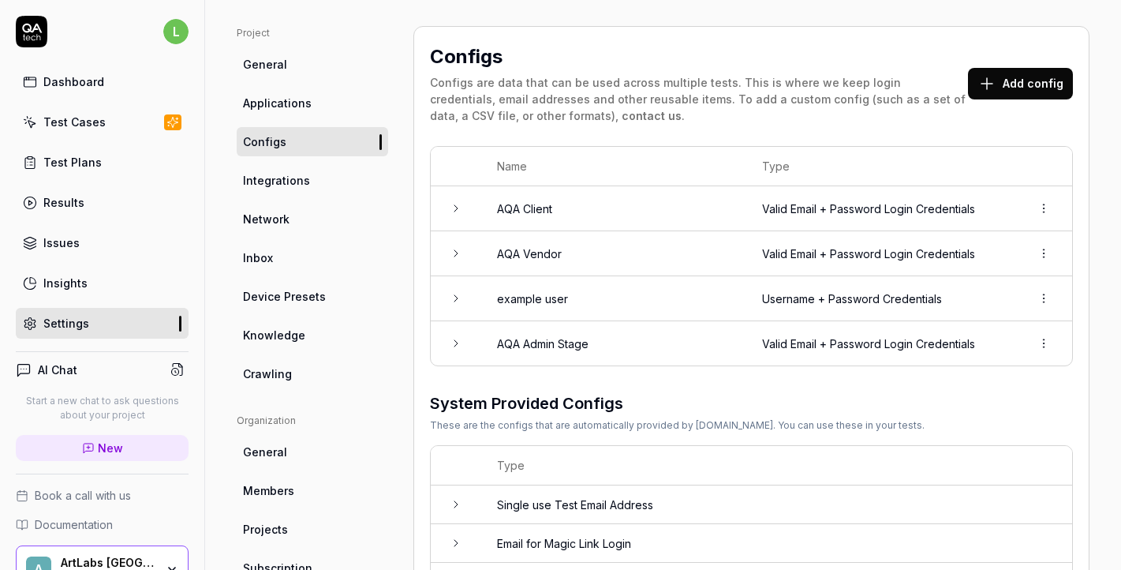
scroll to position [107, 0]
